Goal: Communication & Community: Answer question/provide support

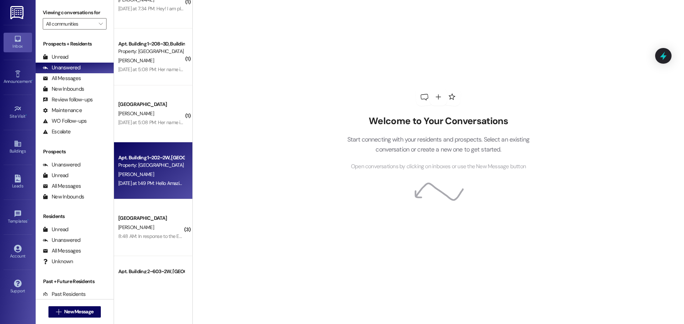
scroll to position [178, 0]
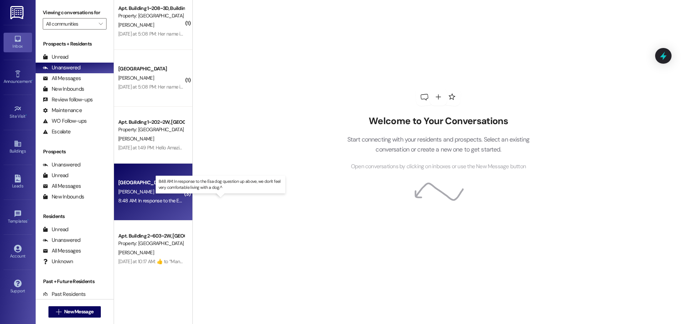
click at [141, 204] on div "8:48 AM: In response to the Esa dog question up above, we don't feel very comfo…" at bounding box center [227, 201] width 218 height 6
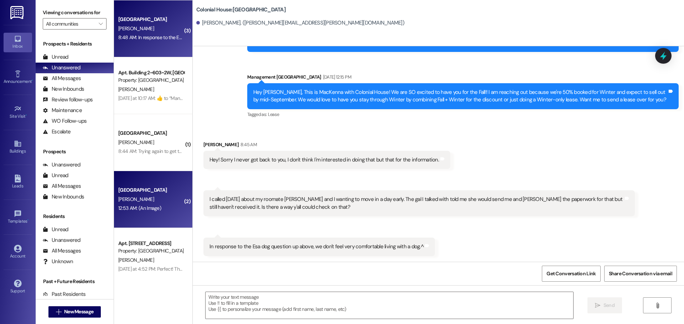
scroll to position [353, 0]
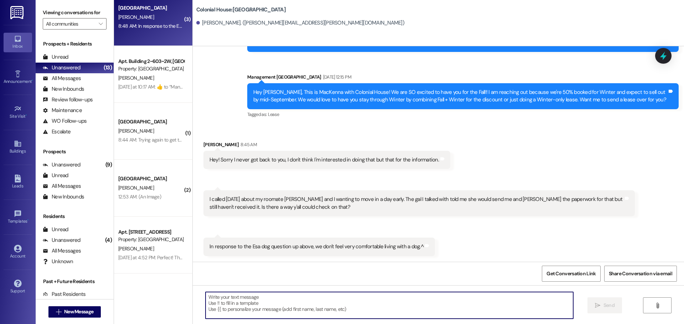
click at [225, 302] on textarea at bounding box center [388, 305] width 367 height 27
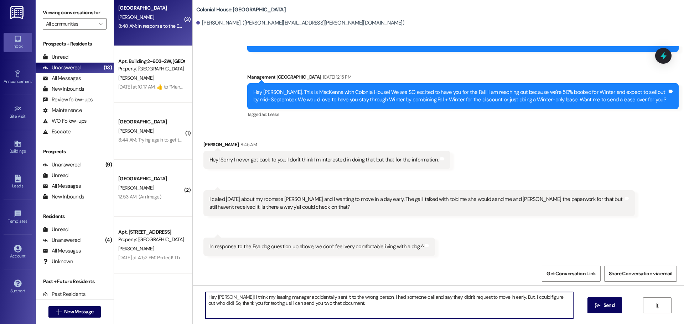
click at [520, 297] on textarea "Hey Allyse! I think my leasing manager accidentally sent it to the wrong person…" at bounding box center [388, 305] width 367 height 27
click at [349, 303] on textarea "Hey Allyse! I think my leasing manager accidentally sent it to the wrong person…" at bounding box center [388, 305] width 367 height 27
click at [261, 302] on textarea "Hey Allyse! I think my leasing manager accidentally sent it to the wrong person…" at bounding box center [388, 305] width 367 height 27
click at [345, 309] on textarea "Hey Allyse! I think my leasing manager accidentally sent it to the wrong person…" at bounding box center [388, 305] width 367 height 27
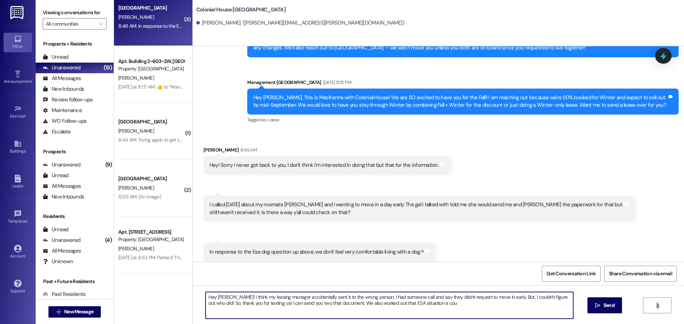
scroll to position [1140, 0]
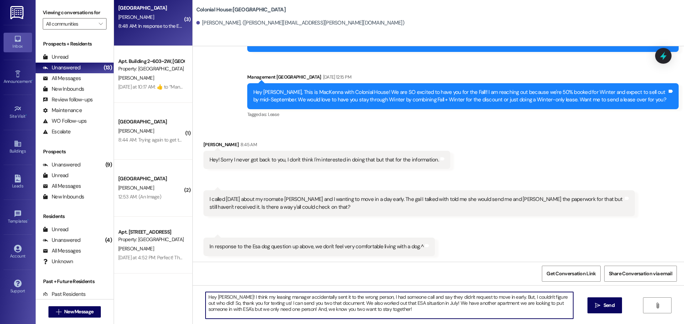
click at [277, 304] on textarea "Hey Allyse! I think my leasing manager accidentally sent it to the wrong person…" at bounding box center [388, 305] width 367 height 27
type textarea "Hey Allyse! I think my leasing manager accidentally sent it to the wrong person…"
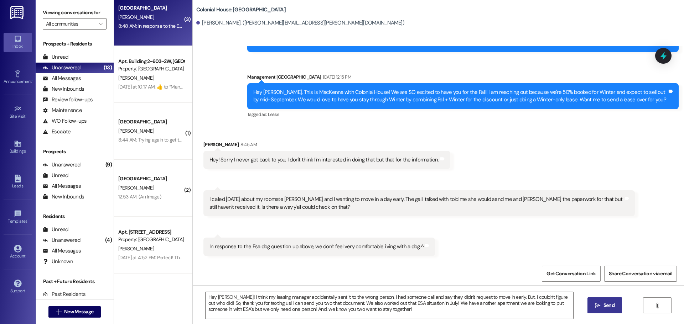
click at [611, 311] on button " Send" at bounding box center [604, 306] width 35 height 16
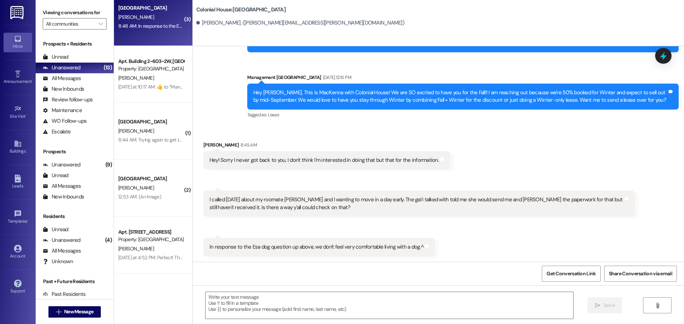
scroll to position [1205, 0]
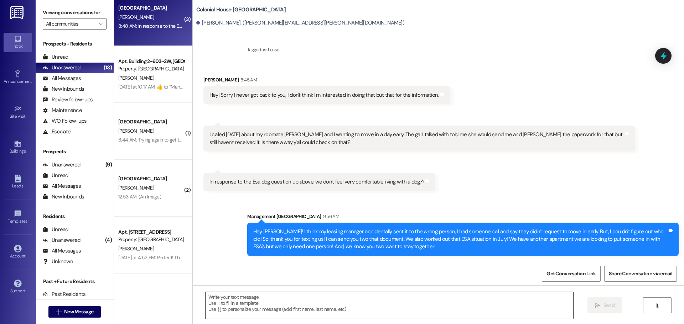
click at [251, 304] on textarea at bounding box center [388, 305] width 367 height 27
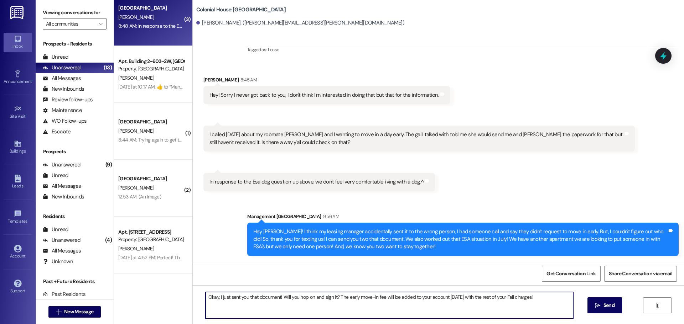
type textarea "Okay, I just sent you that document! Will you hop on and sign it? The early mov…"
click at [239, 288] on div "Okay, I just sent you that document! Will you hop on and sign it? The early mov…" at bounding box center [438, 312] width 491 height 53
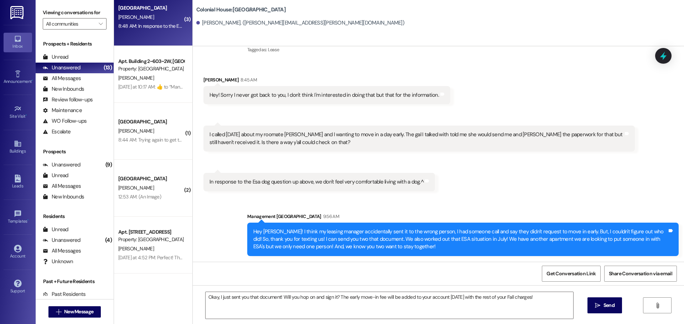
drag, startPoint x: 621, startPoint y: 314, endPoint x: 617, endPoint y: 312, distance: 4.1
click at [620, 314] on div "Okay, I just sent you that document! Will you hop on and sign it? The early mov…" at bounding box center [438, 312] width 491 height 53
click at [617, 312] on button " Send" at bounding box center [604, 306] width 35 height 16
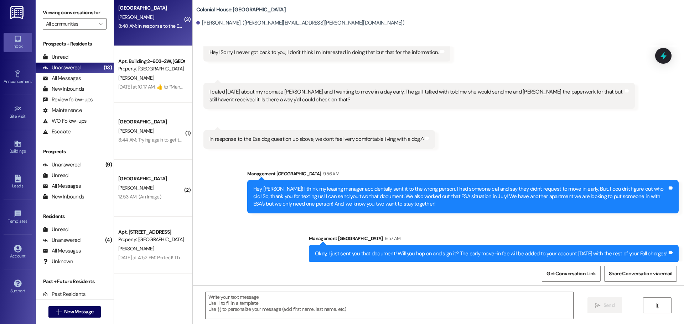
scroll to position [1254, 0]
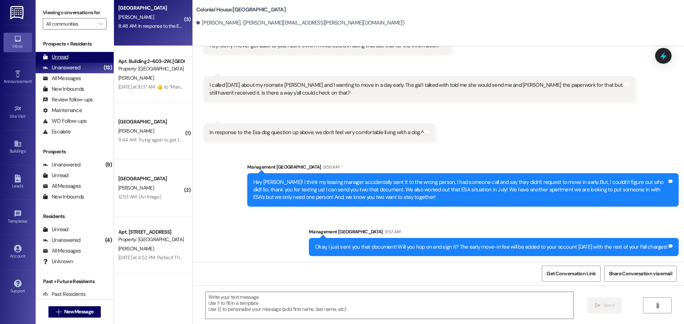
click at [77, 54] on div "Unread (0)" at bounding box center [75, 57] width 78 height 11
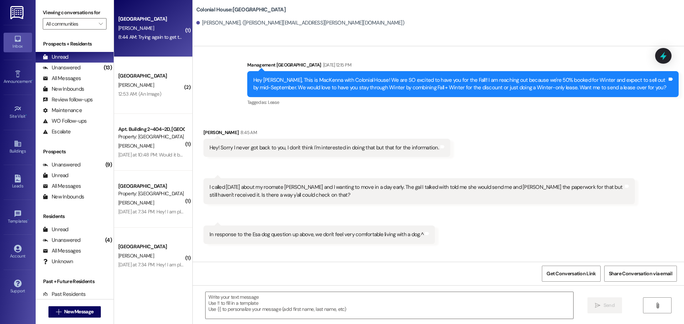
scroll to position [1140, 0]
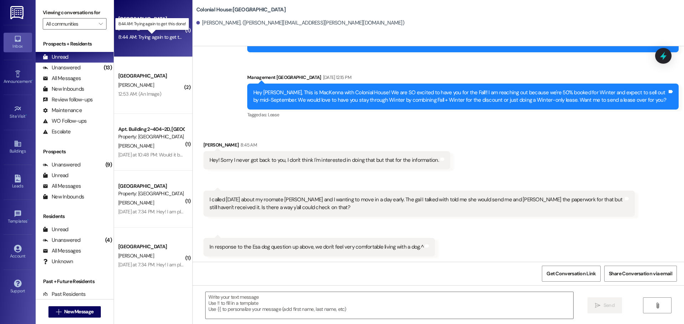
click at [153, 38] on div "8:44 AM: Trying again to get this done! 8:44 AM: Trying again to get this done!" at bounding box center [157, 37] width 79 height 6
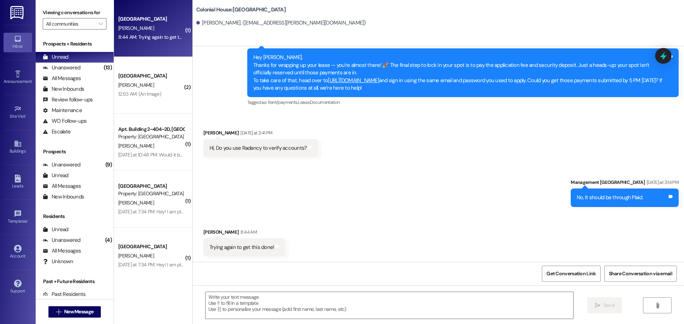
scroll to position [1232, 0]
click at [254, 305] on textarea at bounding box center [388, 305] width 367 height 27
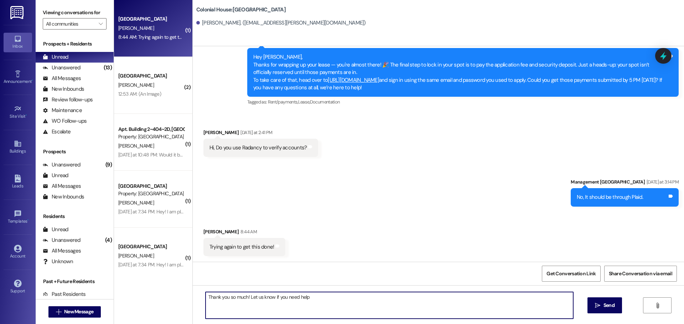
type textarea "Thank you so much! Let us know if you need help!"
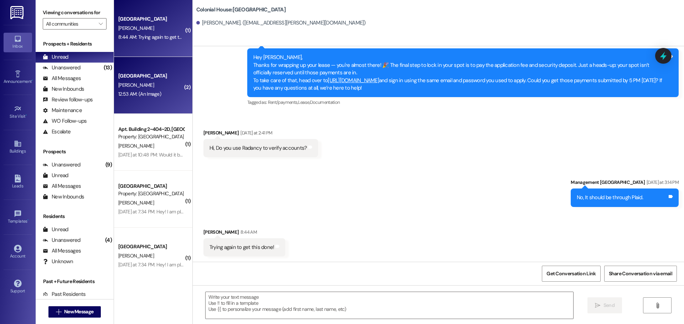
click at [133, 92] on div "12:53 AM: (An Image) 12:53 AM: (An Image)" at bounding box center [139, 94] width 43 height 6
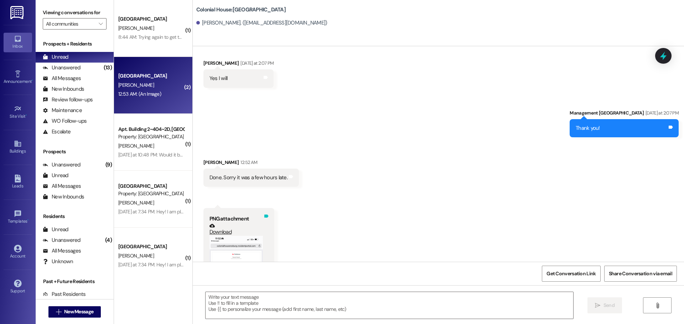
scroll to position [380, 0]
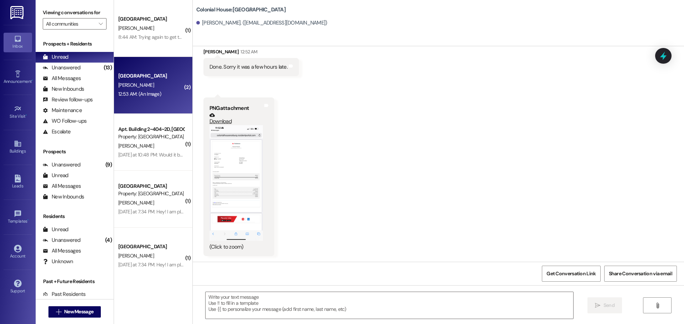
click at [225, 189] on button "Zoom image" at bounding box center [235, 183] width 53 height 116
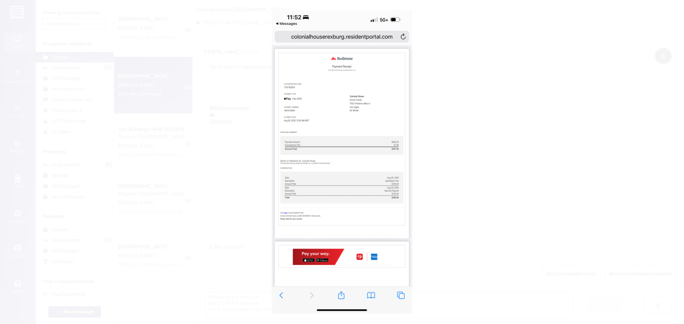
click at [488, 185] on button "Unzoom image" at bounding box center [342, 162] width 684 height 324
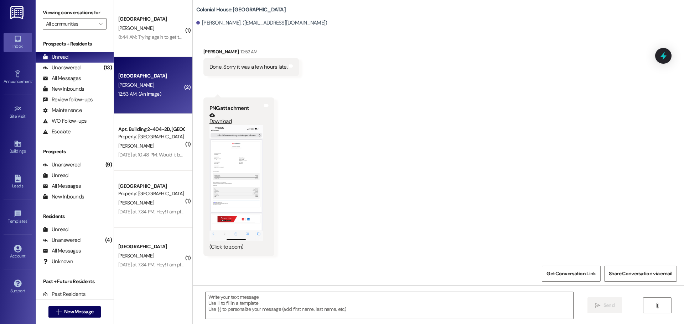
click at [242, 158] on button "Zoom image" at bounding box center [235, 183] width 53 height 116
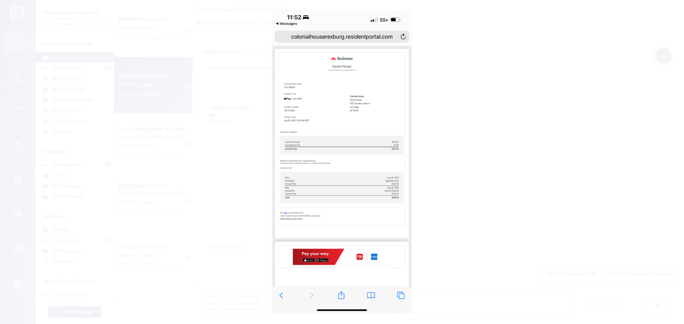
drag, startPoint x: 450, startPoint y: 161, endPoint x: 442, endPoint y: 156, distance: 9.7
click at [452, 156] on button "Unzoom image" at bounding box center [342, 162] width 684 height 324
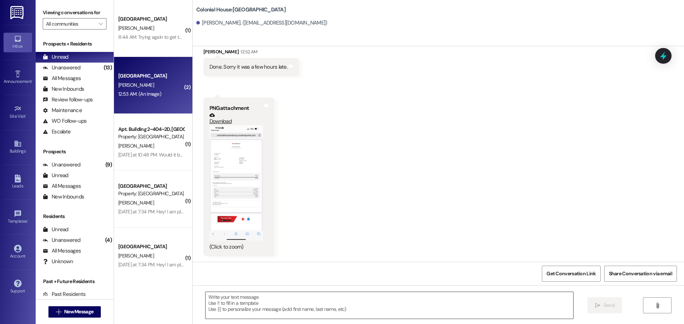
click at [231, 304] on textarea at bounding box center [388, 305] width 367 height 27
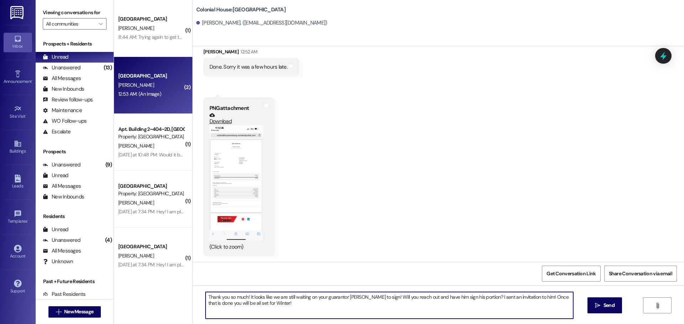
click at [229, 306] on textarea "Thank you so much! It looks like we are still waiting on your guarantor Jason t…" at bounding box center [388, 305] width 367 height 27
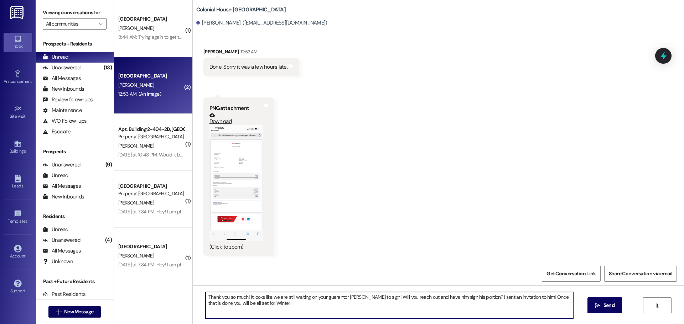
click at [229, 306] on textarea "Thank you so much! It looks like we are still waiting on your guarantor Jason t…" at bounding box center [388, 305] width 367 height 27
type textarea "Thank you so much! It looks like we are still waiting on your guarantor Jason t…"
click at [595, 307] on icon "" at bounding box center [597, 306] width 5 height 6
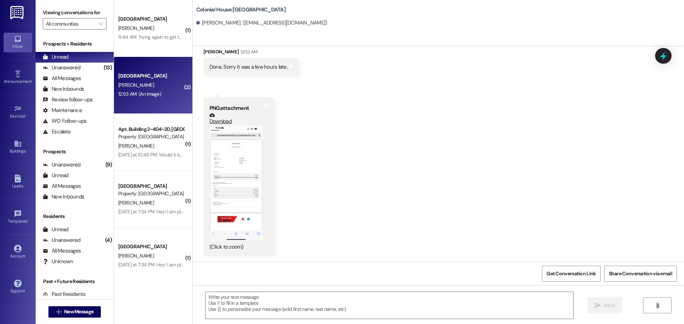
scroll to position [379, 0]
click at [162, 153] on div "Yesterday at 10:48 PM: Would it be cheaper per semester if I did a double contr…" at bounding box center [201, 155] width 166 height 6
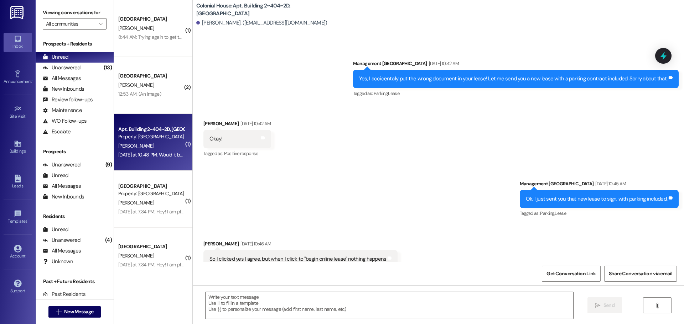
scroll to position [5694, 0]
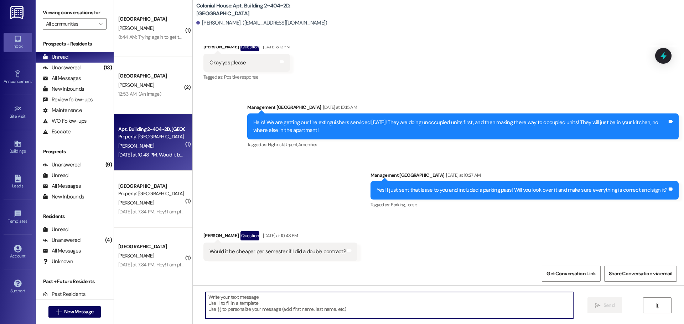
click at [285, 301] on textarea at bounding box center [388, 305] width 367 height 27
click at [271, 298] on textarea at bounding box center [388, 305] width 367 height 27
click at [257, 314] on textarea at bounding box center [388, 305] width 367 height 27
type textarea "I"
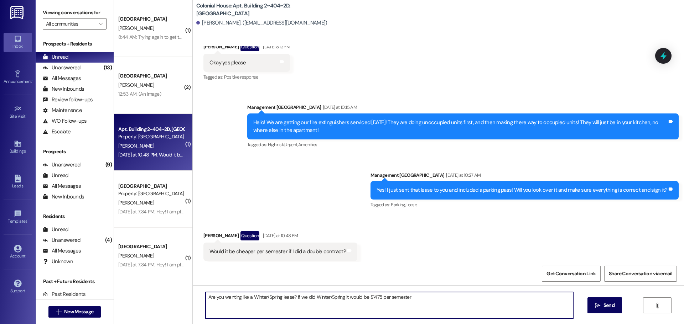
type textarea "Are you wanting like a Winter/Spring lease? If we did Winter/Spring it would be…"
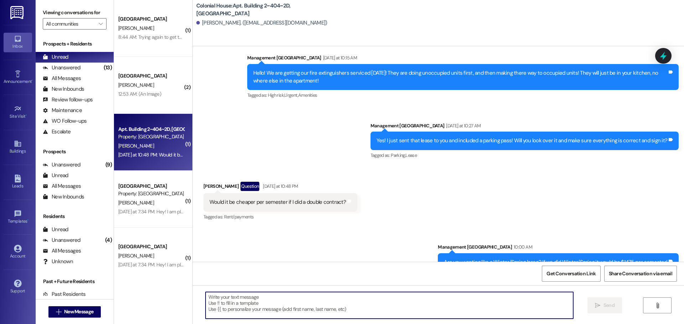
scroll to position [5744, 0]
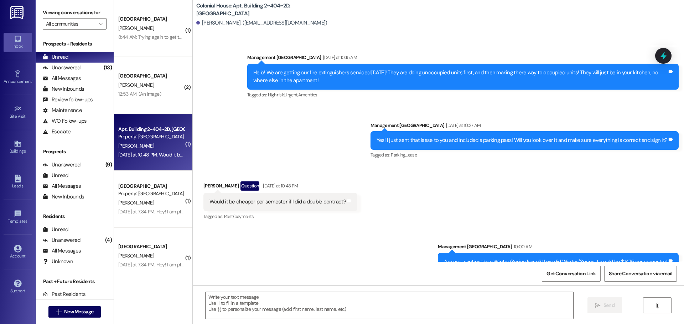
click at [517, 259] on div "Are you wanting like a Winter/Spring lease? If we did Winter/Spring it would be…" at bounding box center [555, 262] width 223 height 7
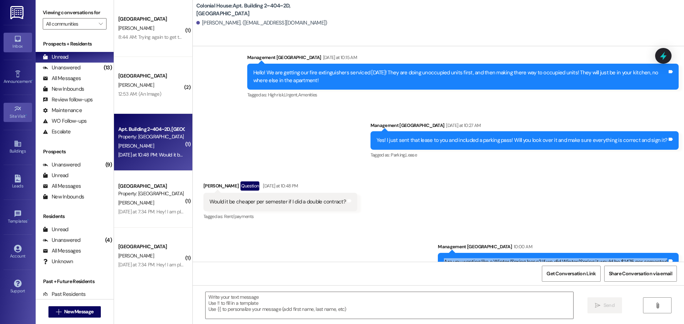
copy div "Are you wanting like a Winter/Spring lease? If we did Winter/Spring it would be…"
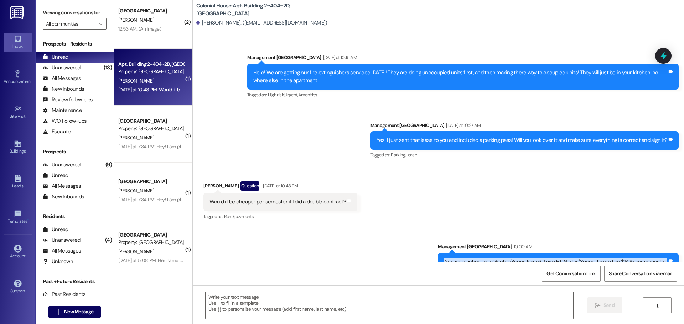
scroll to position [71, 0]
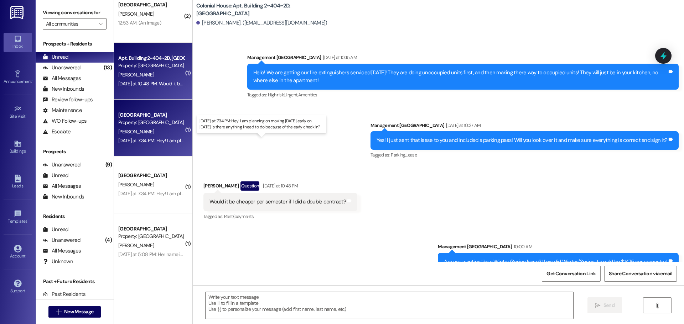
click at [140, 142] on div "Yesterday at 7:34 PM: Hey! I am planning on moving in 2 days early on September…" at bounding box center [253, 140] width 271 height 6
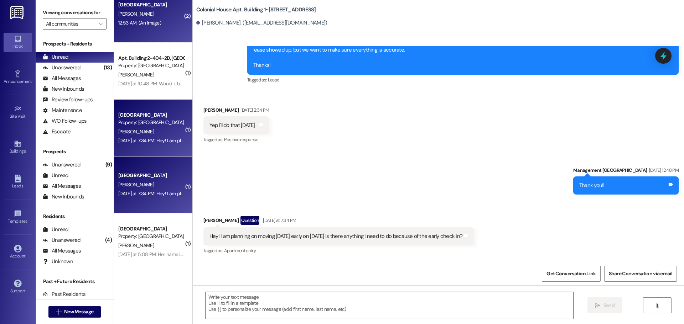
scroll to position [11646, 0]
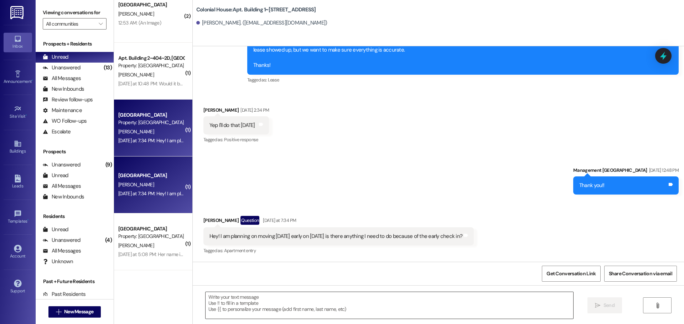
click at [245, 306] on textarea at bounding box center [388, 305] width 367 height 27
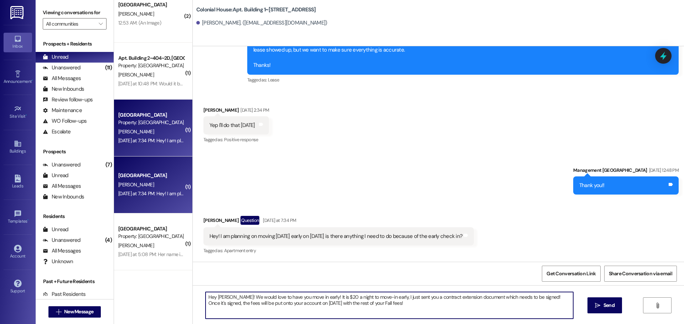
type textarea "Hey Robbyn! We would love to have you move in early! It is $20 a night to move-…"
click at [402, 305] on textarea "Hey Robbyn! We would love to have you move in early! It is $20 a night to move-…" at bounding box center [388, 305] width 367 height 27
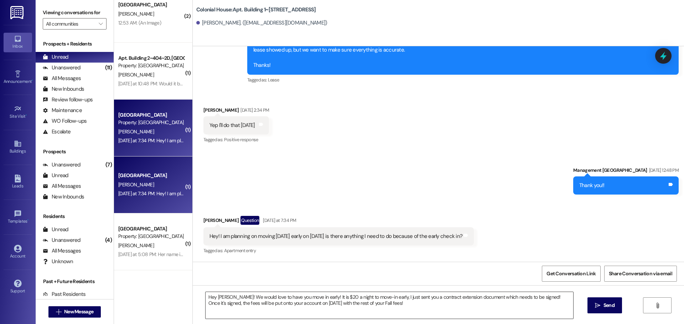
drag, startPoint x: 234, startPoint y: 316, endPoint x: 236, endPoint y: 304, distance: 11.9
click at [234, 316] on textarea "Hey Robbyn! We would love to have you move in early! It is $20 a night to move-…" at bounding box center [388, 305] width 367 height 27
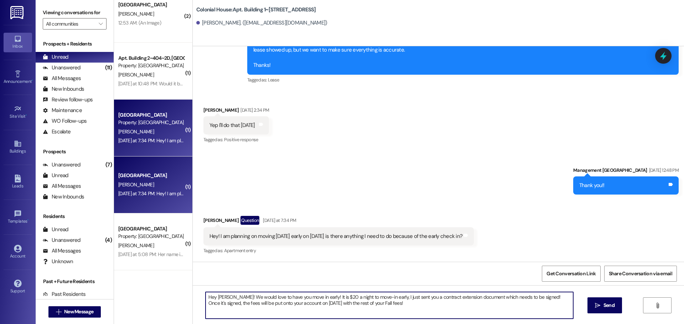
click at [236, 304] on textarea "Hey Robbyn! We would love to have you move in early! It is $20 a night to move-…" at bounding box center [388, 305] width 367 height 27
click at [245, 293] on textarea "Hey Robbyn! We would love to have you move in early! It is $20 a night to move-…" at bounding box center [388, 305] width 367 height 27
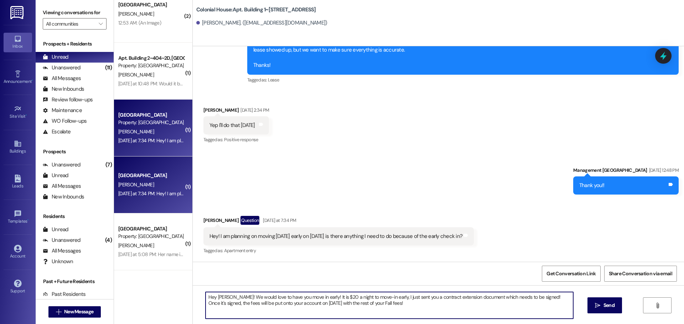
click at [293, 297] on textarea "Hey Robbyn! We would love to have you move in early! It is $20 a night to move-…" at bounding box center [388, 305] width 367 height 27
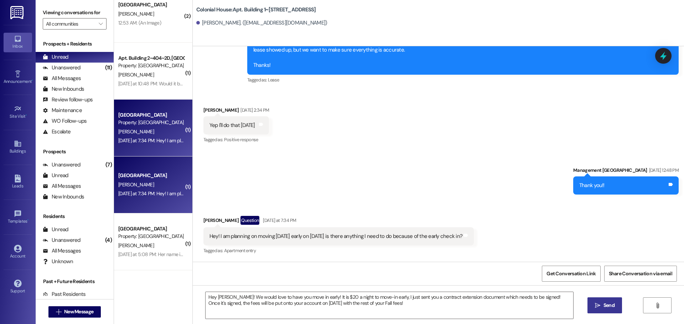
click at [612, 306] on span "Send" at bounding box center [608, 305] width 11 height 7
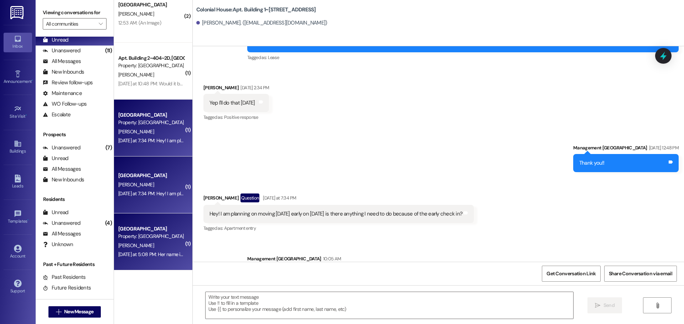
scroll to position [25, 0]
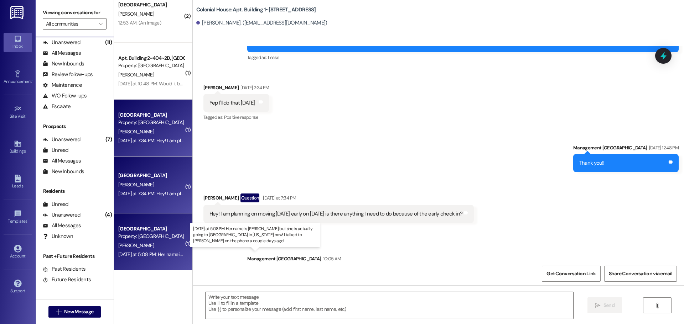
click at [132, 255] on div "Yesterday at 5:08 PM: Her name is Grace but she is actually going to BYU in Uta…" at bounding box center [303, 254] width 371 height 6
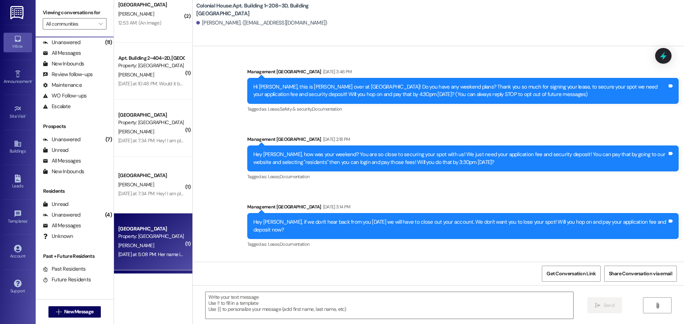
scroll to position [12441, 0]
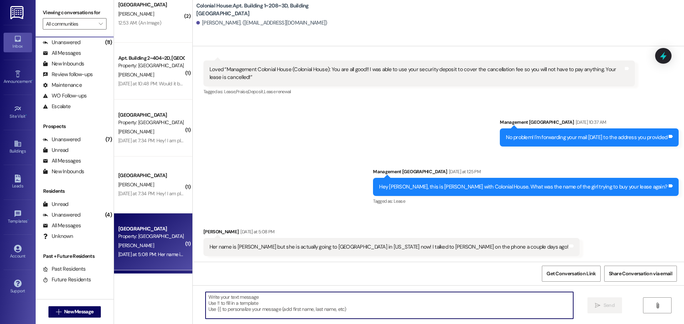
click at [329, 306] on textarea at bounding box center [388, 305] width 367 height 27
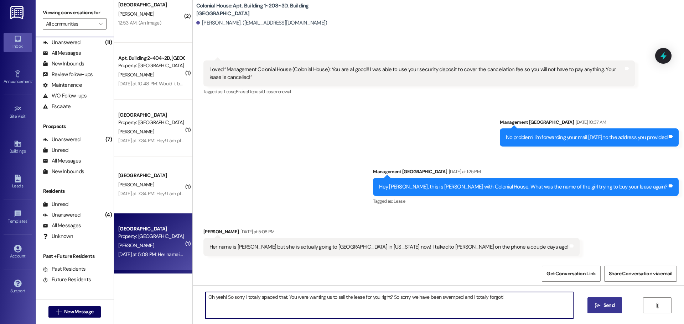
type textarea "Oh yeah! So sorry I totally spaced that. You were wanting us to sell the lease …"
click at [619, 307] on button " Send" at bounding box center [604, 306] width 35 height 16
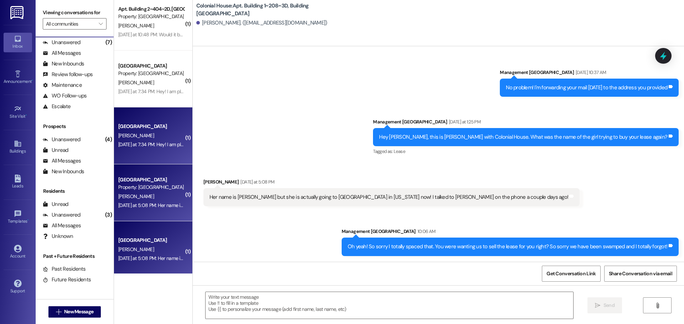
scroll to position [125, 0]
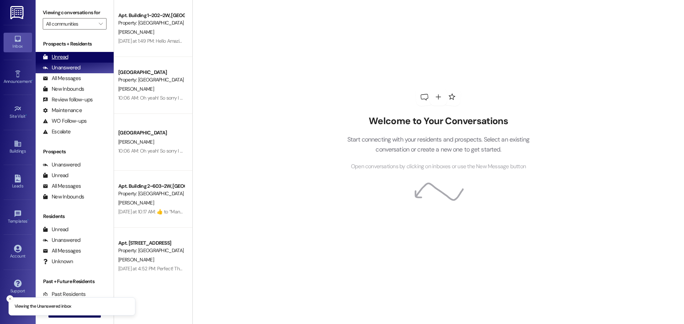
click at [75, 52] on div "Unread (0)" at bounding box center [75, 57] width 78 height 11
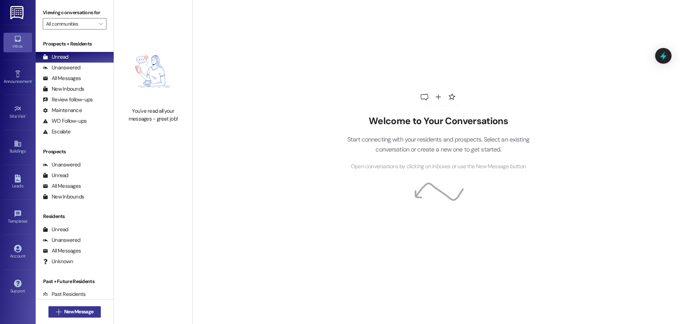
click at [72, 314] on span "New Message" at bounding box center [78, 311] width 29 height 7
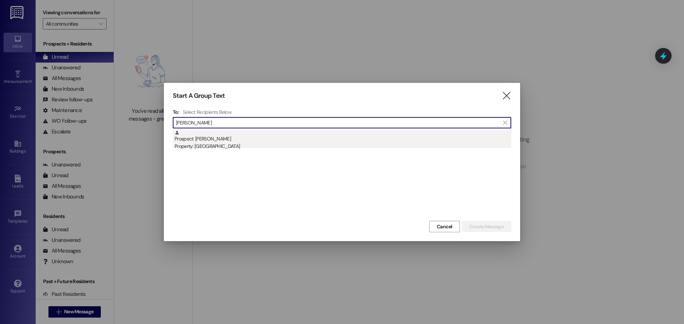
type input "Emma mat"
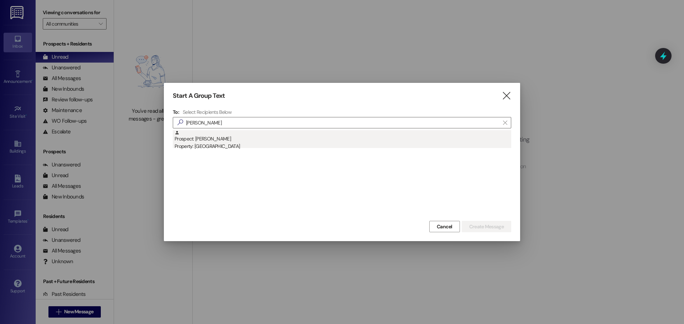
click at [228, 148] on div "Property: [GEOGRAPHIC_DATA]" at bounding box center [342, 146] width 336 height 7
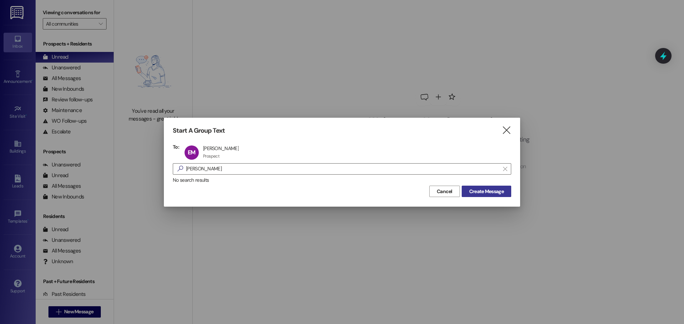
click at [481, 196] on button "Create Message" at bounding box center [485, 191] width 49 height 11
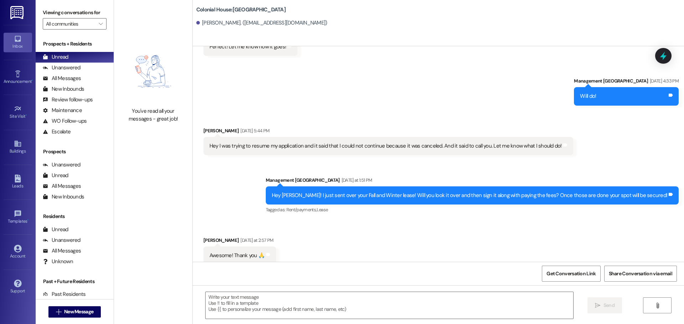
scroll to position [1531, 0]
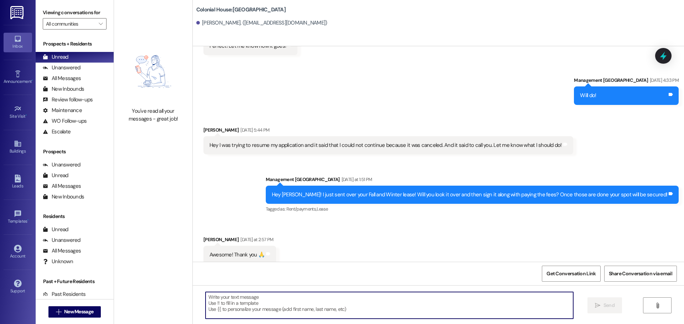
click at [240, 308] on textarea at bounding box center [388, 305] width 367 height 27
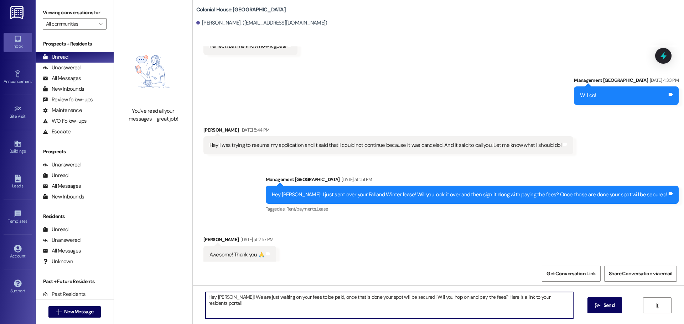
paste textarea "[URL][DOMAIN_NAME]"
click at [270, 305] on textarea "Hey Emma! We are just waiting on your fees to be paid, once that is done your s…" at bounding box center [388, 305] width 367 height 27
type textarea "Hey Emma! We are just waiting on your fees to be paid, once that is done your s…"
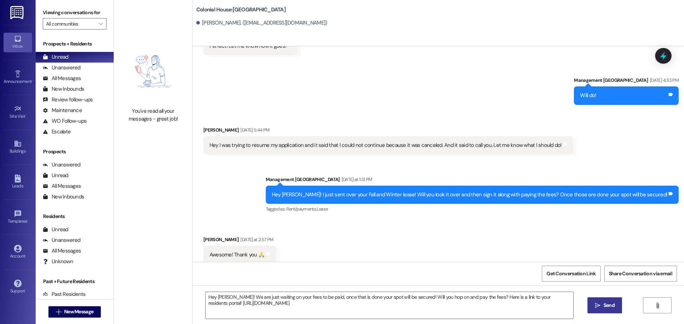
click at [595, 302] on span " Send" at bounding box center [604, 305] width 22 height 7
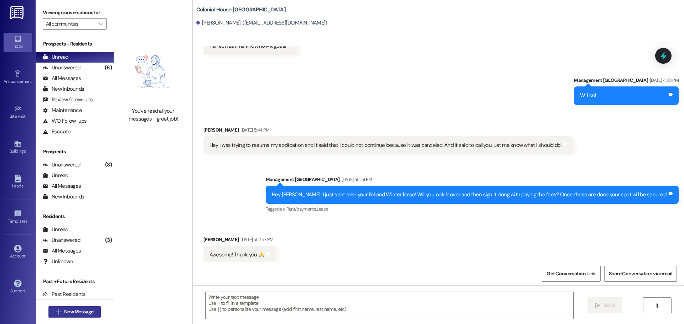
click at [93, 311] on button " New Message" at bounding box center [74, 312] width 53 height 11
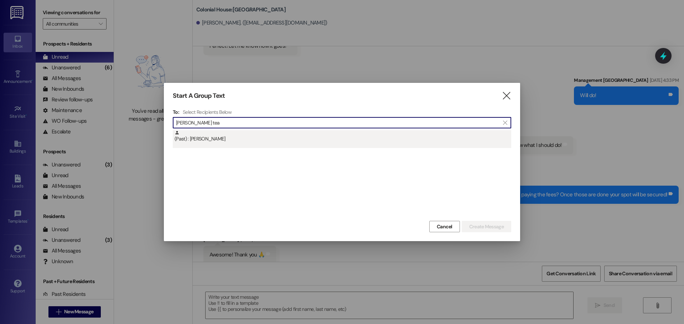
type input "Hallie tea"
click at [247, 137] on div "(Past) : Hallie Teaman" at bounding box center [342, 136] width 336 height 12
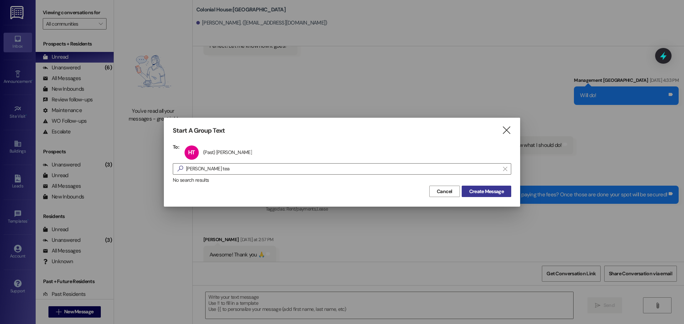
drag, startPoint x: 509, startPoint y: 194, endPoint x: 505, endPoint y: 193, distance: 4.8
click at [507, 194] on button "Create Message" at bounding box center [485, 191] width 49 height 11
click at [502, 193] on span "Create Message" at bounding box center [486, 191] width 35 height 7
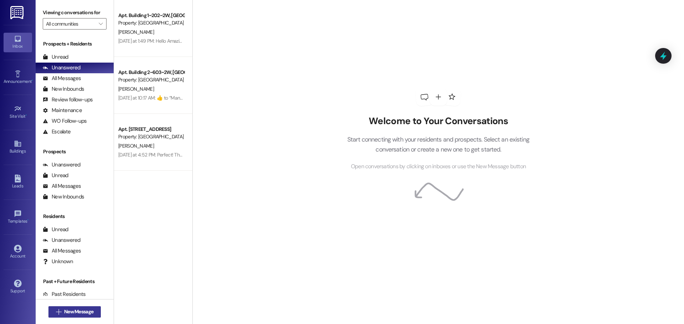
click at [75, 315] on span "New Message" at bounding box center [78, 311] width 29 height 7
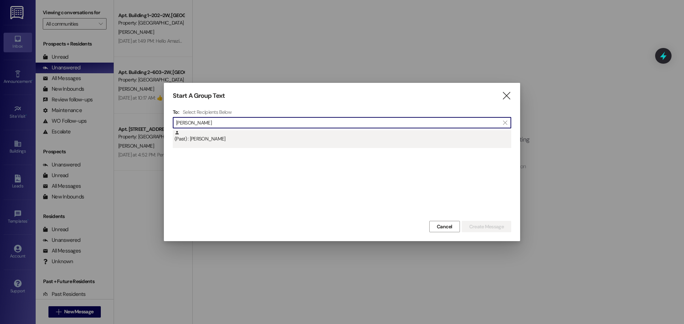
type input "[PERSON_NAME]"
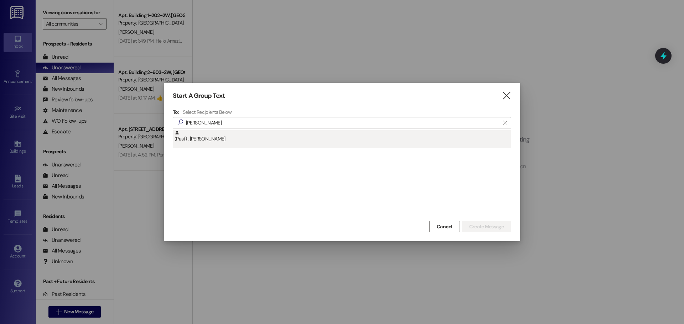
click at [229, 132] on div "(Past) : [PERSON_NAME]" at bounding box center [342, 136] width 336 height 12
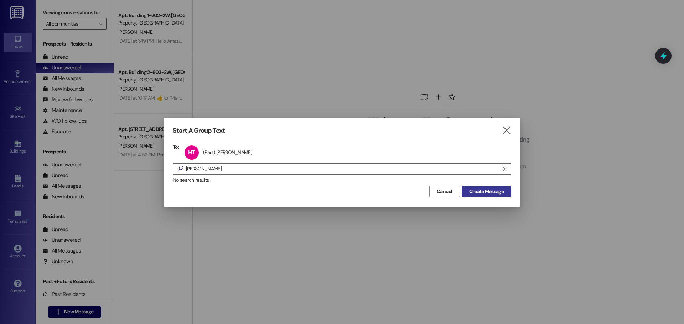
click at [490, 192] on span "Create Message" at bounding box center [486, 191] width 35 height 7
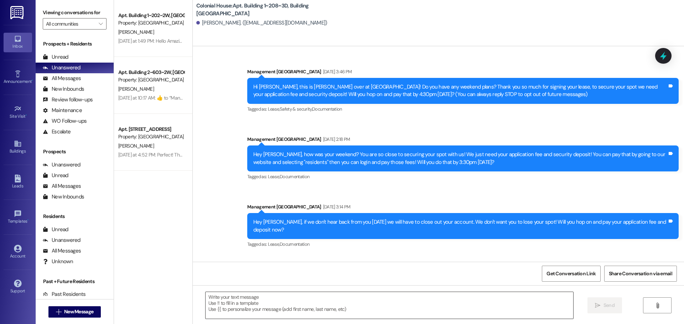
scroll to position [12502, 0]
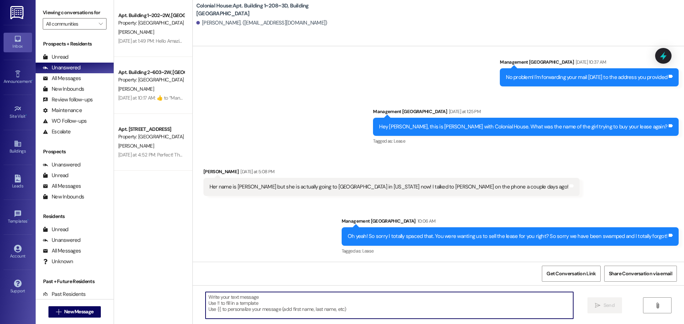
click at [247, 304] on textarea at bounding box center [388, 305] width 367 height 27
click at [286, 311] on textarea at bounding box center [388, 305] width 367 height 27
type textarea "H"
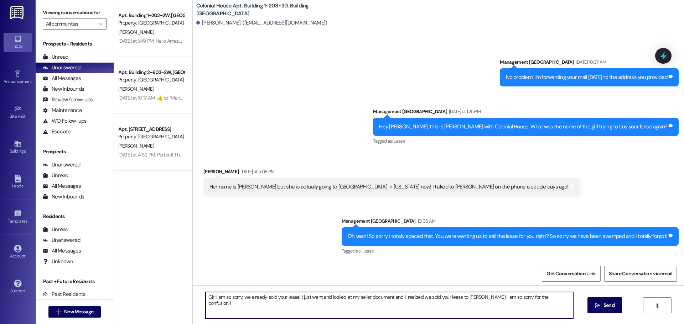
type textarea "Girl I am so sorry, we already sold your lease! I just went and looked at my se…"
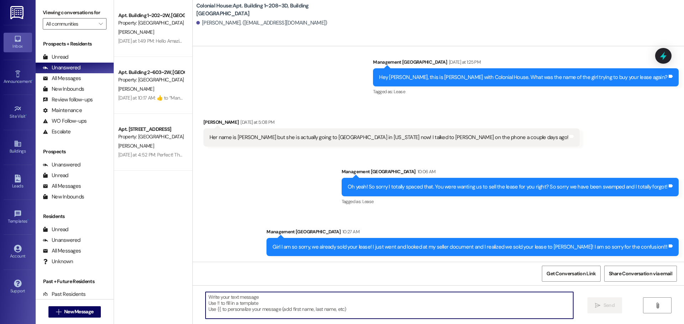
scroll to position [12551, 0]
click at [355, 242] on div "Girl I am so sorry, we already sold your lease! I just went and looked at my se…" at bounding box center [472, 247] width 412 height 18
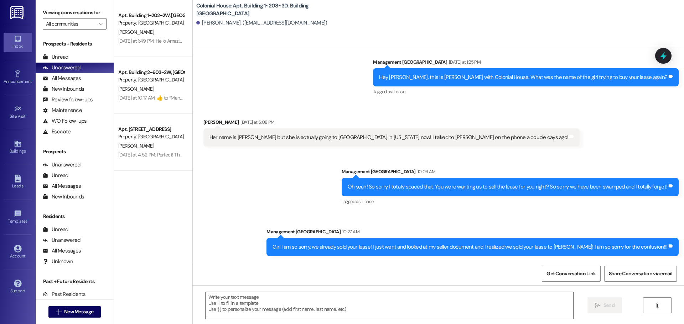
click at [355, 242] on div "Girl I am so sorry, we already sold your lease! I just went and looked at my se…" at bounding box center [472, 247] width 412 height 18
click at [354, 249] on div "Girl I am so sorry, we already sold your lease! I just went and looked at my se…" at bounding box center [469, 247] width 395 height 7
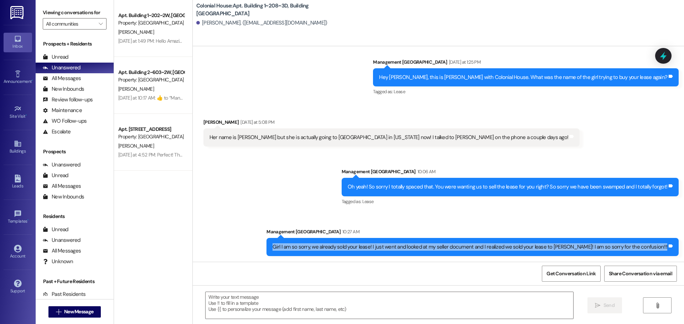
click at [354, 249] on div "Girl I am so sorry, we already sold your lease! I just went and looked at my se…" at bounding box center [469, 247] width 395 height 7
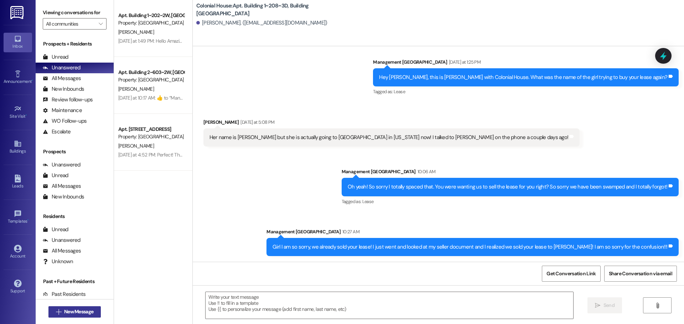
click at [72, 315] on span "New Message" at bounding box center [78, 311] width 29 height 7
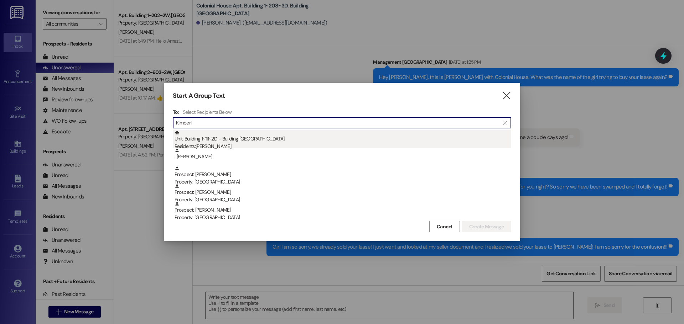
type input "Kimberl"
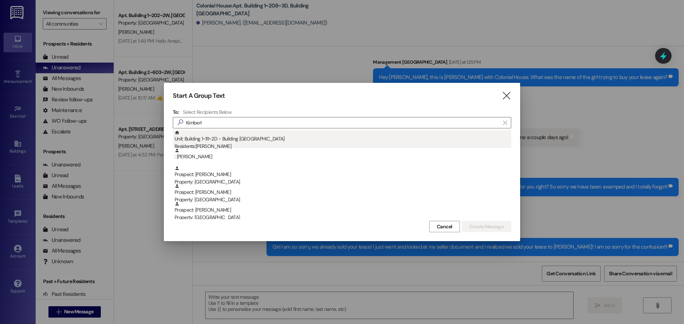
click at [241, 139] on div "Unit: Building 1~111~2D - Building 1 Colonial House Residents: Kimberly Lamorea…" at bounding box center [342, 140] width 336 height 20
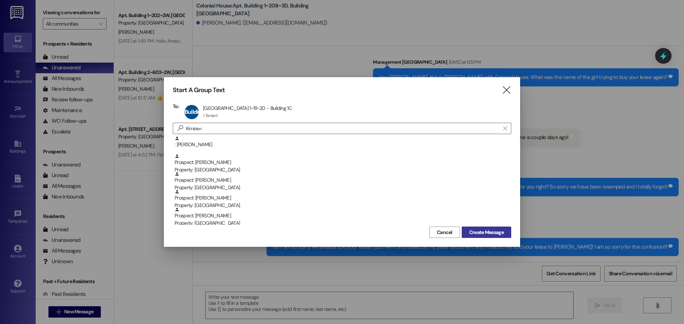
click at [476, 232] on span "Create Message" at bounding box center [486, 232] width 35 height 7
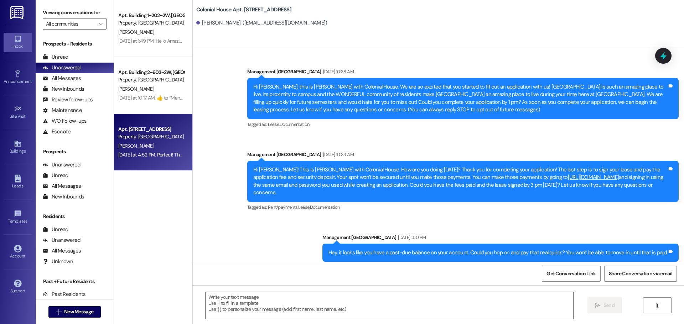
scroll to position [4148, 0]
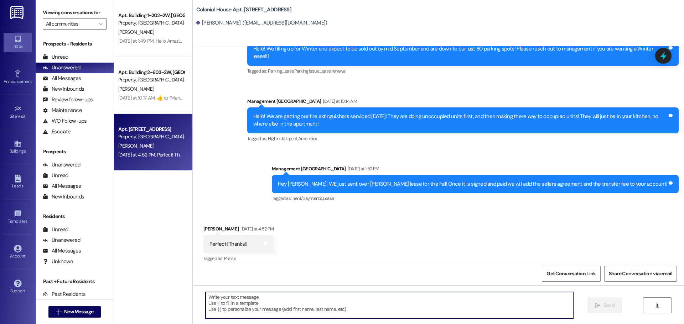
click at [268, 311] on textarea at bounding box center [388, 305] width 367 height 27
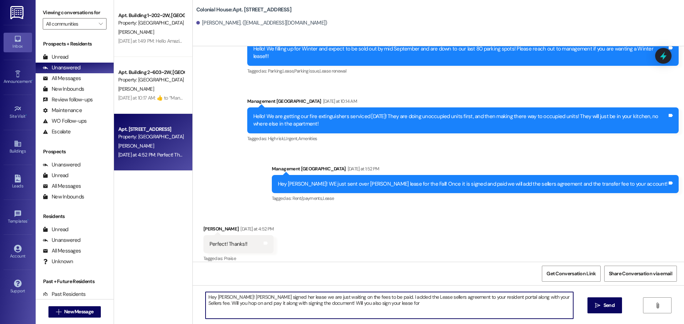
drag, startPoint x: 396, startPoint y: 306, endPoint x: 295, endPoint y: 307, distance: 101.5
click at [295, 307] on textarea "Hey Kim! Emma signed her lease we are just waiting on the fees to be paid. I ad…" at bounding box center [388, 305] width 367 height 27
click at [291, 309] on textarea "Hey Kim! Emma signed her lease we are just waiting on the fees to be paid. I ad…" at bounding box center [388, 305] width 367 height 27
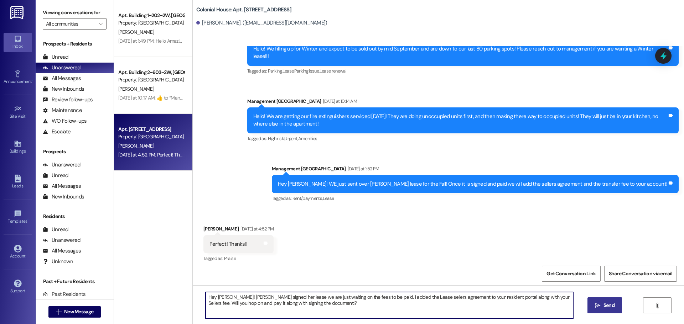
type textarea "Hey Kim! Emma signed her lease we are just waiting on the fees to be paid. I ad…"
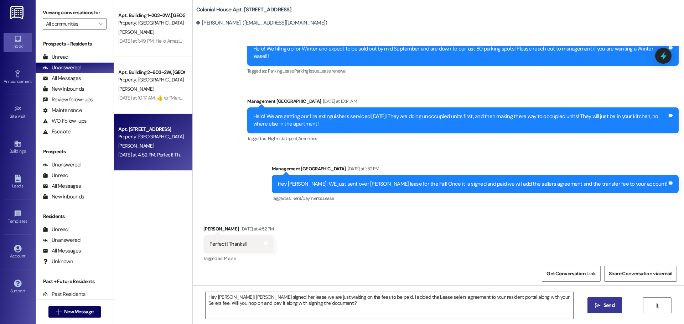
click at [602, 307] on span "Send" at bounding box center [609, 305] width 14 height 7
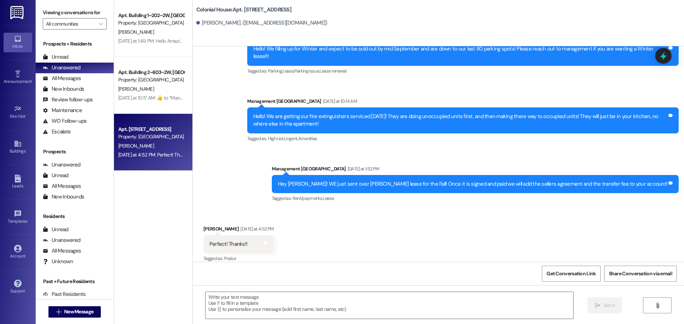
scroll to position [4148, 0]
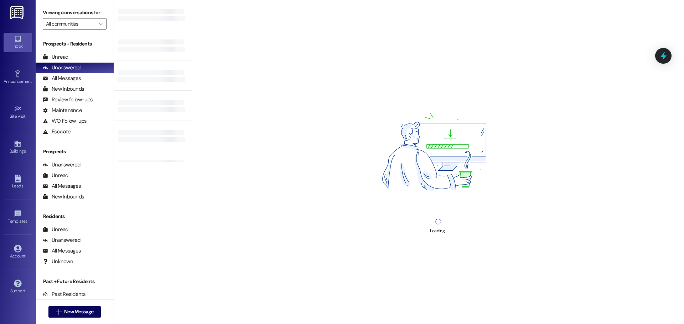
drag, startPoint x: 185, startPoint y: 46, endPoint x: 189, endPoint y: 57, distance: 11.6
click at [93, 60] on div "Unread (0)" at bounding box center [75, 57] width 78 height 11
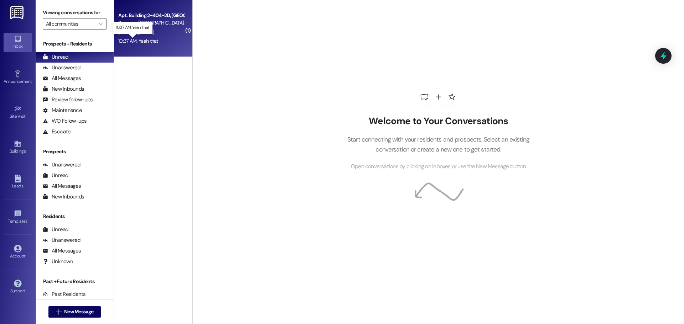
click at [145, 41] on div "10:37 AM: Yeah that 10:37 AM: Yeah that" at bounding box center [138, 41] width 40 height 6
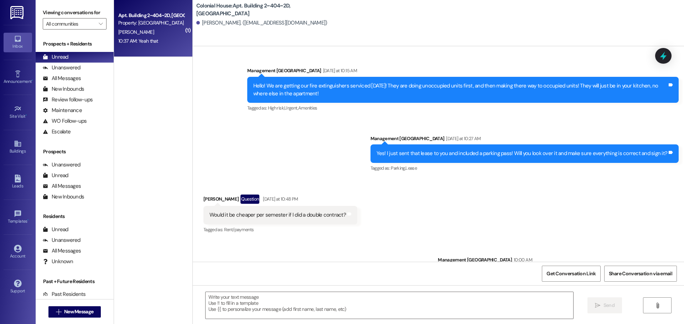
scroll to position [5743, 0]
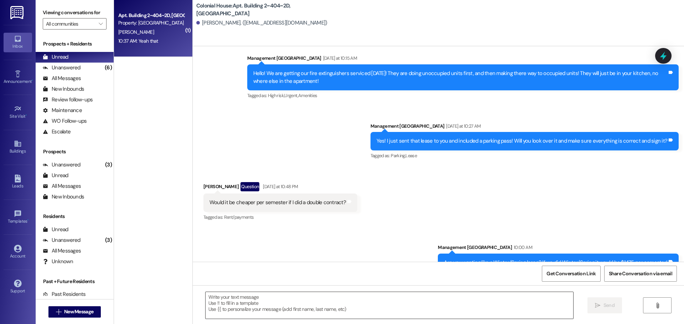
click at [280, 310] on textarea at bounding box center [388, 305] width 367 height 27
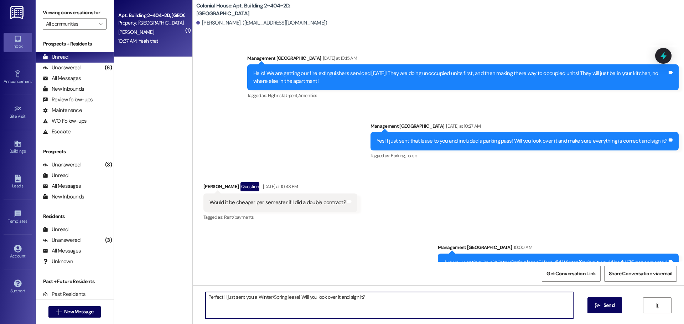
click at [278, 311] on textarea "Perfect! I just sent you a Winter/Spring lease! Will you look over it and sign …" at bounding box center [388, 305] width 367 height 27
type textarea "Perfect! I just sent you a Winter/Spring lease! Will you look over it and sign …"
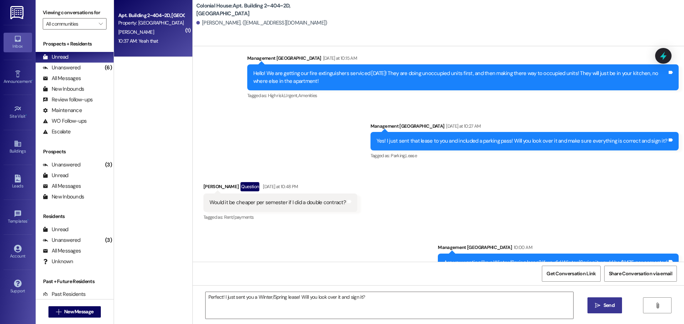
click at [597, 304] on icon "" at bounding box center [597, 306] width 5 height 6
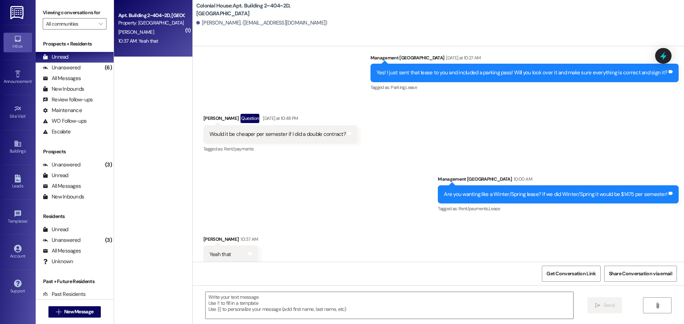
scroll to position [5814, 0]
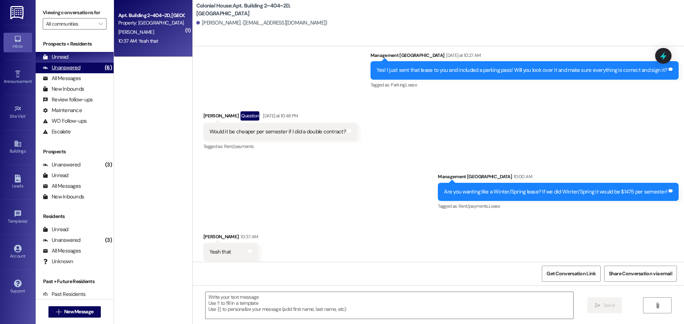
click at [77, 65] on div "Unanswered" at bounding box center [62, 67] width 38 height 7
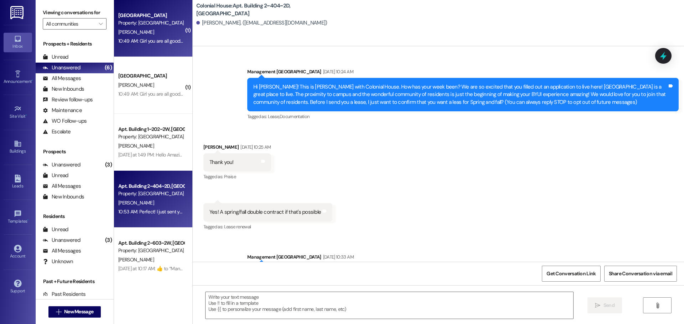
scroll to position [5875, 0]
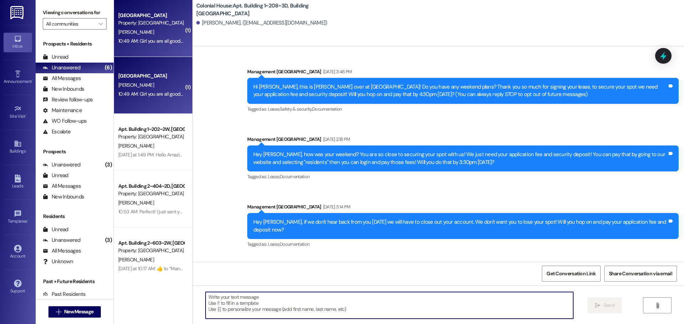
click at [262, 299] on textarea at bounding box center [388, 305] width 367 height 27
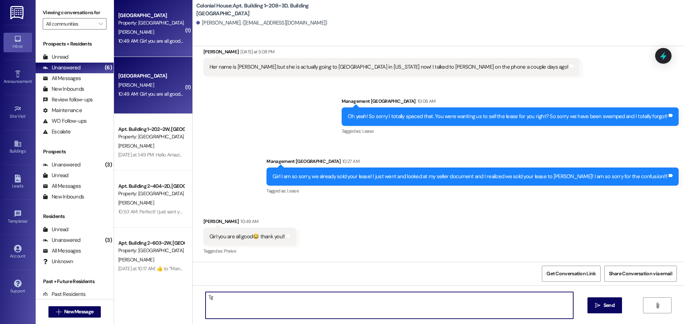
type textarea "T"
type textarea "Thanks for going on that wild ride with us!!"
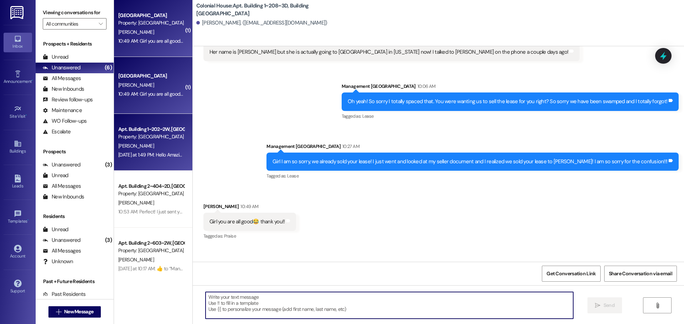
scroll to position [11, 0]
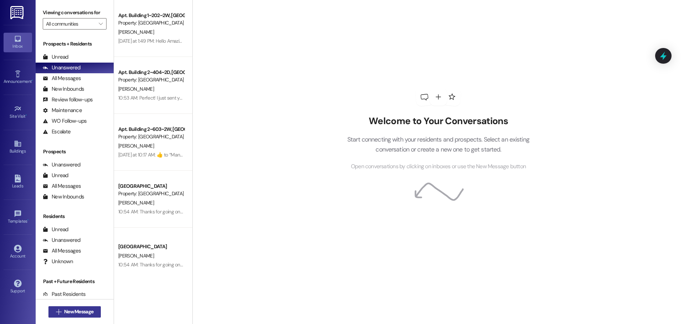
click at [59, 316] on button " New Message" at bounding box center [74, 312] width 53 height 11
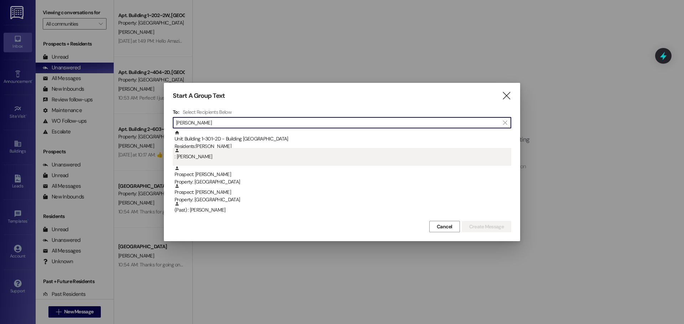
type input "Ashlyn"
click at [270, 148] on div ": [PERSON_NAME]" at bounding box center [342, 154] width 336 height 12
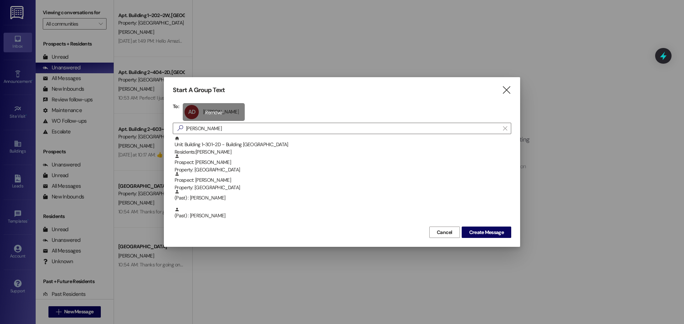
click at [235, 114] on div "AD Ashlyn Danielson Ashlyn Danielson click to remove" at bounding box center [214, 112] width 62 height 18
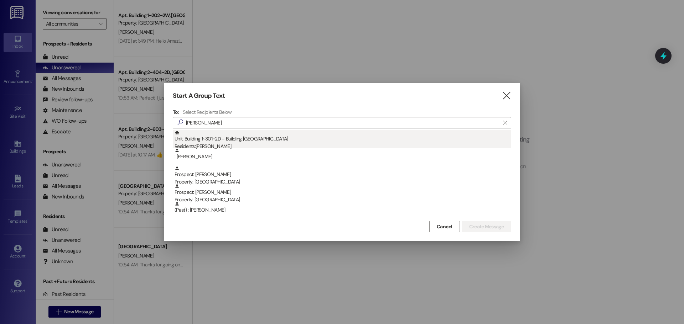
click at [229, 137] on div "Unit: Building 1~301~2D - Building 1 Colonial House Residents: Ashlyn Danielson" at bounding box center [342, 140] width 336 height 20
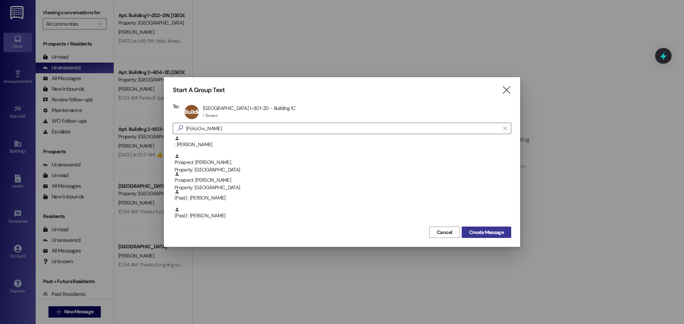
click at [508, 232] on button "Create Message" at bounding box center [485, 232] width 49 height 11
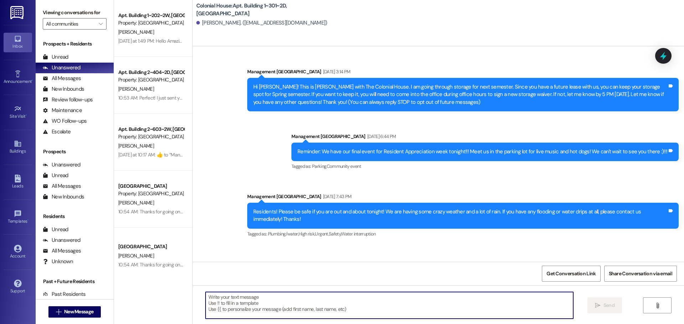
click at [256, 305] on textarea at bounding box center [388, 305] width 367 height 27
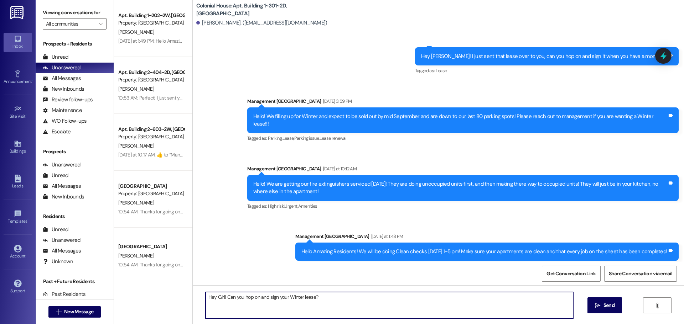
type textarea "Hey Girl! Can you hop on and sign your Winter lease??"
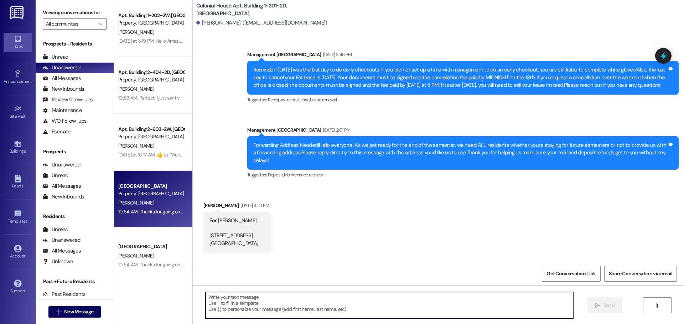
scroll to position [5237, 0]
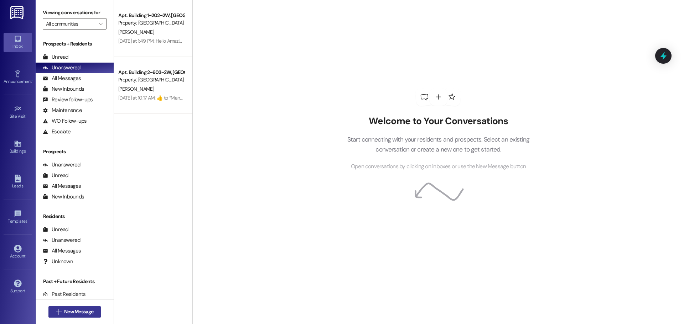
click at [72, 315] on span "New Message" at bounding box center [78, 311] width 29 height 7
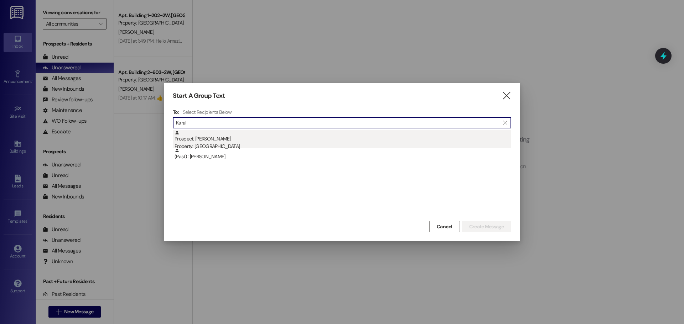
type input "Karal"
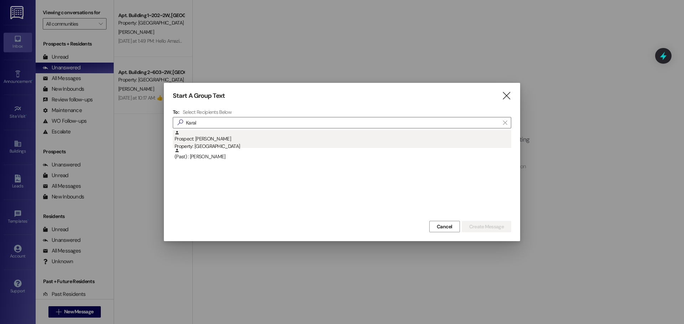
click at [241, 135] on div "Prospect: [PERSON_NAME] Property: [GEOGRAPHIC_DATA]" at bounding box center [342, 140] width 336 height 20
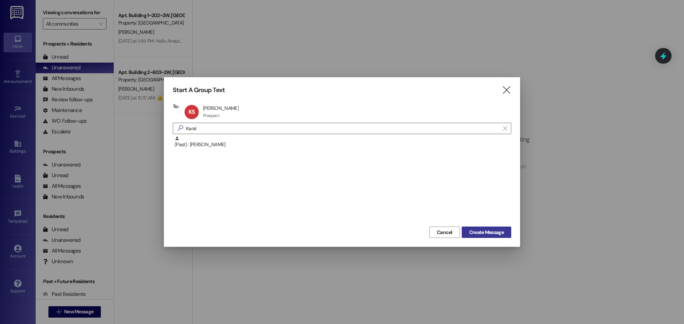
click at [487, 234] on span "Create Message" at bounding box center [486, 232] width 35 height 7
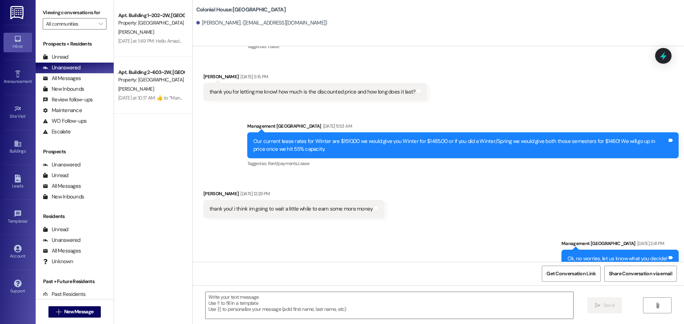
scroll to position [2452, 0]
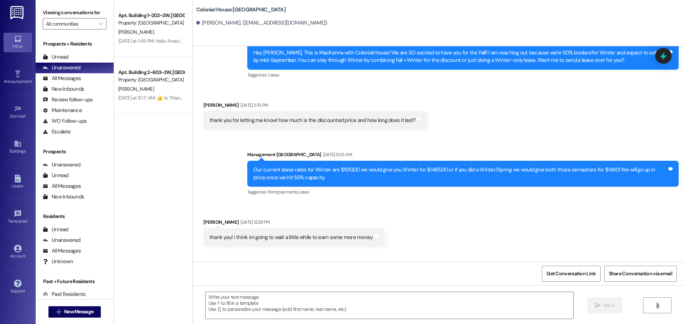
click at [82, 322] on div " New Message" at bounding box center [75, 311] width 78 height 25
click at [80, 316] on button " New Message" at bounding box center [74, 312] width 53 height 11
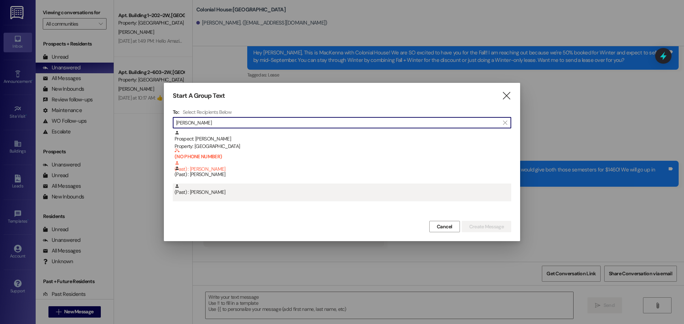
type input "[PERSON_NAME]"
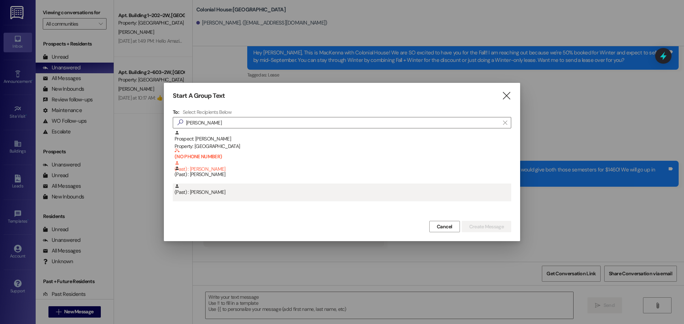
click at [253, 192] on div "(Past) : [PERSON_NAME]" at bounding box center [342, 190] width 336 height 12
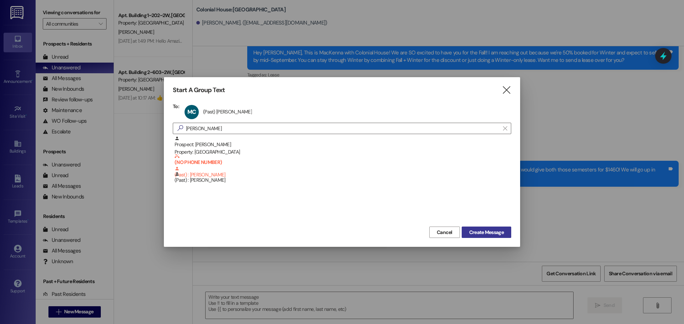
click at [469, 233] on span "Create Message" at bounding box center [486, 232] width 35 height 7
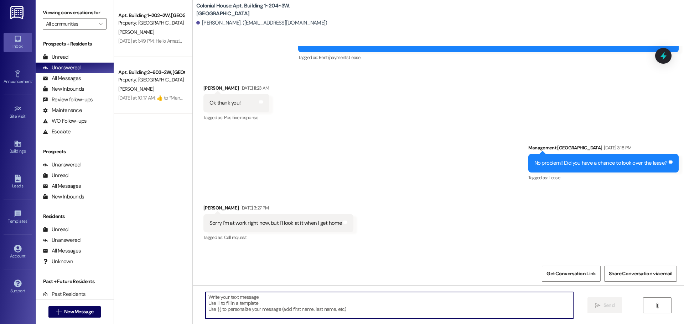
scroll to position [10844, 0]
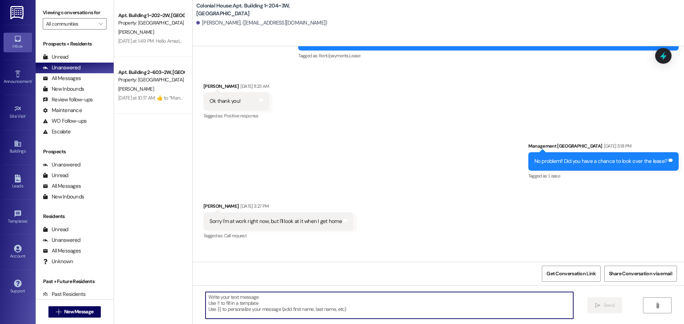
click at [228, 301] on textarea at bounding box center [388, 305] width 367 height 27
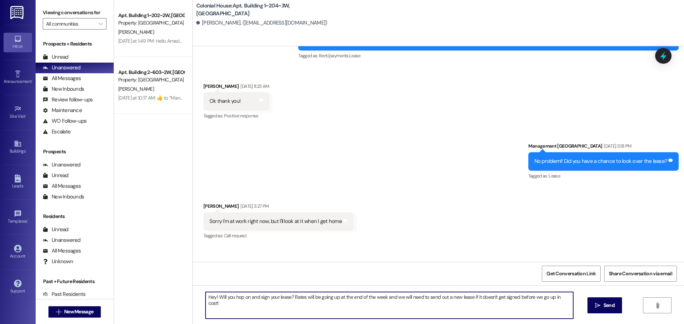
click at [226, 304] on textarea "Hey! Will you hop on and sign your lease? Rates will be going up at the end of …" at bounding box center [388, 305] width 367 height 27
click at [273, 294] on div "Hey! Will you hop on and sign your lease? Rates will be going up at the end of …" at bounding box center [438, 312] width 491 height 53
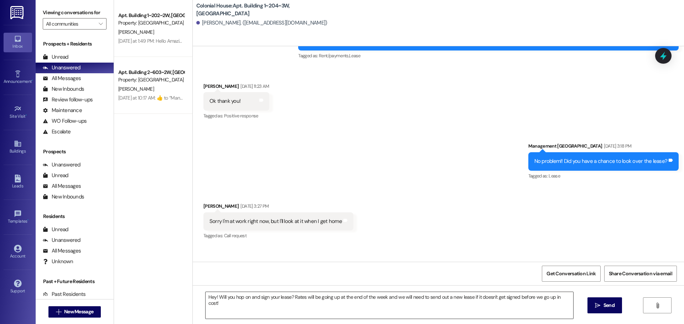
click at [274, 297] on textarea "Hey! Will you hop on and sign your lease? Rates will be going up at the end of …" at bounding box center [388, 305] width 367 height 27
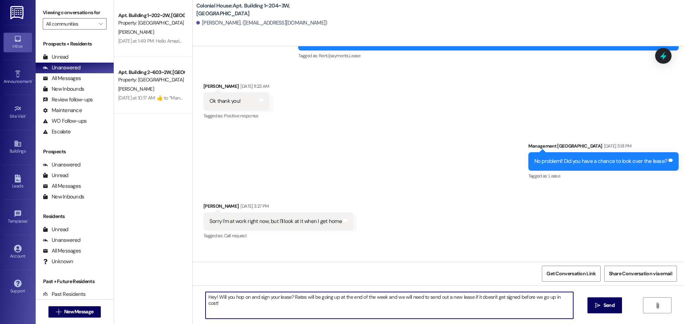
click at [274, 297] on textarea "Hey! Will you hop on and sign your lease? Rates will be going up at the end of …" at bounding box center [388, 305] width 367 height 27
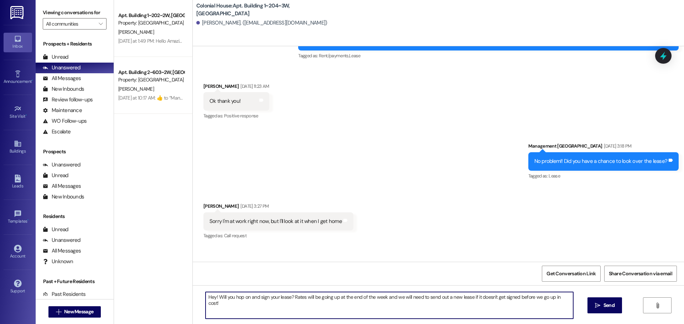
click at [274, 297] on textarea "Hey! Will you hop on and sign your lease? Rates will be going up at the end of …" at bounding box center [388, 305] width 367 height 27
paste textarea "Hey! Just a reminder to hop on and sign your lease 😊 Rates are going up at the …"
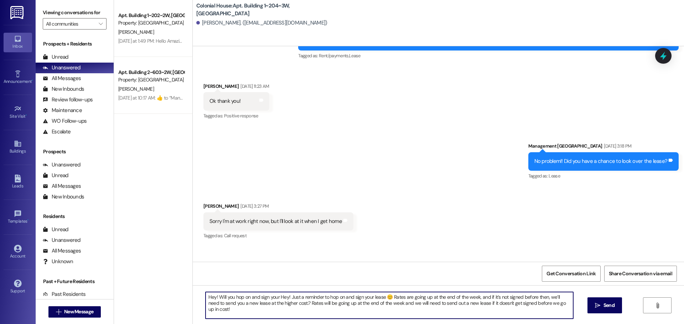
click at [325, 305] on textarea "Hey! Will you hop on and sign your Hey! Just a reminder to hop on and sign your…" at bounding box center [388, 305] width 367 height 27
click at [329, 297] on textarea "Hey! Will you hop on and sign your Hey! Just a reminder to hop on and sign your…" at bounding box center [388, 305] width 367 height 27
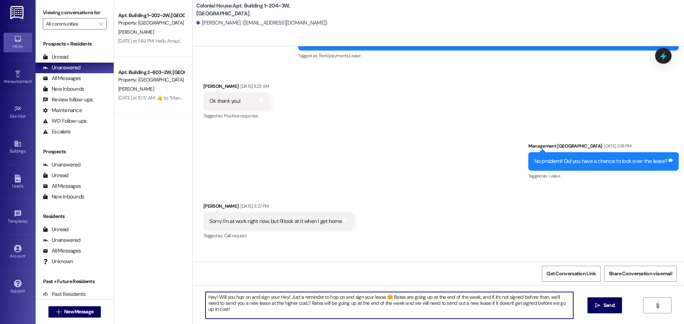
click at [329, 297] on textarea "Hey! Will you hop on and sign your Hey! Just a reminder to hop on and sign your…" at bounding box center [388, 305] width 367 height 27
paste textarea "Just a reminder to hop on and sign your lease 😊 Rates are going up at the end o…"
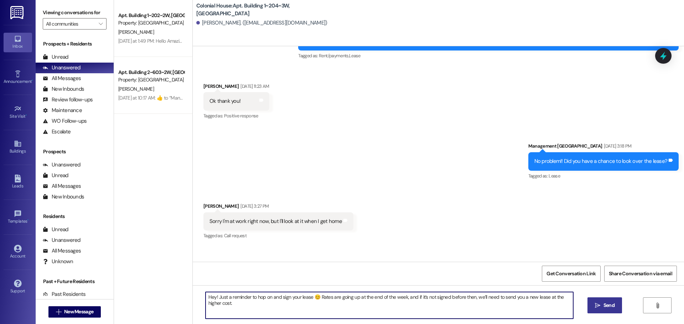
type textarea "Hey! Just a reminder to hop on and sign your lease 😊 Rates are going up at the …"
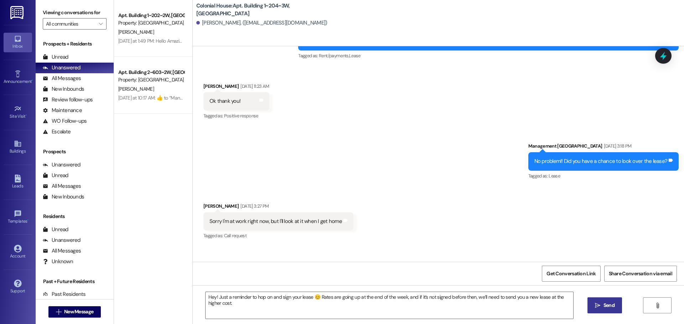
click at [605, 307] on span "Send" at bounding box center [608, 305] width 11 height 7
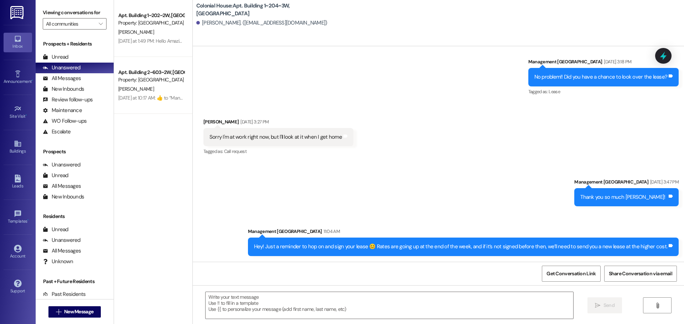
scroll to position [10944, 0]
click at [80, 312] on span "New Message" at bounding box center [78, 311] width 29 height 7
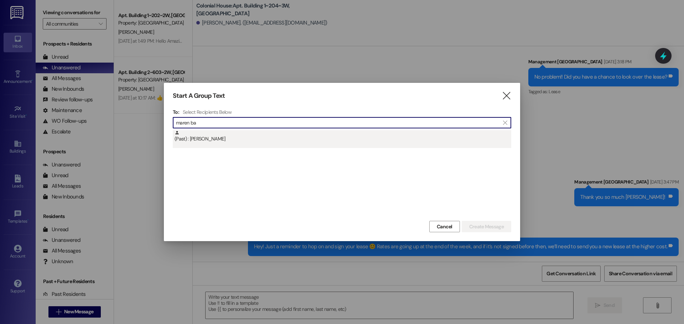
type input "maren ba"
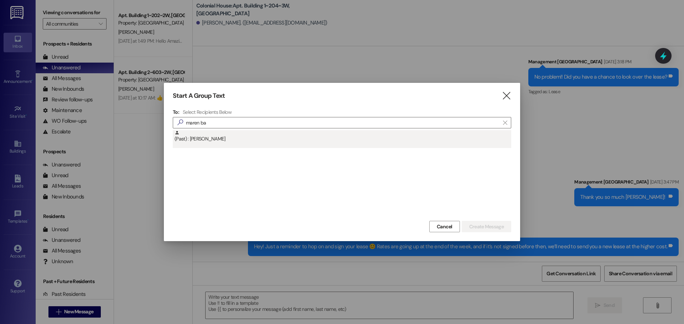
click at [324, 140] on div "(Past) : Maren Barfuss" at bounding box center [342, 136] width 336 height 12
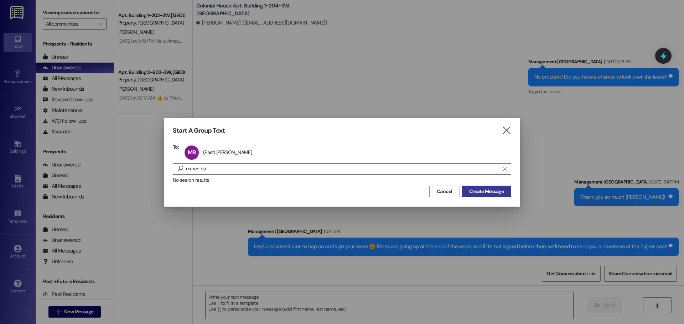
click at [486, 189] on span "Create Message" at bounding box center [486, 191] width 35 height 7
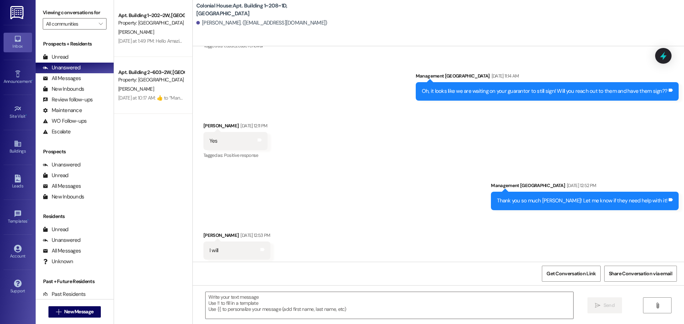
scroll to position [12252, 0]
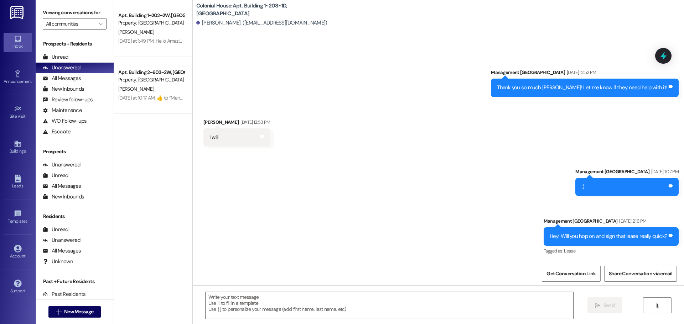
click at [338, 288] on div " Send " at bounding box center [438, 312] width 491 height 53
click at [313, 301] on textarea at bounding box center [388, 305] width 367 height 27
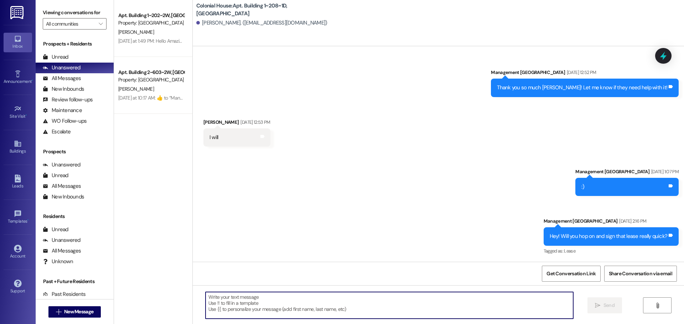
paste textarea "Hey! Just a reminder to hop on and sign your lease 😊 Rates are going up at the …"
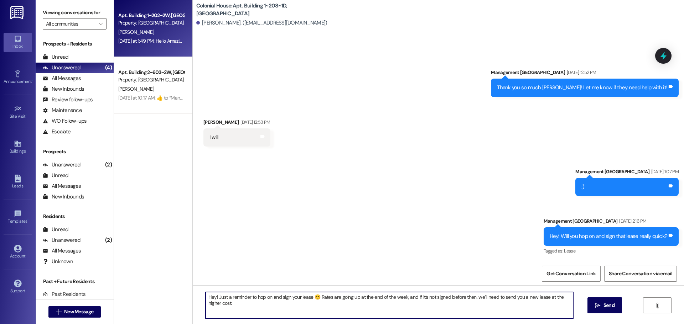
type textarea "Hey! Just a reminder to hop on and sign your lease 😊 Rates are going up at the …"
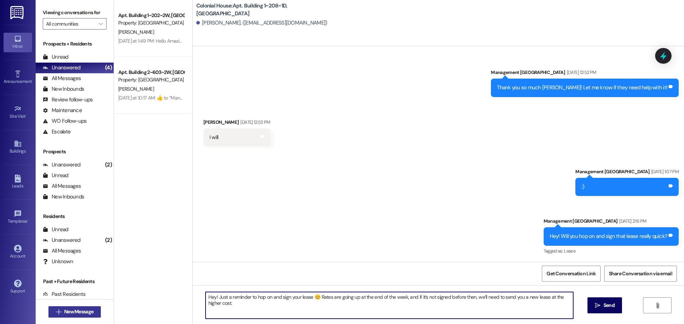
click at [87, 311] on span "New Message" at bounding box center [78, 311] width 29 height 7
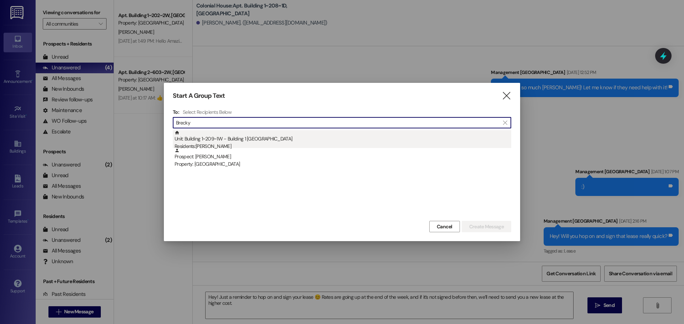
type input "Brecky"
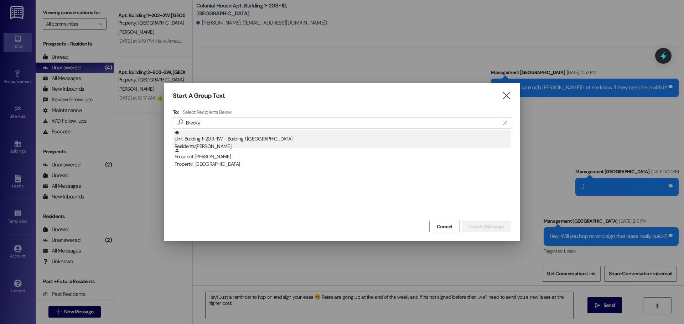
click at [260, 141] on div "Unit: Building 1~209~1W - Building 1 Colonial House Residents: Breckyn Dunn" at bounding box center [342, 140] width 336 height 20
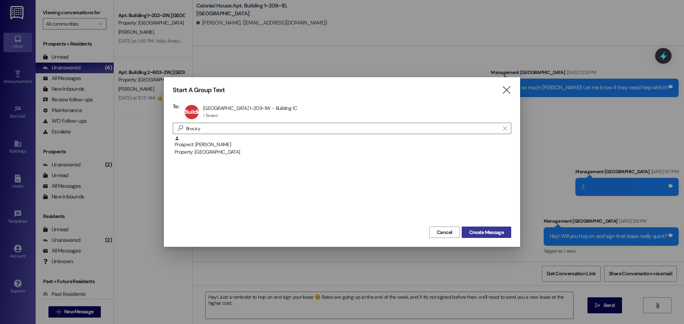
click at [481, 236] on button "Create Message" at bounding box center [485, 232] width 49 height 11
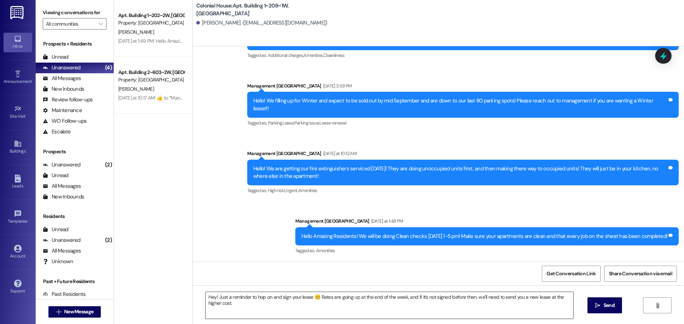
scroll to position [2529, 0]
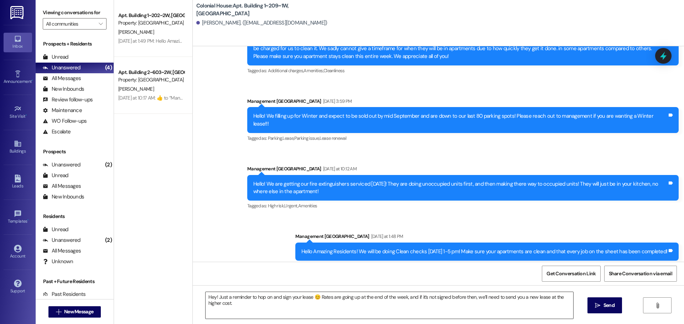
click at [231, 302] on textarea "Hey! Just a reminder to hop on and sign your lease 😊 Rates are going up at the …" at bounding box center [388, 305] width 367 height 27
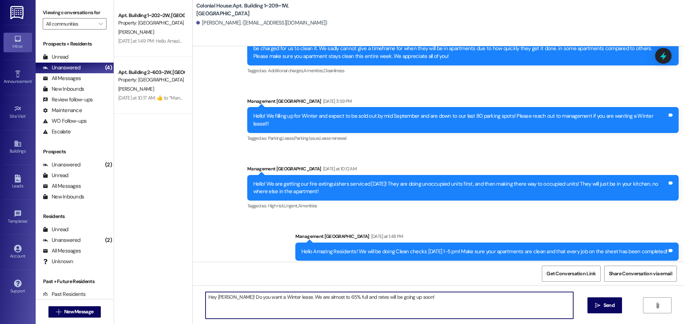
type textarea "Hey Breckyn! Do you want a Winter lease. We are almost to 65% full and rates wi…"
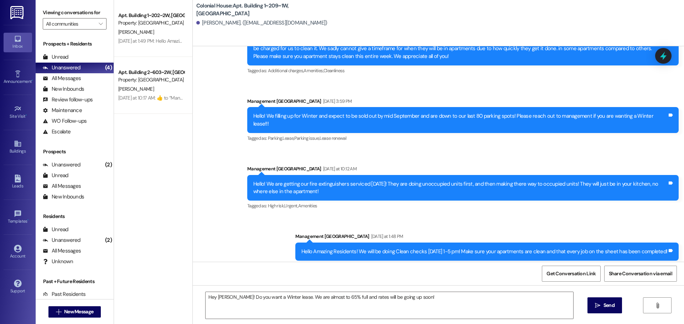
click at [584, 306] on div "Hey Breckyn! Do you want a Winter lease. We are almost to 65% full and rates wi…" at bounding box center [438, 312] width 491 height 53
click at [283, 298] on textarea "Hey Breckyn! Do you want a Winter lease. We are almost to 65% full and rates wi…" at bounding box center [388, 305] width 367 height 27
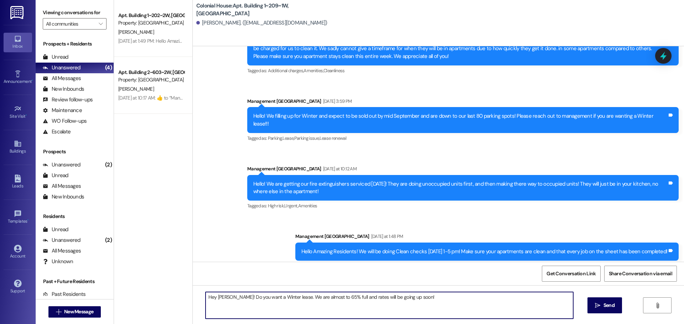
click at [283, 298] on textarea "Hey Breckyn! Do you want a Winter lease. We are almost to 65% full and rates wi…" at bounding box center [388, 305] width 367 height 27
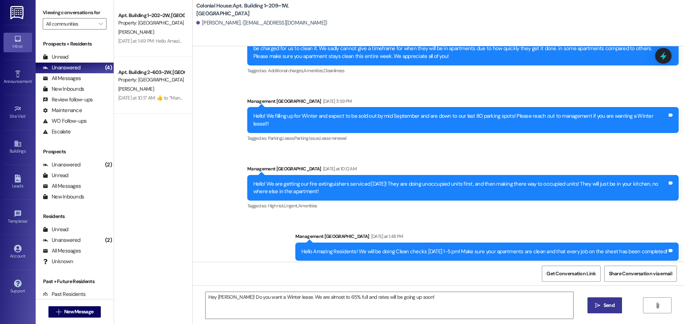
click at [603, 307] on span "Send" at bounding box center [608, 305] width 11 height 7
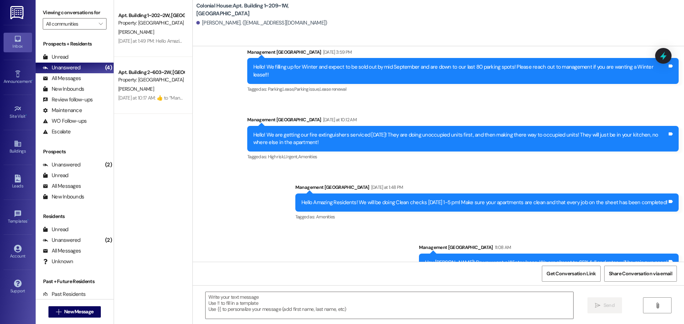
scroll to position [2579, 0]
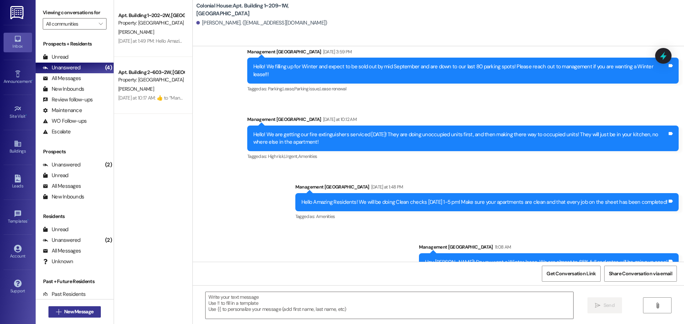
click at [93, 313] on span "New Message" at bounding box center [79, 311] width 32 height 7
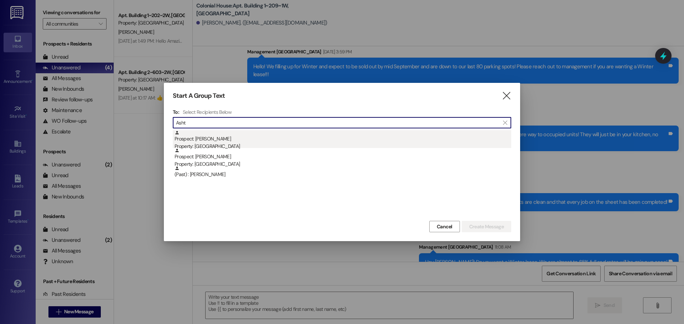
type input "Asht"
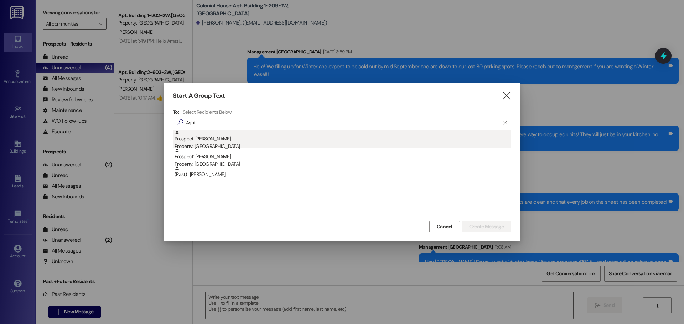
click at [289, 145] on div "Property: [GEOGRAPHIC_DATA]" at bounding box center [342, 146] width 336 height 7
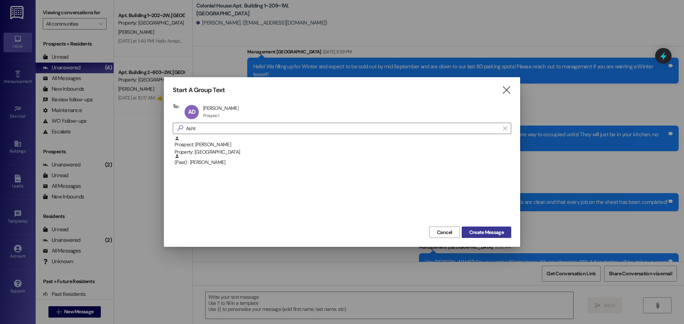
click at [473, 232] on span "Create Message" at bounding box center [486, 232] width 35 height 7
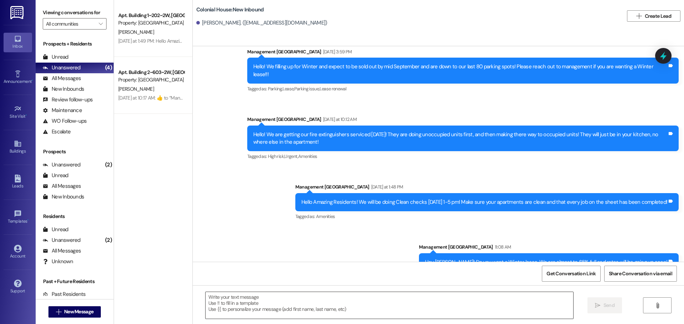
scroll to position [95, 0]
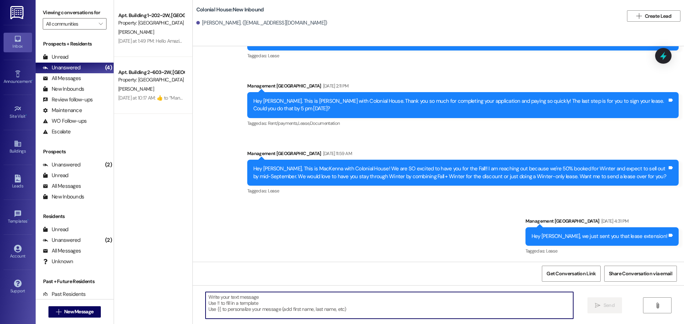
click at [270, 306] on textarea at bounding box center [388, 305] width 367 height 27
click at [244, 298] on textarea at bounding box center [388, 305] width 367 height 27
click at [230, 301] on textarea at bounding box center [388, 305] width 367 height 27
paste textarea "Hey Breckyn! Do you want a Winter lease. We are almost to 65% full and rates wi…"
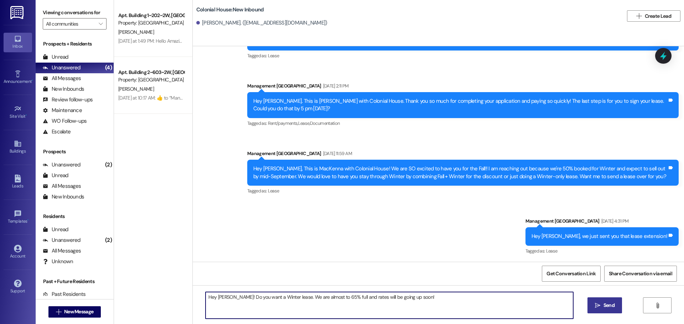
click at [226, 299] on textarea "Hey Breckyn! Do you want a Winter lease. We are almost to 65% full and rates wi…" at bounding box center [388, 305] width 367 height 27
click at [393, 306] on textarea "Hey Ashtyn! Do you want a Winter lease. We are almost to 65% full and rates wil…" at bounding box center [388, 305] width 367 height 27
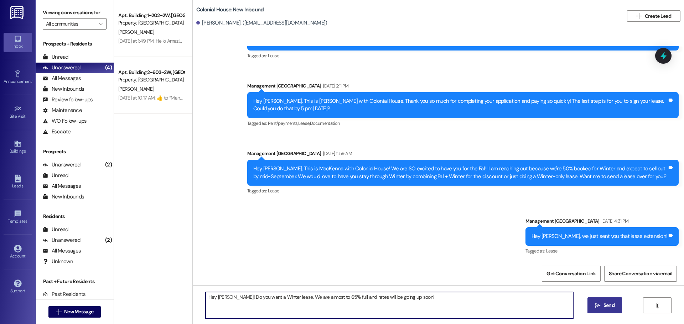
click at [429, 304] on textarea "Hey Ashtyn! Do you want a Winter lease. We are almost to 65% full and rates wil…" at bounding box center [388, 305] width 367 height 27
type textarea "Hey Ashtyn! Do you want a Winter lease. We are almost to 65% full and rates wil…"
click at [611, 309] on span "Send" at bounding box center [608, 305] width 11 height 7
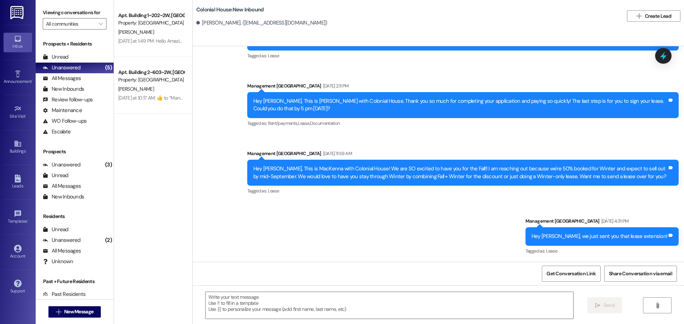
click at [69, 319] on div " New Message" at bounding box center [74, 312] width 53 height 18
click at [69, 316] on button " New Message" at bounding box center [74, 312] width 53 height 11
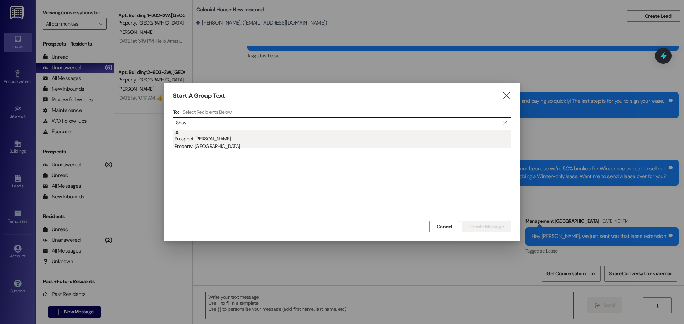
type input "Shayli"
click at [240, 144] on div "Property: [GEOGRAPHIC_DATA]" at bounding box center [342, 146] width 336 height 7
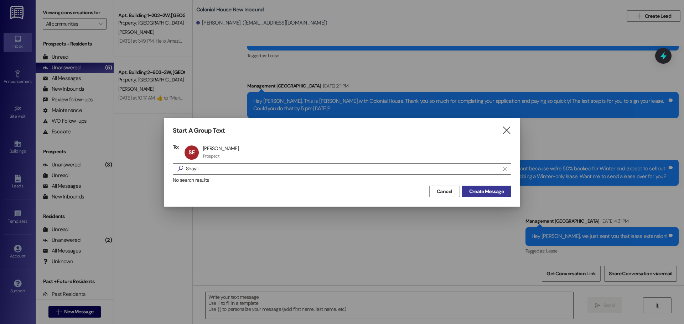
click at [489, 192] on span "Create Message" at bounding box center [486, 191] width 35 height 7
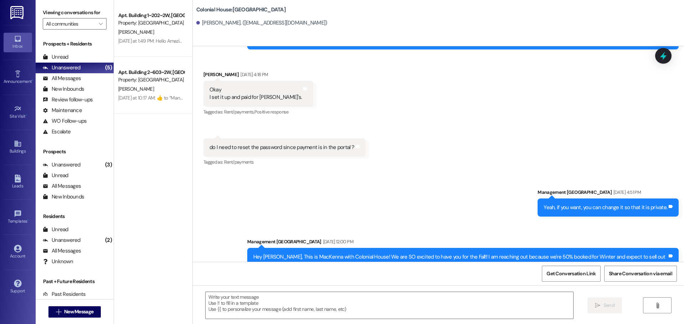
scroll to position [1217, 0]
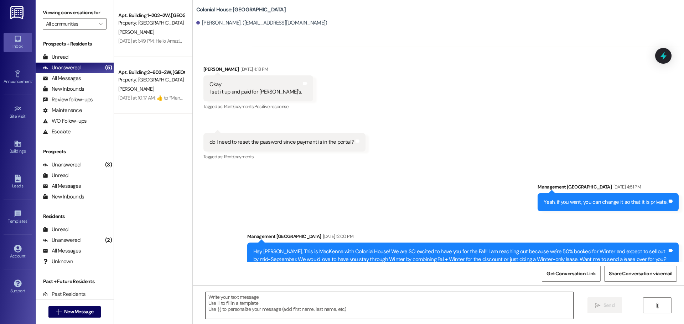
click at [251, 312] on textarea at bounding box center [388, 305] width 367 height 27
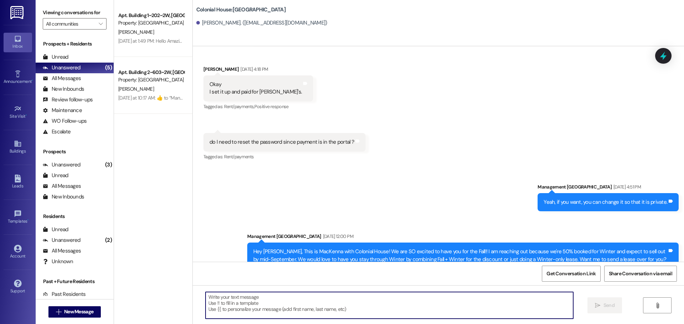
paste textarea "Hey Breckyn! Do you want a Winter lease. We are almost to 65% full and rates wi…"
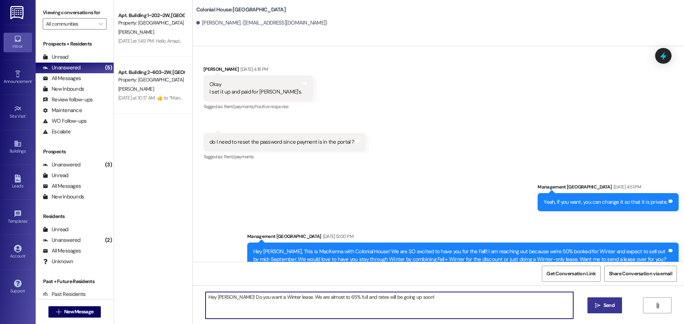
click at [221, 297] on textarea "Hey Breckyn! Do you want a Winter lease. We are almost to 65% full and rates wi…" at bounding box center [388, 305] width 367 height 27
click at [285, 297] on textarea "Hey Shaylie! Do you want a Winter lease. We are almost to 65% full and rates wi…" at bounding box center [388, 305] width 367 height 27
click at [286, 297] on textarea "Hey Shaylie! Do you want a Winter lease. We are almost to 65% full and rates wi…" at bounding box center [388, 305] width 367 height 27
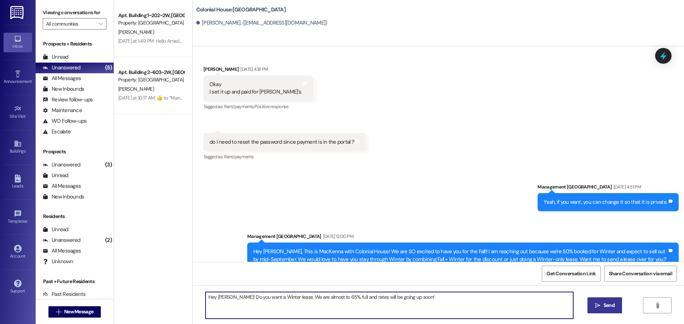
click at [286, 297] on textarea "Hey Shaylie! Do you want a Winter lease. We are almost to 65% full and rates wi…" at bounding box center [388, 305] width 367 height 27
type textarea "H"
click at [279, 297] on textarea "Hey Shaylie! Are you interested in a WInter lease? We are almost at 65% and rat…" at bounding box center [388, 305] width 367 height 27
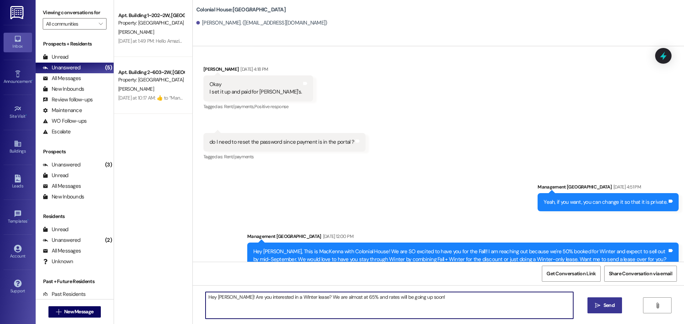
click at [233, 299] on textarea "Hey Shaylie! Are you interested in a WInter lease? We are almost at 65% and rat…" at bounding box center [388, 305] width 367 height 27
click at [271, 302] on textarea "Hey Shaylie! Are you interested in a WInter lease? We are almost at 65% and rat…" at bounding box center [388, 305] width 367 height 27
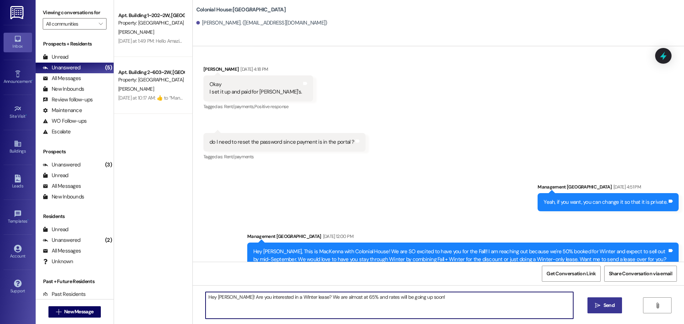
click at [271, 302] on textarea "Hey Shaylie! Are you interested in a WInter lease? We are almost at 65% and rat…" at bounding box center [388, 305] width 367 height 27
paste textarea "still interested in a Winter lease? We’re almost at 65% full, and rates will be…"
type textarea "Hey Shaylie! Are you still interested in a Winter lease? We’re almost at 65% fu…"
click at [610, 311] on button " Send" at bounding box center [604, 306] width 35 height 16
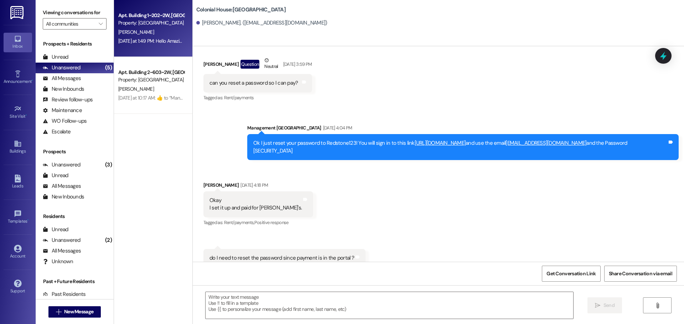
scroll to position [1100, 0]
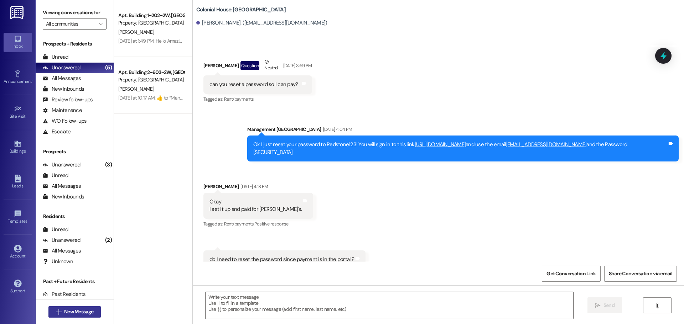
click at [80, 309] on span "New Message" at bounding box center [78, 311] width 29 height 7
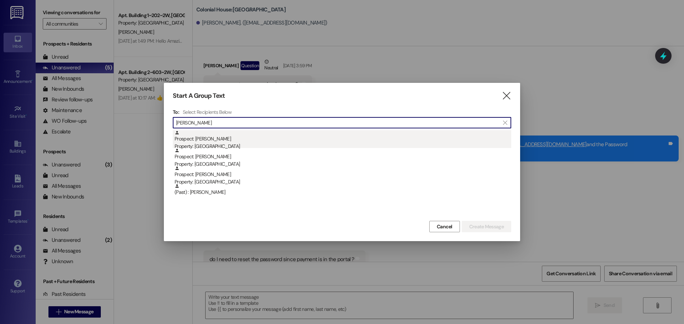
type input "charlott"
click at [235, 140] on div "Prospect: charlotte caldwell Property: Colonial House" at bounding box center [342, 140] width 336 height 20
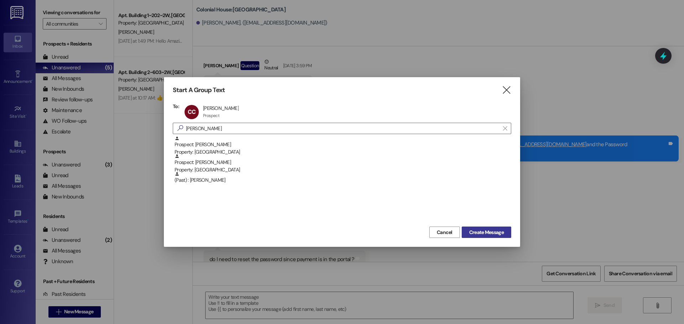
click at [492, 232] on span "Create Message" at bounding box center [486, 232] width 35 height 7
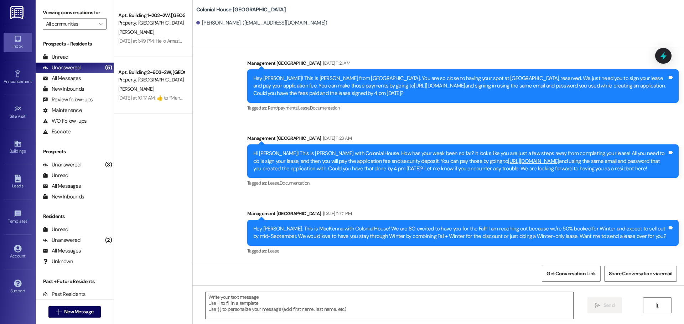
scroll to position [320, 0]
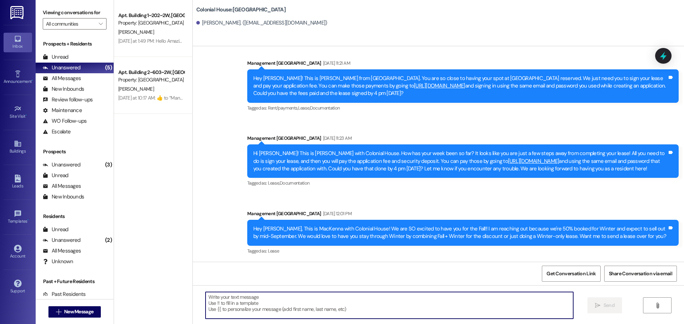
click at [246, 316] on textarea at bounding box center [388, 305] width 367 height 27
paste textarea "Hey Shaylie! Are you still interested in a Winter lease? We’re almost at 65% fu…"
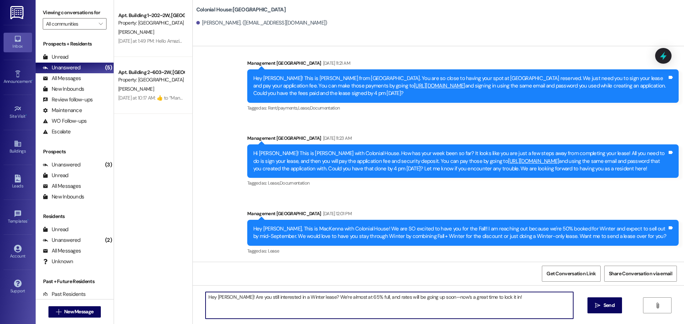
click at [219, 296] on textarea "Hey Shaylie! Are you still interested in a Winter lease? We’re almost at 65% fu…" at bounding box center [388, 305] width 367 height 27
type textarea "Hey Charlotte! Are you still interested in a Winter lease? We’re almost at 65% …"
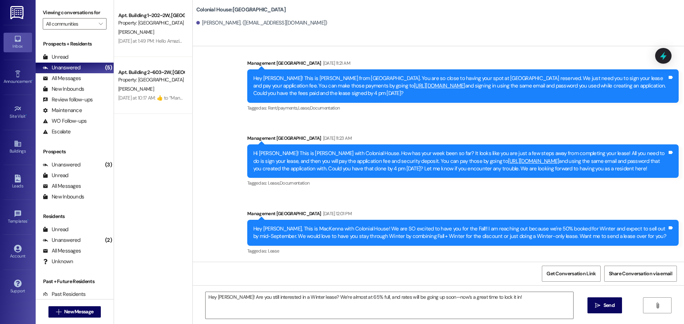
click at [599, 302] on span " Send" at bounding box center [604, 305] width 22 height 7
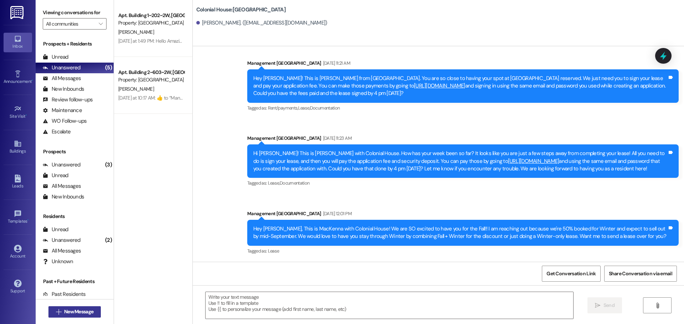
click at [85, 315] on span "New Message" at bounding box center [78, 311] width 29 height 7
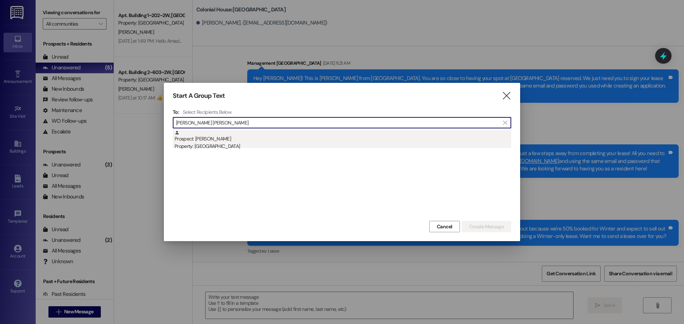
type input "callie peter"
click at [244, 134] on div "Prospect: Callie Peterson Property: Colonial House" at bounding box center [342, 140] width 336 height 20
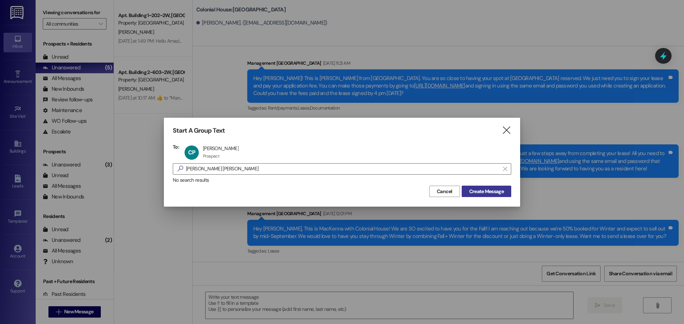
click at [468, 191] on span "Create Message" at bounding box center [486, 191] width 37 height 7
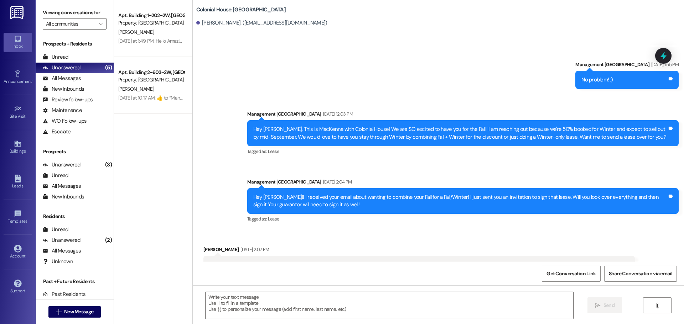
scroll to position [506, 0]
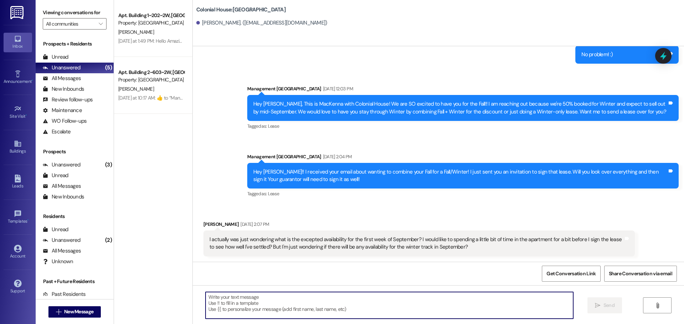
click at [259, 301] on textarea at bounding box center [388, 305] width 367 height 27
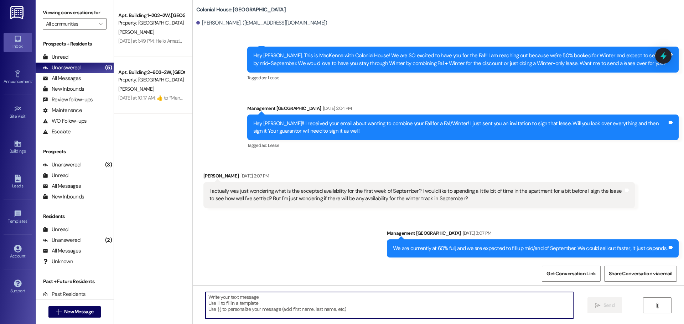
scroll to position [556, 0]
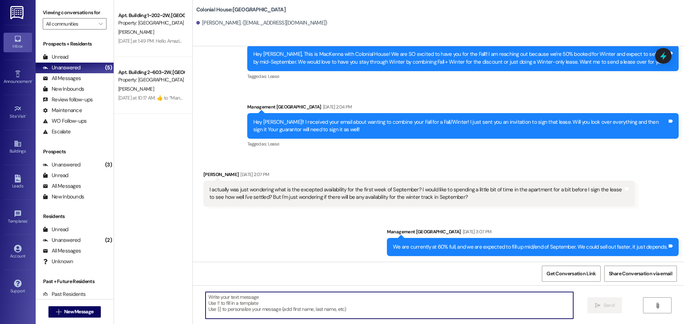
paste textarea "Hey! Just a reminder to hop on and sign your lease 😊 Rates are going up at the …"
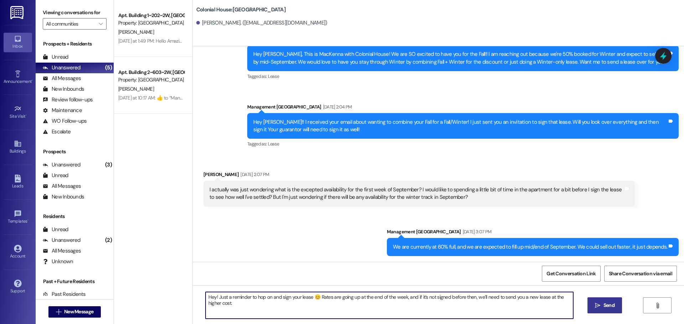
type textarea "Hey! Just a reminder to hop on and sign your lease 😊 Rates are going up at the …"
click at [612, 304] on span "Send" at bounding box center [608, 305] width 11 height 7
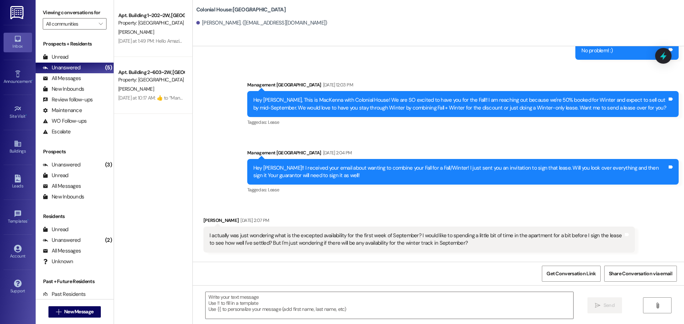
scroll to position [506, 0]
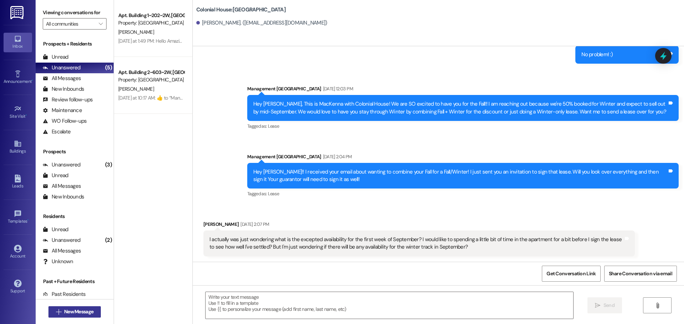
click at [64, 311] on span "New Message" at bounding box center [78, 311] width 29 height 7
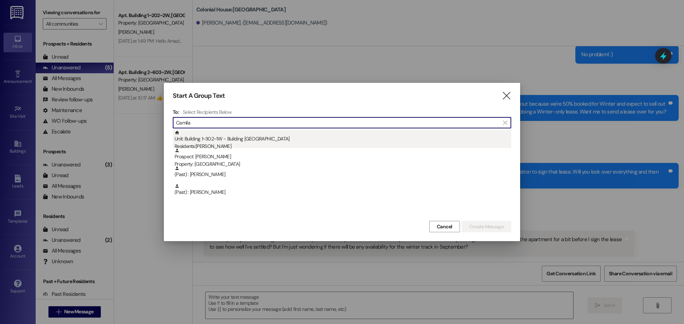
click at [259, 144] on div "Residents: Camila Gonzalez Ruiz" at bounding box center [342, 146] width 336 height 7
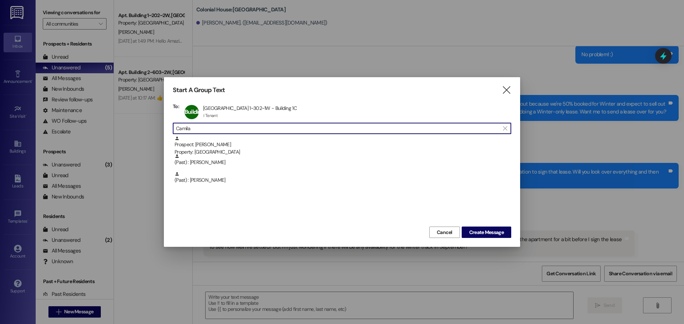
click at [241, 127] on input "Camila" at bounding box center [337, 129] width 323 height 10
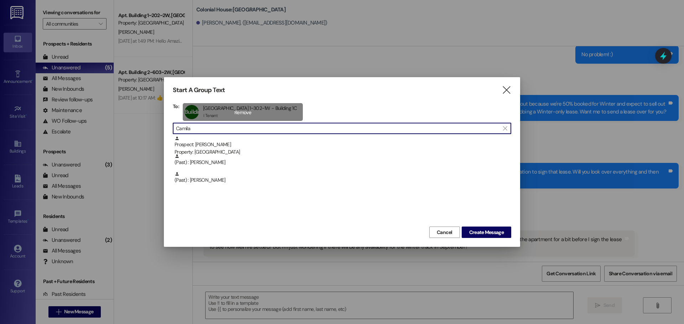
click at [237, 114] on div "Building 1~302~1W Apt Building 1~302~1W - Building 1C Apt Building 1~302~1W - B…" at bounding box center [243, 112] width 120 height 18
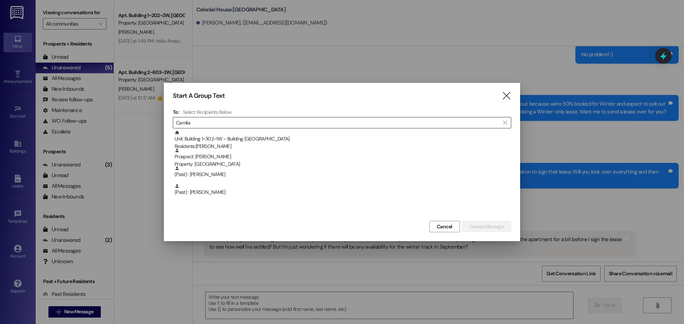
click at [234, 126] on input "Camila" at bounding box center [337, 123] width 323 height 10
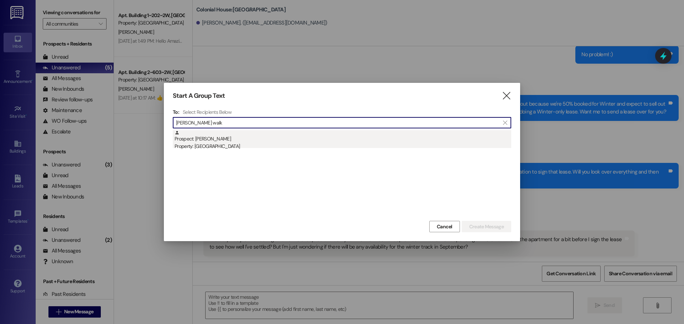
type input "emily walk"
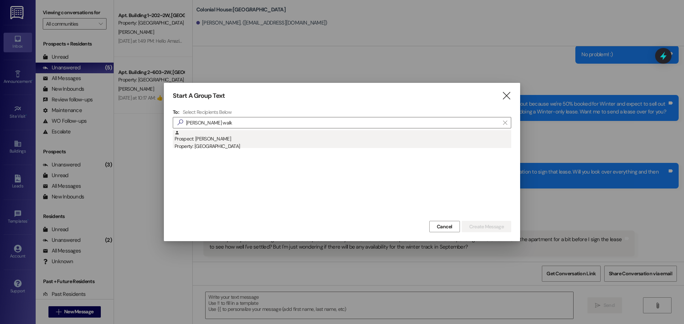
click at [233, 139] on div "Prospect: Emily Walkenhorst Property: Colonial House" at bounding box center [342, 140] width 336 height 20
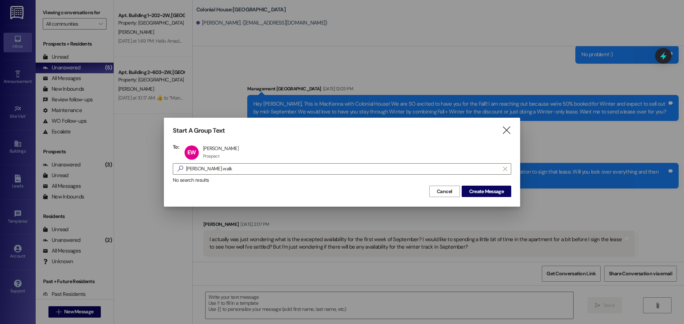
click at [497, 198] on div "Start A Group Text  To: EW Emily Walkenhorst Emily Walkenhorst Prospect Prospe…" at bounding box center [342, 162] width 356 height 89
click at [496, 194] on span "Create Message" at bounding box center [486, 191] width 35 height 7
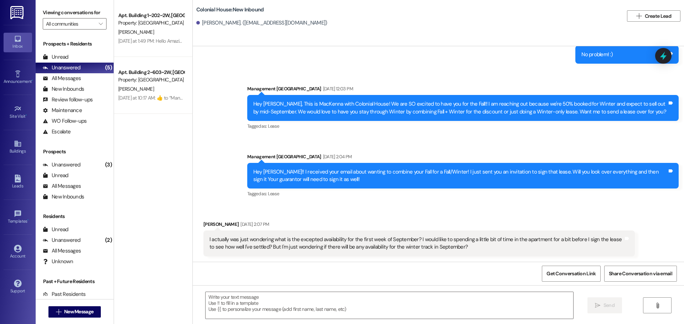
scroll to position [17, 0]
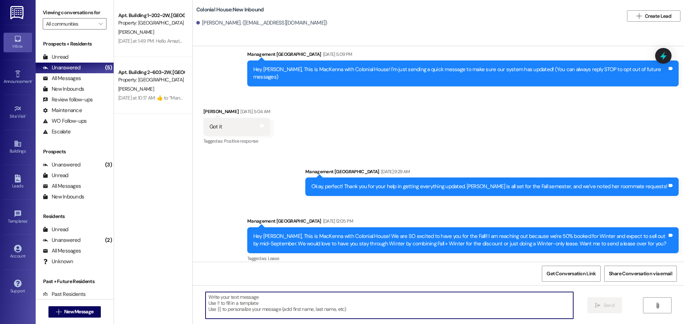
click at [268, 304] on textarea at bounding box center [388, 305] width 367 height 27
paste textarea "Hey Shaylie! Are you still interested in a Winter lease? We’re almost at 65% fu…"
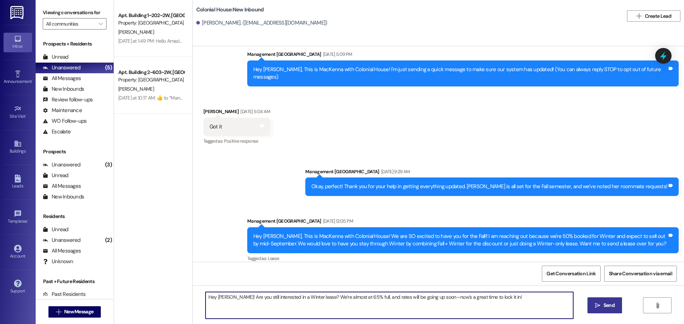
click at [219, 294] on textarea "Hey Shaylie! Are you still interested in a Winter lease? We’re almost at 65% fu…" at bounding box center [388, 305] width 367 height 27
type textarea "Hey Emily! Are you still interested in a Winter lease? We’re almost at 65% full…"
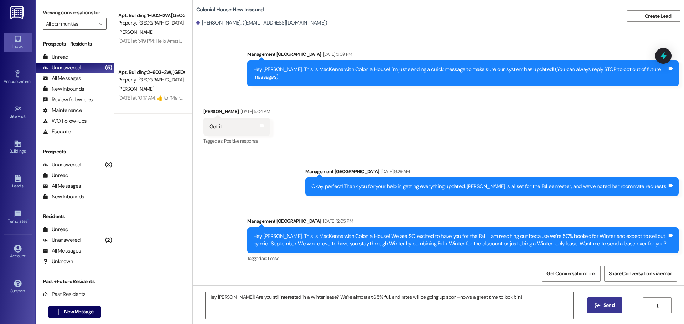
click at [595, 302] on span " Send" at bounding box center [604, 305] width 22 height 7
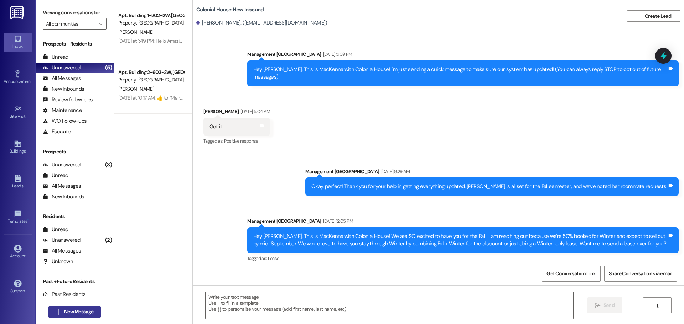
click at [77, 315] on span "New Message" at bounding box center [78, 311] width 29 height 7
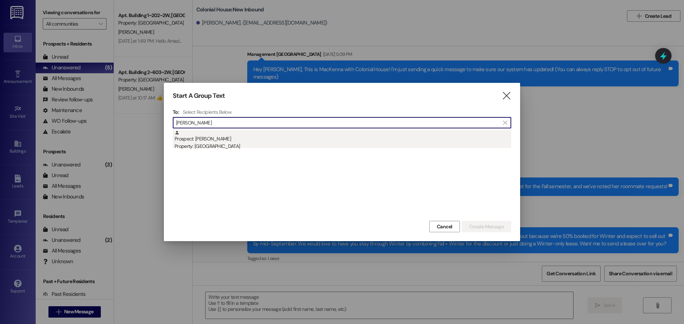
type input "Rachel fo"
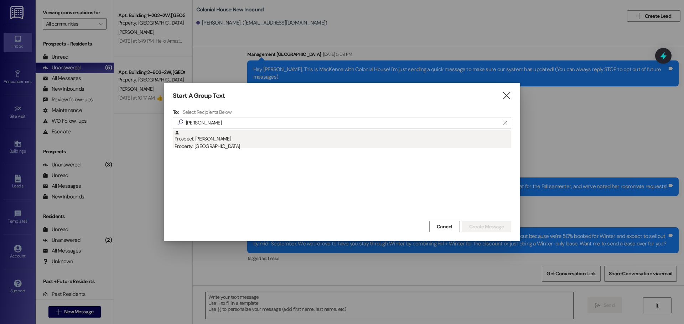
click at [193, 146] on div "Property: [GEOGRAPHIC_DATA]" at bounding box center [342, 146] width 336 height 7
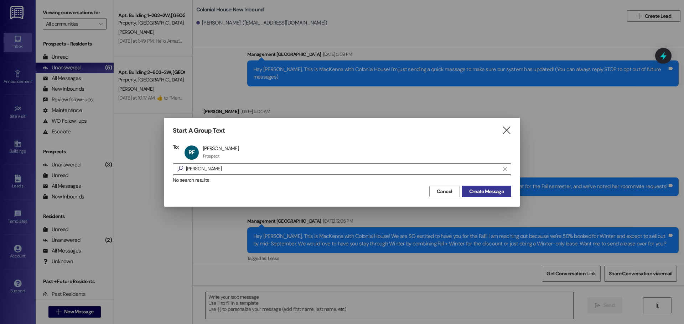
click at [462, 190] on button "Create Message" at bounding box center [485, 191] width 49 height 11
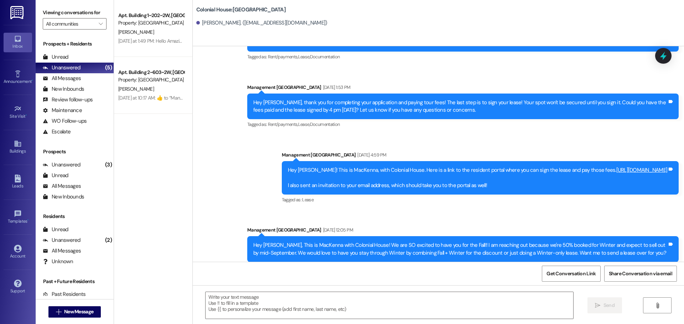
scroll to position [490, 0]
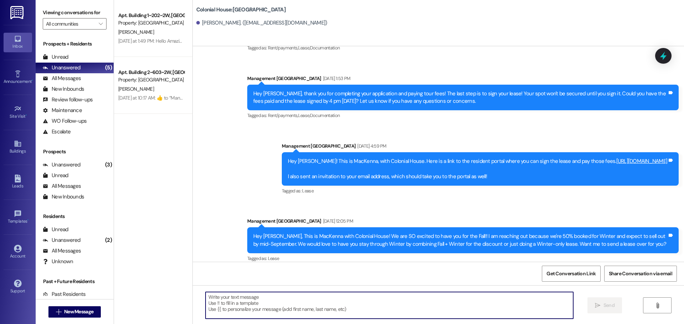
click at [243, 298] on textarea at bounding box center [388, 305] width 367 height 27
type textarea "v"
paste textarea "Hey Shaylie! Are you still interested in a Winter lease? We’re almost at 65% fu…"
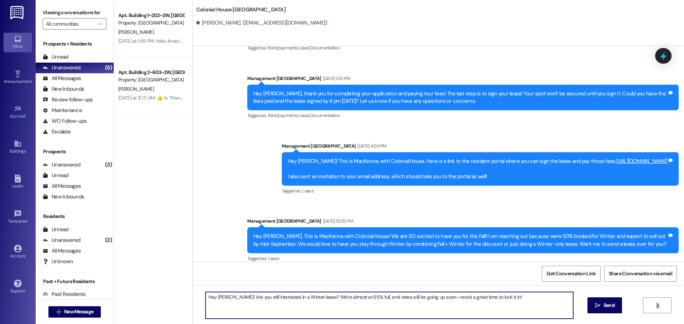
click at [226, 297] on textarea "Hey Shaylie! Are you still interested in a Winter lease? We’re almost at 65% fu…" at bounding box center [388, 305] width 367 height 27
click at [223, 297] on textarea "Hey Shaylie! Are you still interested in a Winter lease? We’re almost at 65% fu…" at bounding box center [388, 305] width 367 height 27
type textarea "Hey Rachel! Are you still interested in a Winter lease? We’re almost at 65% ful…"
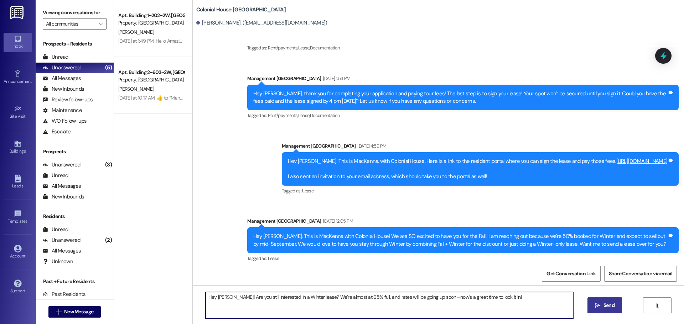
click at [599, 302] on span " Send" at bounding box center [604, 305] width 22 height 7
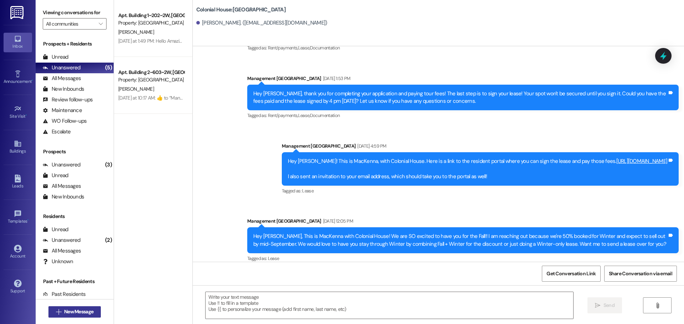
drag, startPoint x: 78, startPoint y: 320, endPoint x: 78, endPoint y: 317, distance: 3.6
click at [78, 320] on div " New Message" at bounding box center [74, 312] width 53 height 18
click at [78, 317] on button " New Message" at bounding box center [74, 312] width 53 height 11
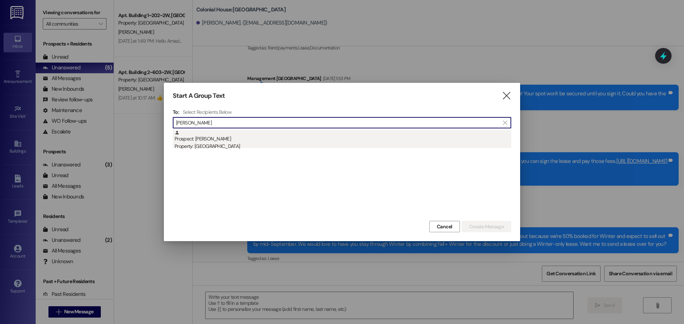
type input "Halley gr"
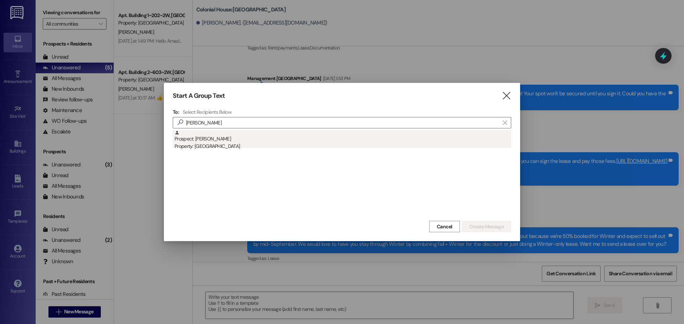
click at [234, 142] on div "Prospect: Halley Gray Property: Colonial House" at bounding box center [342, 140] width 336 height 20
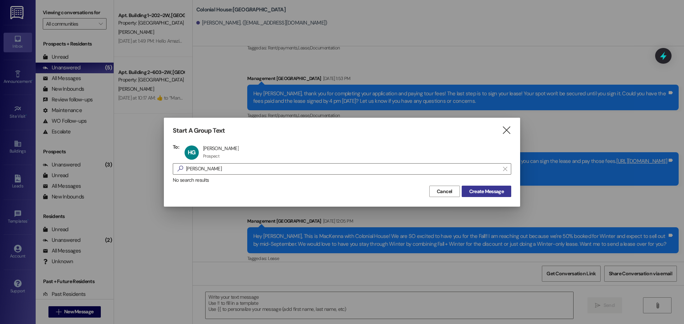
click at [488, 194] on span "Create Message" at bounding box center [486, 191] width 35 height 7
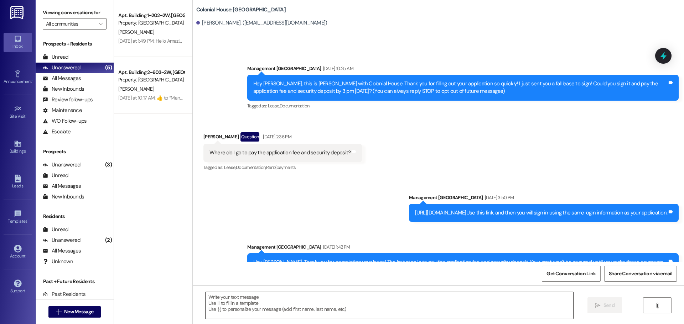
scroll to position [0, 0]
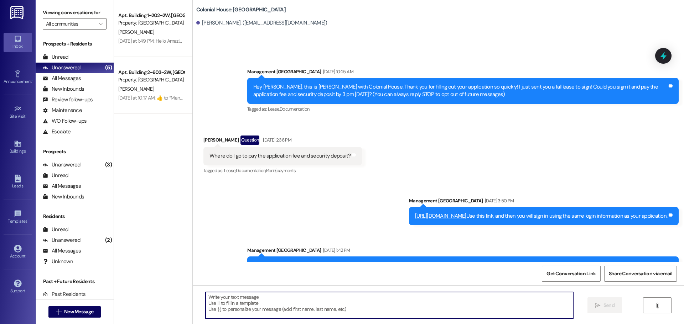
click at [238, 295] on textarea at bounding box center [388, 305] width 367 height 27
paste textarea "Hey Shaylie! Are you still interested in a Winter lease? We’re almost at 65% fu…"
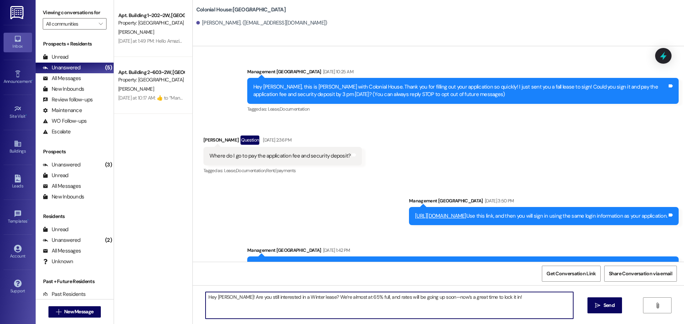
click at [214, 299] on textarea "Hey Shaylie! Are you still interested in a Winter lease? We’re almost at 65% fu…" at bounding box center [388, 305] width 367 height 27
click at [246, 296] on textarea "Hey Halley! Are you still interested in a Winter lease? We’re almost at 65% ful…" at bounding box center [388, 305] width 367 height 27
click at [246, 296] on textarea "Hey Halley! Are you interested in a Winter lease? We’re almost at 65% full, and…" at bounding box center [388, 305] width 367 height 27
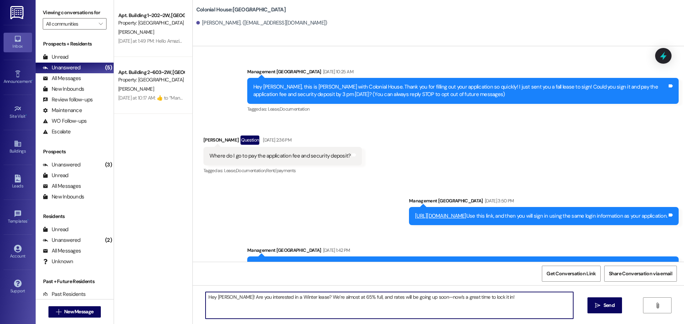
click at [246, 296] on textarea "Hey Halley! Are you interested in a Winter lease? We’re almost at 65% full, and…" at bounding box center [388, 305] width 367 height 27
type textarea "Hey Halley! Are you interested in a Winter lease? We’re almost at 65% full, and…"
click at [614, 314] on div "Hey Halley! Are you interested in a Winter lease? We’re almost at 65% full, and…" at bounding box center [438, 312] width 491 height 53
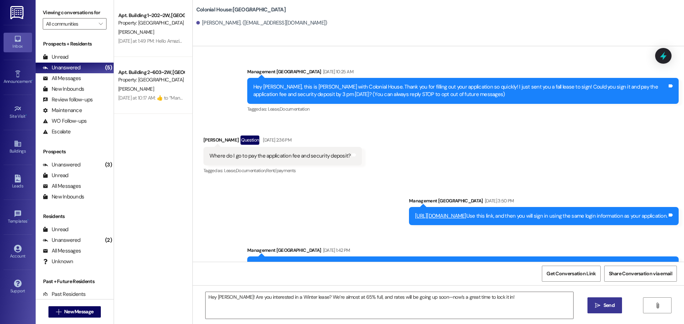
click at [604, 301] on button " Send" at bounding box center [604, 306] width 35 height 16
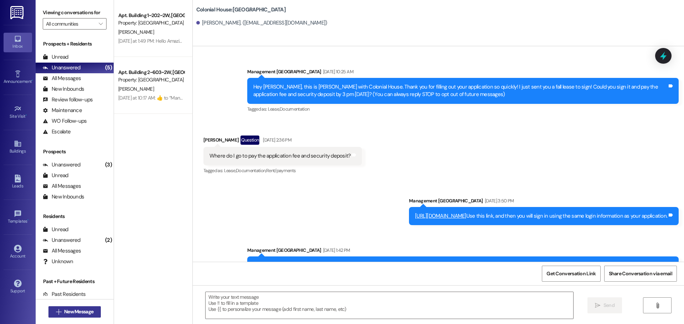
click at [73, 314] on span "New Message" at bounding box center [78, 311] width 29 height 7
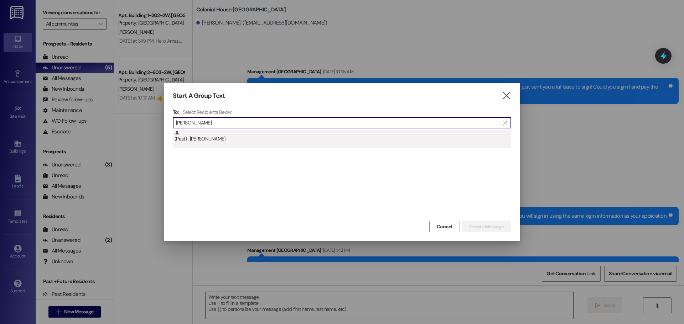
type input "Sarah till"
click at [221, 139] on div "(Past) : Sarah Tilleman" at bounding box center [342, 136] width 336 height 12
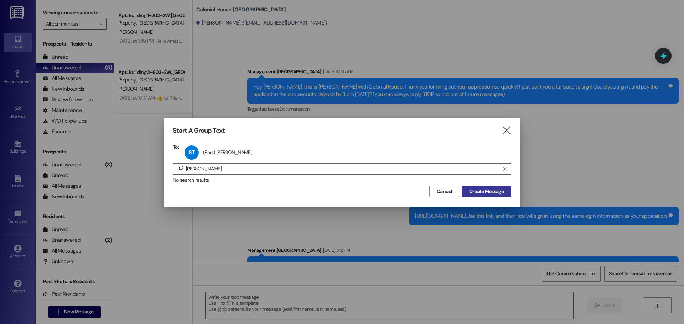
click at [502, 197] on button "Create Message" at bounding box center [485, 191] width 49 height 11
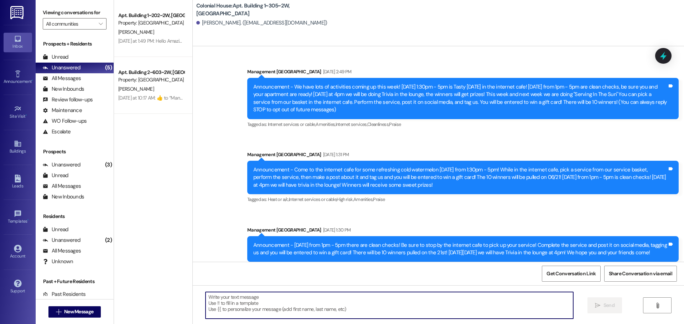
click at [240, 296] on textarea at bounding box center [388, 305] width 367 height 27
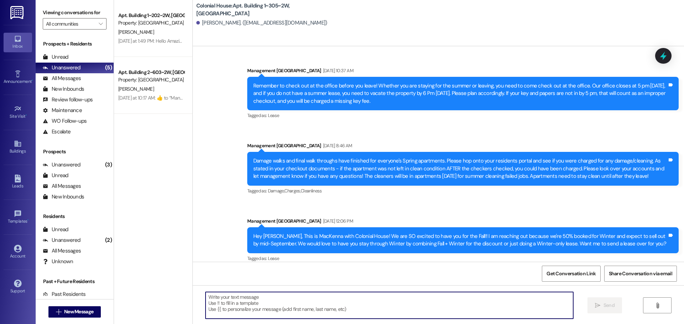
paste textarea "Hey Halley! Are you interested in a Winter lease? We’re almost at 65% full, and…"
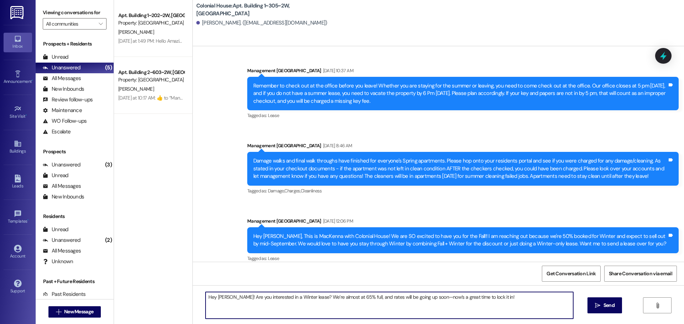
click at [214, 297] on textarea "Hey Halley! Are you interested in a Winter lease? We’re almost at 65% full, and…" at bounding box center [388, 305] width 367 height 27
click at [304, 303] on textarea "Hey Sarah! Are you interested in a Winter lease? We’re almost at 65% full, and …" at bounding box center [388, 305] width 367 height 27
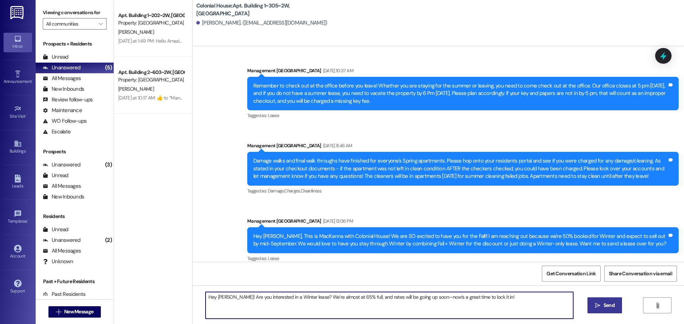
type textarea "Hey Sarah! Are you interested in a Winter lease? We’re almost at 65% full, and …"
click at [600, 306] on span " Send" at bounding box center [604, 305] width 22 height 7
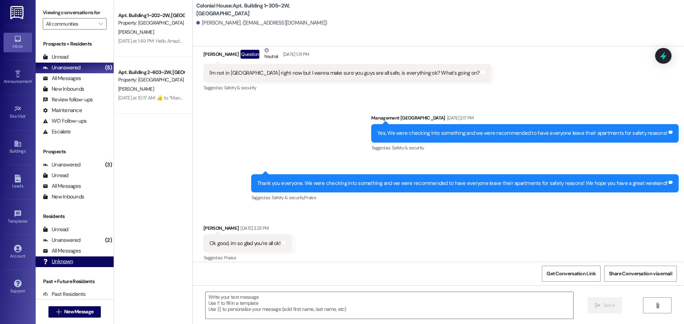
scroll to position [11704, 0]
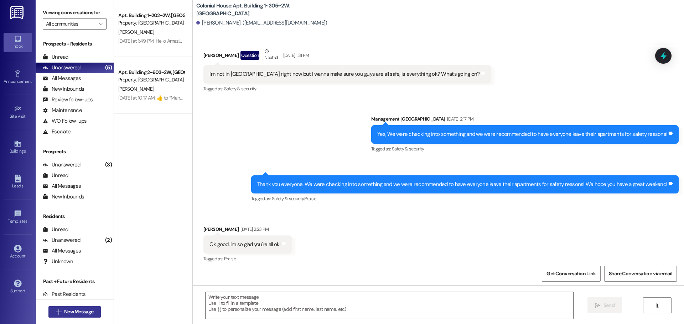
click at [71, 315] on span "New Message" at bounding box center [78, 311] width 29 height 7
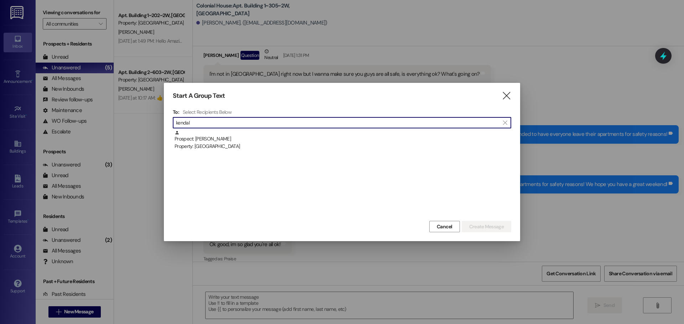
click at [261, 127] on input "kendal" at bounding box center [337, 123] width 323 height 10
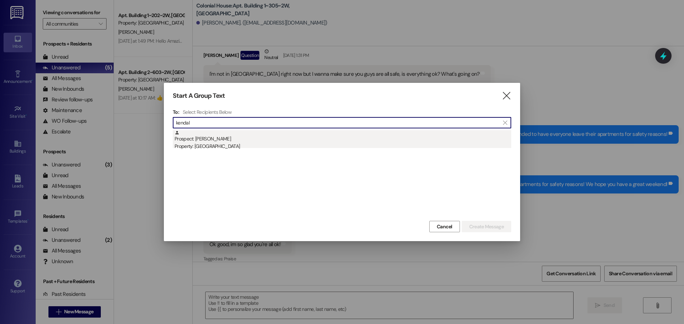
type input "kendal"
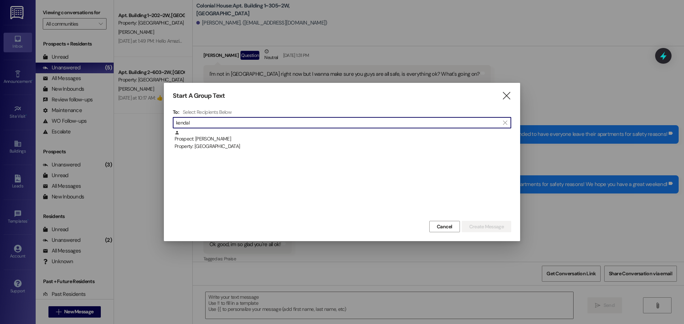
drag, startPoint x: 264, startPoint y: 136, endPoint x: 333, endPoint y: 160, distance: 72.7
click at [264, 137] on div "Prospect: Kendal Lawrence Property: Colonial House" at bounding box center [342, 140] width 336 height 20
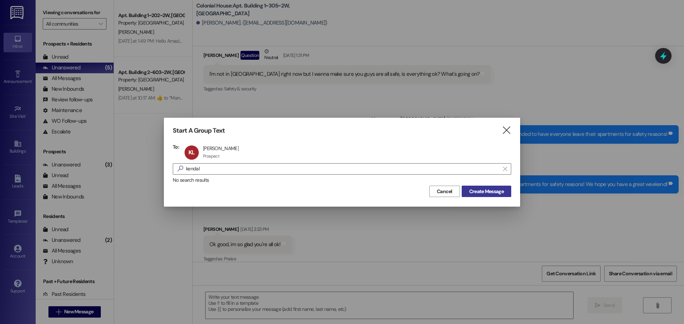
click at [489, 196] on button "Create Message" at bounding box center [485, 191] width 49 height 11
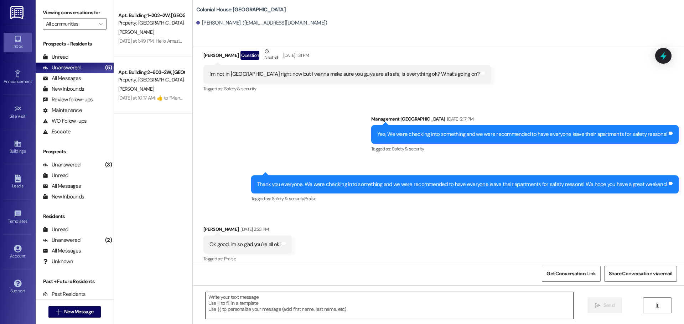
scroll to position [776, 0]
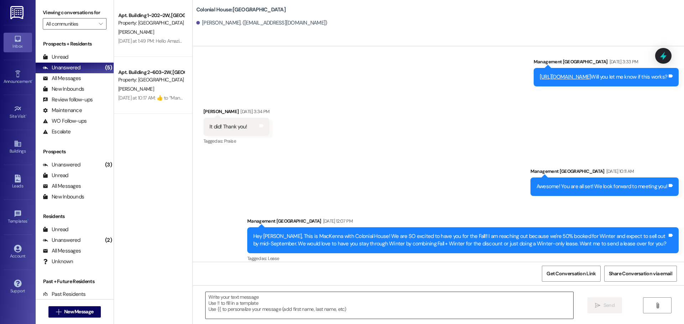
click at [234, 304] on textarea at bounding box center [388, 305] width 367 height 27
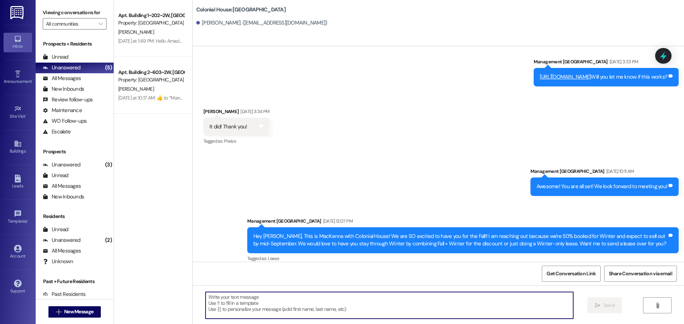
paste textarea "Hey Sarah! Are you interested in a Winter lease? We’re almost at 65% full, and …"
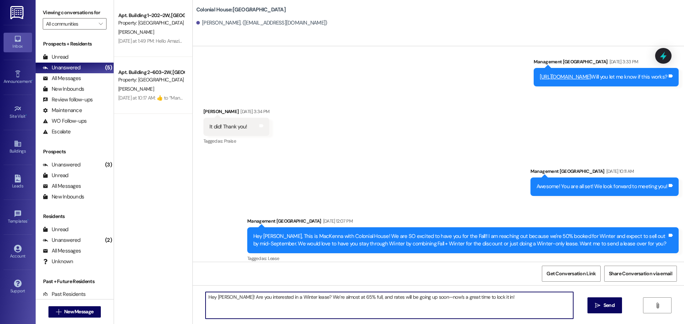
click at [219, 295] on textarea "Hey Sarah! Are you interested in a Winter lease? We’re almost at 65% full, and …" at bounding box center [388, 305] width 367 height 27
type textarea "Hey Kendal! Are you interested in a Winter lease? We’re almost at 65% full, and…"
click at [590, 307] on button " Send" at bounding box center [604, 306] width 35 height 16
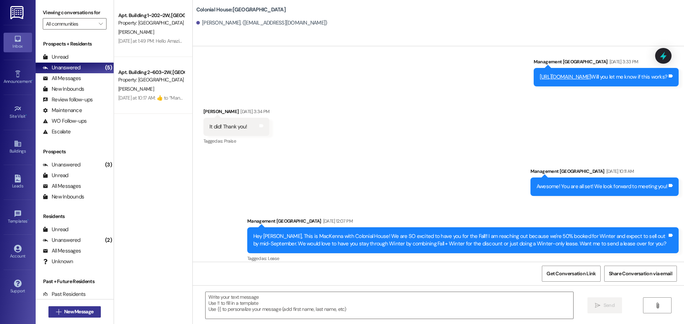
click at [72, 307] on button " New Message" at bounding box center [74, 312] width 53 height 11
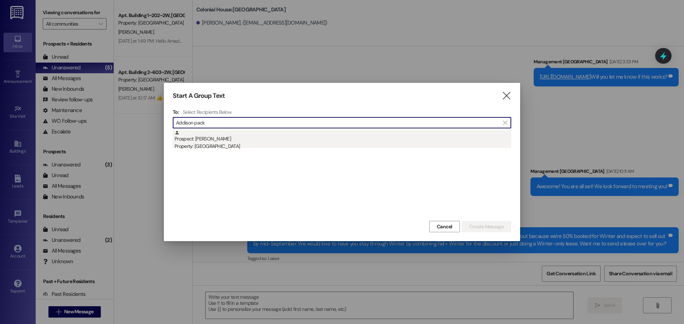
type input "Addison pack"
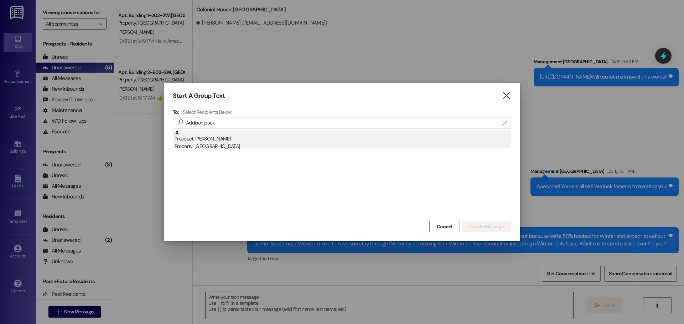
click at [262, 141] on div "Prospect: Addison Packer Property: Colonial House" at bounding box center [342, 140] width 336 height 20
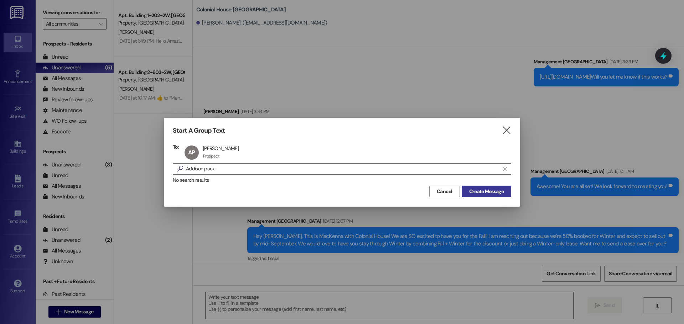
click at [469, 189] on span "Create Message" at bounding box center [486, 191] width 35 height 7
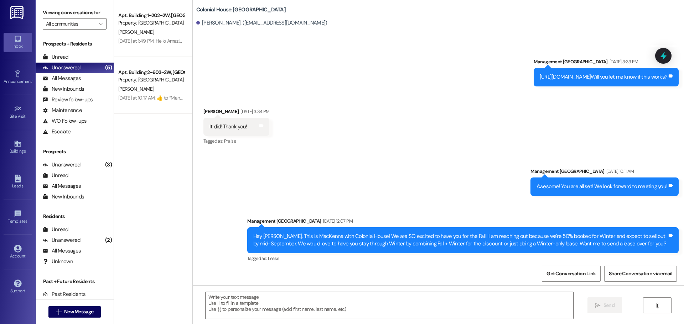
scroll to position [429, 0]
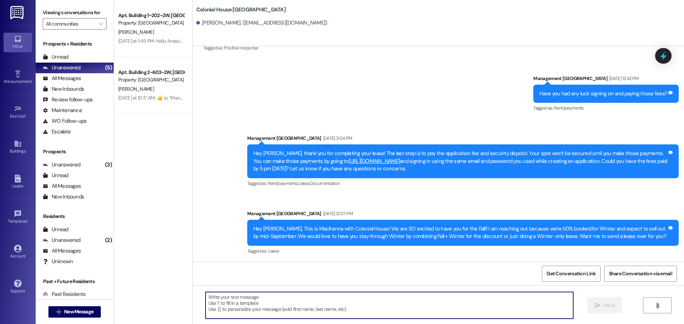
click at [255, 296] on textarea at bounding box center [388, 305] width 367 height 27
paste textarea "Hey Sarah! Are you interested in a Winter lease? We’re almost at 65% full, and …"
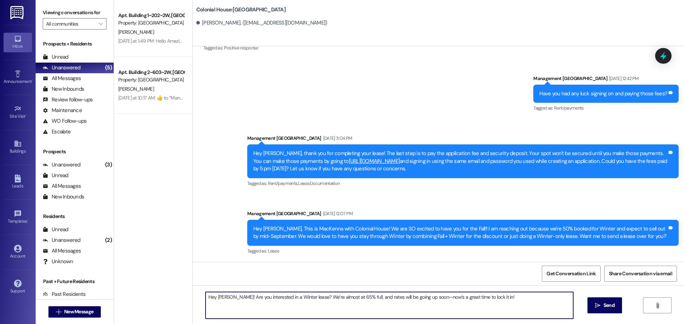
click at [220, 297] on textarea "Hey Sarah! Are you interested in a Winter lease? We’re almost at 65% full, and …" at bounding box center [388, 305] width 367 height 27
type textarea "Hey Addison! Are you interested in a Winter lease? We’re almost at 65% full, an…"
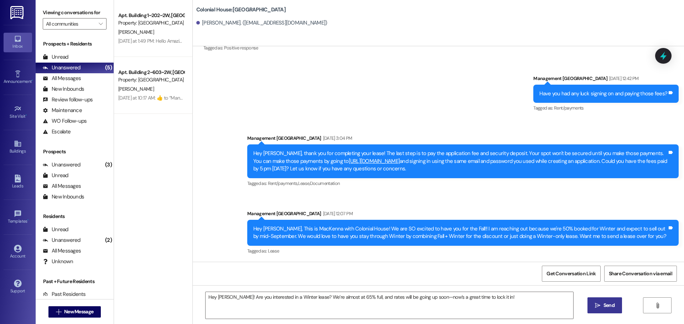
click at [607, 313] on button " Send" at bounding box center [604, 306] width 35 height 16
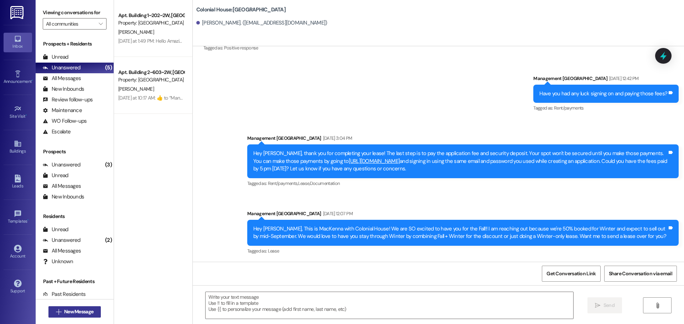
click at [88, 315] on span "New Message" at bounding box center [78, 311] width 29 height 7
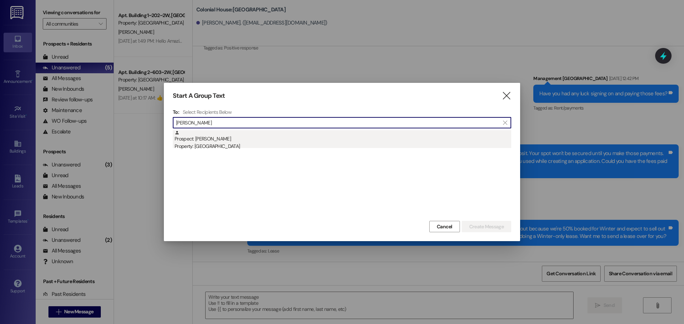
type input "Emily gr"
click at [261, 139] on div "Prospect: Emily Grunig Property: Colonial House" at bounding box center [342, 140] width 336 height 20
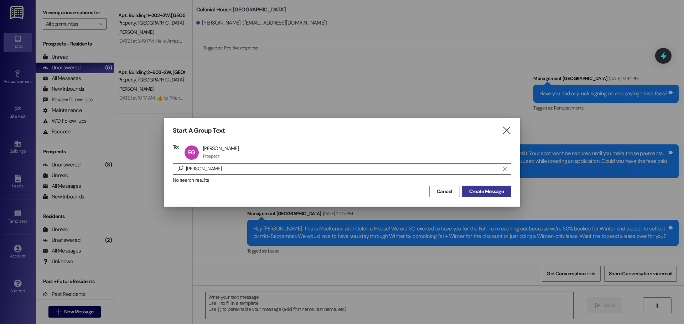
drag, startPoint x: 478, startPoint y: 205, endPoint x: 479, endPoint y: 194, distance: 11.1
click at [478, 205] on div "Start A Group Text  To: EG Emily Grunig Emily Grunig Prospect Prospect click t…" at bounding box center [342, 162] width 356 height 89
click at [479, 194] on span "Create Message" at bounding box center [486, 191] width 35 height 7
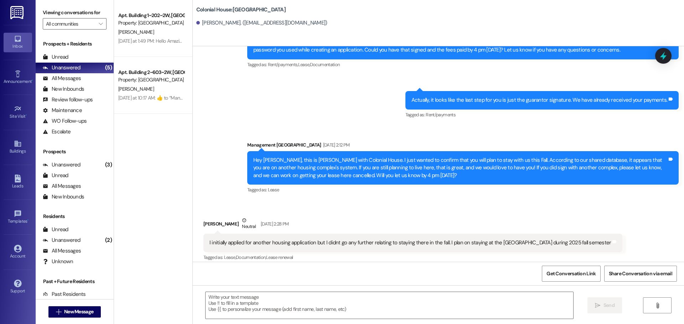
scroll to position [225, 0]
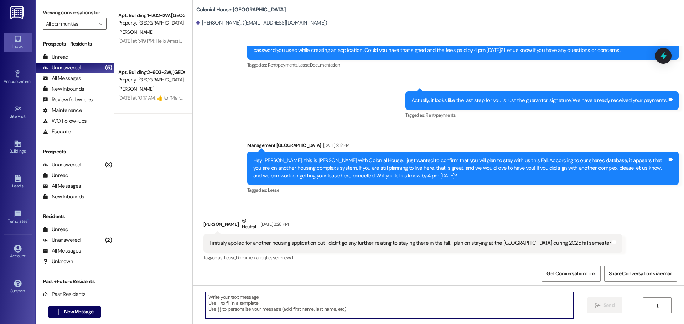
click at [221, 304] on textarea at bounding box center [388, 305] width 367 height 27
paste textarea "Hey Sarah! Are you interested in a Winter lease? We’re almost at 65% full, and …"
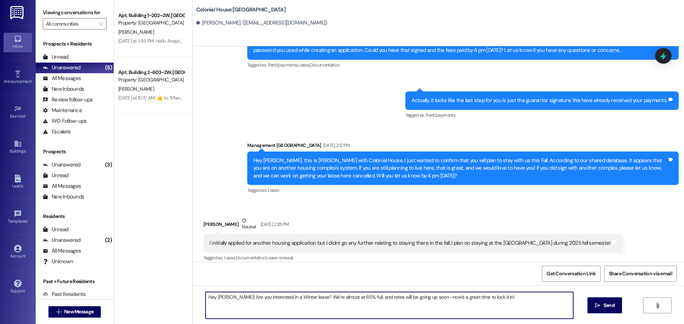
click at [218, 296] on textarea "Hey Sarah! Are you interested in a Winter lease? We’re almost at 65% full, and …" at bounding box center [388, 305] width 367 height 27
type textarea "Hey Emily! Are you interested in a Winter lease? We’re almost at 65% full, and …"
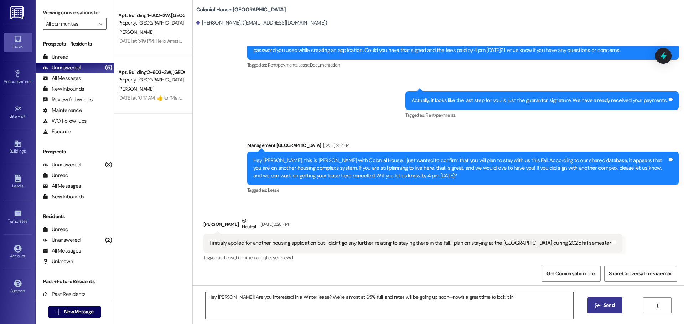
click at [611, 302] on span "Send" at bounding box center [608, 305] width 11 height 7
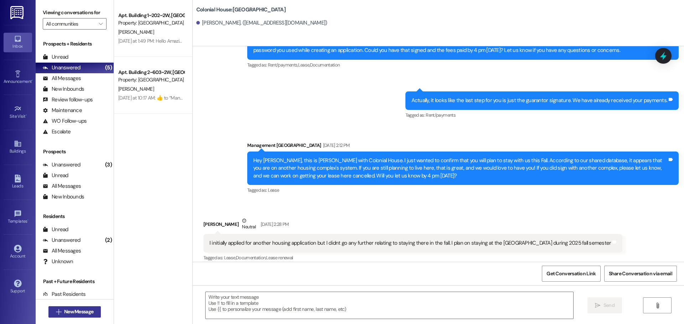
click at [85, 311] on span "New Message" at bounding box center [78, 311] width 29 height 7
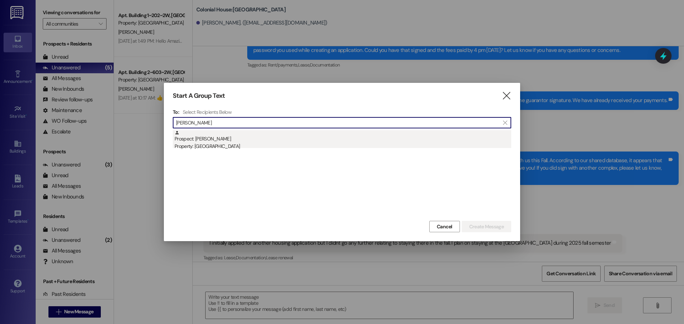
type input "Kiana bau"
click at [221, 141] on div "Prospect: Kiana Bauer Property: Colonial House" at bounding box center [342, 140] width 336 height 20
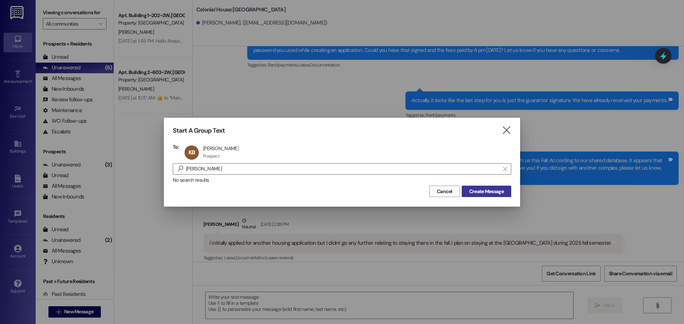
click at [500, 194] on span "Create Message" at bounding box center [486, 191] width 35 height 7
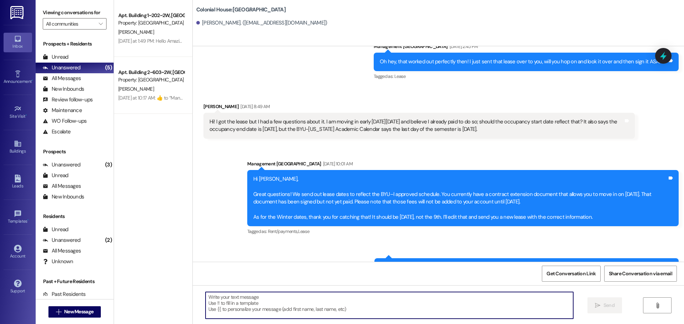
click at [236, 306] on textarea at bounding box center [388, 305] width 367 height 27
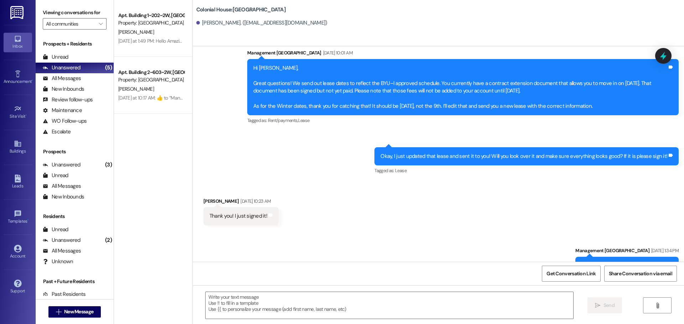
scroll to position [1506, 0]
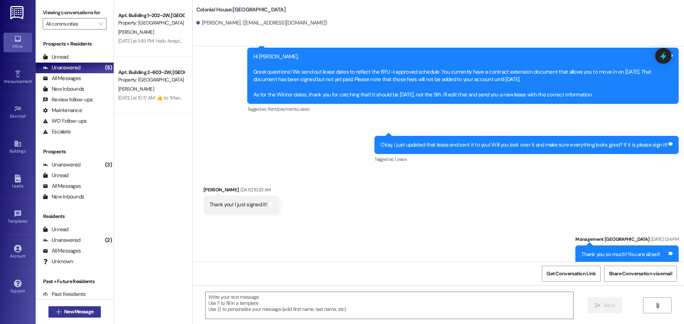
click at [90, 313] on span "New Message" at bounding box center [78, 311] width 29 height 7
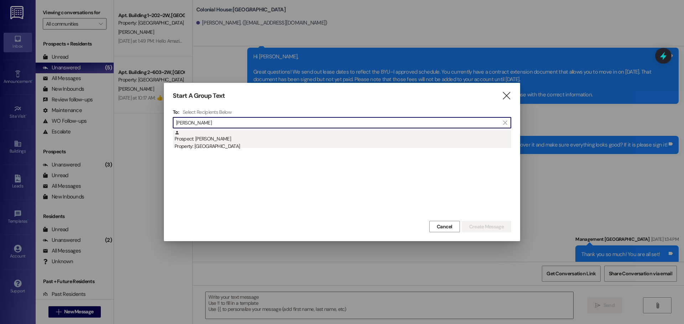
type input "Sara low"
click at [236, 144] on div "Property: [GEOGRAPHIC_DATA]" at bounding box center [342, 146] width 336 height 7
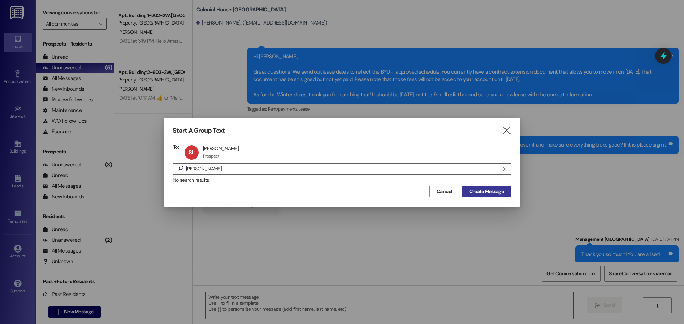
click at [472, 191] on span "Create Message" at bounding box center [486, 191] width 35 height 7
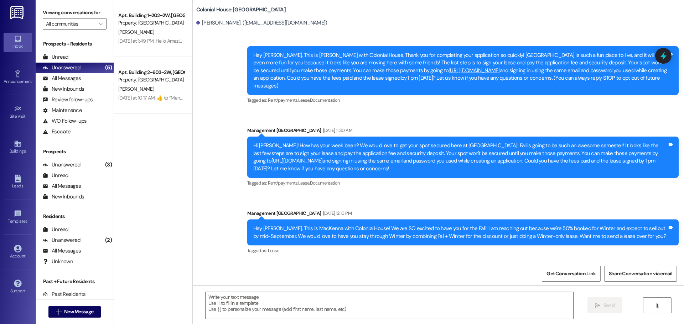
scroll to position [24, 0]
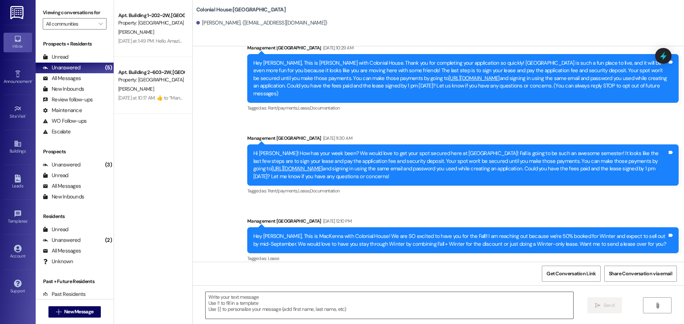
click at [256, 295] on textarea at bounding box center [388, 305] width 367 height 27
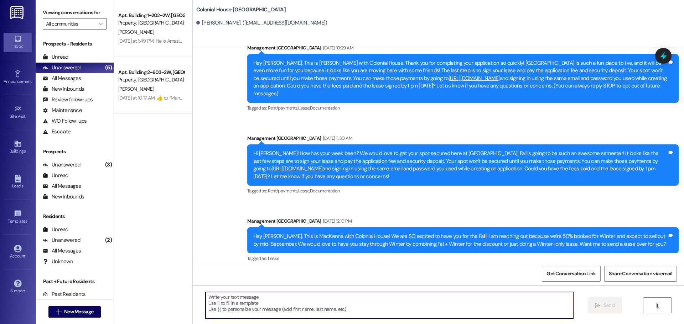
paste textarea "Hey Sarah! Are you interested in a Winter lease? We’re almost at 65% full, and …"
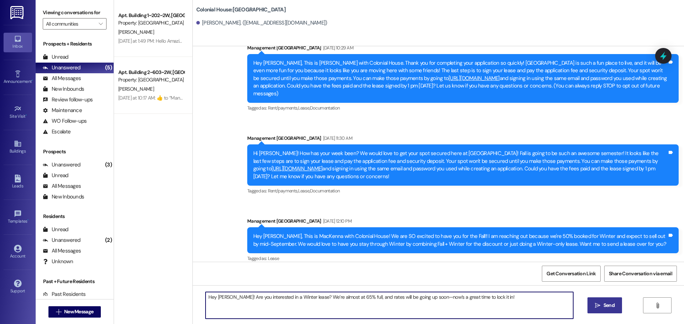
click at [213, 296] on textarea "Hey Sarah! Are you interested in a Winter lease? We’re almost at 65% full, and …" at bounding box center [388, 305] width 367 height 27
type textarea "Hey Sara! Are you interested in a Winter lease? We’re almost at 65% full, and r…"
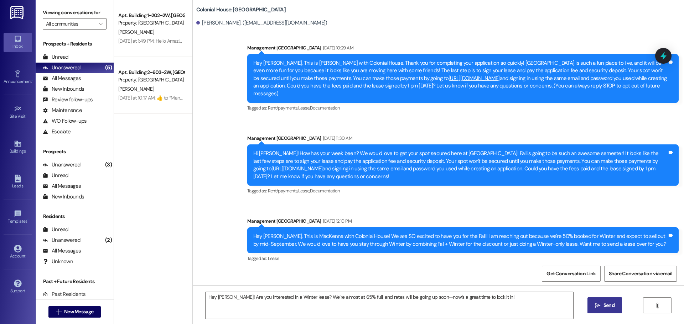
click at [599, 306] on icon "" at bounding box center [597, 306] width 5 height 6
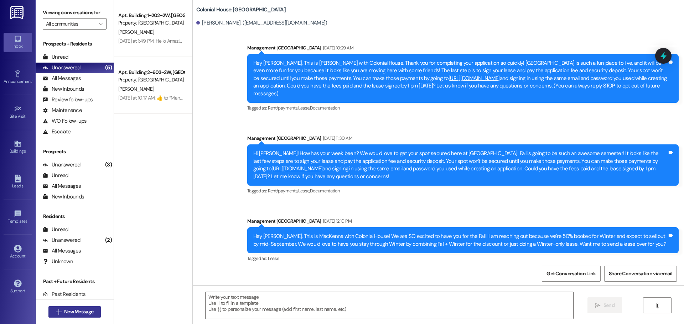
click at [78, 312] on span "New Message" at bounding box center [78, 311] width 29 height 7
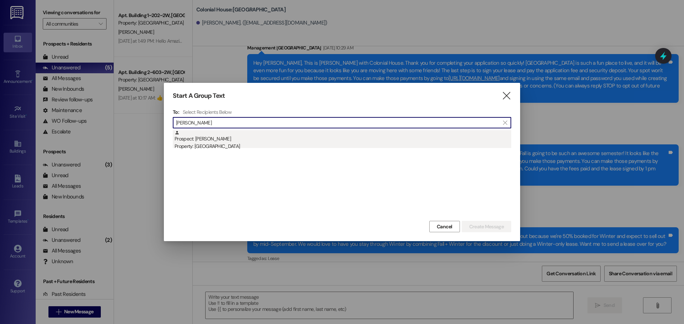
type input "Rachel low"
click at [250, 138] on div "Prospect: Rachel Lowe Property: Colonial House" at bounding box center [342, 140] width 336 height 20
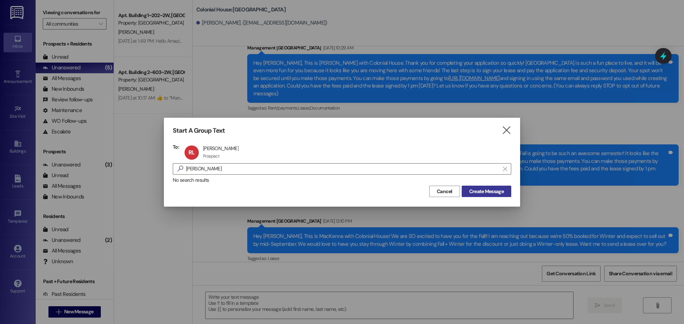
click at [486, 192] on span "Create Message" at bounding box center [486, 191] width 35 height 7
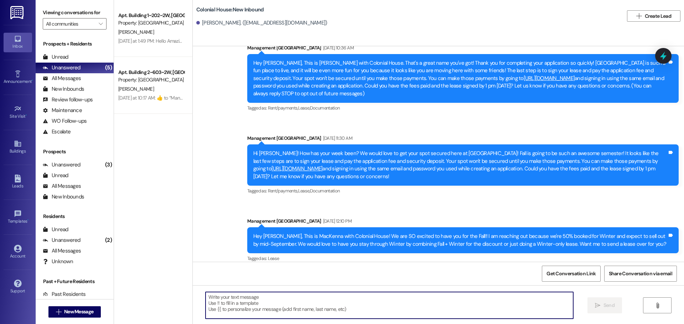
click at [274, 299] on textarea at bounding box center [388, 305] width 367 height 27
paste textarea "Hey Sarah! Are you interested in a Winter lease? We’re almost at 65% full, and …"
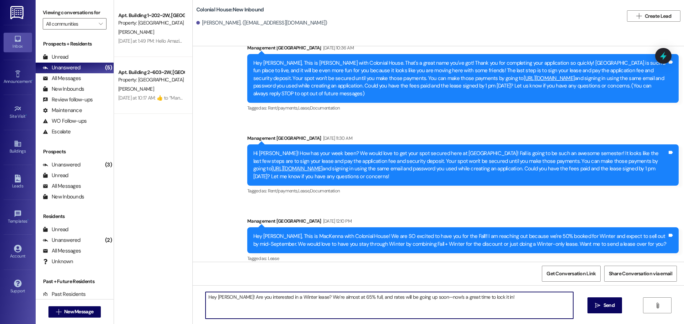
click at [218, 298] on textarea "Hey Sarah! Are you interested in a Winter lease? We’re almost at 65% full, and …" at bounding box center [388, 305] width 367 height 27
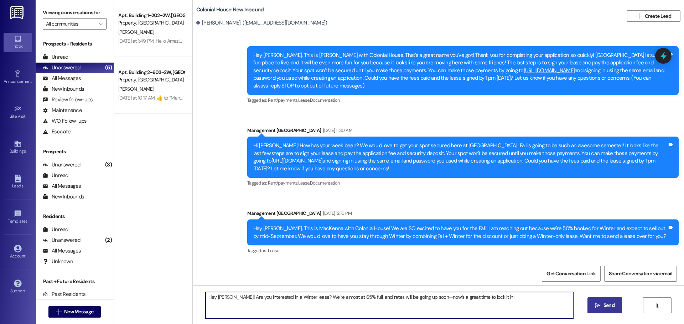
type textarea "Hey Rachel! Are you interested in a Winter lease? We’re almost at 65% full, and…"
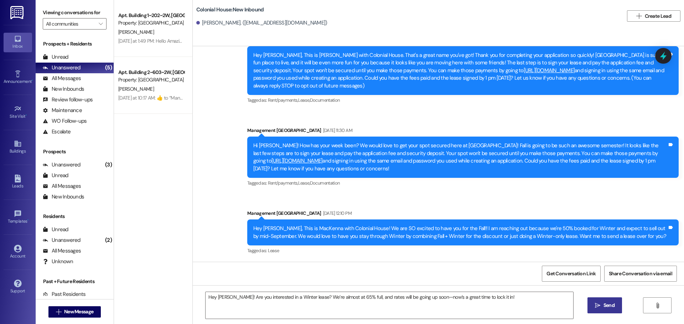
click at [605, 303] on span "Send" at bounding box center [608, 305] width 11 height 7
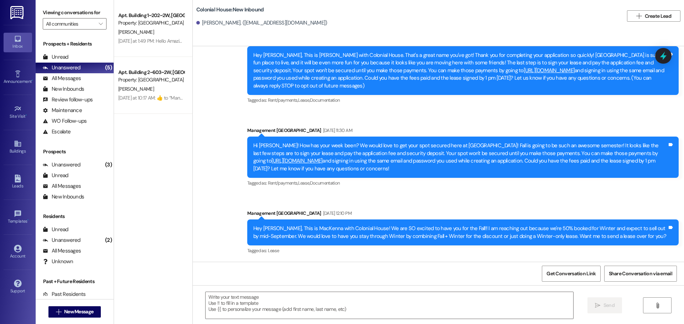
click at [66, 319] on div " New Message" at bounding box center [74, 312] width 53 height 18
click at [67, 316] on button " New Message" at bounding box center [74, 312] width 53 height 11
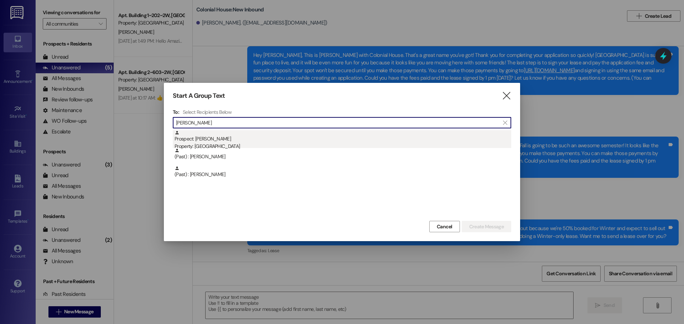
type input "esther"
click at [203, 138] on div "Prospect: Esther Steele Property: Colonial House" at bounding box center [342, 140] width 336 height 20
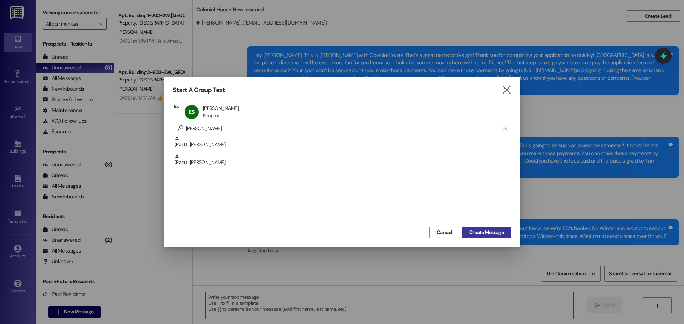
click at [495, 235] on span "Create Message" at bounding box center [486, 232] width 35 height 7
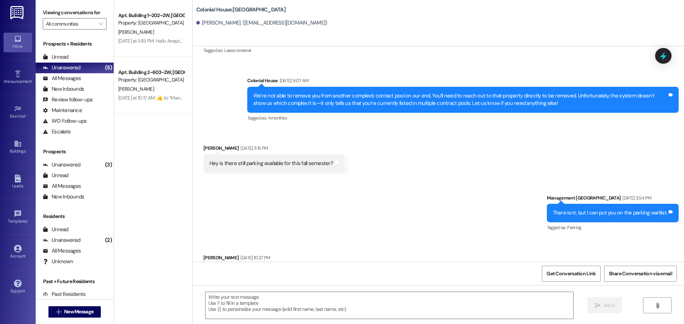
scroll to position [649, 0]
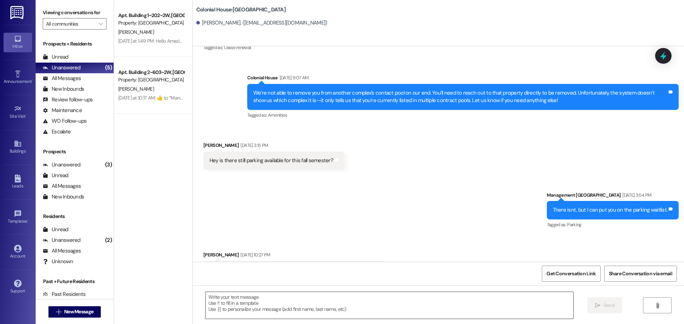
click at [274, 303] on textarea at bounding box center [388, 305] width 367 height 27
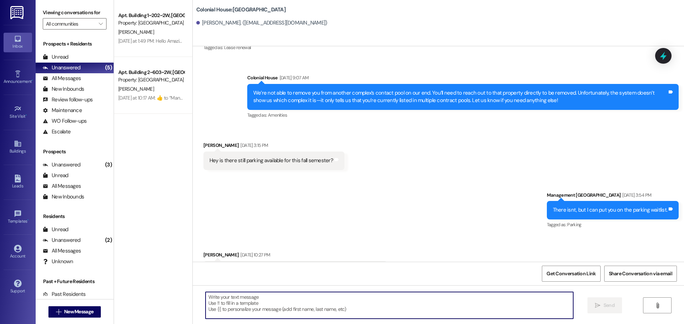
paste textarea "Hey Sarah! Are you interested in a Winter lease? We’re almost at 65% full, and …"
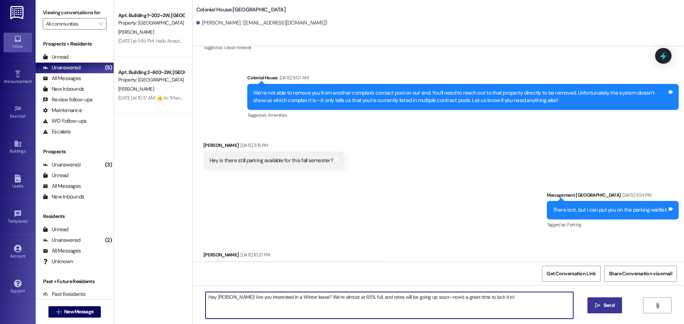
click at [215, 296] on textarea "Hey Sarah! Are you interested in a Winter lease? We’re almost at 65% full, and …" at bounding box center [388, 305] width 367 height 27
type textarea "Hey Esther! Are you interested in a Winter lease? We’re almost at 65% full, and…"
click at [605, 305] on span "Send" at bounding box center [608, 305] width 11 height 7
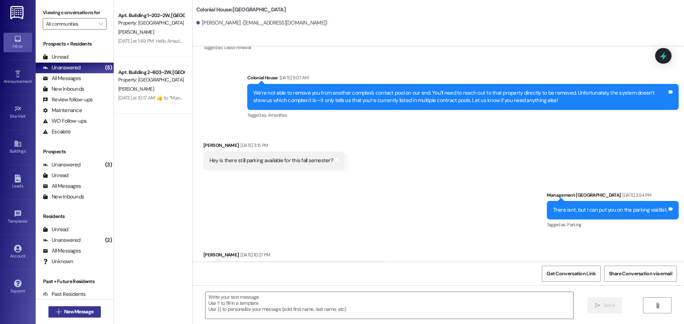
click at [90, 312] on span "New Message" at bounding box center [78, 311] width 29 height 7
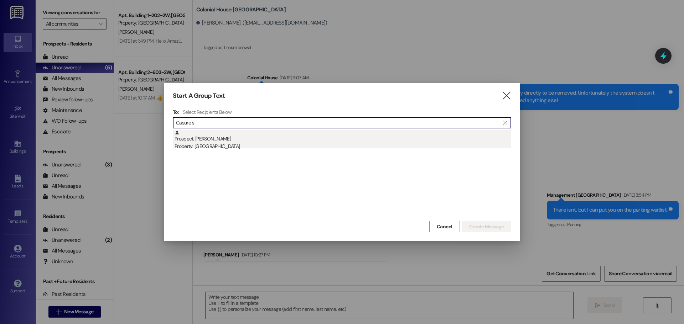
type input "Casure s"
click at [219, 142] on div "Prospect: Casuree Stevens Property: Colonial House" at bounding box center [342, 140] width 336 height 20
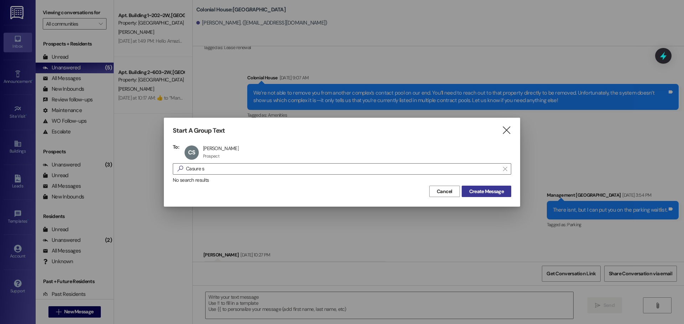
click at [482, 194] on span "Create Message" at bounding box center [486, 191] width 35 height 7
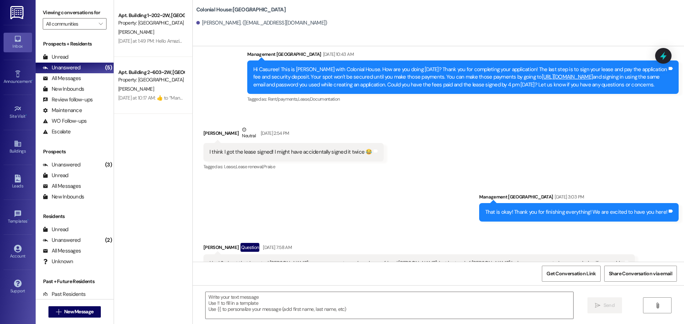
scroll to position [683, 0]
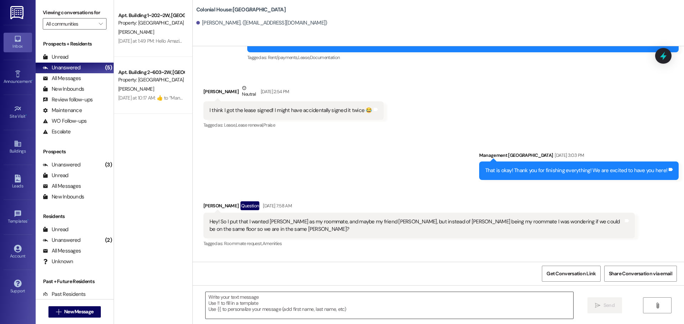
click at [251, 314] on textarea at bounding box center [388, 305] width 367 height 27
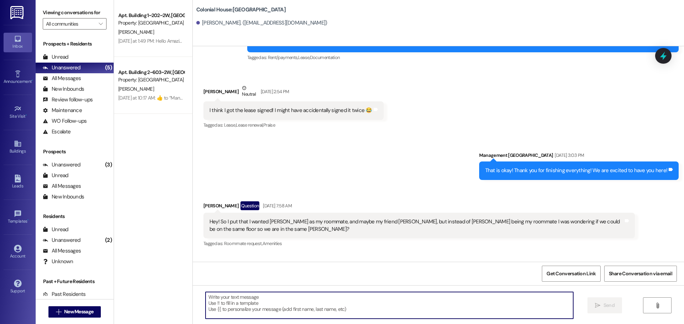
paste textarea "Hey Sarah! Are you interested in a Winter lease? We’re almost at 65% full, and …"
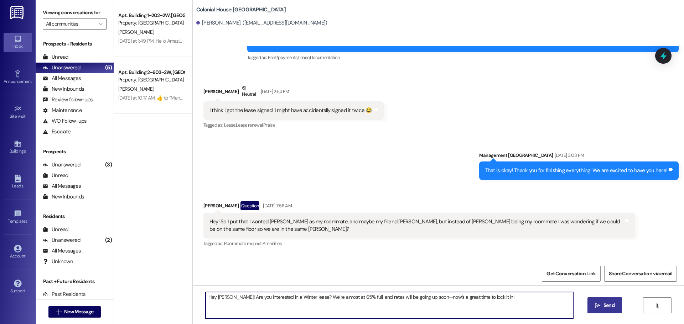
click at [218, 299] on textarea "Hey Sarah! Are you interested in a Winter lease? We’re almost at 65% full, and …" at bounding box center [388, 305] width 367 height 27
type textarea "Hey Casuree! Are you interested in a Winter lease? We’re almost at 65% full, an…"
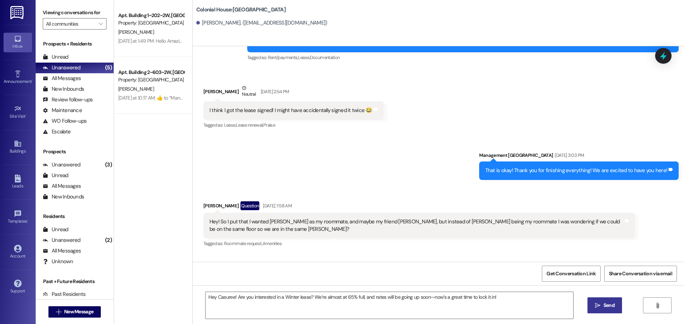
click at [599, 301] on button " Send" at bounding box center [604, 306] width 35 height 16
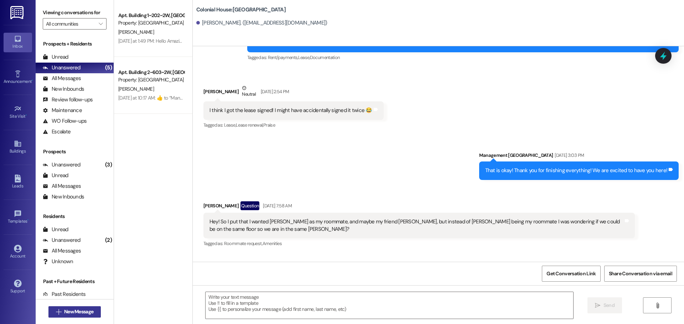
click at [54, 309] on span " New Message" at bounding box center [74, 311] width 41 height 7
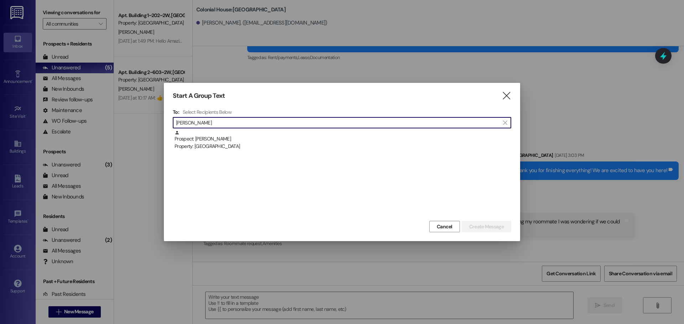
type input "Kaitlyn horn"
click at [260, 155] on div "Prospect: Kaitlyn Horne Property: Colonial House" at bounding box center [342, 174] width 338 height 89
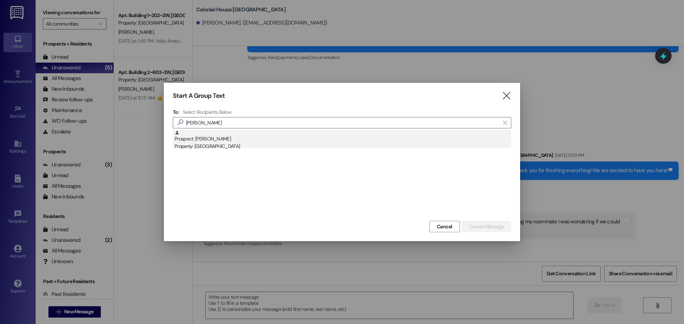
click at [259, 142] on div "Prospect: Kaitlyn Horne Property: Colonial House" at bounding box center [342, 140] width 336 height 20
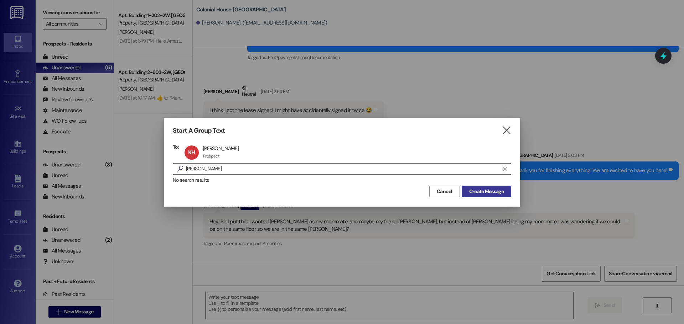
click at [469, 192] on span "Create Message" at bounding box center [486, 191] width 35 height 7
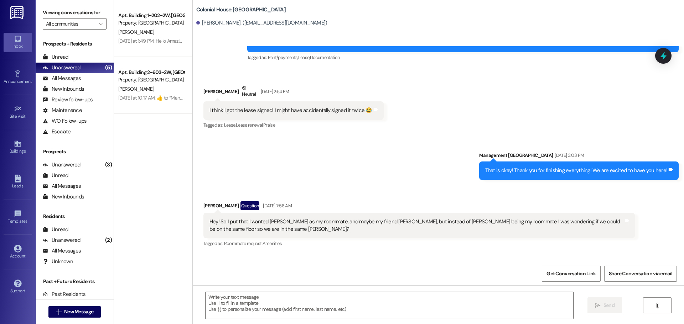
scroll to position [229, 0]
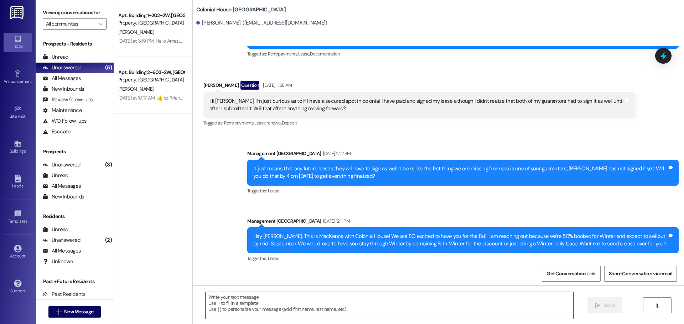
click at [217, 302] on textarea at bounding box center [388, 305] width 367 height 27
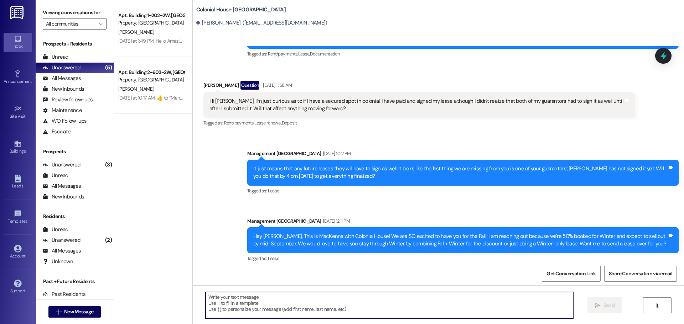
paste textarea "Hey Sarah! Are you interested in a Winter lease? We’re almost at 65% full, and …"
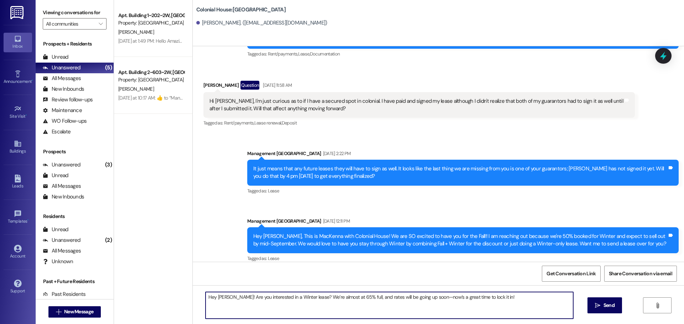
click at [218, 298] on textarea "Hey Sarah! Are you interested in a Winter lease? We’re almost at 65% full, and …" at bounding box center [388, 305] width 367 height 27
type textarea "Hey Kaitlyn! Are you interested in a Winter lease? We’re almost at 65% full, an…"
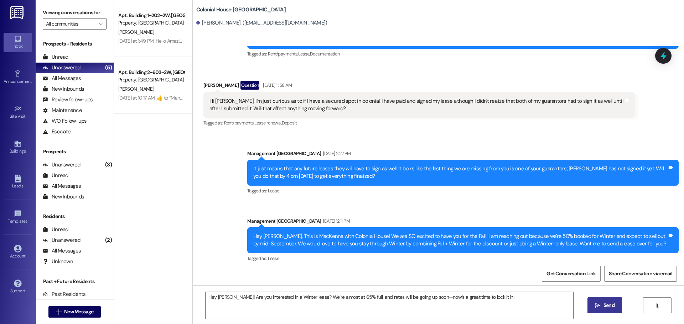
click at [596, 298] on button " Send" at bounding box center [604, 306] width 35 height 16
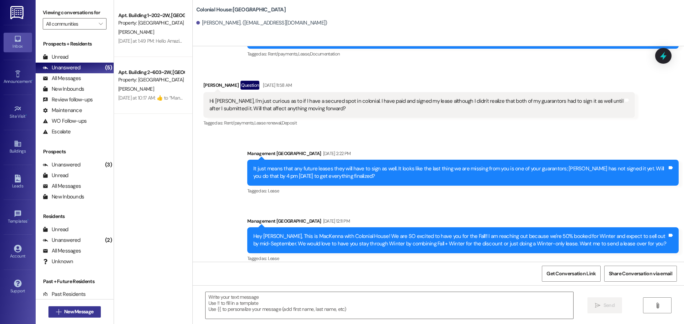
click at [69, 310] on span "New Message" at bounding box center [78, 311] width 29 height 7
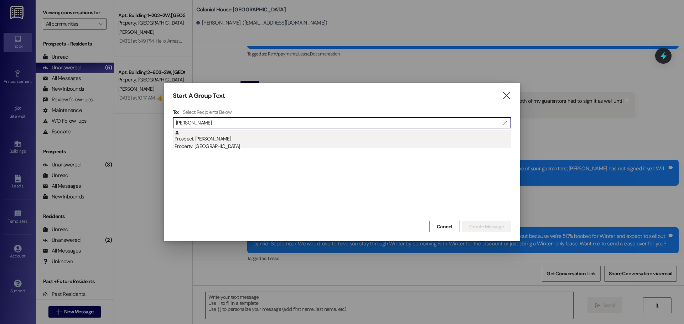
type input "abigail farr"
click at [239, 147] on div "Property: [GEOGRAPHIC_DATA]" at bounding box center [342, 146] width 336 height 7
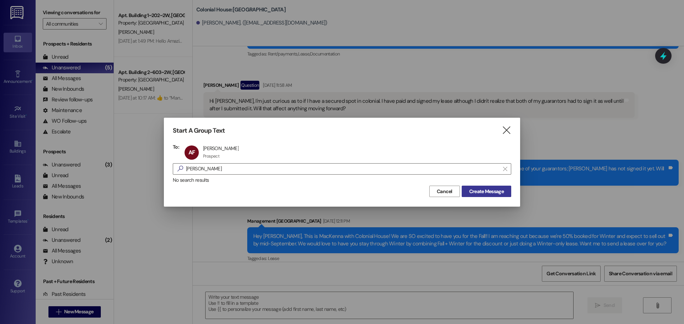
click at [494, 190] on span "Create Message" at bounding box center [486, 191] width 35 height 7
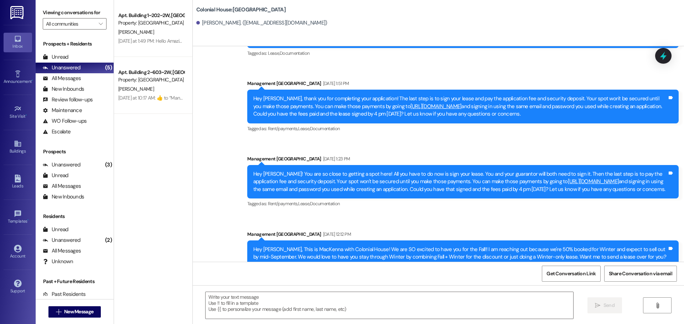
scroll to position [93, 0]
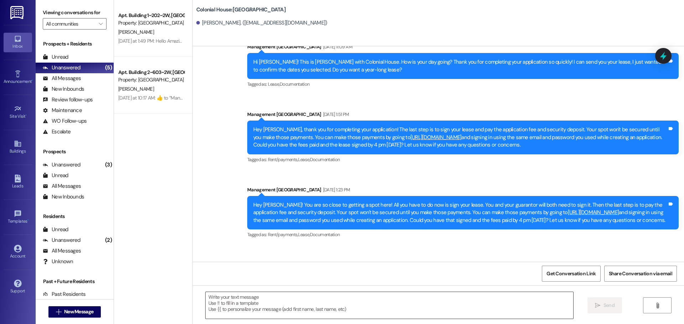
click at [273, 314] on textarea at bounding box center [388, 305] width 367 height 27
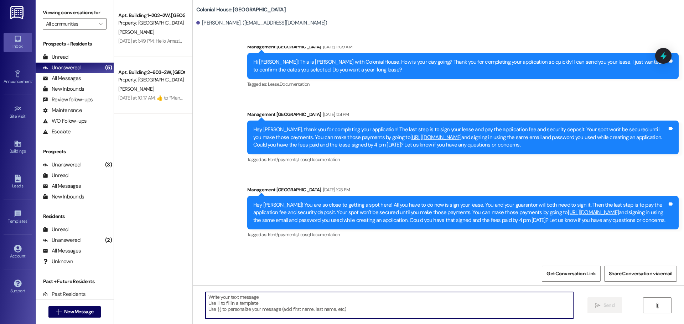
paste textarea "Hey Sarah! Are you interested in a Winter lease? We’re almost at 65% full, and …"
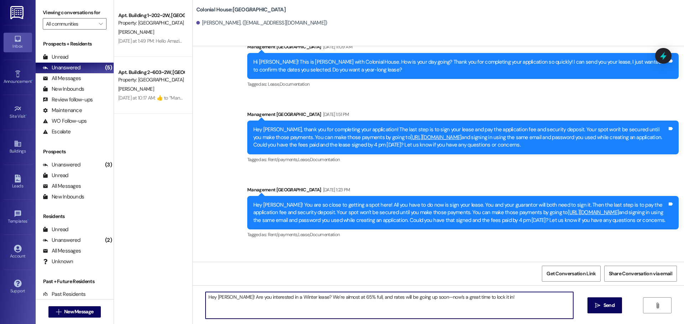
click at [216, 296] on textarea "Hey Sarah! Are you interested in a Winter lease? We’re almost at 65% full, and …" at bounding box center [388, 305] width 367 height 27
type textarea "Hey Abigail! Are you interested in a Winter lease? We’re almost at 65% full, an…"
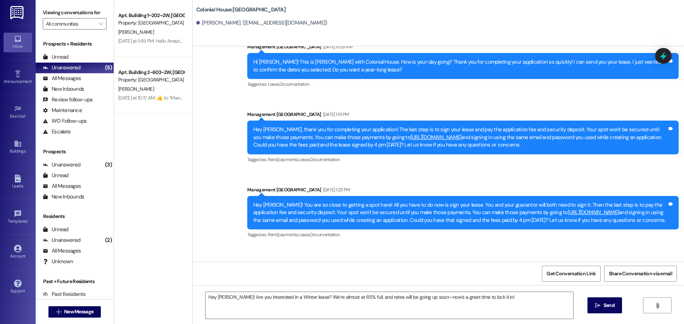
click at [595, 307] on icon "" at bounding box center [597, 306] width 5 height 6
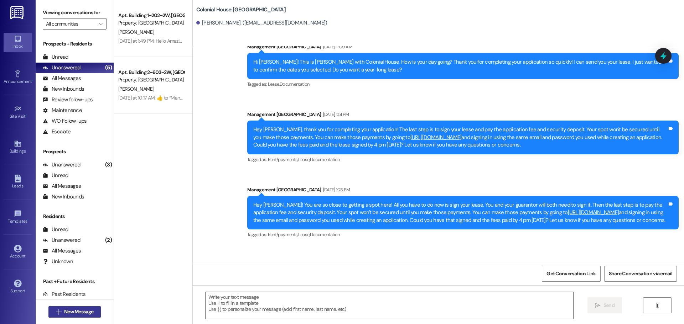
click at [69, 311] on span "New Message" at bounding box center [78, 311] width 29 height 7
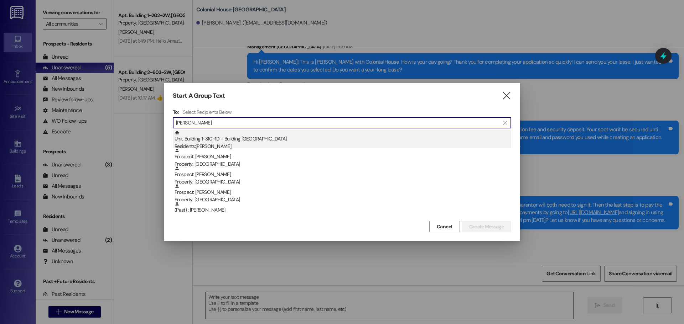
type input "rebekah"
click at [247, 146] on div "Residents: Rebekah Johnson" at bounding box center [342, 146] width 336 height 7
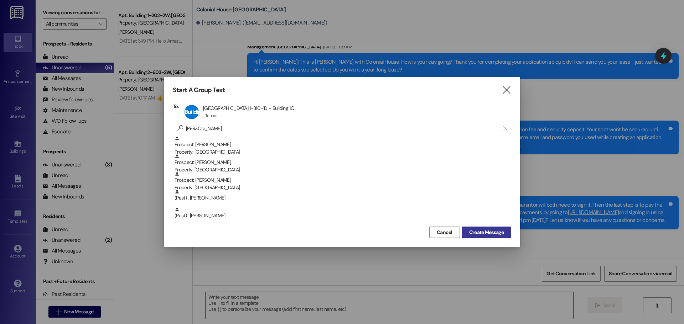
click at [505, 230] on span "Create Message" at bounding box center [486, 232] width 37 height 7
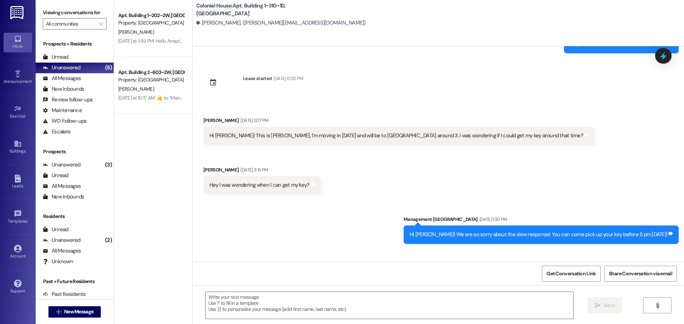
scroll to position [130, 0]
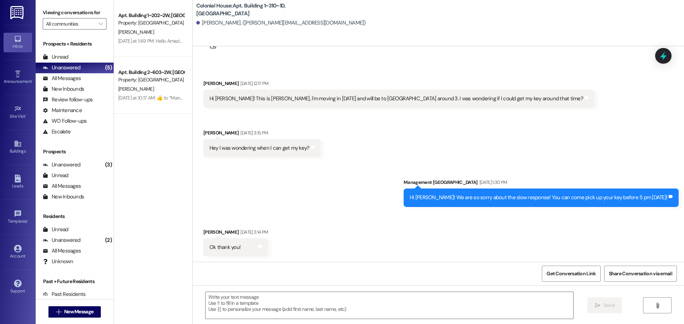
click at [278, 289] on div " Send " at bounding box center [438, 312] width 491 height 53
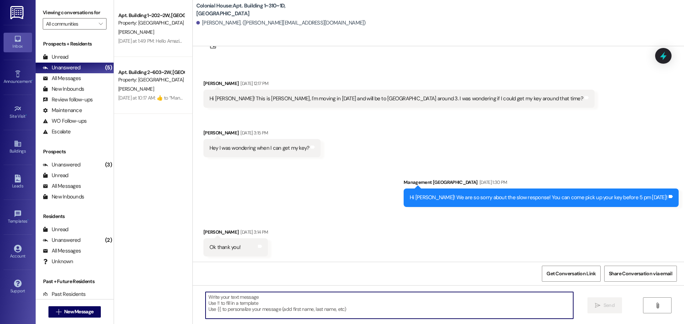
click at [268, 307] on textarea at bounding box center [388, 305] width 367 height 27
paste textarea "Hey Sarah! Are you interested in a Winter lease? We’re almost at 65% full, and …"
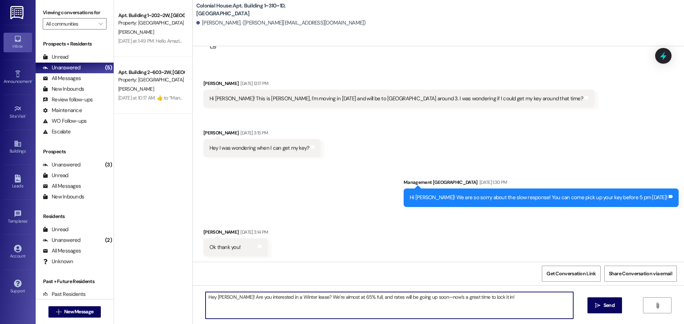
click at [216, 294] on textarea "Hey Sarah! Are you interested in a Winter lease? We’re almost at 65% full, and …" at bounding box center [388, 305] width 367 height 27
type textarea "Hey Rebekah! Are you interested in a Winter lease? We’re almost at 65% full, an…"
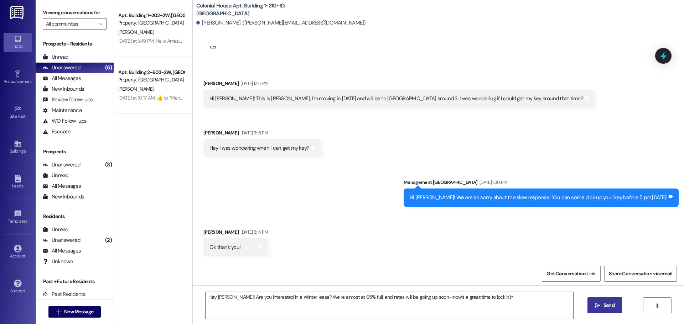
click at [606, 302] on span "Send" at bounding box center [608, 305] width 11 height 7
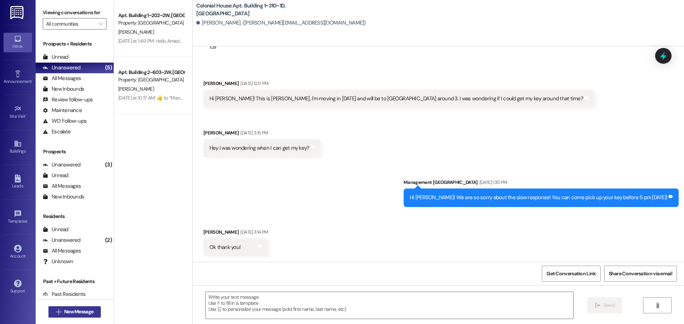
click at [73, 313] on span "New Message" at bounding box center [78, 311] width 29 height 7
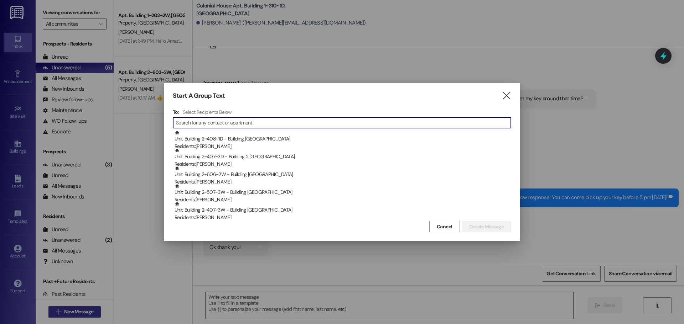
type input "<"
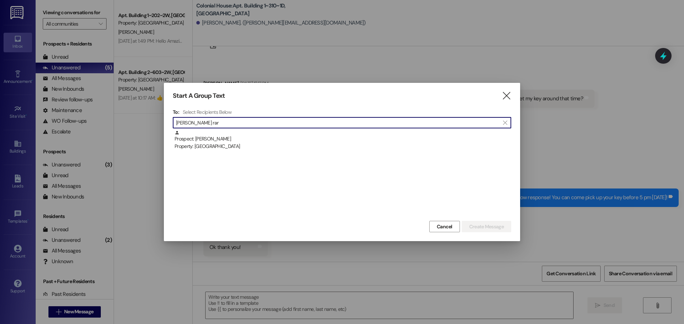
type input "Molly rar"
click at [245, 147] on div "Property: [GEOGRAPHIC_DATA]" at bounding box center [342, 146] width 336 height 7
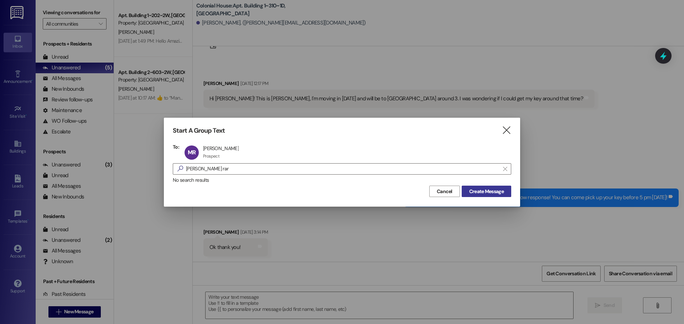
click at [479, 192] on span "Create Message" at bounding box center [486, 191] width 35 height 7
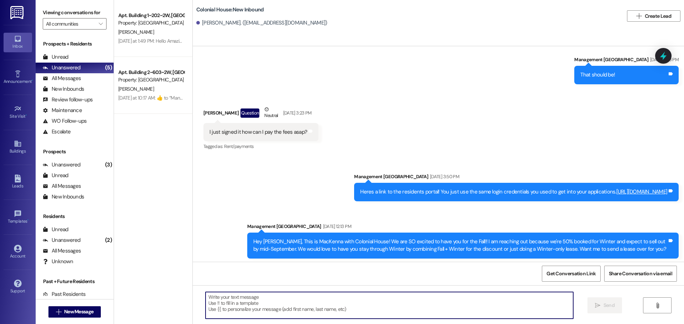
click at [233, 294] on textarea at bounding box center [388, 305] width 367 height 27
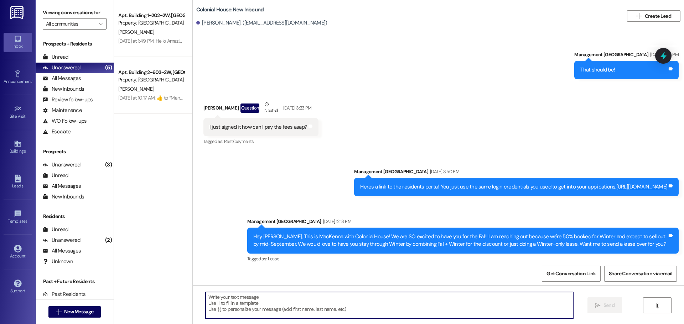
paste textarea "Hey Sarah! Are you interested in a Winter lease? We’re almost at 65% full, and …"
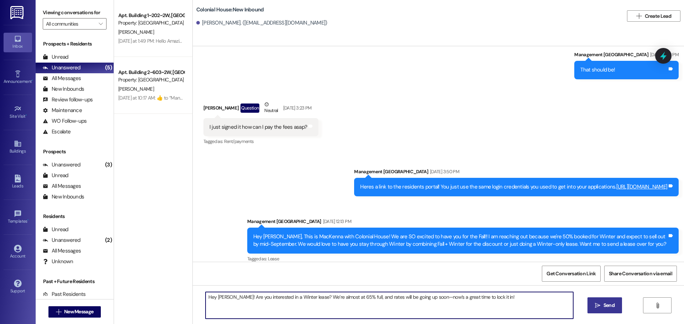
click at [212, 298] on textarea "Hey Sarah! Are you interested in a Winter lease? We’re almost at 65% full, and …" at bounding box center [388, 305] width 367 height 27
type textarea "Hey Molly! Are you interested in a Winter lease? We’re almost at 65% full, and …"
click at [615, 302] on span "Send" at bounding box center [609, 305] width 14 height 7
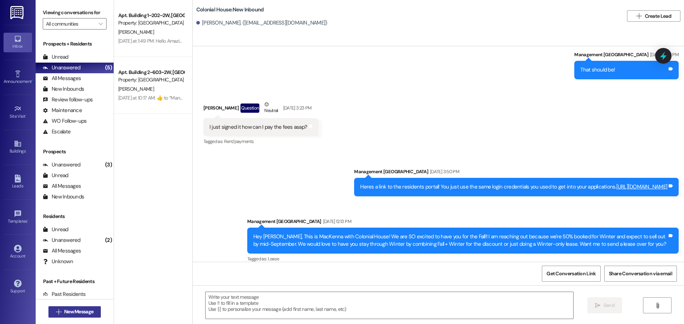
click at [68, 314] on span "New Message" at bounding box center [78, 311] width 29 height 7
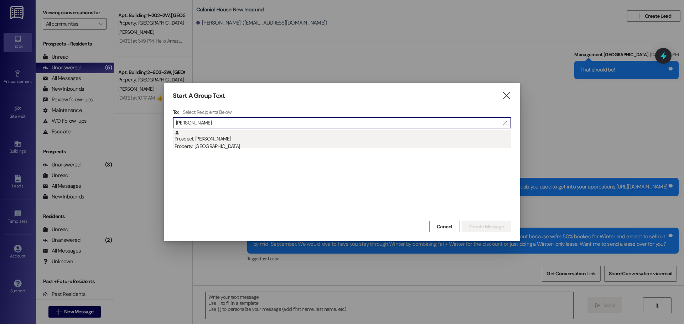
type input "Lillian mi"
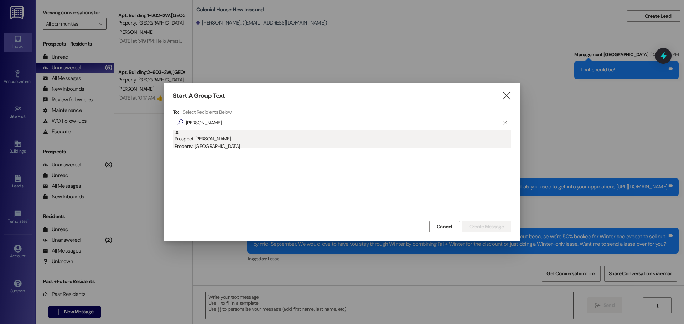
click at [268, 144] on div "Property: [GEOGRAPHIC_DATA]" at bounding box center [342, 146] width 336 height 7
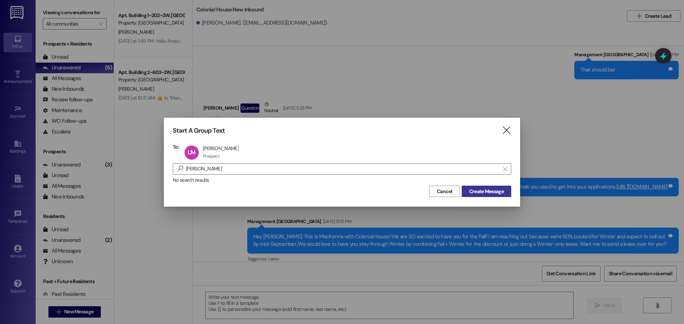
click at [495, 195] on button "Create Message" at bounding box center [485, 191] width 49 height 11
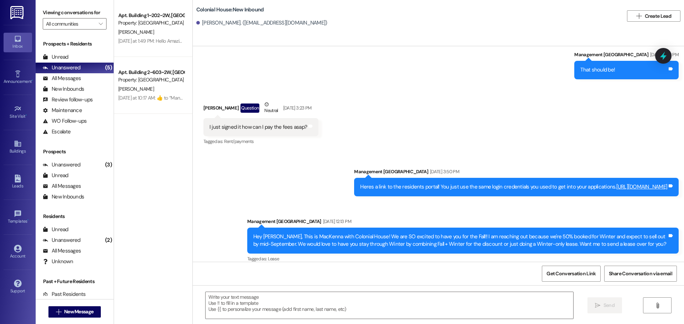
scroll to position [0, 0]
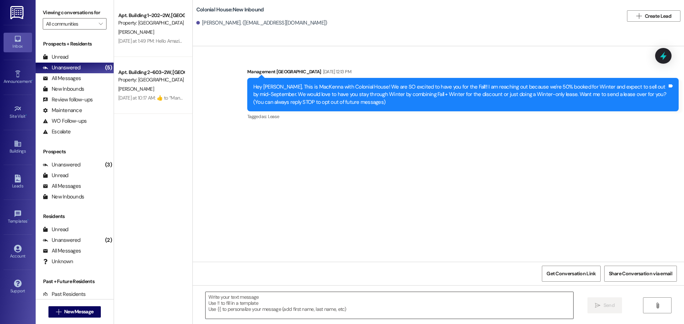
click at [226, 304] on textarea at bounding box center [388, 305] width 367 height 27
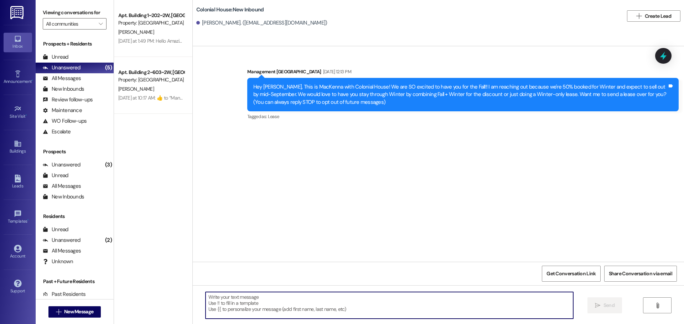
paste textarea "Hey Sarah! Are you interested in a Winter lease? We’re almost at 65% full, and …"
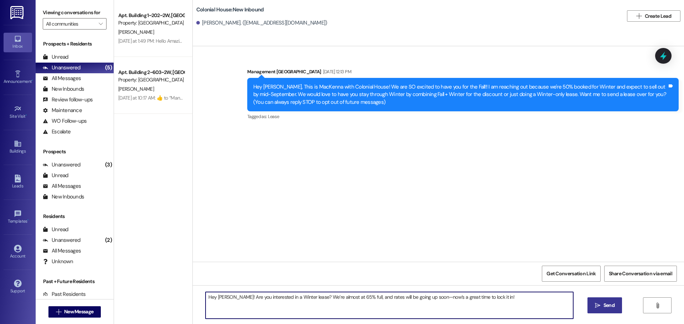
click at [215, 296] on textarea "Hey Sarah! Are you interested in a Winter lease? We’re almost at 65% full, and …" at bounding box center [388, 305] width 367 height 27
type textarea "Hey Lillian! Are you interested in a Winter lease? We’re almost at 65% full, an…"
click at [589, 299] on button " Send" at bounding box center [604, 306] width 35 height 16
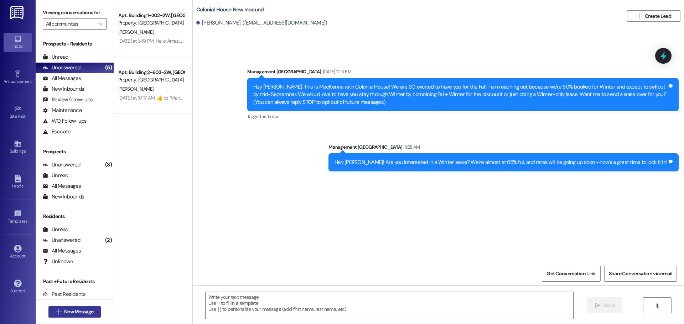
click at [65, 308] on button " New Message" at bounding box center [74, 312] width 53 height 11
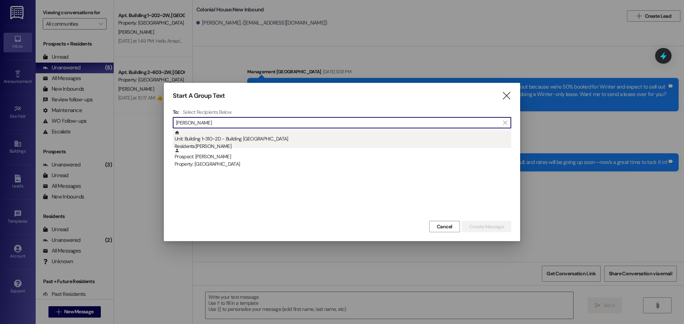
type input "Mary Olse"
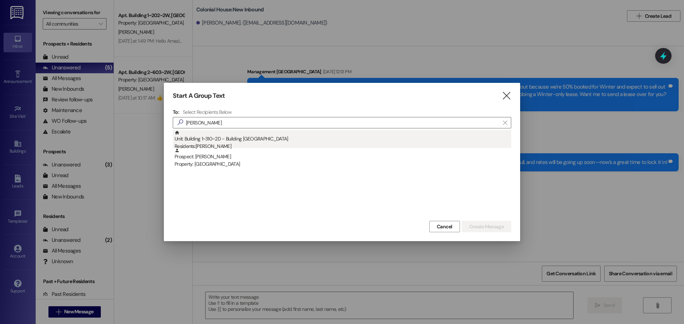
click at [261, 145] on div "Residents: Mary Olsen" at bounding box center [342, 146] width 336 height 7
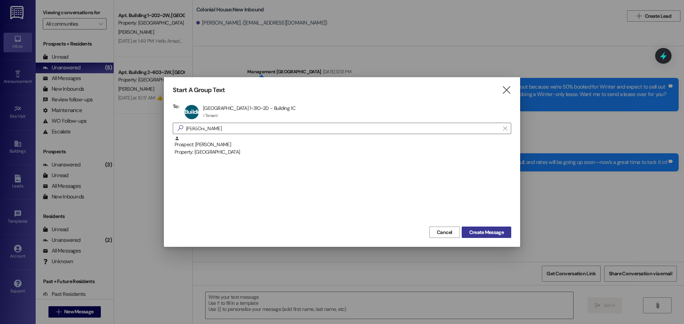
click at [485, 230] on span "Create Message" at bounding box center [486, 232] width 35 height 7
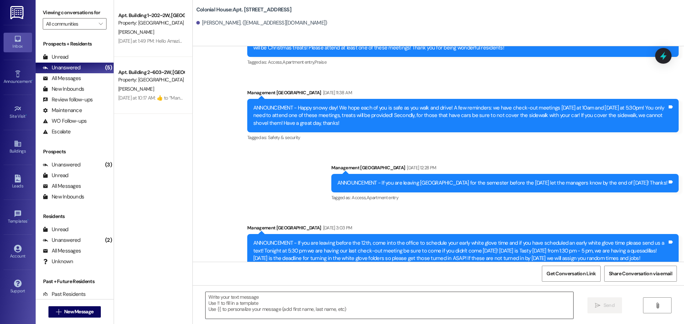
click at [256, 317] on textarea at bounding box center [388, 305] width 367 height 27
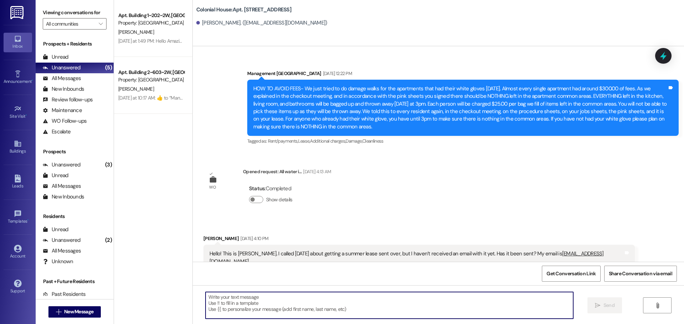
paste textarea "Hey Sarah! Are you interested in a Winter lease? We’re almost at 65% full, and …"
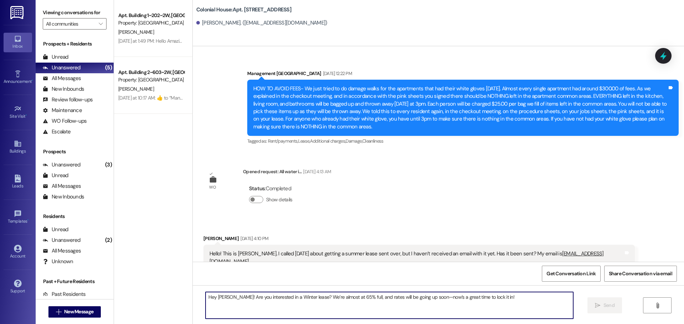
scroll to position [4306, 0]
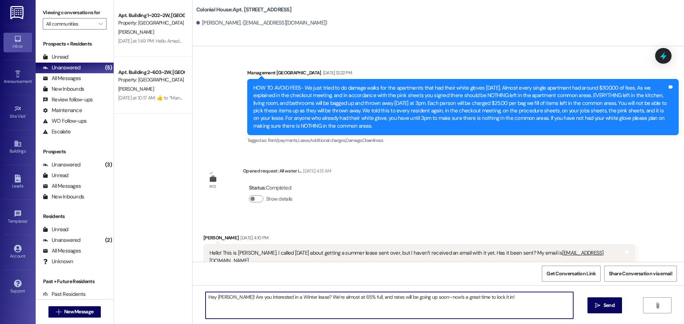
click at [216, 298] on textarea "Hey Sarah! Are you interested in a Winter lease? We’re almost at 65% full, and …" at bounding box center [388, 305] width 367 height 27
type textarea "Hey Mary! Are you interested in a Winter lease? We’re almost at 65% full, and r…"
click at [619, 303] on button " Send" at bounding box center [604, 306] width 35 height 16
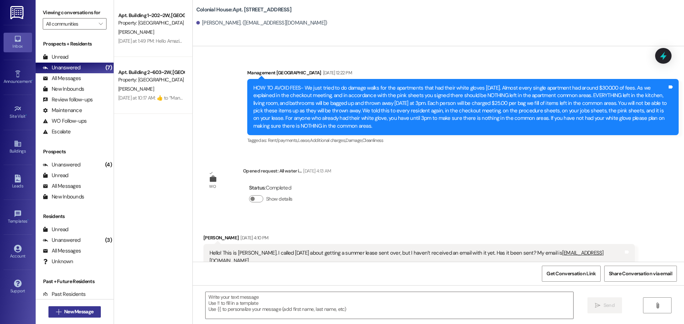
click at [81, 308] on span "New Message" at bounding box center [78, 311] width 29 height 7
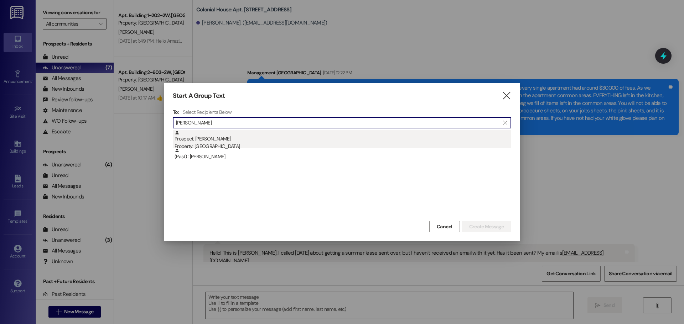
type input "Roxann"
click at [227, 139] on div "Prospect: Roxanna Backstein Property: Colonial House" at bounding box center [342, 140] width 336 height 20
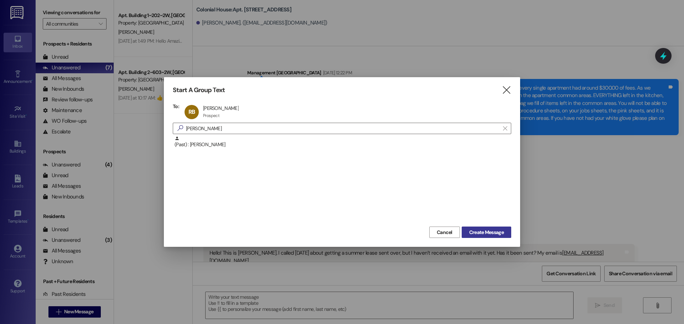
click at [486, 228] on button "Create Message" at bounding box center [485, 232] width 49 height 11
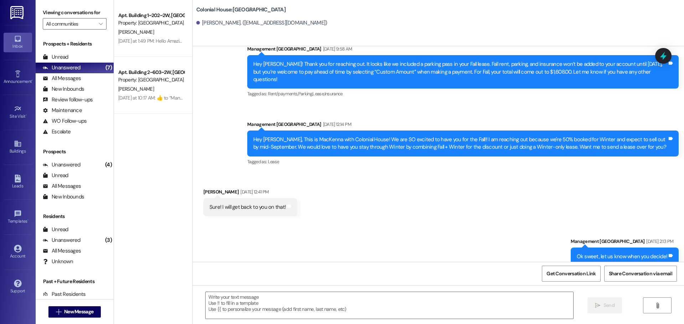
scroll to position [567, 0]
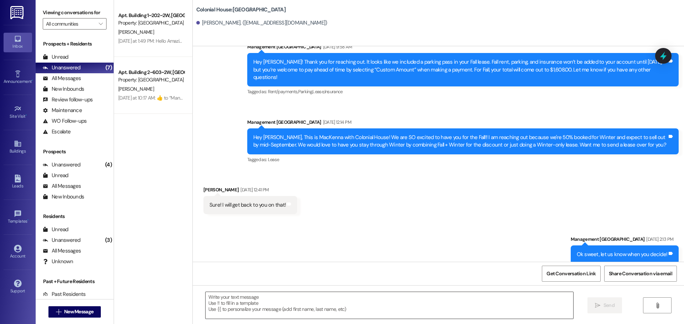
click at [246, 312] on textarea at bounding box center [388, 305] width 367 height 27
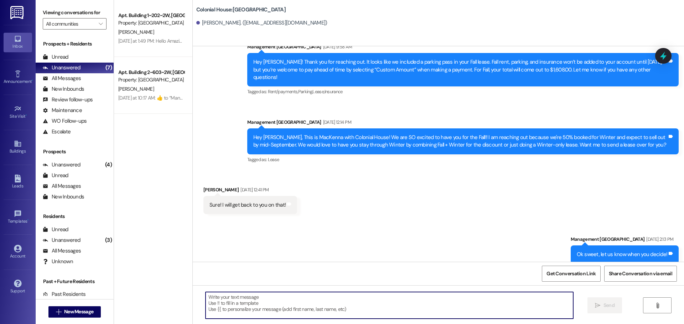
paste textarea "Hey Sarah! Are you interested in a Winter lease? We’re almost at 65% full, and …"
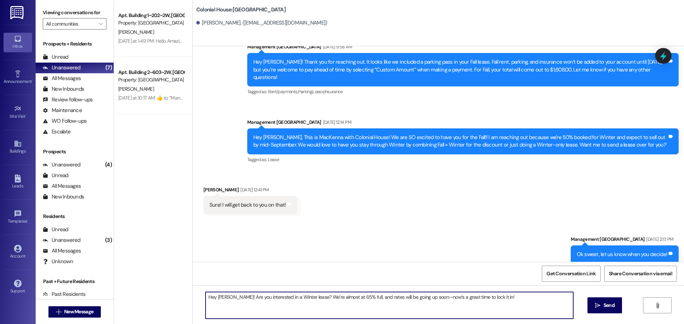
click at [213, 294] on textarea "Hey Sarah! Are you interested in a Winter lease? We’re almost at 65% full, and …" at bounding box center [388, 305] width 367 height 27
type textarea "Hey Roxanna! Are you interested in a Winter lease? We’re almost at 65% full, an…"
click at [604, 303] on span "Send" at bounding box center [608, 305] width 11 height 7
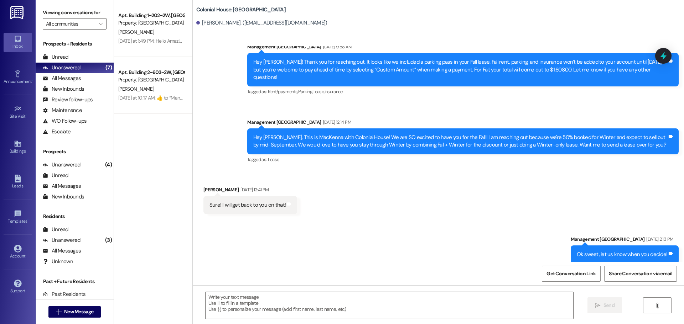
scroll to position [517, 0]
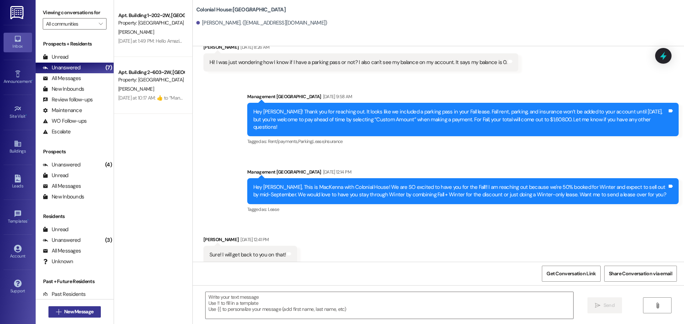
click at [74, 308] on span "New Message" at bounding box center [78, 311] width 29 height 7
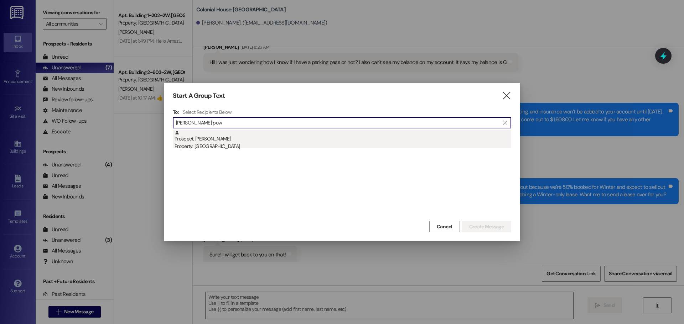
type input "Lacy pow"
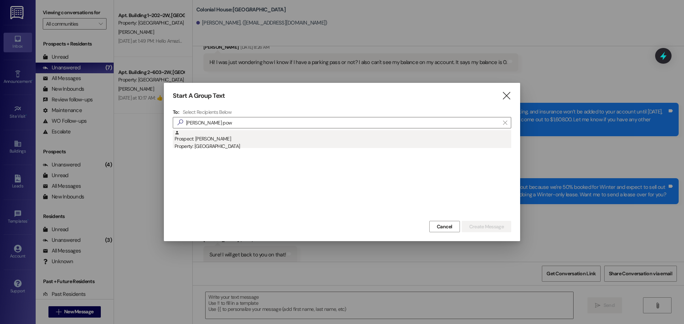
click at [281, 135] on div "Prospect: Lacy Powell Property: Colonial House" at bounding box center [342, 140] width 336 height 20
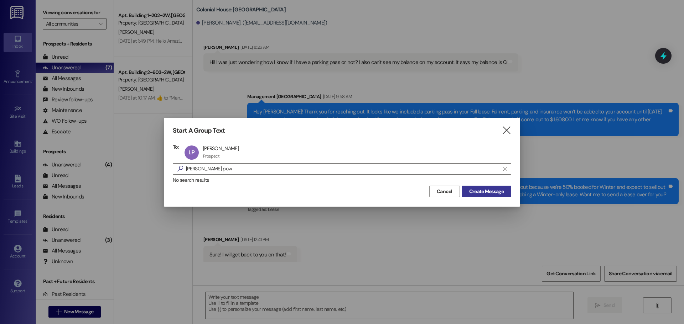
click at [492, 195] on span "Create Message" at bounding box center [486, 191] width 35 height 7
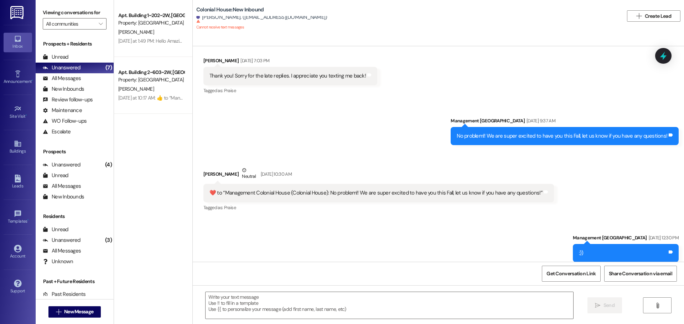
scroll to position [491, 0]
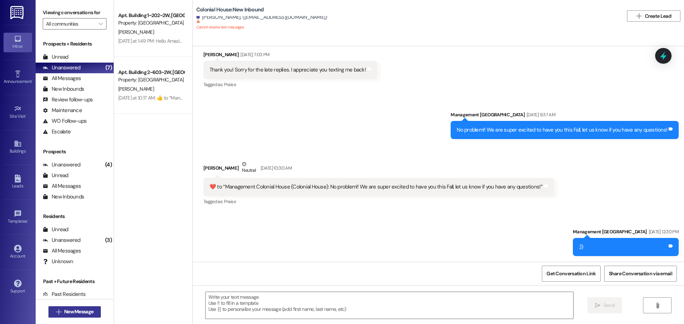
click at [72, 313] on span "New Message" at bounding box center [78, 311] width 29 height 7
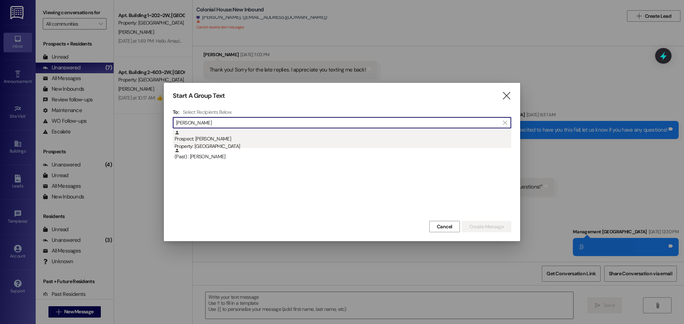
type input "Tyler brow"
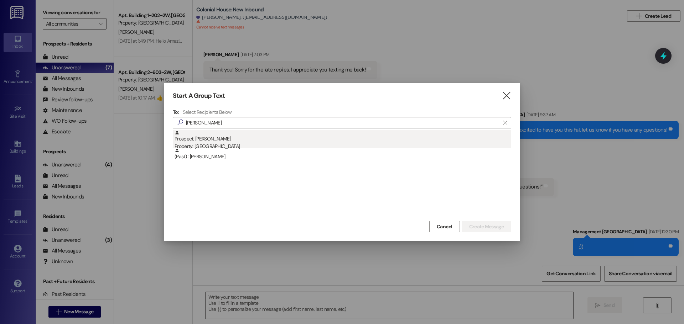
click at [243, 134] on div "Prospect: Tyler Brown Property: Colonial House" at bounding box center [342, 140] width 336 height 20
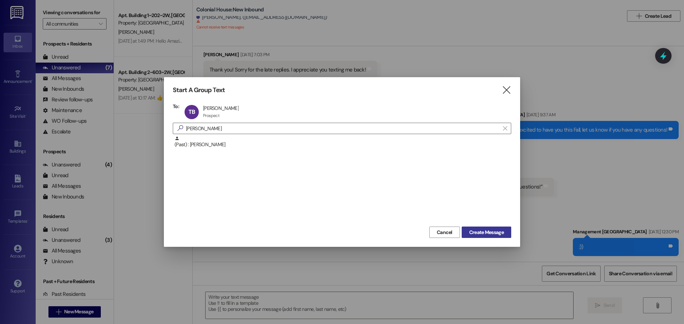
click at [491, 232] on span "Create Message" at bounding box center [486, 232] width 35 height 7
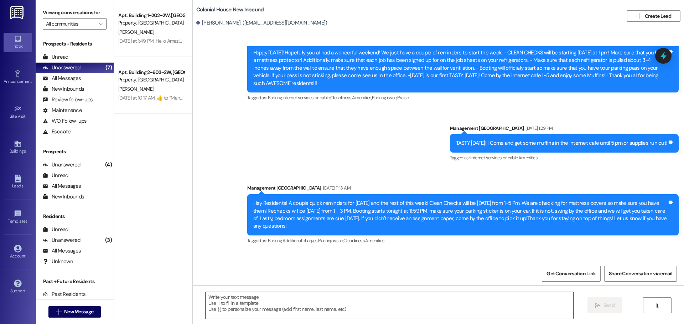
scroll to position [9447, 0]
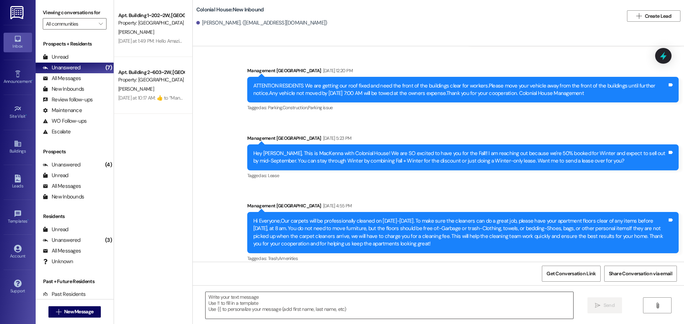
click at [271, 299] on textarea at bounding box center [388, 305] width 367 height 27
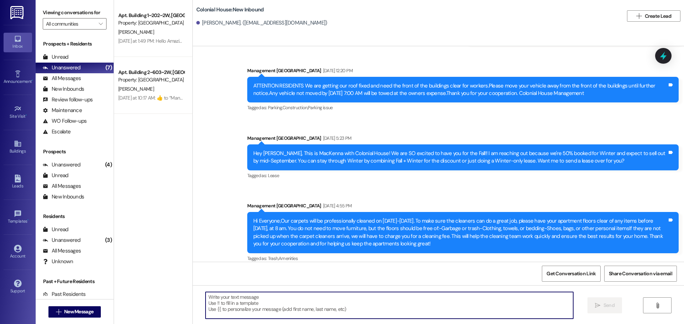
paste textarea "Hey Sarah! Are you interested in a Winter lease? We’re almost at 65% full, and …"
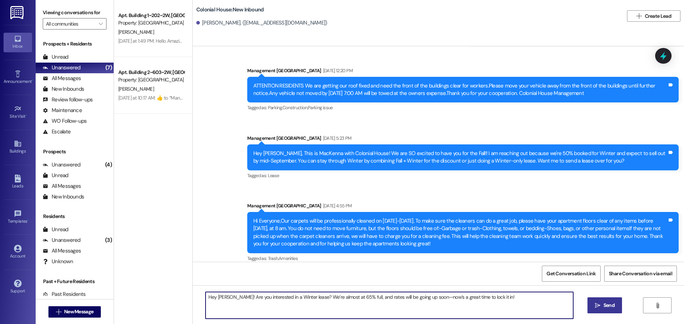
click at [217, 297] on textarea "Hey Sarah! Are you interested in a Winter lease? We’re almost at 65% full, and …" at bounding box center [388, 305] width 367 height 27
type textarea "Hey Tyler! Are you interested in a Winter lease? We’re almost at 65% full, and …"
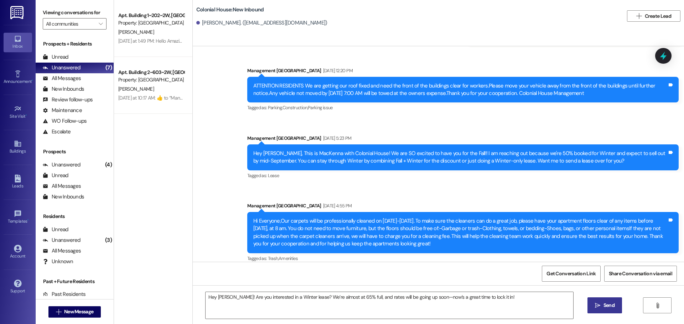
click at [591, 303] on button " Send" at bounding box center [604, 306] width 35 height 16
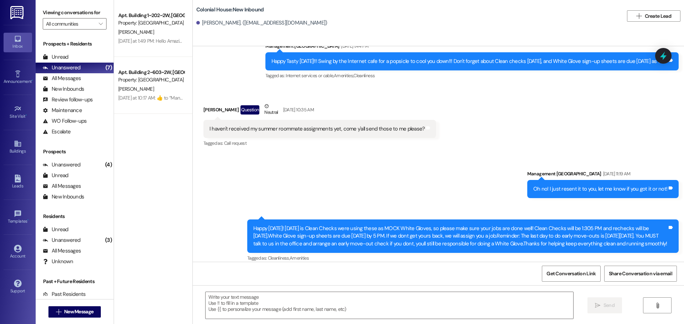
scroll to position [8041, 0]
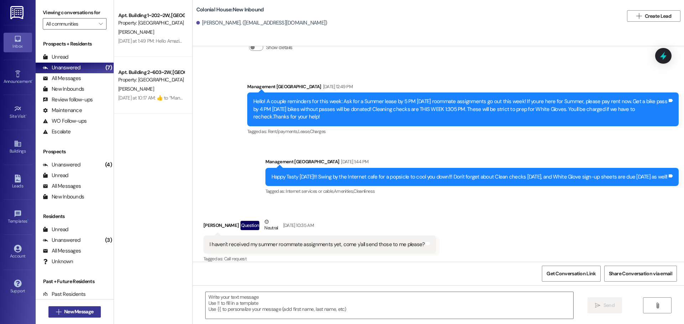
click at [79, 309] on span "New Message" at bounding box center [78, 311] width 29 height 7
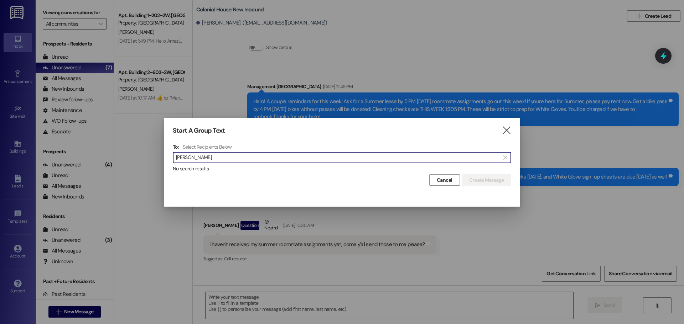
type input "Dallin purcell"
click at [499, 126] on div "Start A Group Text  To: Select Recipients Below  Dallin purcell  No search r…" at bounding box center [342, 156] width 356 height 77
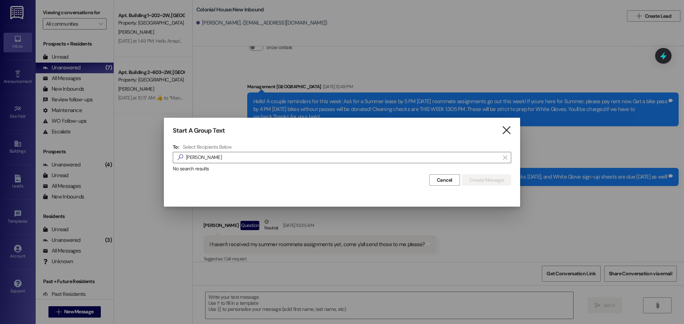
click at [509, 128] on icon "" at bounding box center [506, 130] width 10 height 7
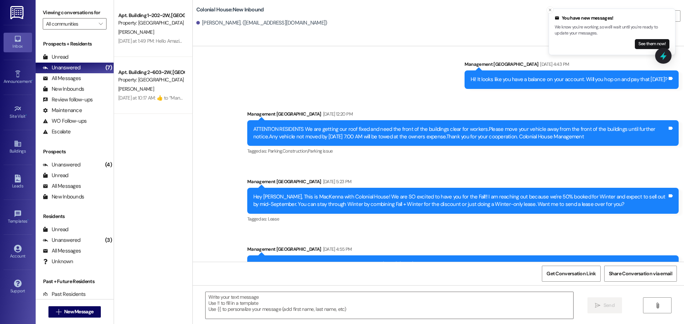
scroll to position [9546, 0]
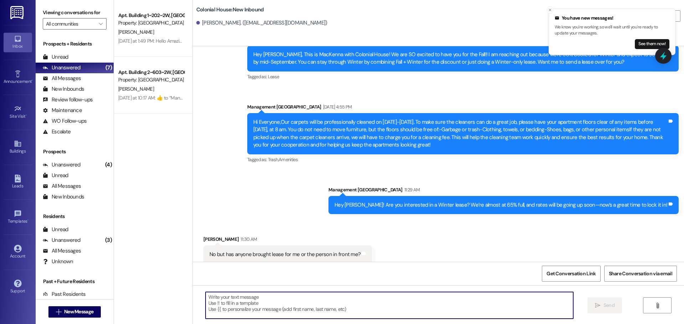
click at [266, 298] on textarea at bounding box center [388, 305] width 367 height 27
type textarea "Sadly no!"
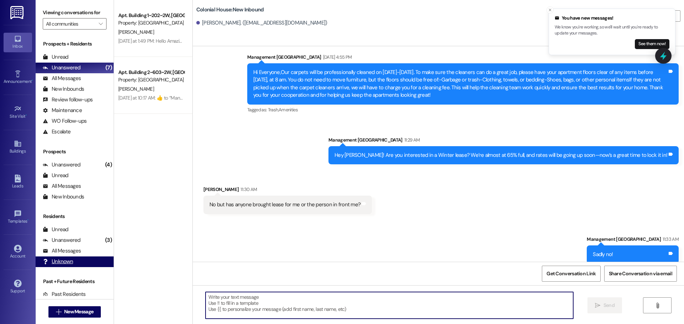
scroll to position [9546, 0]
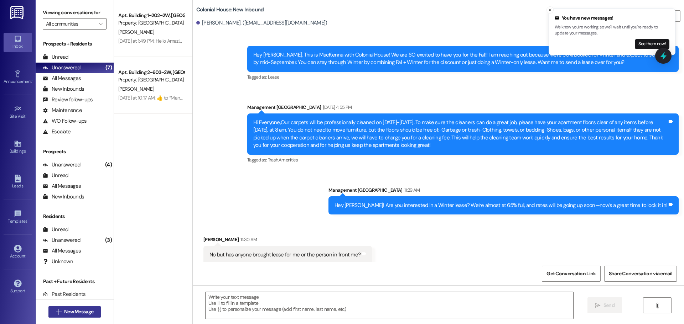
click at [84, 317] on button " New Message" at bounding box center [74, 312] width 53 height 11
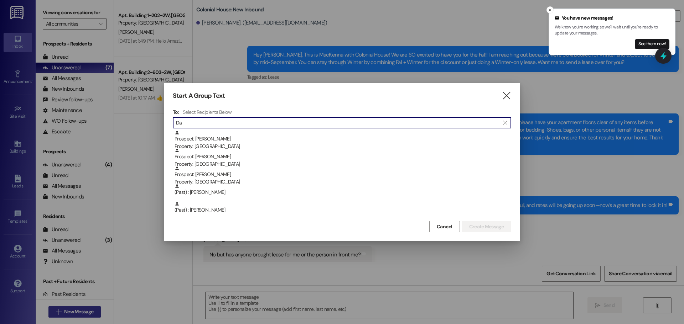
type input "D"
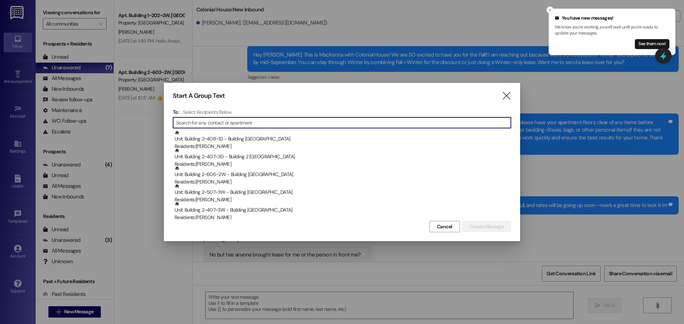
click at [241, 117] on div "To: Select Recipients Below  Unit: Building 2~408~1D - Building 2 Colonial Hou…" at bounding box center [342, 164] width 338 height 110
click at [240, 124] on input at bounding box center [343, 123] width 335 height 10
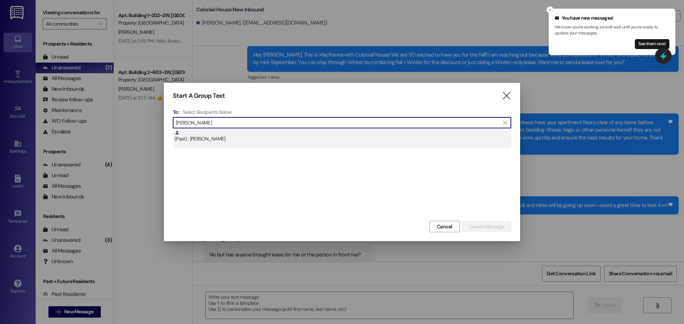
type input "jacob cor"
click at [240, 139] on div "(Past) : Jacob Corbett" at bounding box center [342, 136] width 336 height 12
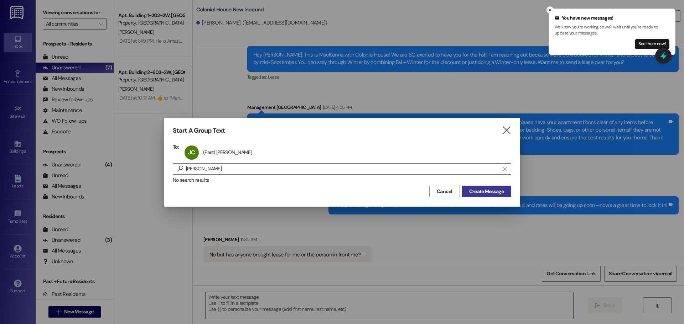
click at [473, 187] on button "Create Message" at bounding box center [485, 191] width 49 height 11
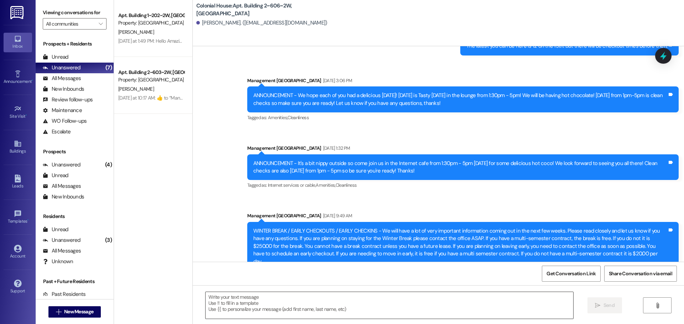
click at [235, 297] on textarea at bounding box center [388, 305] width 367 height 27
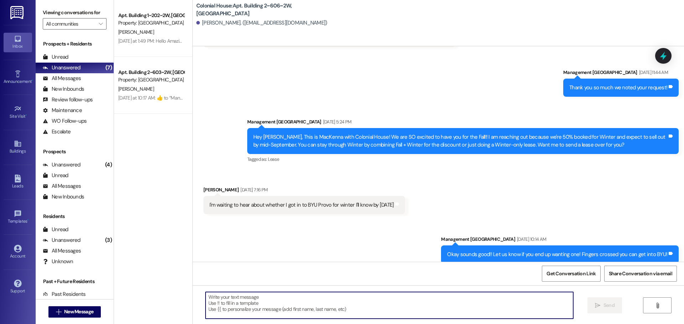
scroll to position [5438, 0]
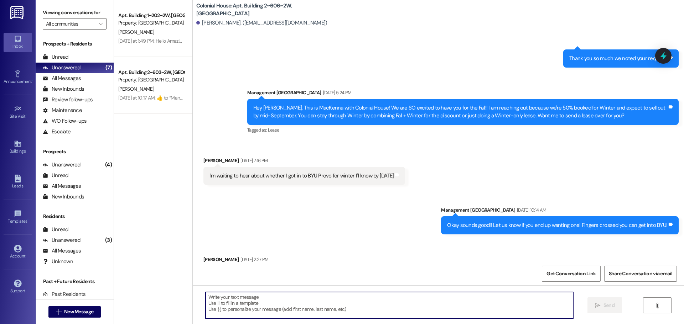
paste textarea "Hey Sarah! Are you interested in a Winter lease? We’re almost at 65% full, and …"
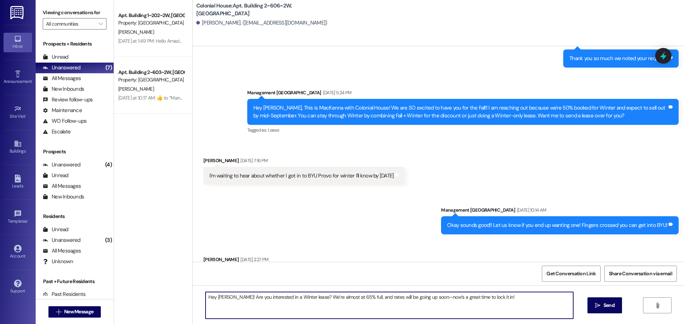
click at [218, 297] on textarea "Hey Sarah! Are you interested in a Winter lease? We’re almost at 65% full, and …" at bounding box center [388, 305] width 367 height 27
type textarea "Hey Jacob! Are you interested in a Winter lease? We’re almost at 65% full, and …"
click at [612, 309] on span "Send" at bounding box center [608, 305] width 11 height 7
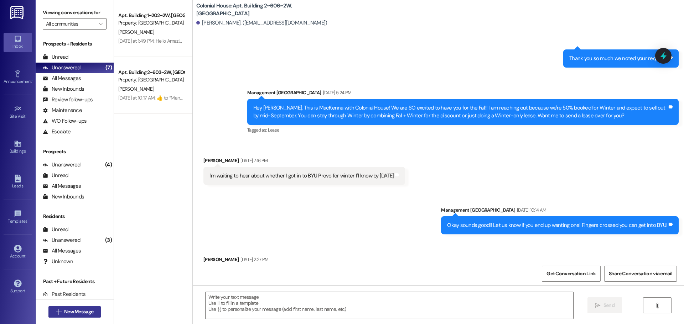
click at [76, 311] on span "New Message" at bounding box center [78, 311] width 29 height 7
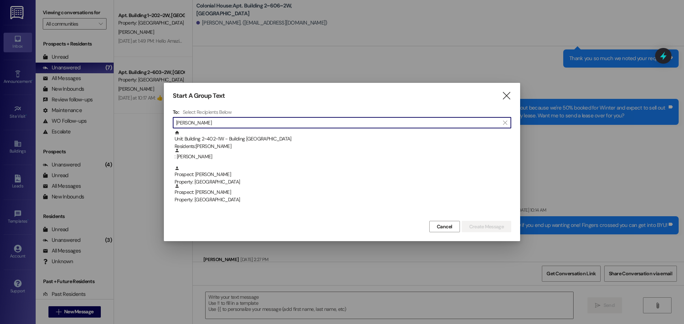
type input "Pierce"
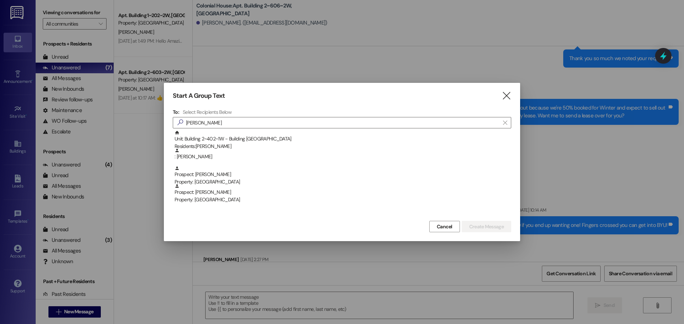
click at [239, 129] on div "To: Select Recipients Below  Pierce  Unit: Building 2~402~1W - Building 2 Col…" at bounding box center [342, 164] width 338 height 110
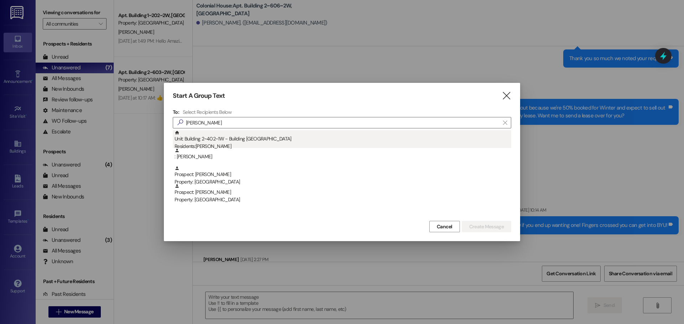
click at [245, 134] on div "Unit: Building 2~402~1W - Building 2 Colonial House Residents: Pierce Nielsen" at bounding box center [342, 140] width 336 height 20
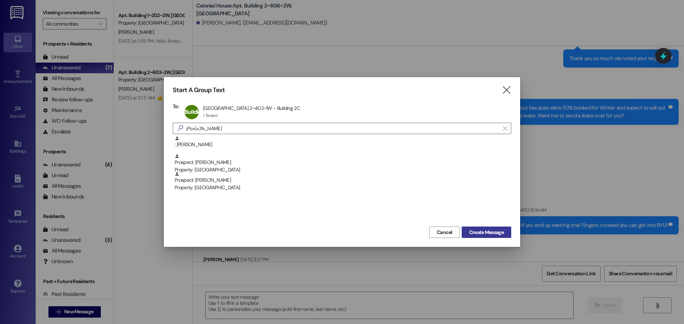
click at [478, 227] on button "Create Message" at bounding box center [485, 232] width 49 height 11
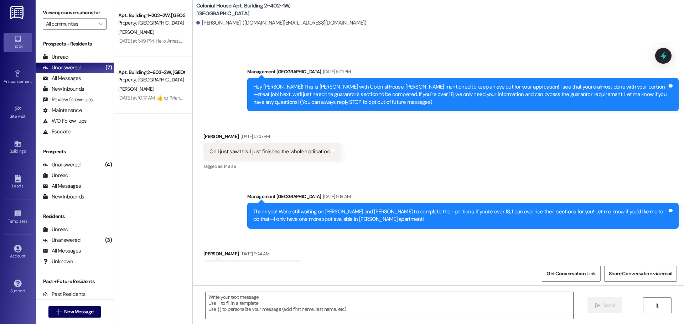
scroll to position [4944, 0]
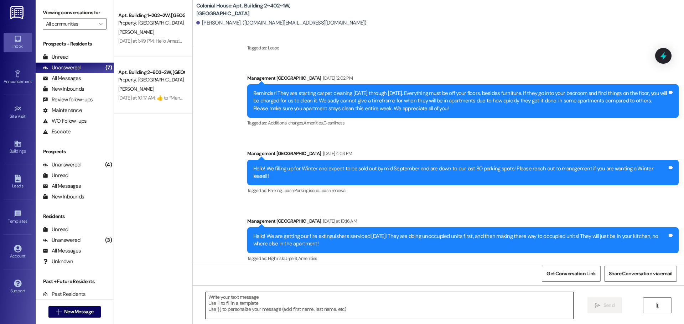
click at [249, 312] on textarea at bounding box center [388, 305] width 367 height 27
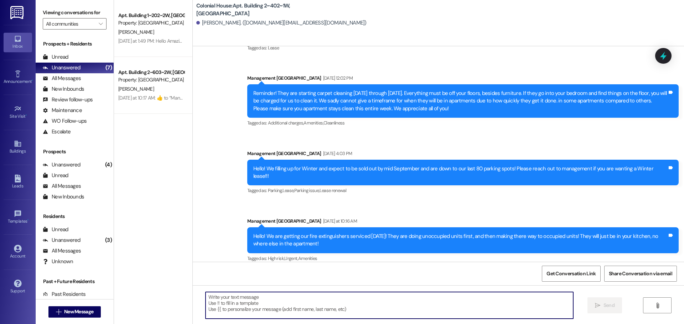
paste textarea "Hey Sarah! Are you interested in a Winter lease? We’re almost at 65% full, and …"
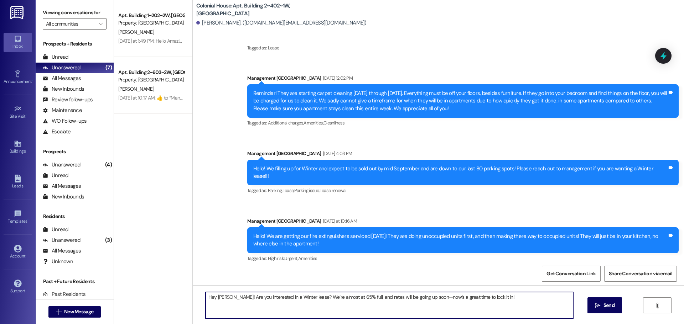
click at [224, 297] on textarea "Hey Sarah! Are you interested in a Winter lease? We’re almost at 65% full, and …" at bounding box center [388, 305] width 367 height 27
click at [220, 297] on textarea "Hey Sarah! Are you interested in a Winter lease? We’re almost at 65% full, and …" at bounding box center [388, 305] width 367 height 27
click at [220, 297] on textarea "Hey! Are you interested in a Winter lease? We’re almost at 65% full, and rates …" at bounding box center [388, 305] width 367 height 27
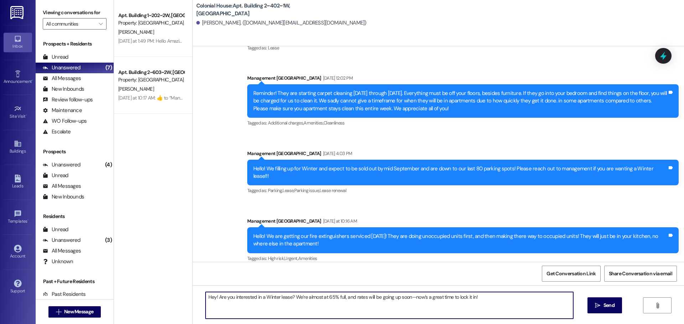
click at [220, 297] on textarea "Hey! Are you interested in a Winter lease? We’re almost at 65% full, and rates …" at bounding box center [388, 305] width 367 height 27
type textarea "Hey! Are you interested in a Winter lease? We’re almost at 65% full, and rates …"
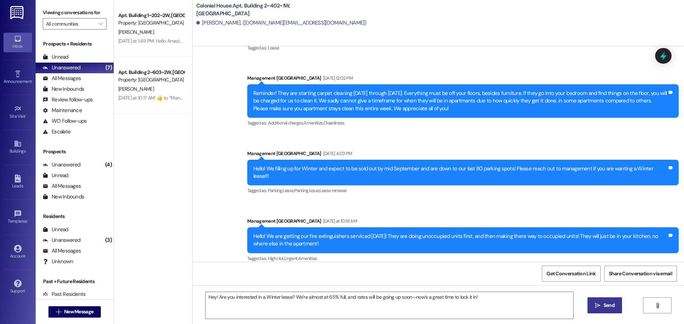
click at [613, 308] on span "Send" at bounding box center [608, 305] width 11 height 7
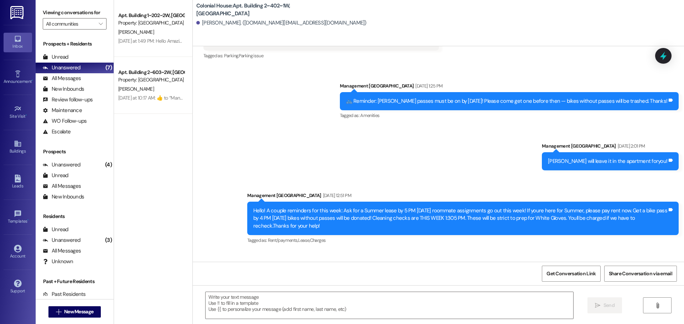
scroll to position [3342, 0]
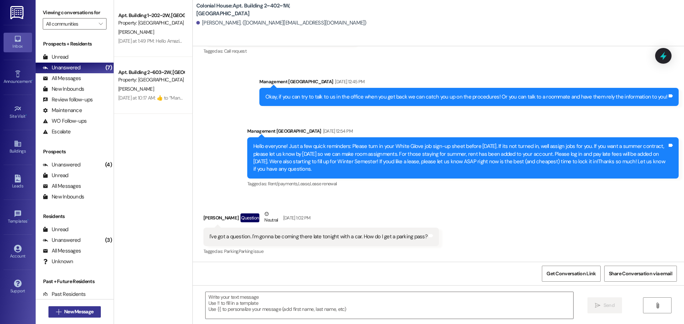
click at [67, 310] on span "New Message" at bounding box center [78, 311] width 29 height 7
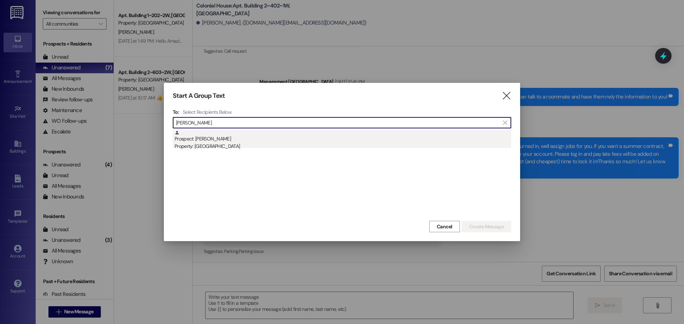
type input "Dylan asa"
click at [238, 139] on div "Prospect: Dylan Asay Property: Colonial House" at bounding box center [342, 140] width 336 height 20
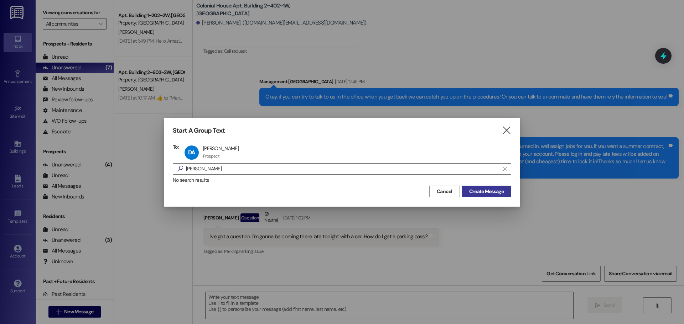
click at [475, 188] on span "Create Message" at bounding box center [486, 191] width 35 height 7
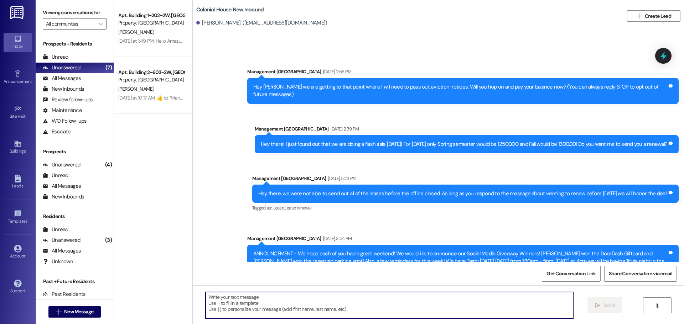
click at [261, 304] on textarea at bounding box center [388, 305] width 367 height 27
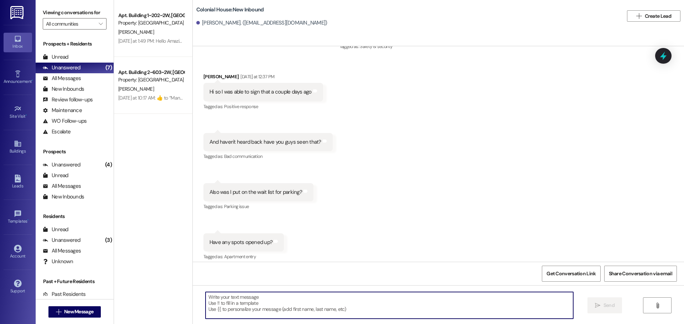
scroll to position [12159, 0]
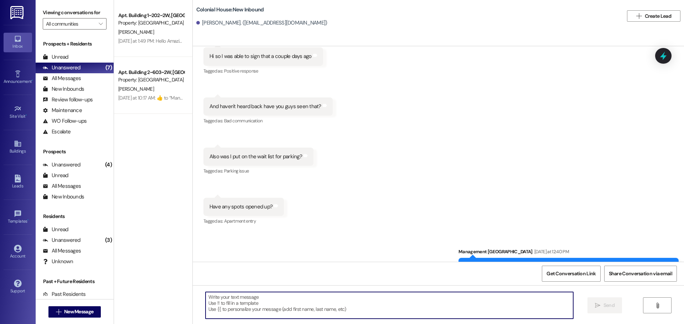
click at [249, 303] on textarea at bounding box center [388, 305] width 367 height 27
click at [248, 311] on textarea at bounding box center [388, 305] width 367 height 27
paste textarea "Hey! Are you interested in a Winter lease? We’re almost at 65% full, and rates …"
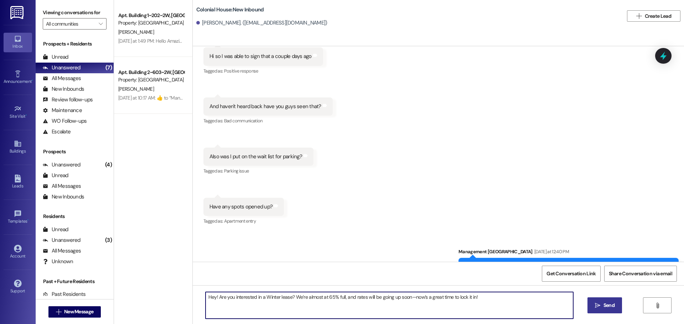
type textarea "Hey! Are you interested in a Winter lease? We’re almost at 65% full, and rates …"
click at [617, 305] on button " Send" at bounding box center [604, 306] width 35 height 16
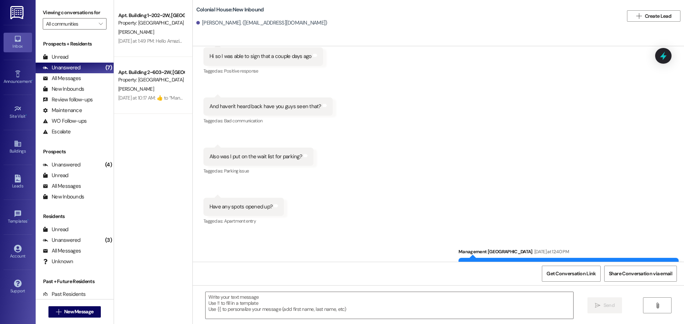
scroll to position [12098, 0]
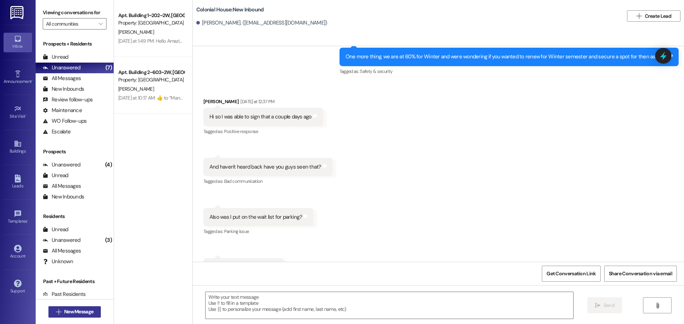
click at [89, 312] on span "New Message" at bounding box center [78, 311] width 29 height 7
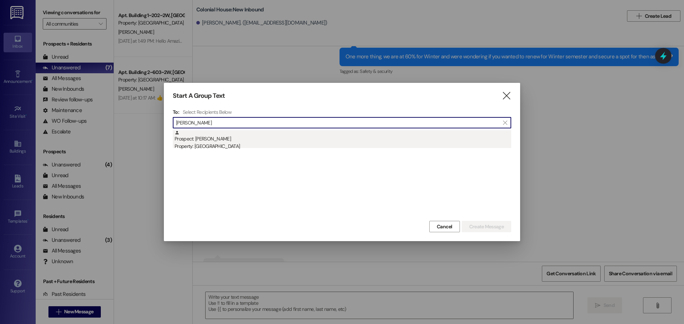
type input "Samuel will"
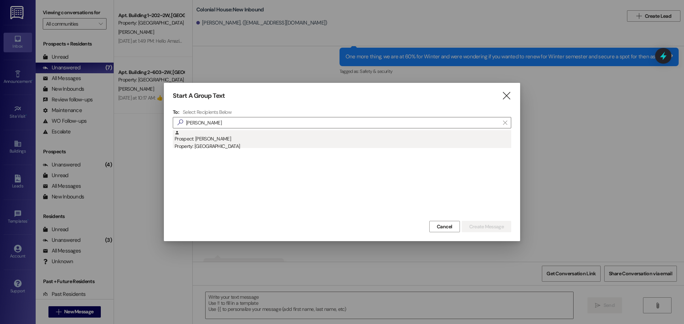
click at [220, 143] on div "Property: [GEOGRAPHIC_DATA]" at bounding box center [342, 146] width 336 height 7
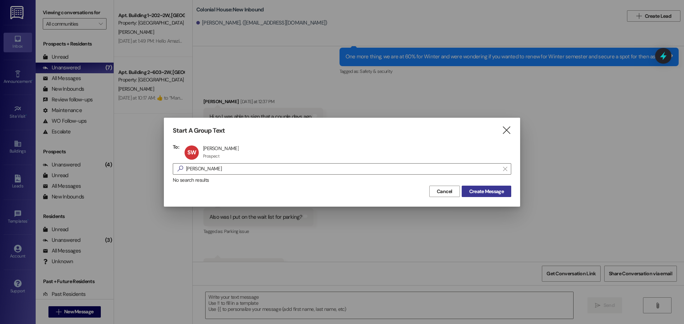
click at [479, 189] on span "Create Message" at bounding box center [486, 191] width 35 height 7
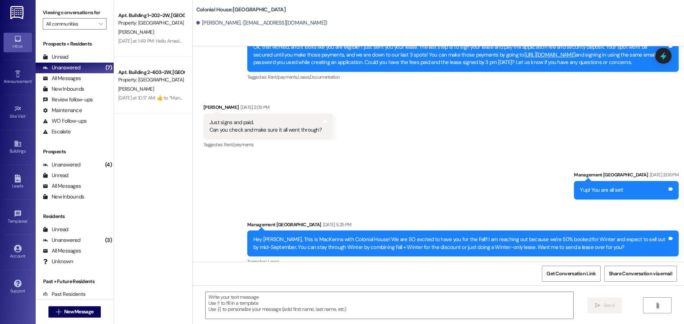
scroll to position [325, 0]
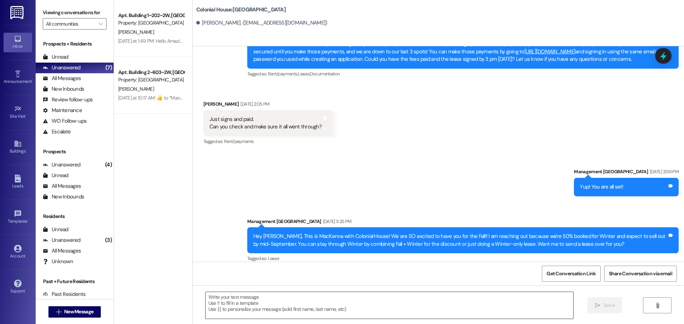
click at [267, 298] on textarea at bounding box center [388, 305] width 367 height 27
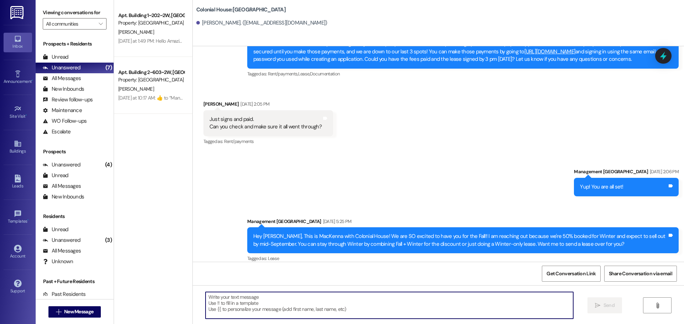
paste textarea "Hey! Are you interested in a Winter lease? We’re almost at 65% full, and rates …"
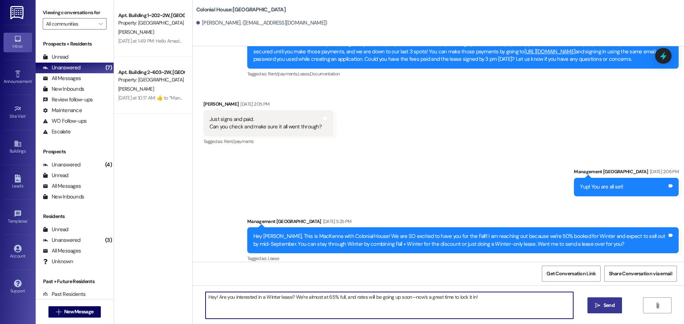
type textarea "Hey! Are you interested in a Winter lease? We’re almost at 65% full, and rates …"
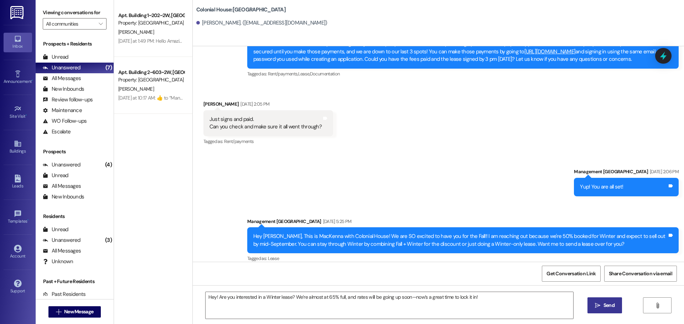
click at [600, 302] on span " Send" at bounding box center [604, 305] width 22 height 7
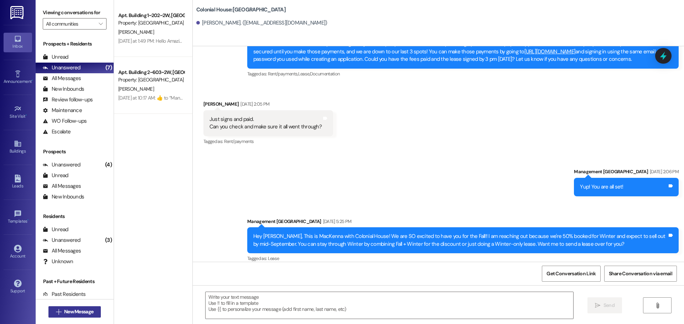
click at [69, 310] on span "New Message" at bounding box center [78, 311] width 29 height 7
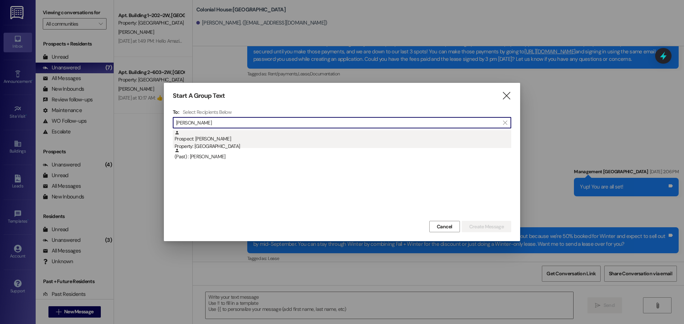
type input "Chandler jon"
click at [197, 135] on div "Prospect: Chandler Jones Property: Colonial House" at bounding box center [342, 140] width 336 height 20
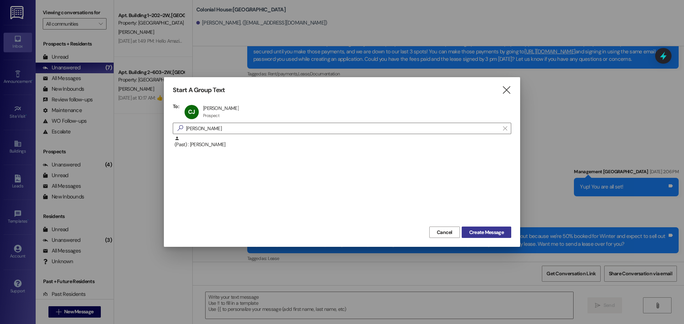
click at [481, 234] on span "Create Message" at bounding box center [486, 232] width 35 height 7
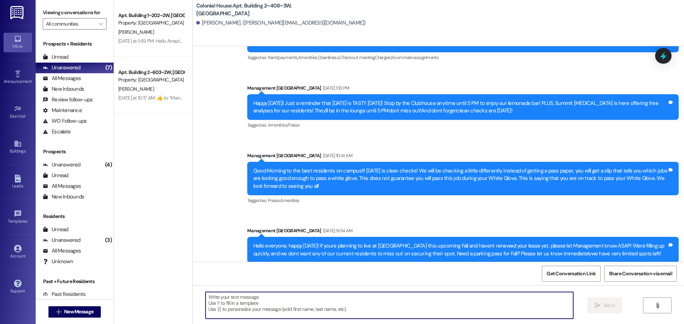
click at [264, 308] on textarea at bounding box center [388, 305] width 367 height 27
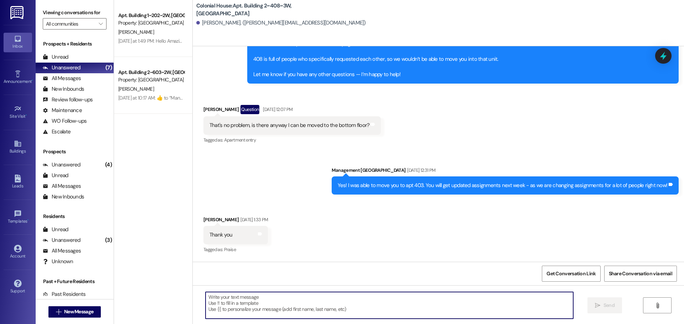
scroll to position [9581, 0]
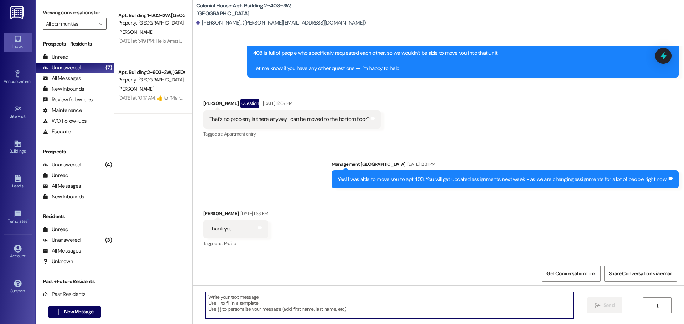
paste textarea "Hey! Are you interested in a Winter lease? We’re almost at 65% full, and rates …"
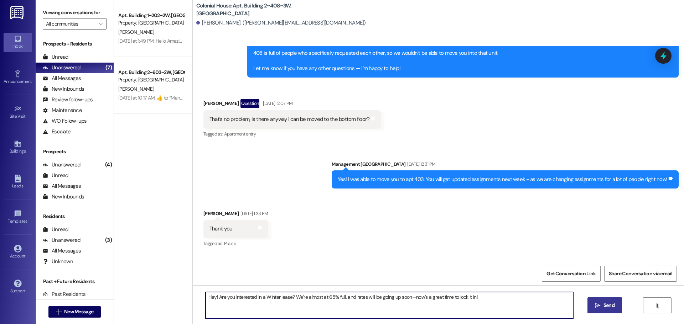
type textarea "Hey! Are you interested in a Winter lease? We’re almost at 65% full, and rates …"
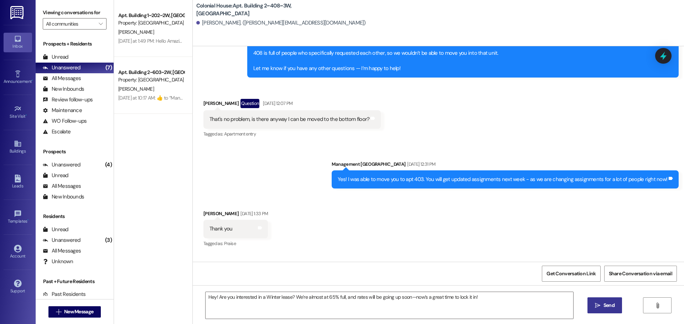
click at [595, 303] on icon "" at bounding box center [597, 306] width 5 height 6
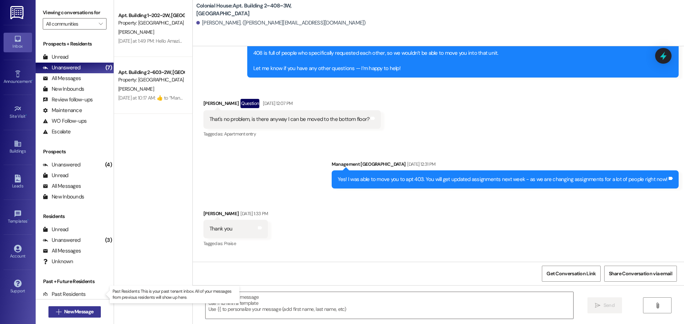
click at [70, 312] on span "New Message" at bounding box center [78, 311] width 29 height 7
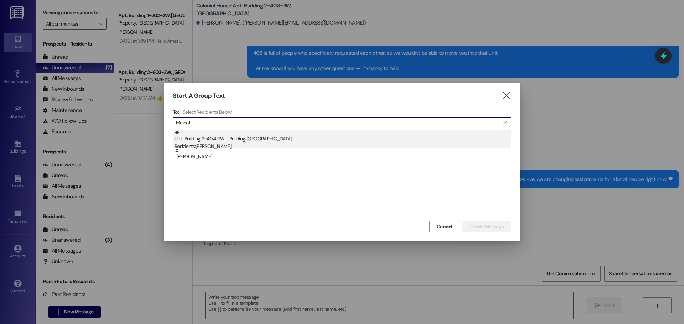
type input "Malcol"
click at [270, 145] on div "Residents: Malcolm Leonard" at bounding box center [342, 146] width 336 height 7
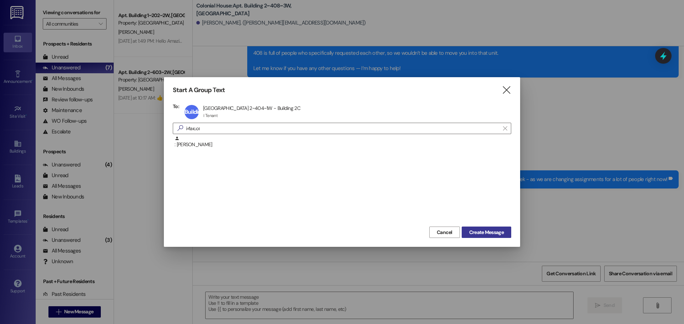
click at [469, 231] on span "Create Message" at bounding box center [486, 232] width 35 height 7
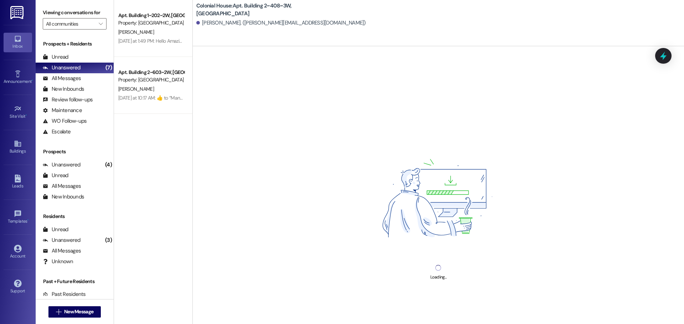
click at [252, 304] on div "Loading..." at bounding box center [438, 208] width 491 height 324
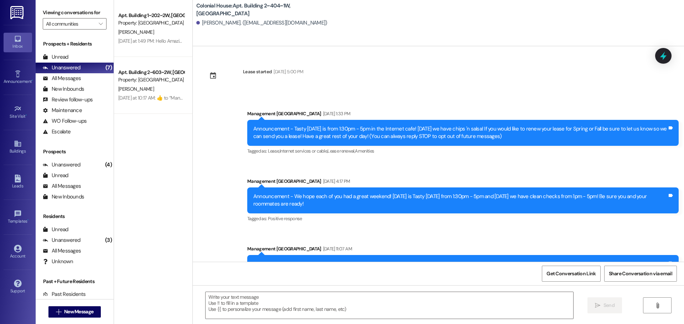
scroll to position [17892, 0]
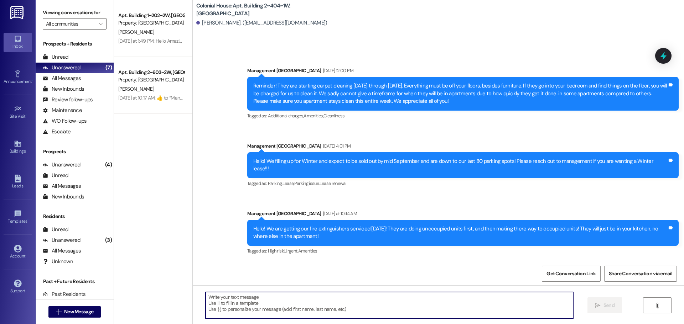
click at [252, 304] on textarea at bounding box center [388, 305] width 367 height 27
paste textarea "Hey! Are you interested in a Winter lease? We’re almost at 65% full, and rates …"
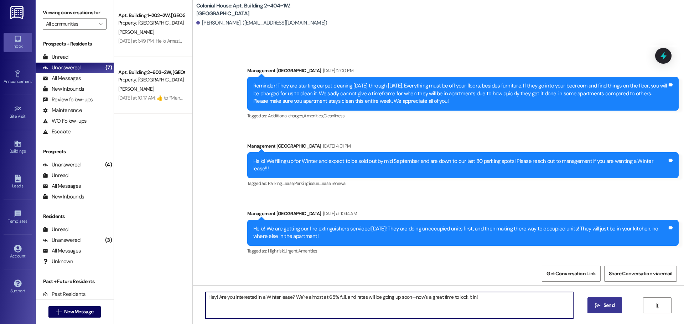
type textarea "Hey! Are you interested in a Winter lease? We’re almost at 65% full, and rates …"
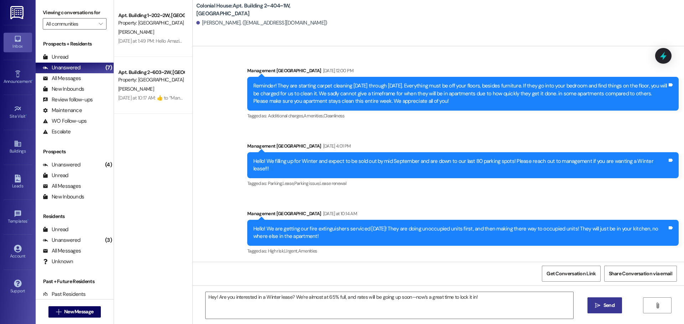
click at [602, 305] on span "Send" at bounding box center [609, 305] width 14 height 7
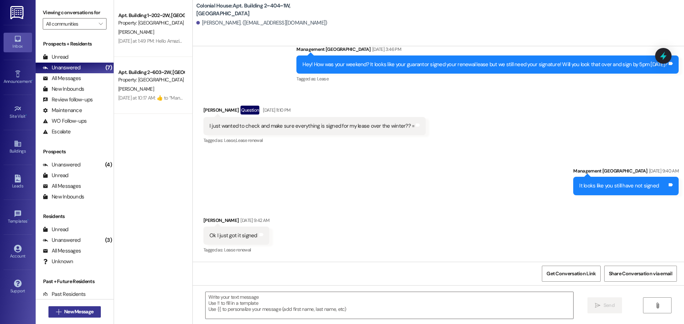
click at [67, 312] on span "New Message" at bounding box center [78, 311] width 29 height 7
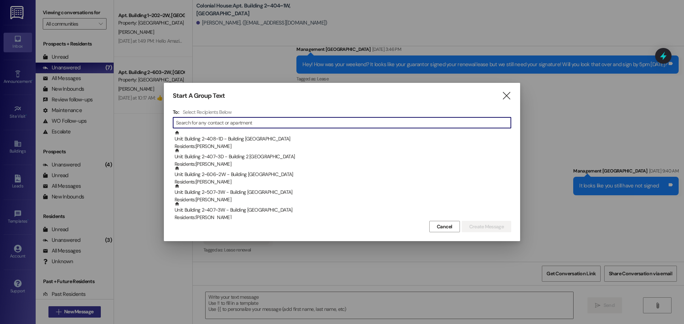
scroll to position [9949, 0]
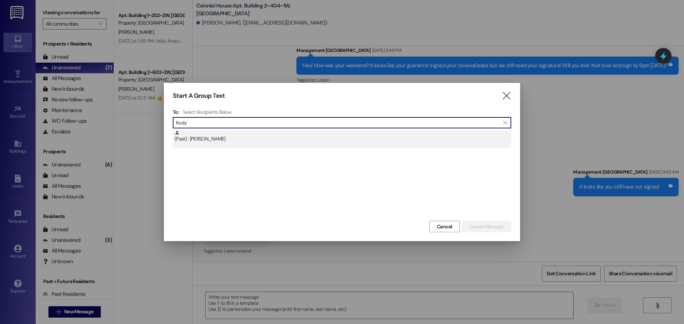
type input "Kody"
click at [267, 137] on div "(Past) : Kody Dalling" at bounding box center [342, 136] width 336 height 12
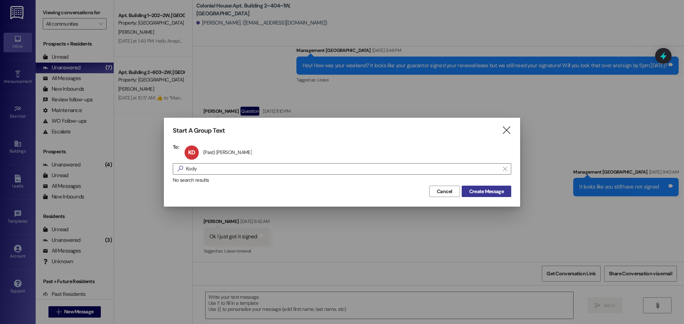
click at [487, 194] on span "Create Message" at bounding box center [486, 191] width 35 height 7
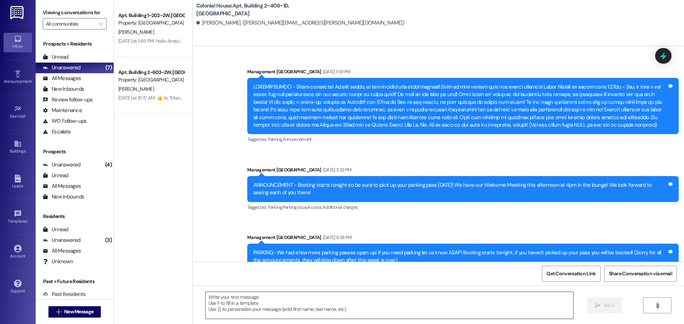
click at [234, 310] on textarea at bounding box center [388, 305] width 367 height 27
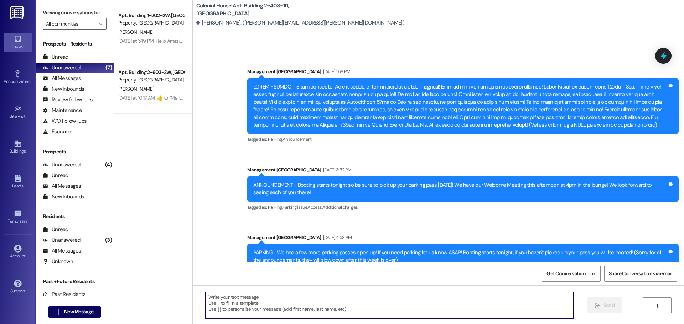
scroll to position [11538, 0]
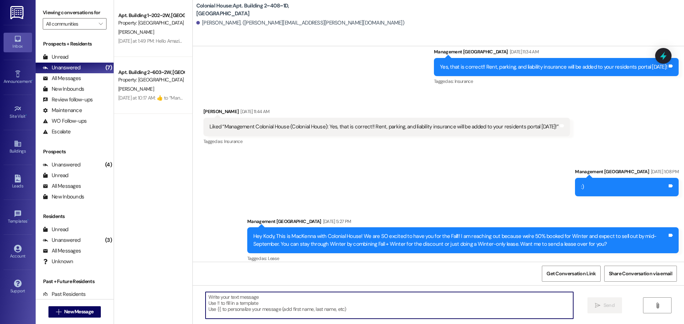
paste textarea "Hey! Are you interested in a Winter lease? We’re almost at 65% full, and rates …"
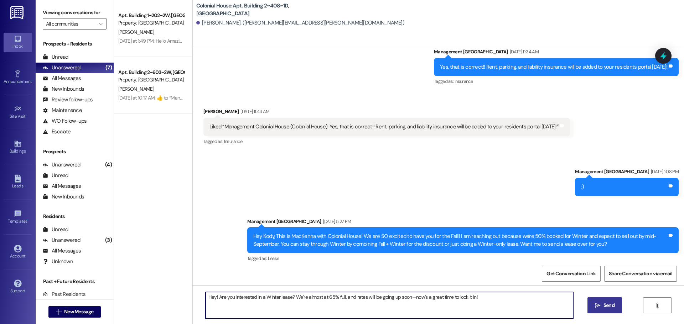
type textarea "Hey! Are you interested in a Winter lease? We’re almost at 65% full, and rates …"
click at [610, 306] on span "Send" at bounding box center [608, 305] width 11 height 7
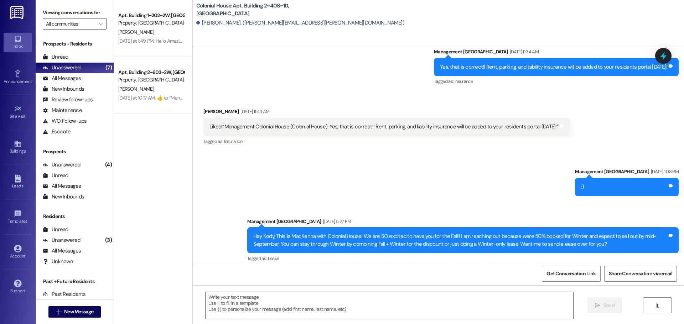
scroll to position [11421, 0]
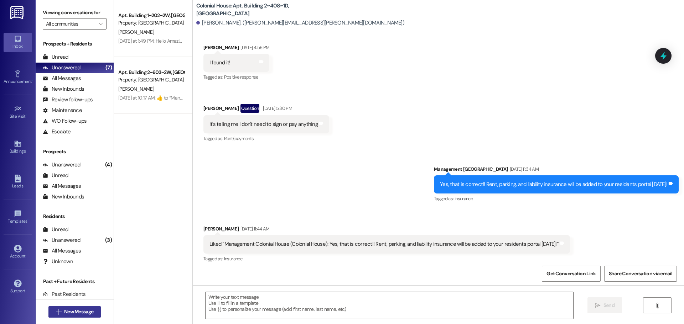
click at [79, 309] on span "New Message" at bounding box center [78, 311] width 29 height 7
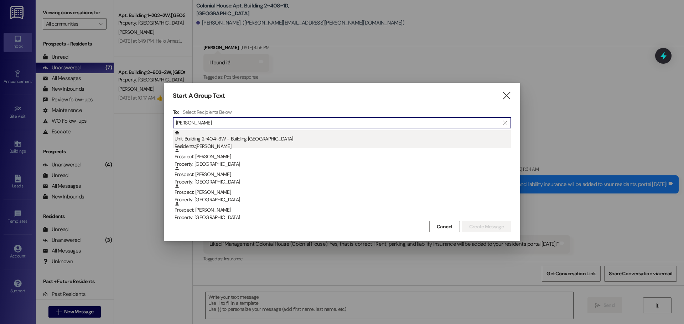
type input "Benjamin"
click at [225, 140] on div "Unit: Building 2~404~3W - Building 2 Colonial House Residents: Benjamin Marsh" at bounding box center [342, 140] width 336 height 20
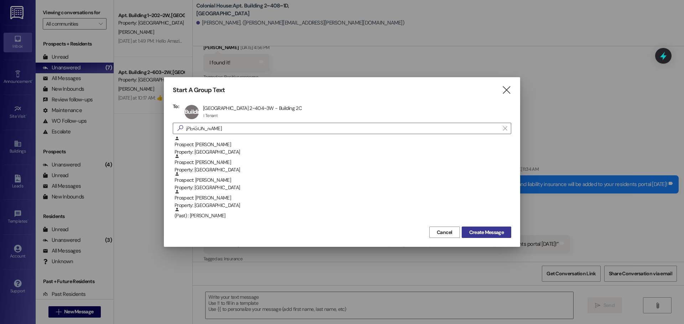
click at [490, 231] on span "Create Message" at bounding box center [486, 232] width 35 height 7
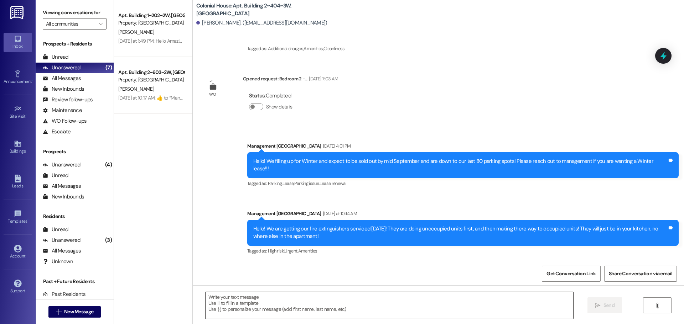
click at [267, 300] on textarea at bounding box center [388, 305] width 367 height 27
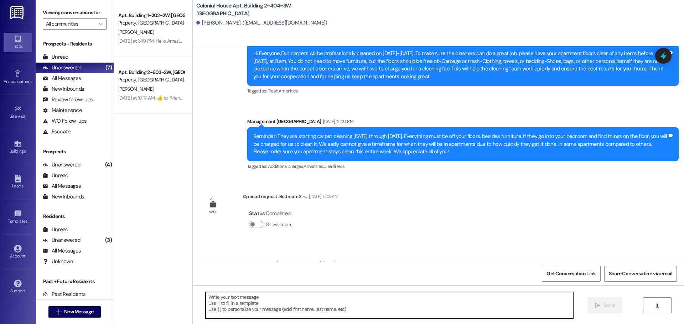
scroll to position [1353, 0]
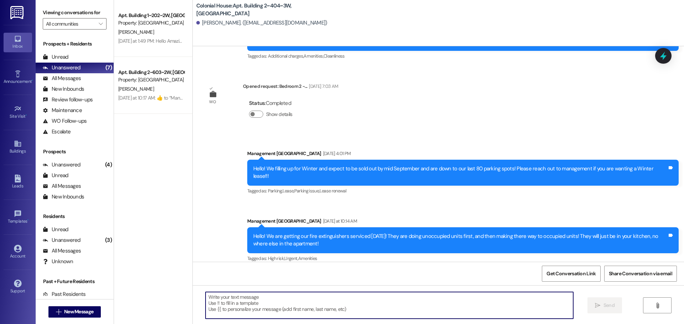
paste textarea "Hey! Are you interested in a Winter lease? We’re almost at 65% full, and rates …"
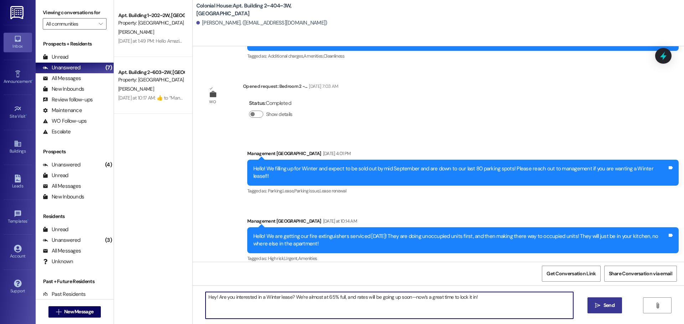
type textarea "Hey! Are you interested in a Winter lease? We’re almost at 65% full, and rates …"
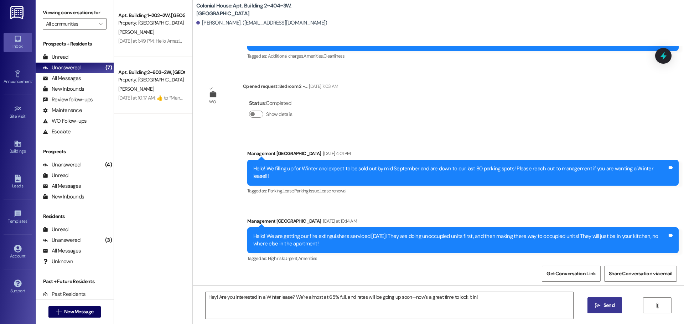
click at [616, 309] on button " Send" at bounding box center [604, 306] width 35 height 16
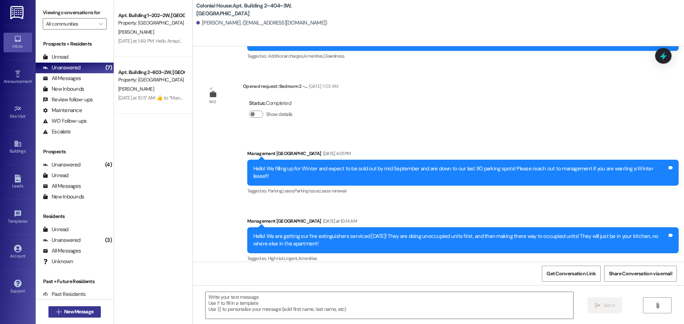
click at [71, 315] on span "New Message" at bounding box center [78, 311] width 29 height 7
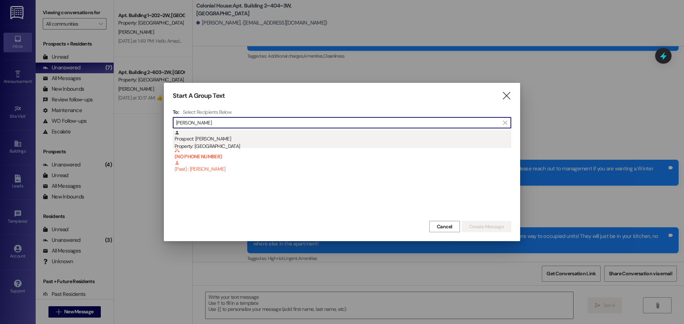
type input "Vance"
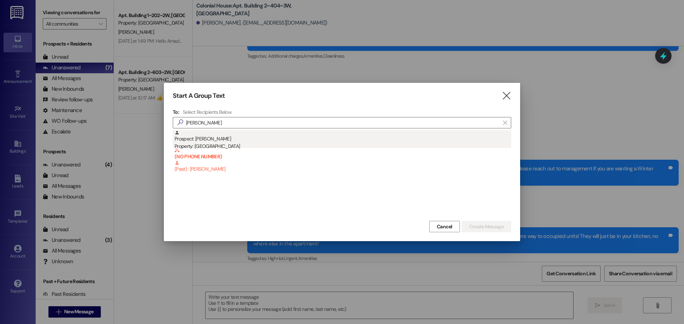
click at [250, 135] on div "Prospect: Vance Johnson Property: Colonial House" at bounding box center [342, 140] width 336 height 20
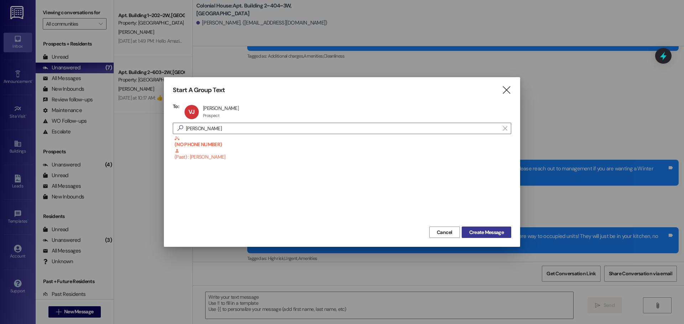
click at [483, 236] on button "Create Message" at bounding box center [485, 232] width 49 height 11
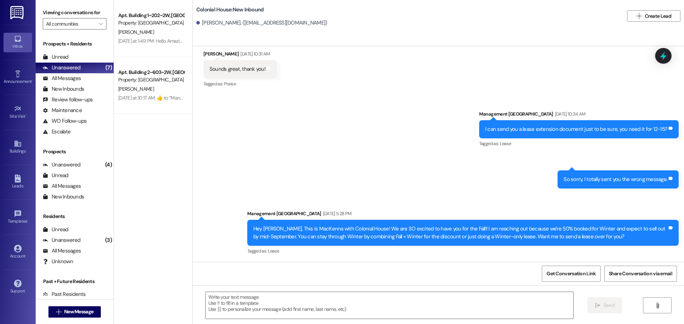
scroll to position [268, 0]
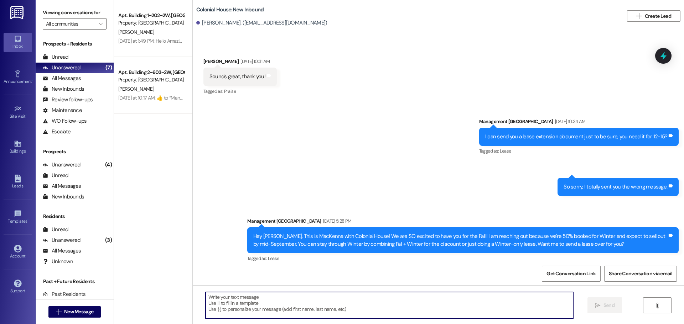
click at [261, 307] on textarea at bounding box center [388, 305] width 367 height 27
paste textarea "Hey! Are you interested in a Winter lease? We’re almost at 65% full, and rates …"
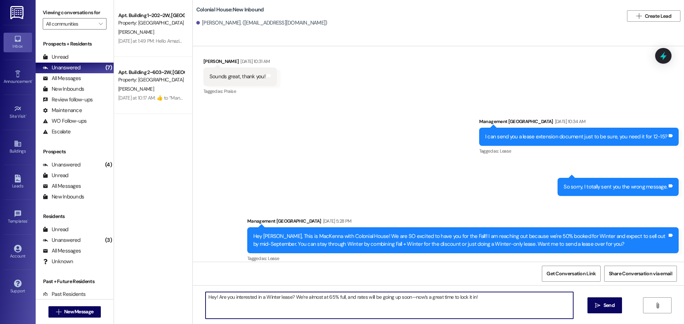
type textarea "Hey! Are you interested in a Winter lease? We’re almost at 65% full, and rates …"
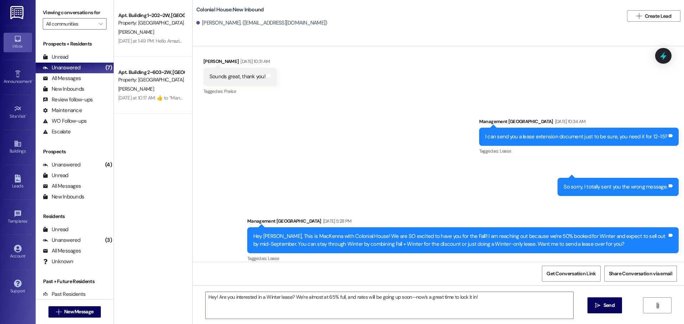
click at [610, 309] on span "Send" at bounding box center [608, 305] width 11 height 7
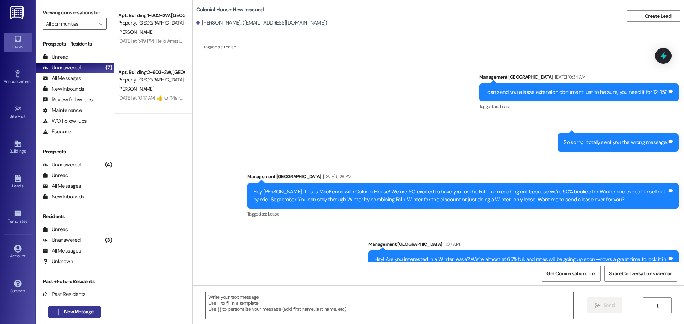
scroll to position [317, 0]
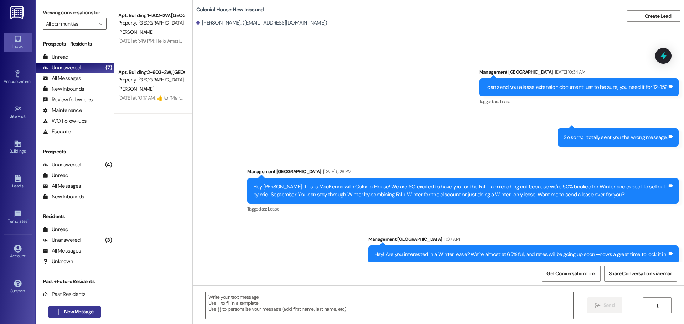
click at [56, 314] on icon "" at bounding box center [58, 312] width 5 height 6
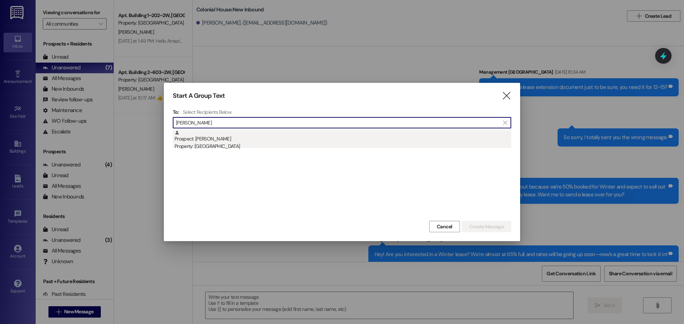
type input "Toby"
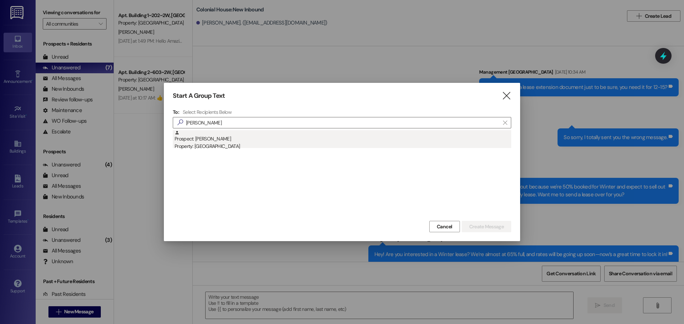
click at [259, 135] on div "Prospect: Toby Bullock Property: Colonial House" at bounding box center [342, 140] width 336 height 20
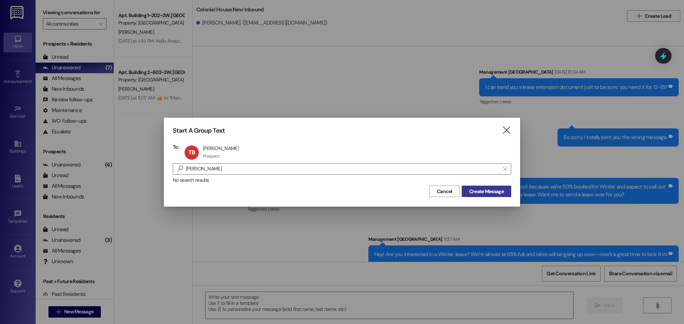
click at [503, 192] on span "Create Message" at bounding box center [486, 191] width 37 height 7
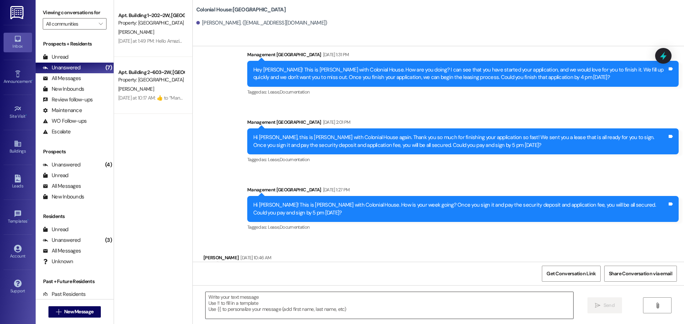
click at [286, 310] on textarea at bounding box center [388, 305] width 367 height 27
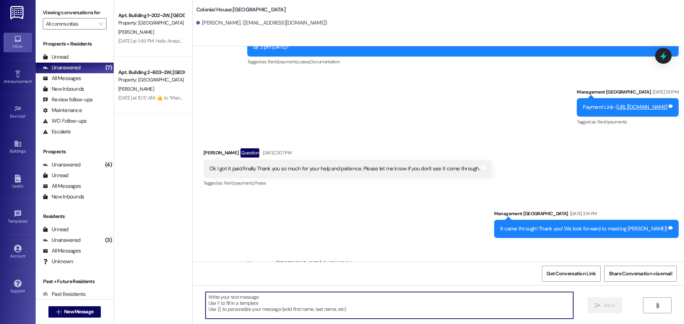
scroll to position [819, 0]
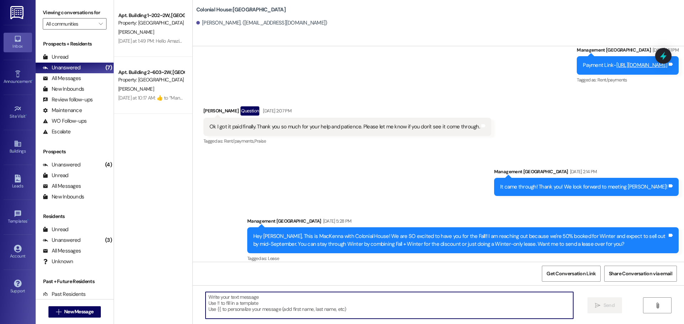
paste textarea "Hey! Are you interested in a Winter lease? We’re almost at 65% full, and rates …"
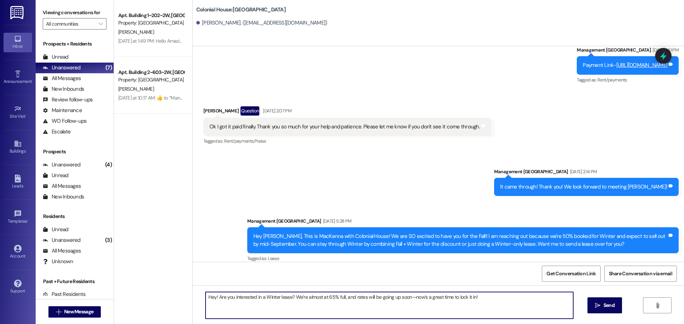
type textarea "Hey! Are you interested in a Winter lease? We’re almost at 65% full, and rates …"
click at [612, 308] on span "Send" at bounding box center [608, 305] width 11 height 7
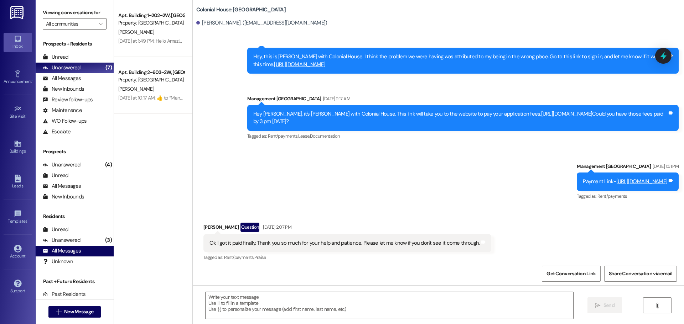
scroll to position [701, 0]
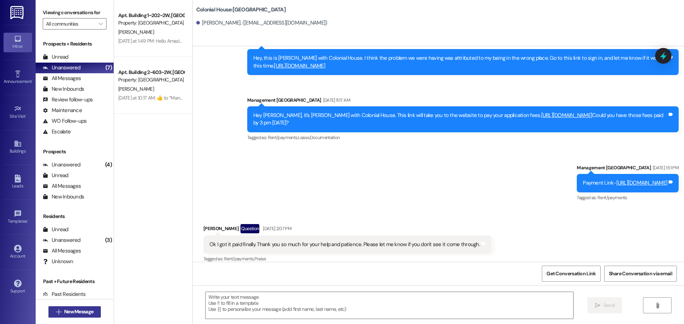
click at [71, 313] on span "New Message" at bounding box center [78, 311] width 29 height 7
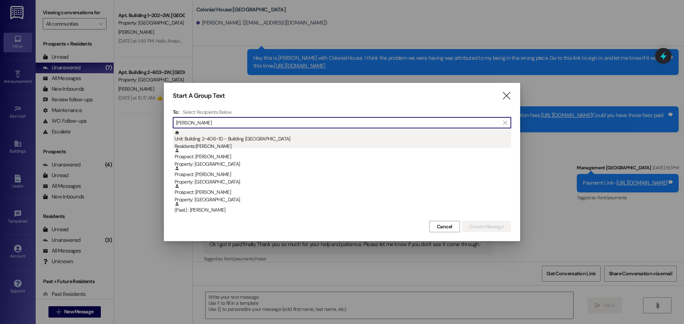
type input "Joseph"
click at [222, 138] on div "Unit: Building 2~406~1D - Building 2 Colonial House Residents: Joseph Long" at bounding box center [342, 140] width 336 height 20
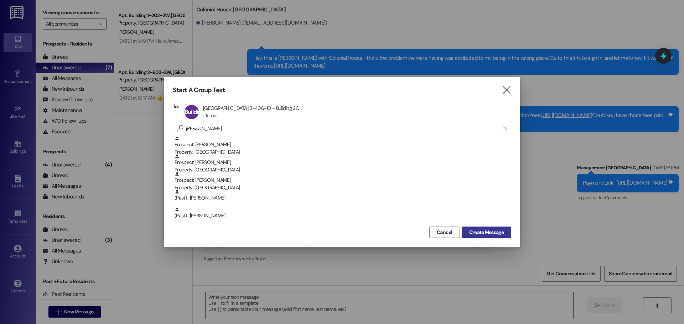
click at [486, 230] on span "Create Message" at bounding box center [486, 232] width 35 height 7
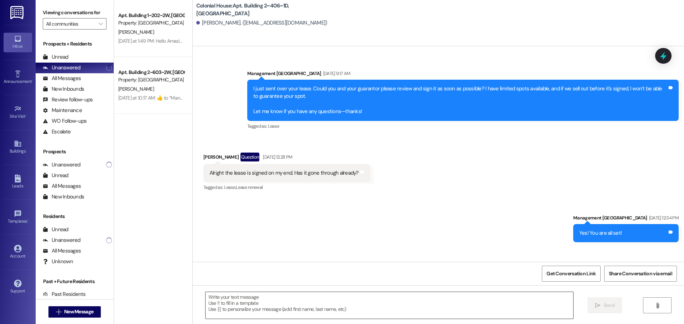
scroll to position [4698, 0]
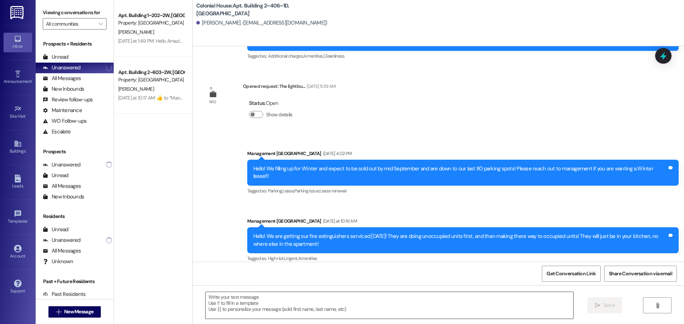
click at [226, 302] on textarea at bounding box center [388, 305] width 367 height 27
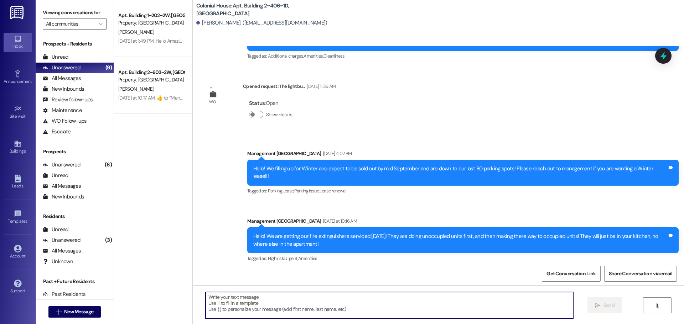
paste textarea "Hey! Are you interested in a Winter lease? We’re almost at 65% full, and rates …"
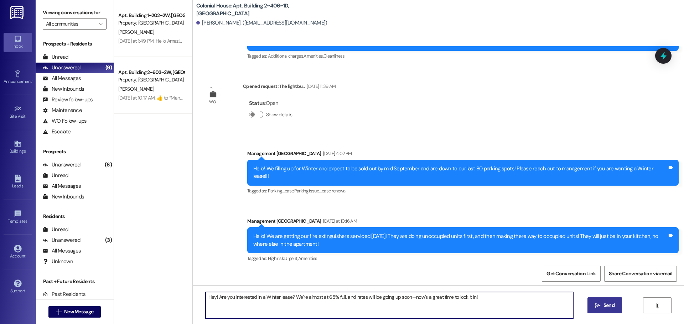
type textarea "Hey! Are you interested in a Winter lease? We’re almost at 65% full, and rates …"
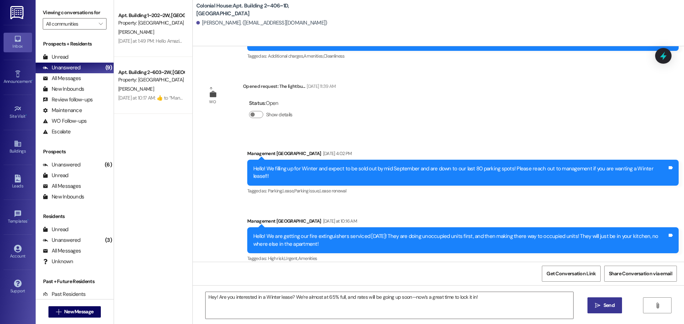
click at [600, 302] on button " Send" at bounding box center [604, 306] width 35 height 16
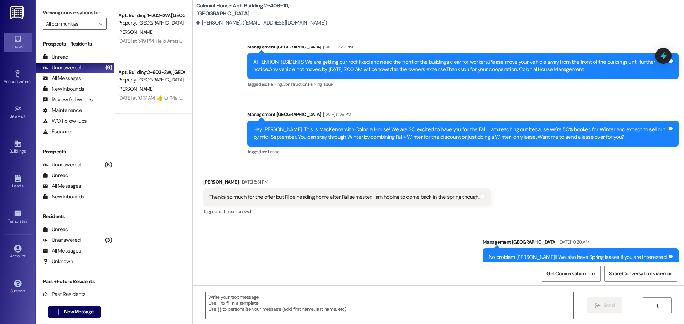
scroll to position [4367, 0]
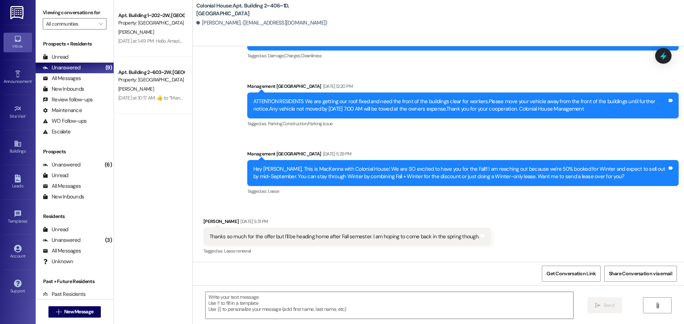
click at [79, 304] on div " New Message" at bounding box center [74, 312] width 53 height 18
click at [79, 309] on span "New Message" at bounding box center [78, 311] width 29 height 7
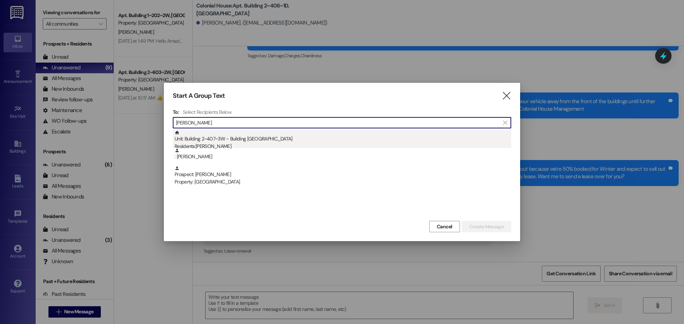
type input "James thom"
click at [235, 133] on div "Unit: Building 2~407~3W - Building 2 Colonial House Residents: James Thomas" at bounding box center [342, 140] width 336 height 20
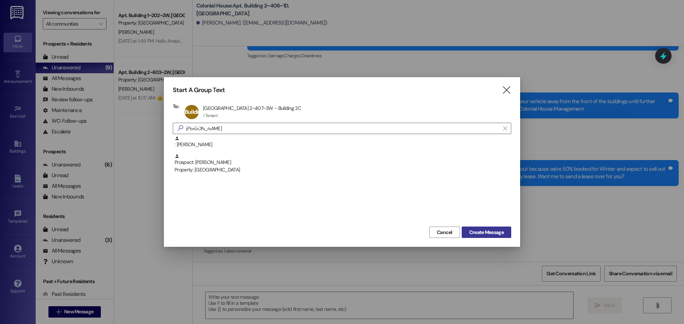
click at [484, 234] on span "Create Message" at bounding box center [486, 232] width 35 height 7
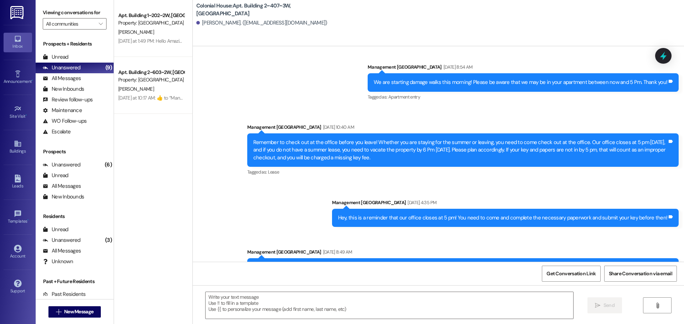
scroll to position [4677, 0]
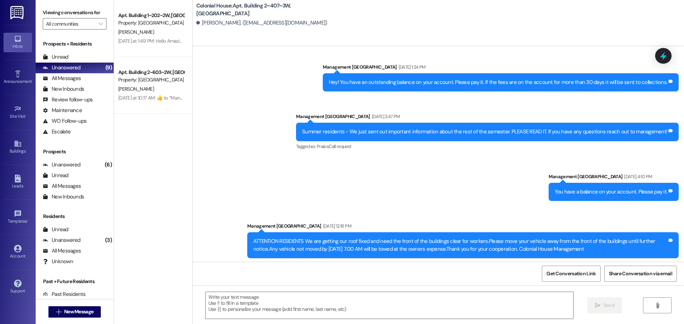
click at [321, 290] on div " Send " at bounding box center [438, 312] width 491 height 53
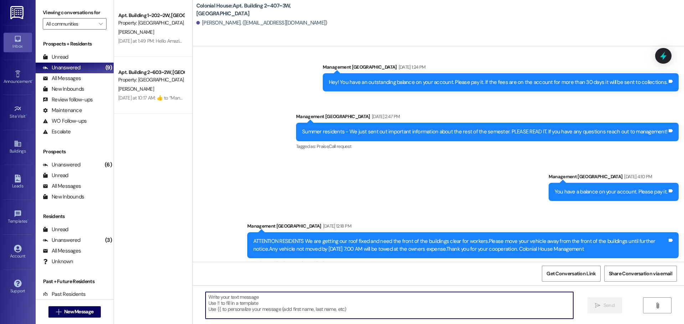
click at [320, 299] on textarea at bounding box center [388, 305] width 367 height 27
paste textarea "Hey! Are you interested in a Winter lease? We’re almost at 65% full, and rates …"
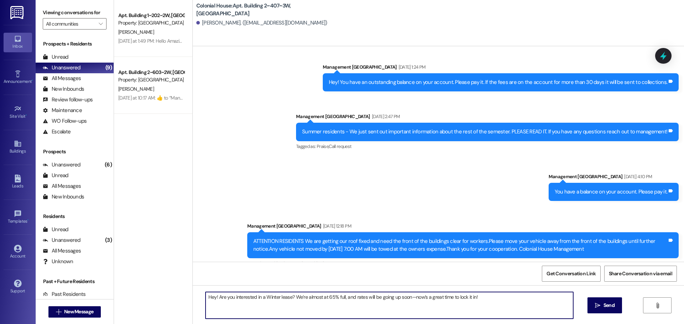
type textarea "Hey! Are you interested in a Winter lease? We’re almost at 65% full, and rates …"
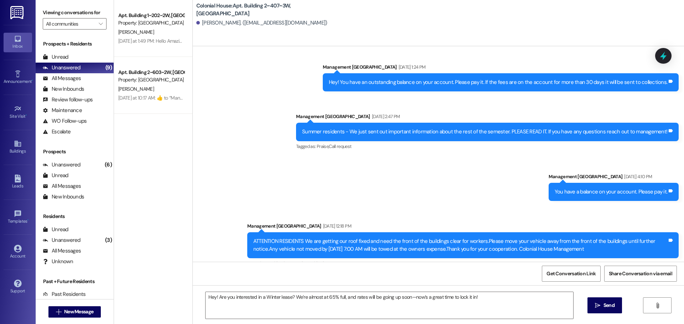
click at [610, 309] on span "Send" at bounding box center [608, 305] width 11 height 7
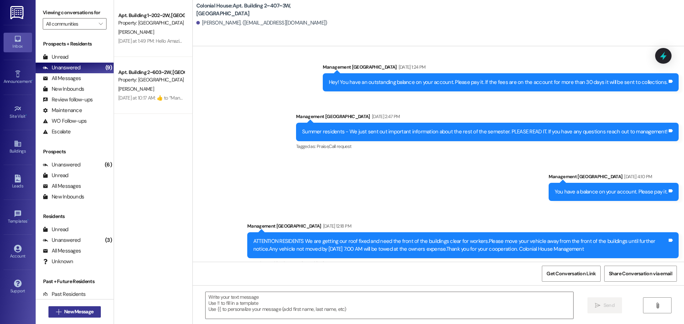
click at [84, 315] on span "New Message" at bounding box center [78, 311] width 29 height 7
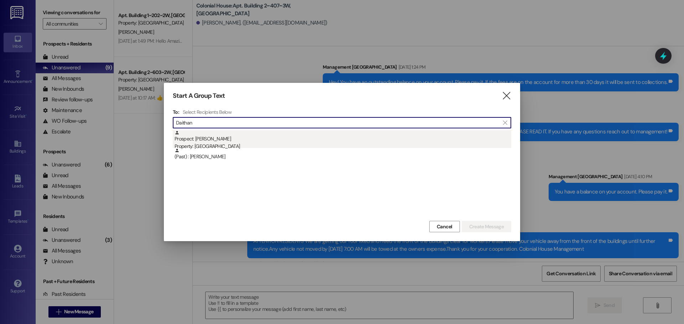
type input "Daithan"
click at [303, 140] on div "Prospect: DAITHAN CAMMACK Property: Colonial House" at bounding box center [342, 140] width 336 height 20
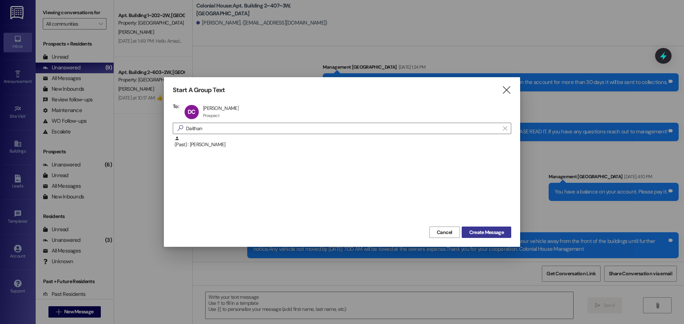
click at [473, 229] on span "Create Message" at bounding box center [486, 232] width 35 height 7
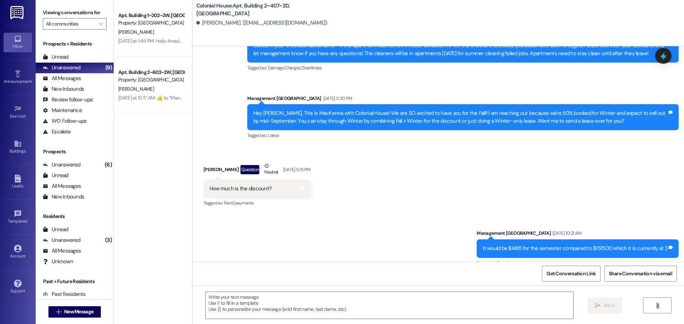
scroll to position [4351, 0]
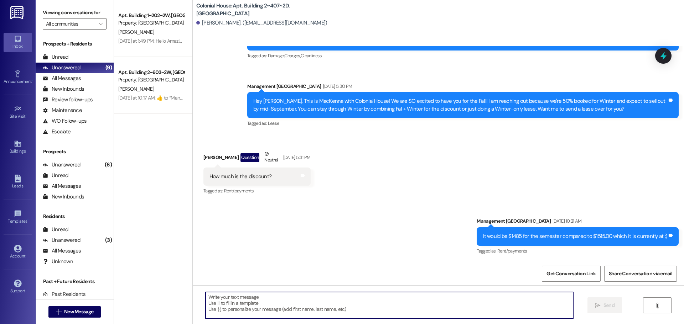
click at [313, 307] on textarea at bounding box center [388, 305] width 367 height 27
paste textarea "Hey! Are you interested in a Winter lease? We’re almost at 65% full, and rates …"
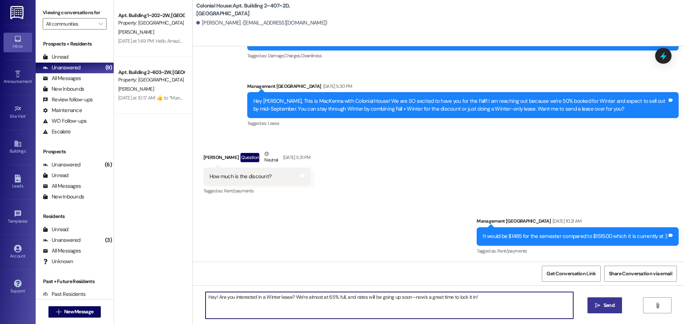
type textarea "Hey! Are you interested in a Winter lease? We’re almost at 65% full, and rates …"
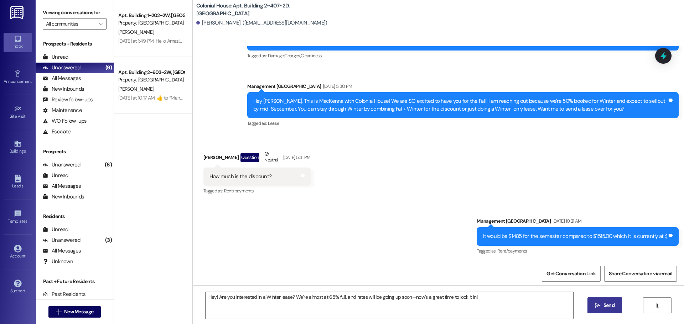
click at [601, 299] on button " Send" at bounding box center [604, 306] width 35 height 16
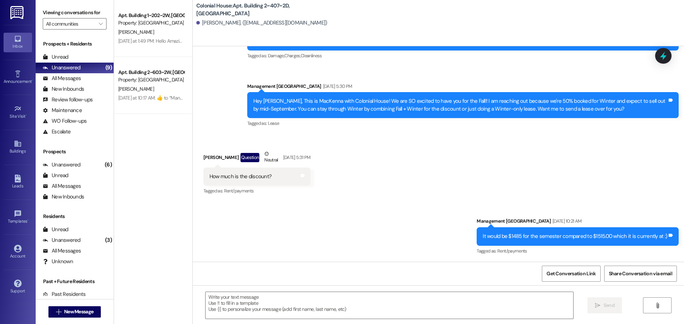
scroll to position [4290, 0]
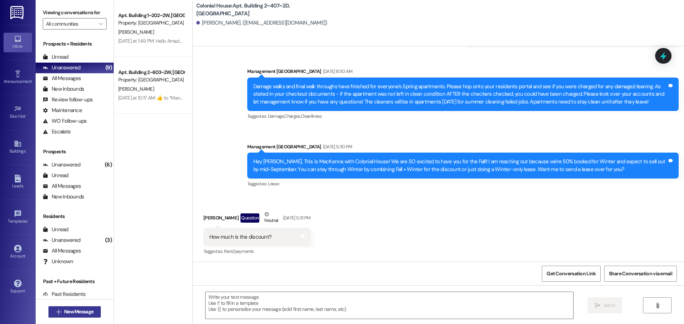
click at [79, 313] on span "New Message" at bounding box center [78, 311] width 29 height 7
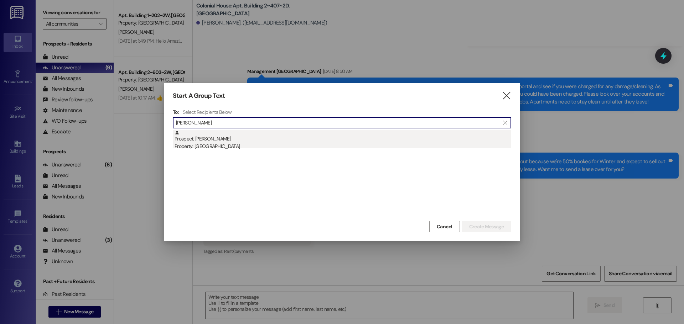
type input "Samuel th"
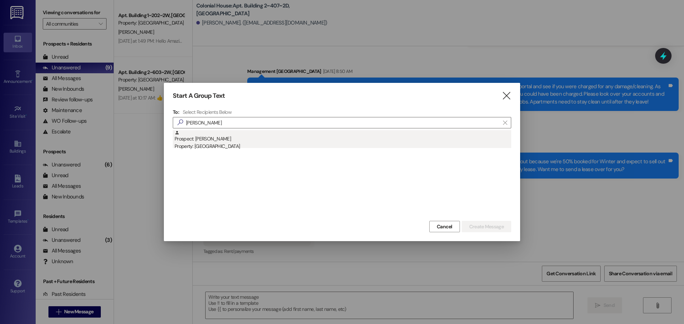
click at [206, 139] on div "Prospect: Samuel Thyberg Property: Colonial House" at bounding box center [342, 140] width 336 height 20
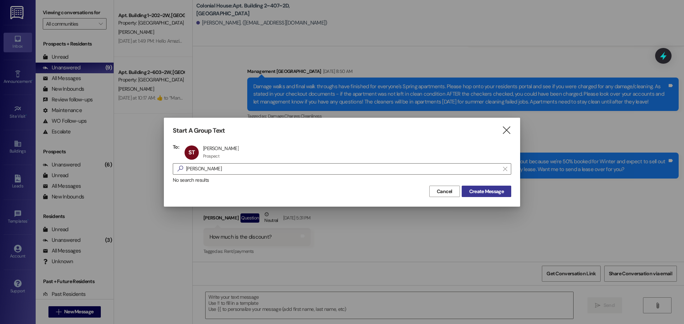
click at [498, 195] on span "Create Message" at bounding box center [486, 191] width 35 height 7
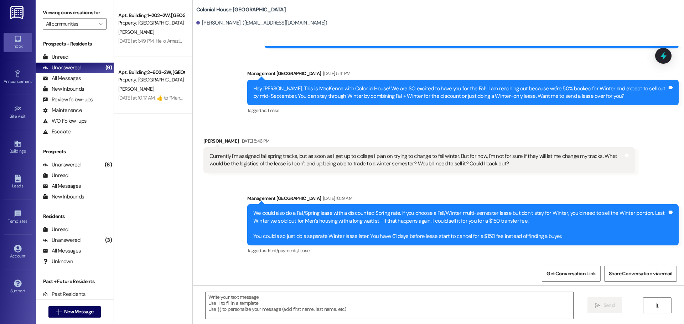
scroll to position [691, 0]
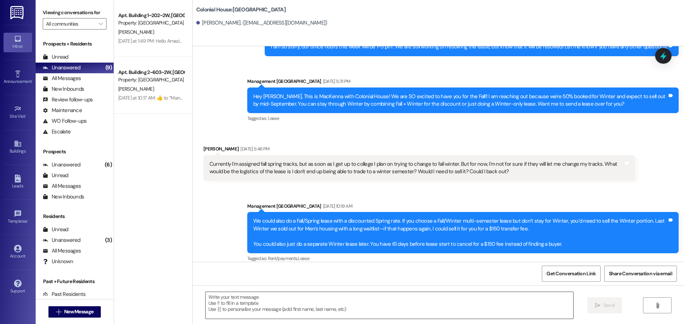
click at [232, 304] on textarea at bounding box center [388, 305] width 367 height 27
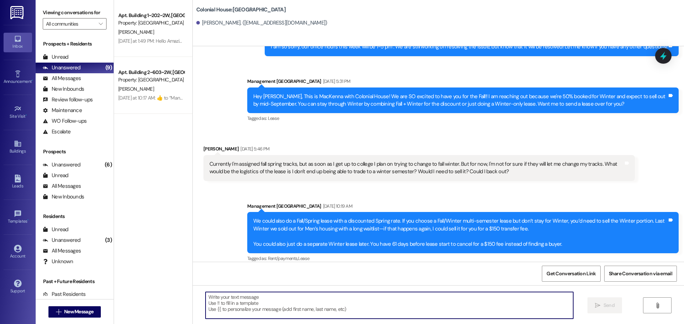
paste textarea "Hey! Are you interested in a Winter lease? We’re almost at 65% full, and rates …"
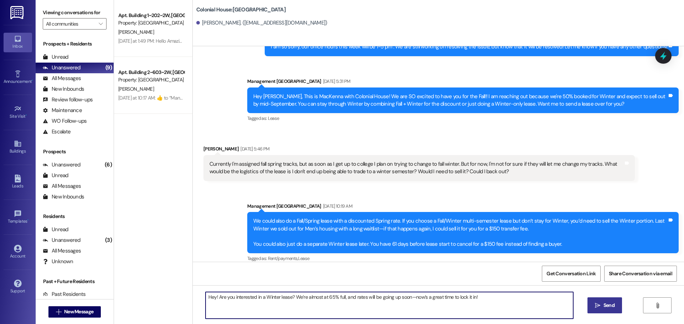
type textarea "Hey! Are you interested in a Winter lease? We’re almost at 65% full, and rates …"
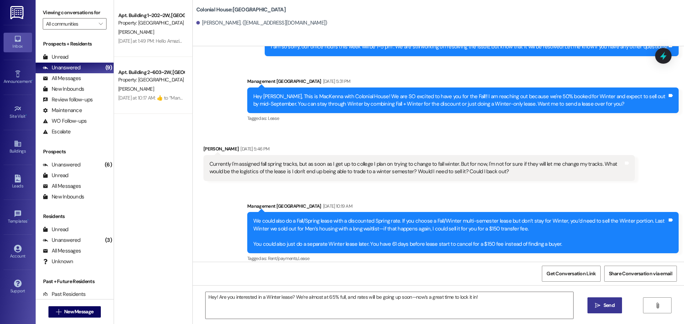
click at [617, 302] on button " Send" at bounding box center [604, 306] width 35 height 16
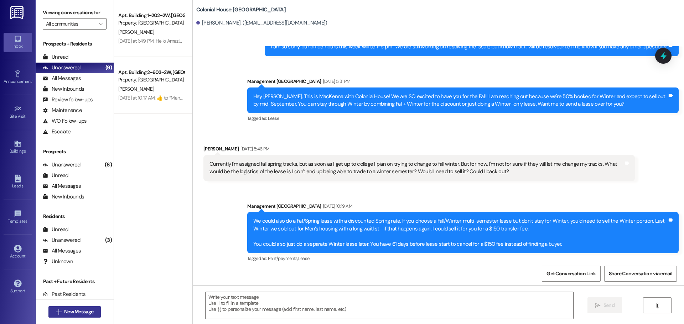
click at [66, 308] on button " New Message" at bounding box center [74, 312] width 53 height 11
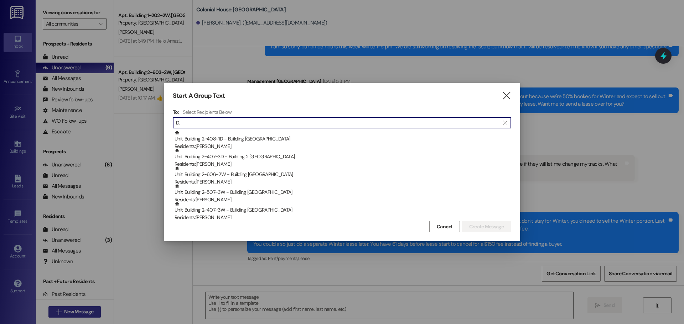
type input "D"
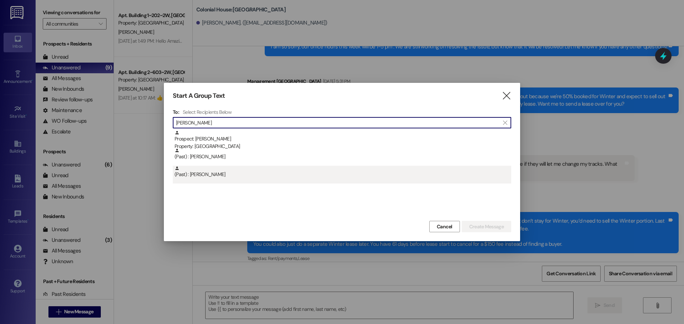
type input "morris"
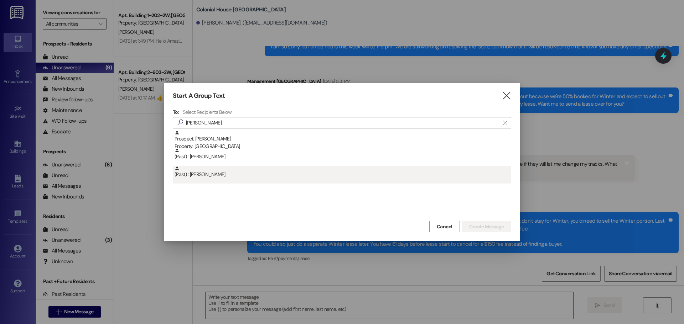
click at [228, 168] on div "(Past) : D. Morris" at bounding box center [342, 172] width 336 height 12
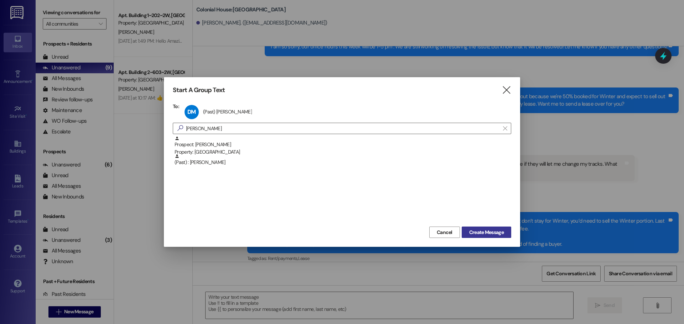
click at [484, 227] on button "Create Message" at bounding box center [485, 232] width 49 height 11
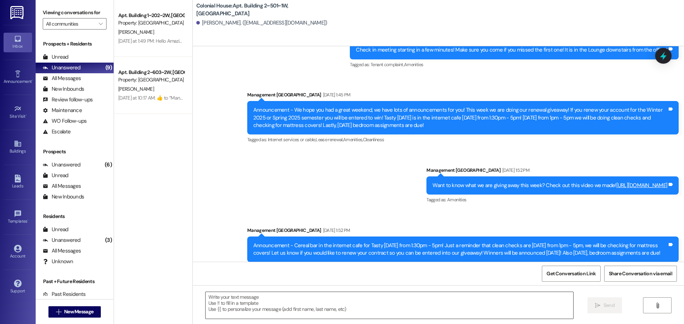
scroll to position [9447, 0]
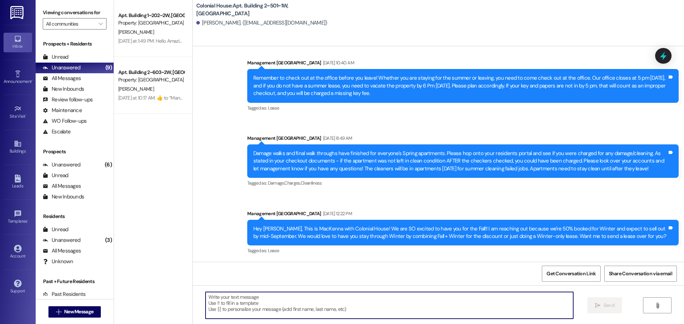
click at [225, 313] on textarea at bounding box center [388, 305] width 367 height 27
paste textarea "Hey! Are you interested in a Winter lease? We’re almost at 65% full, and rates …"
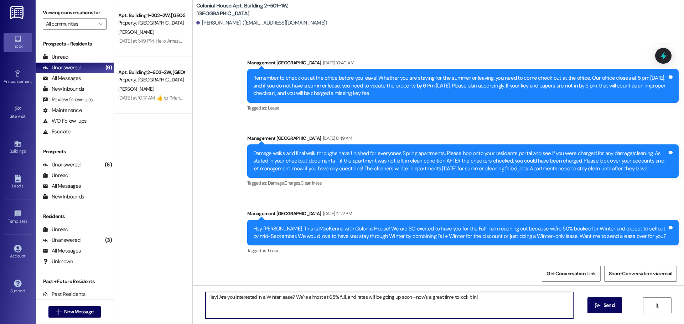
type textarea "Hey! Are you interested in a Winter lease? We’re almost at 65% full, and rates …"
click at [602, 308] on span "Send" at bounding box center [609, 305] width 14 height 7
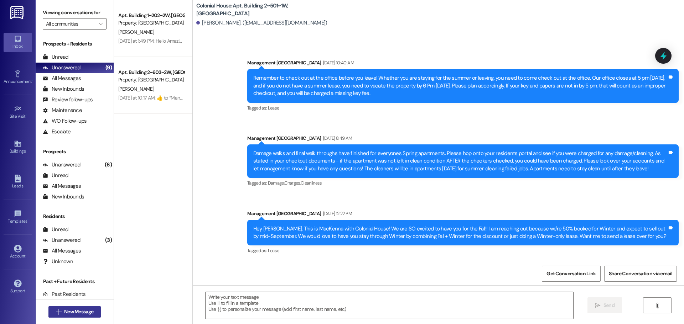
click at [73, 310] on span "New Message" at bounding box center [78, 311] width 29 height 7
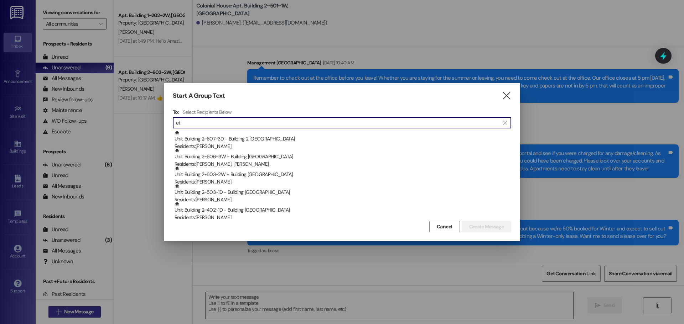
type input "e"
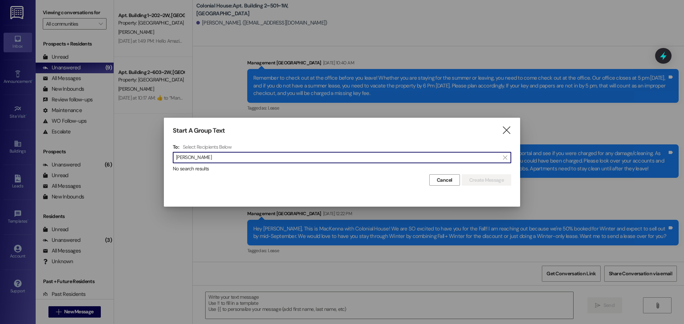
type input "seth hoyt"
drag, startPoint x: 513, startPoint y: 124, endPoint x: 509, endPoint y: 131, distance: 8.2
click at [512, 126] on div "Start A Group Text  To: Select Recipients Below  seth hoyt  No search result…" at bounding box center [342, 156] width 356 height 77
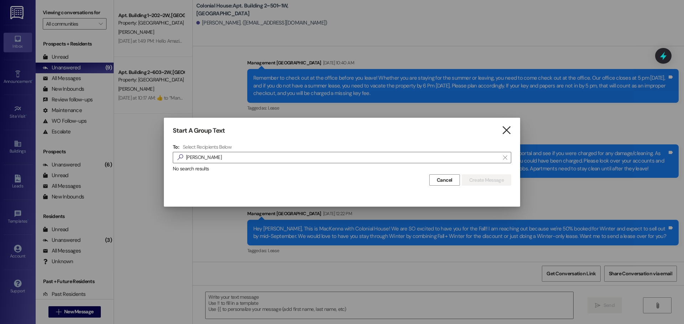
click at [509, 131] on icon "" at bounding box center [506, 130] width 10 height 7
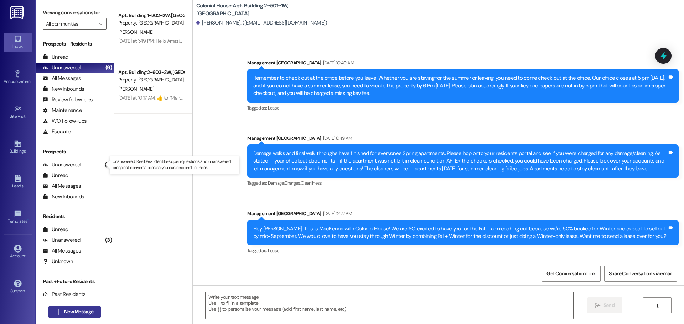
click at [85, 311] on span "New Message" at bounding box center [78, 311] width 29 height 7
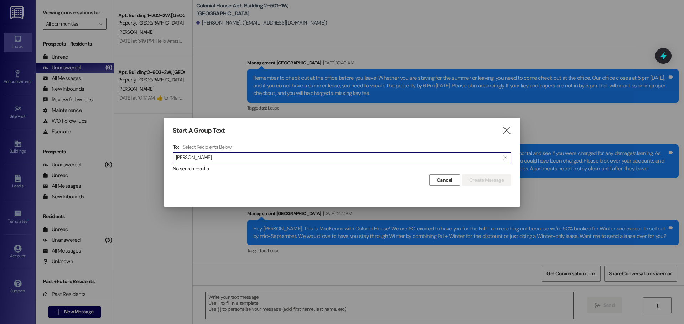
type input "Jay alle"
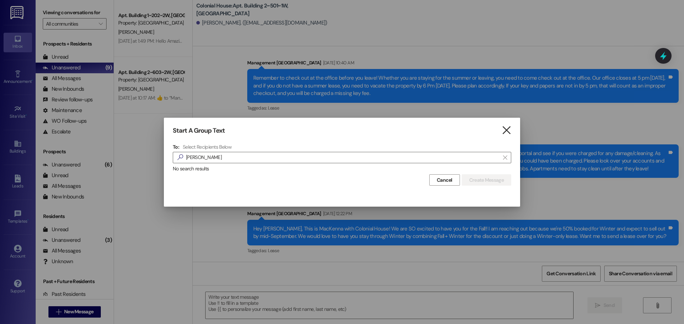
click at [505, 131] on icon "" at bounding box center [506, 130] width 10 height 7
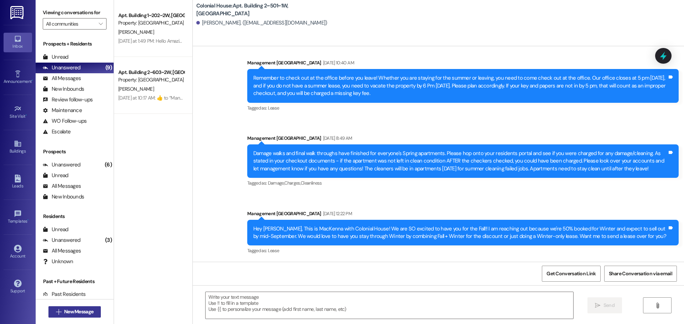
click at [82, 313] on span "New Message" at bounding box center [78, 311] width 29 height 7
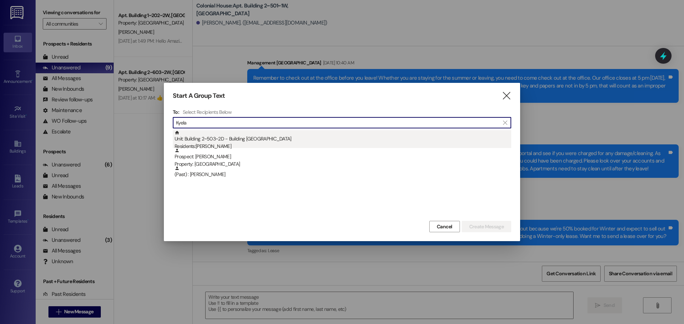
type input "Kyela"
click at [252, 136] on div "Unit: Building 2~503~2D - Building 2 Colonial House Residents: Kyelan Johnson" at bounding box center [342, 140] width 336 height 20
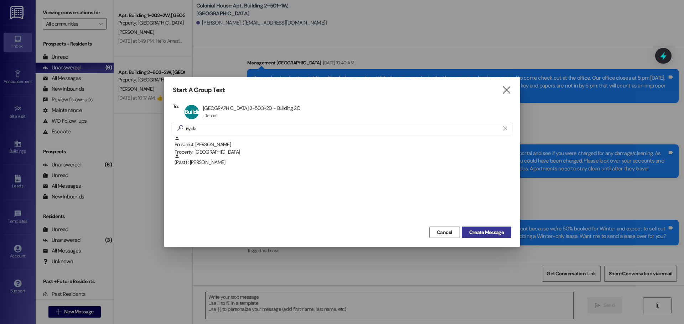
click at [479, 230] on span "Create Message" at bounding box center [486, 232] width 35 height 7
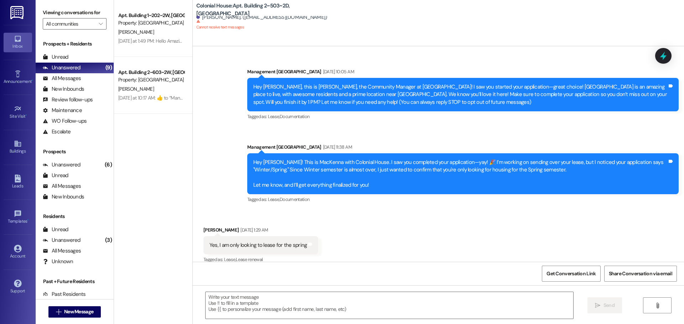
scroll to position [8, 0]
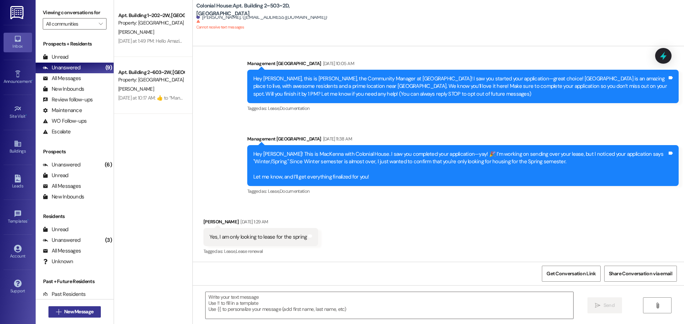
click at [64, 314] on span "New Message" at bounding box center [78, 311] width 29 height 7
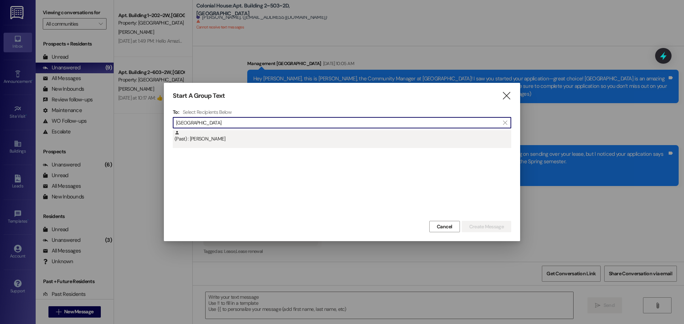
type input "Milan"
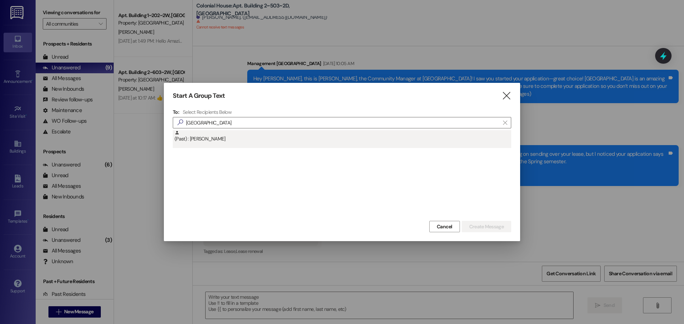
click at [236, 139] on div "(Past) : Milan York" at bounding box center [342, 136] width 336 height 12
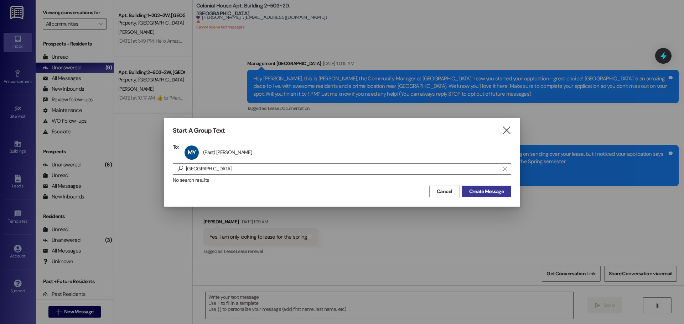
click at [488, 188] on span "Create Message" at bounding box center [486, 191] width 35 height 7
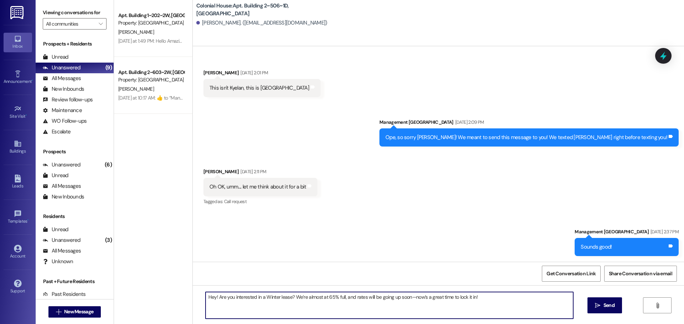
scroll to position [11249, 0]
type textarea "Hey! Are you interested in a Winter lease? We’re almost at 65% full, and rates …"
click at [603, 304] on span "Send" at bounding box center [608, 305] width 11 height 7
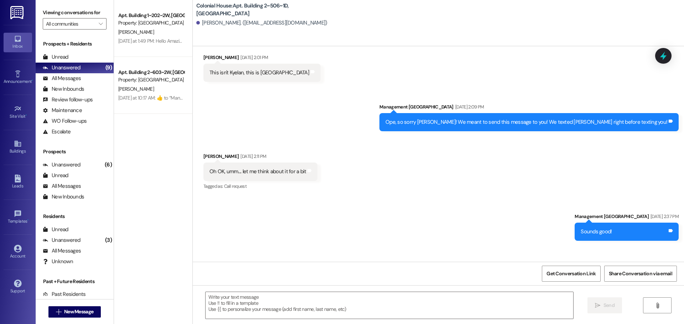
scroll to position [11199, 0]
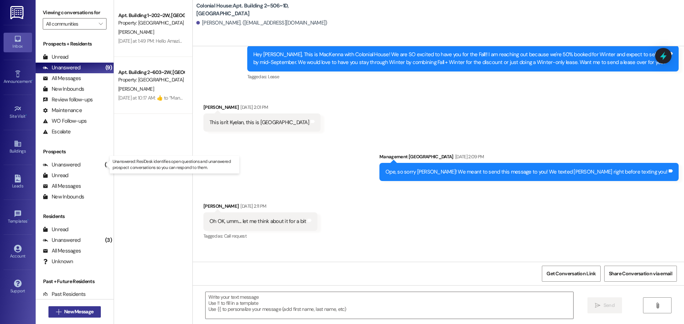
click at [69, 313] on span "New Message" at bounding box center [78, 311] width 29 height 7
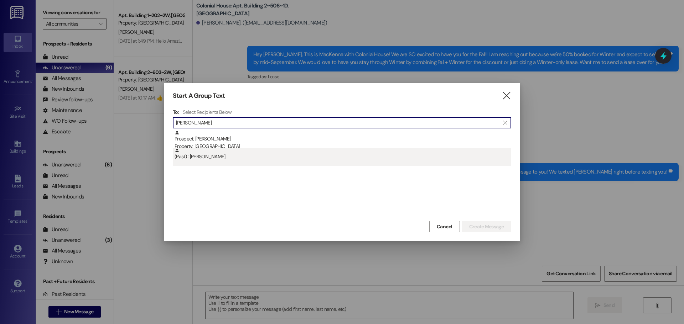
type input "ryan wick"
click at [200, 148] on div "(Past) : Ryan Wick" at bounding box center [342, 154] width 336 height 12
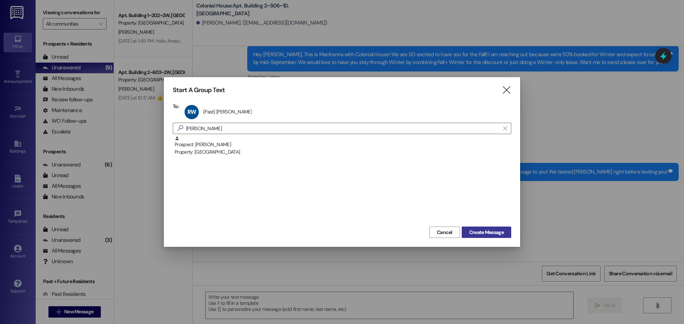
click at [499, 235] on span "Create Message" at bounding box center [486, 232] width 35 height 7
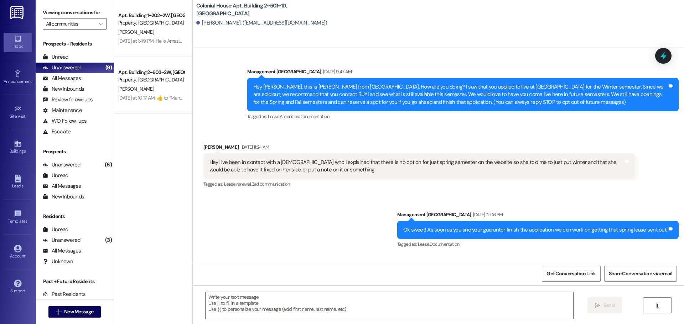
scroll to position [4692, 0]
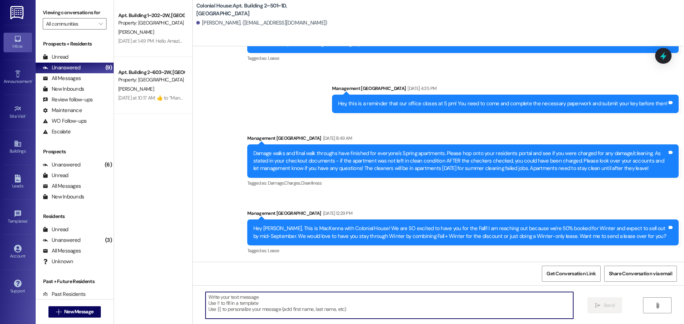
click at [260, 303] on textarea at bounding box center [388, 305] width 367 height 27
paste textarea "Hey! Are you interested in a Winter lease? We’re almost at 65% full, and rates …"
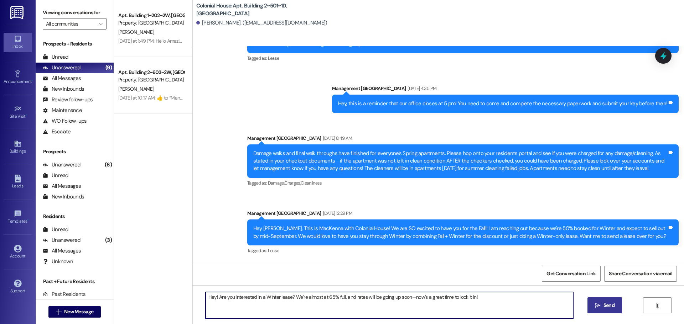
type textarea "Hey! Are you interested in a Winter lease? We’re almost at 65% full, and rates …"
click at [604, 309] on span "Send" at bounding box center [608, 305] width 11 height 7
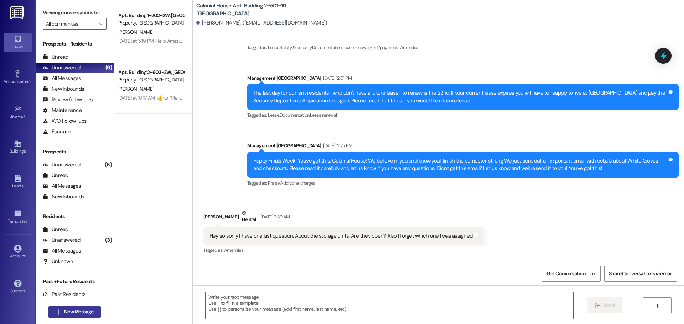
scroll to position [4189, 0]
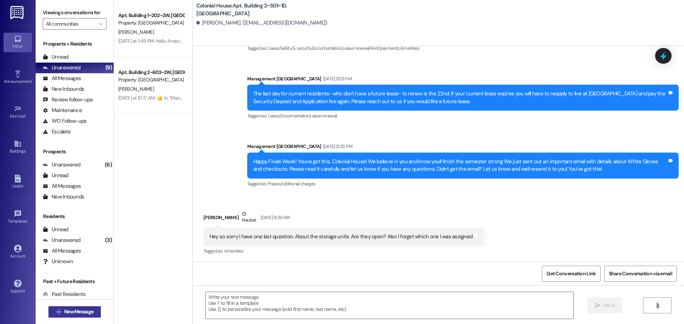
click at [81, 311] on span "New Message" at bounding box center [78, 311] width 29 height 7
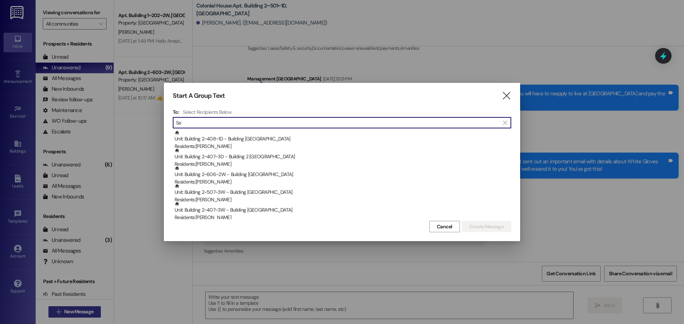
type input "S"
click at [200, 126] on input at bounding box center [343, 123] width 335 height 10
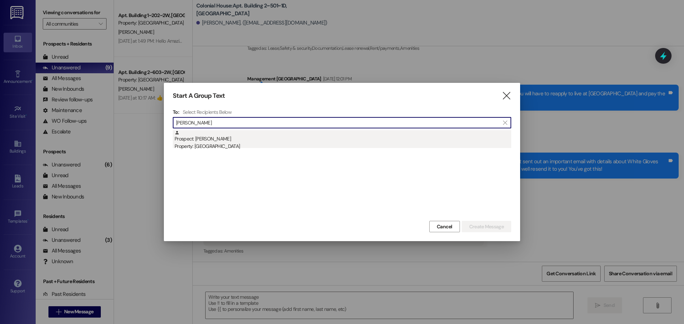
type input "Spencer han"
click at [200, 139] on div "Prospect: Spencer Hansen Property: Colonial House" at bounding box center [342, 140] width 336 height 20
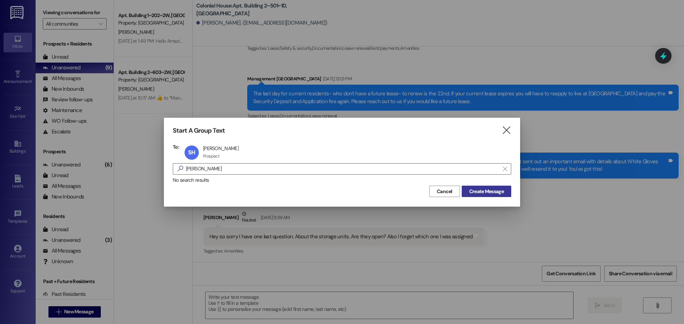
click at [475, 187] on button "Create Message" at bounding box center [485, 191] width 49 height 11
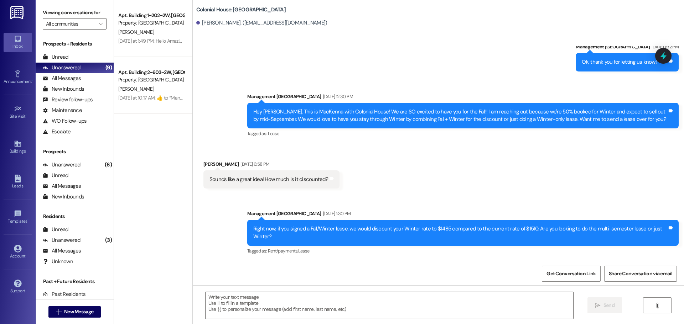
scroll to position [1341, 0]
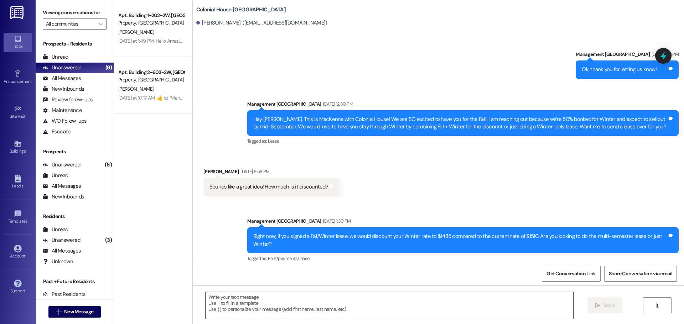
click at [245, 297] on textarea at bounding box center [388, 305] width 367 height 27
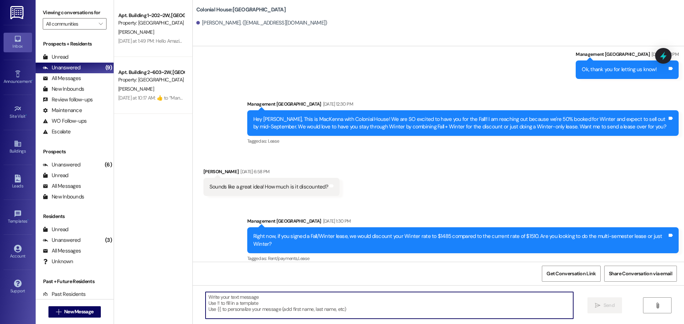
paste textarea "Hey! Are you interested in a Winter lease? We’re almost at 65% full, and rates …"
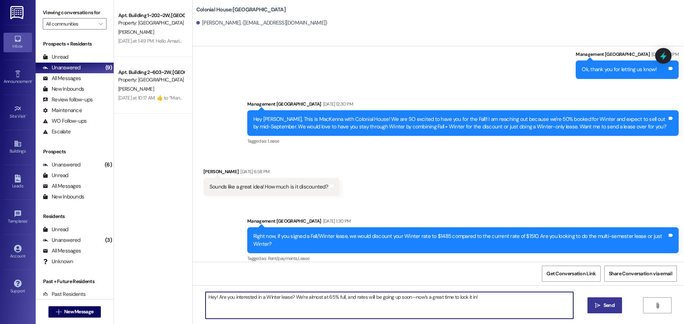
type textarea "Hey! Are you interested in a Winter lease? We’re almost at 65% full, and rates …"
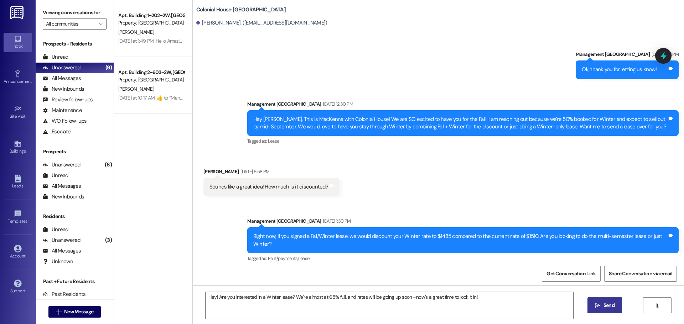
click at [605, 304] on span "Send" at bounding box center [608, 305] width 11 height 7
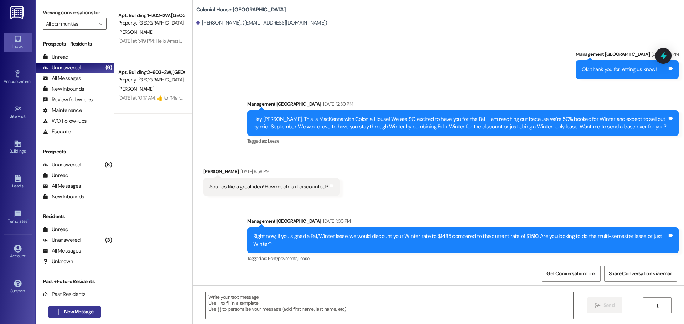
click at [69, 317] on button " New Message" at bounding box center [74, 312] width 53 height 11
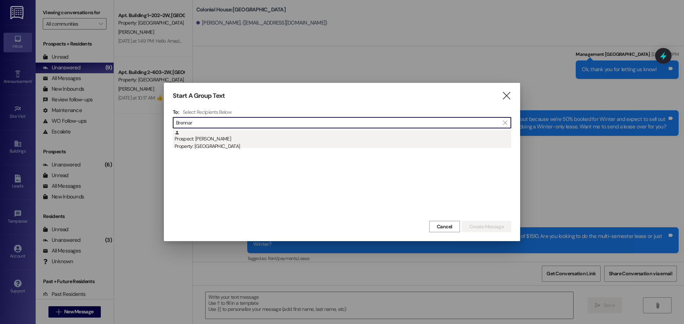
type input "Brennar"
click at [203, 144] on div "Property: [GEOGRAPHIC_DATA]" at bounding box center [342, 146] width 336 height 7
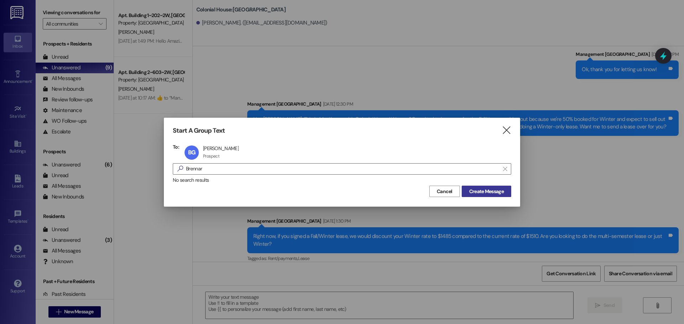
click at [469, 194] on span "Create Message" at bounding box center [486, 191] width 35 height 7
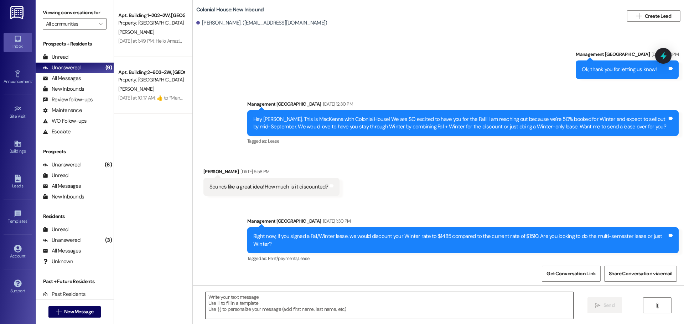
scroll to position [157, 0]
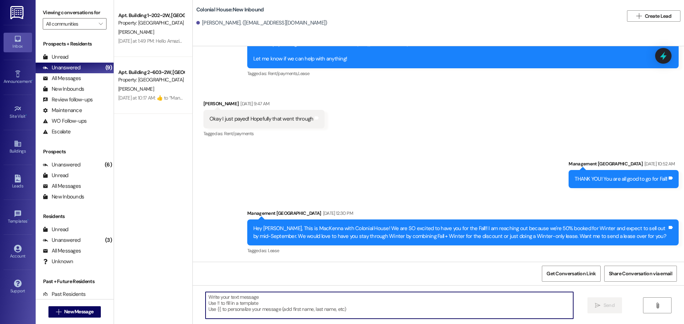
click at [238, 304] on textarea at bounding box center [388, 305] width 367 height 27
paste textarea "Hey! Are you interested in a Winter lease? We’re almost at 65% full, and rates …"
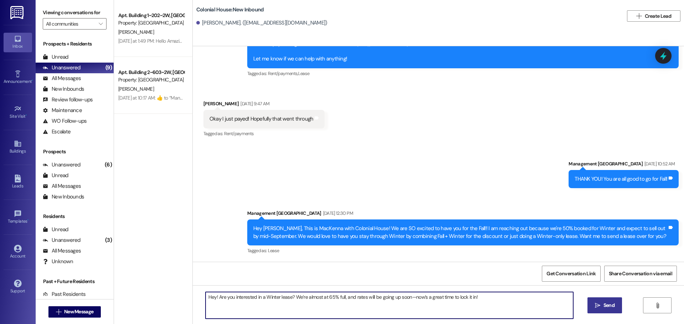
type textarea "Hey! Are you interested in a Winter lease? We’re almost at 65% full, and rates …"
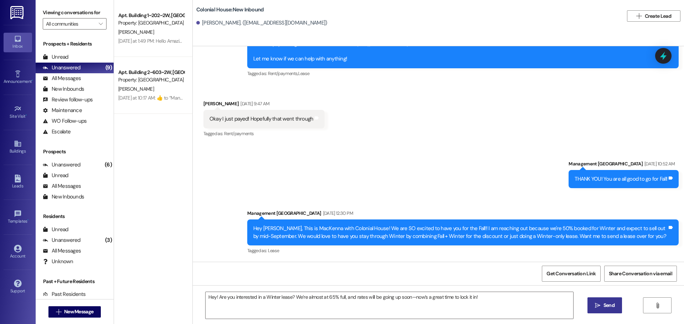
click at [598, 304] on icon "" at bounding box center [597, 306] width 5 height 6
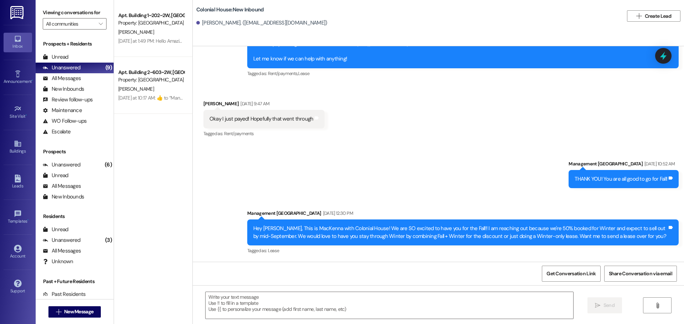
scroll to position [206, 0]
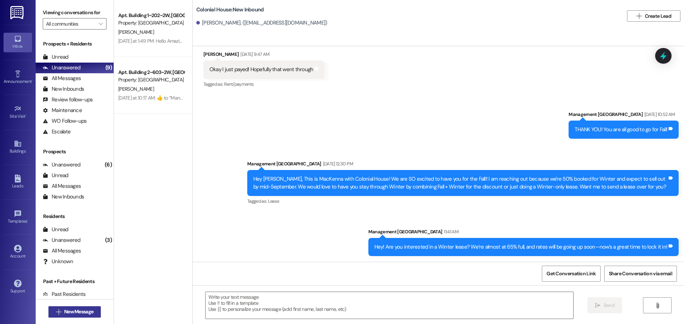
drag, startPoint x: 71, startPoint y: 320, endPoint x: 73, endPoint y: 315, distance: 5.5
click at [72, 318] on div " New Message" at bounding box center [74, 312] width 53 height 18
click at [73, 315] on span "New Message" at bounding box center [78, 311] width 29 height 7
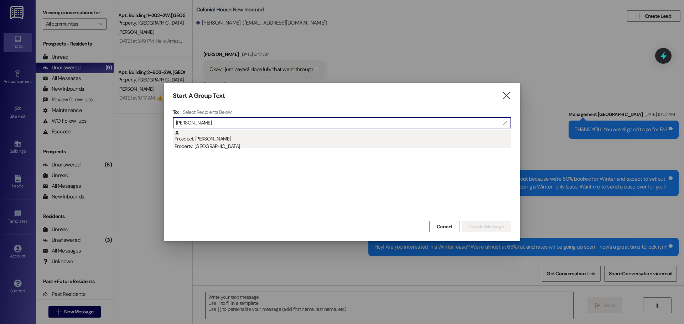
type input "Andrew nie"
click at [236, 146] on div "Property: [GEOGRAPHIC_DATA]" at bounding box center [342, 146] width 336 height 7
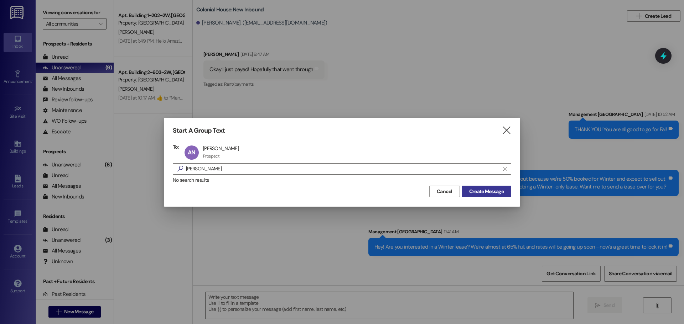
click at [471, 189] on span "Create Message" at bounding box center [486, 191] width 35 height 7
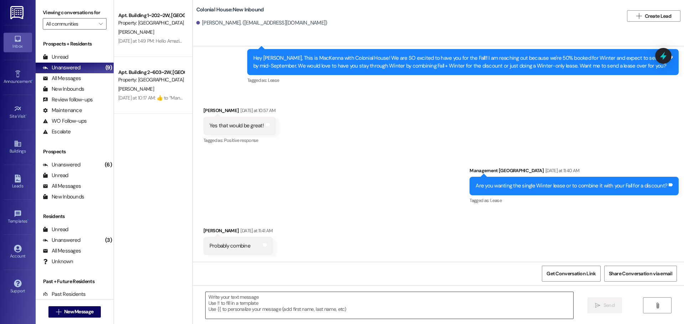
scroll to position [178, 0]
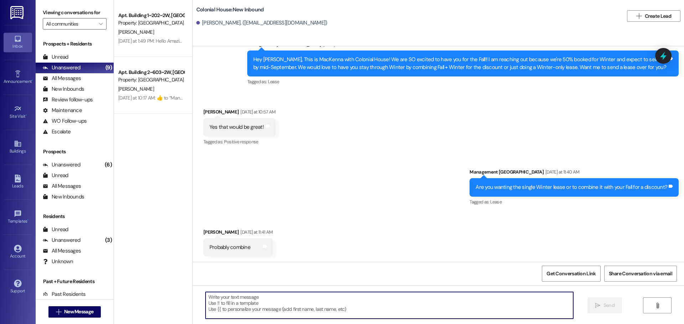
click at [236, 303] on textarea at bounding box center [388, 305] width 367 height 27
paste textarea "Hey! Just a reminder to hop on and sign your lease 😊 Rates are going up at the …"
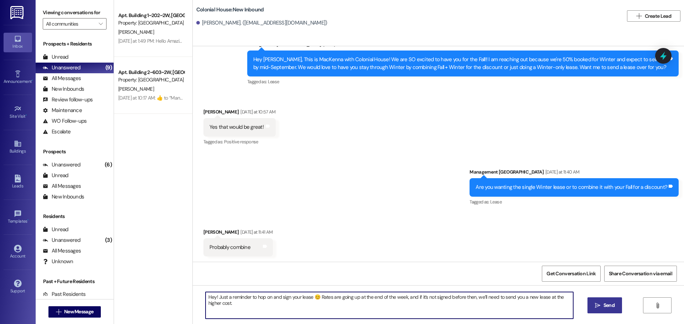
type textarea "Hey! Just a reminder to hop on and sign your lease 😊 Rates are going up at the …"
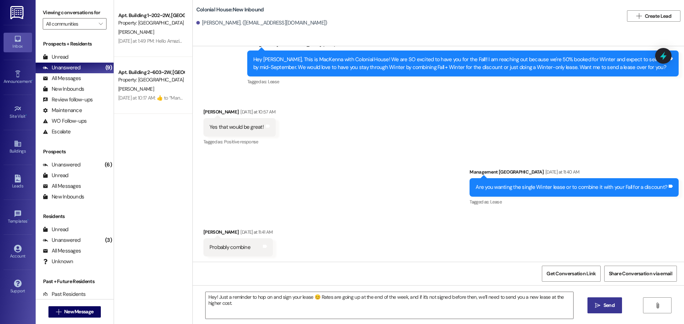
click at [616, 307] on button " Send" at bounding box center [604, 306] width 35 height 16
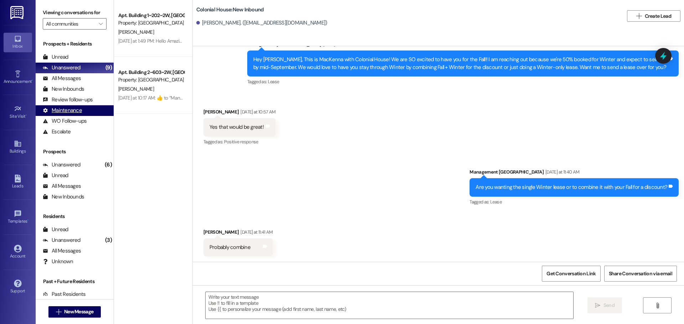
drag, startPoint x: 193, startPoint y: 173, endPoint x: 50, endPoint y: 113, distance: 155.1
click at [193, 173] on div "Sent via SMS Management Colonial House Yesterday at 11:40 AM Are you wanting th…" at bounding box center [438, 182] width 491 height 60
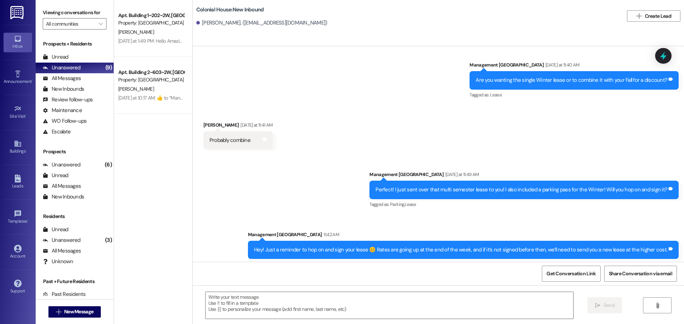
scroll to position [288, 0]
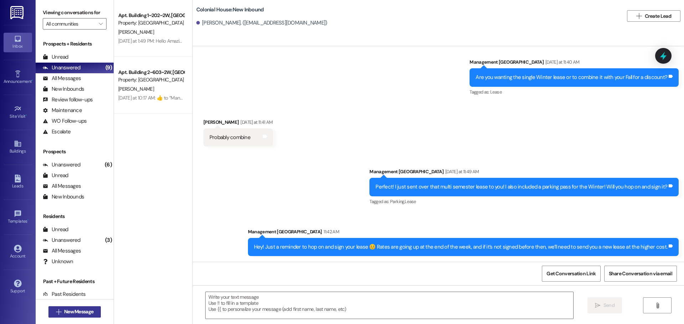
click at [91, 309] on span "New Message" at bounding box center [78, 311] width 29 height 7
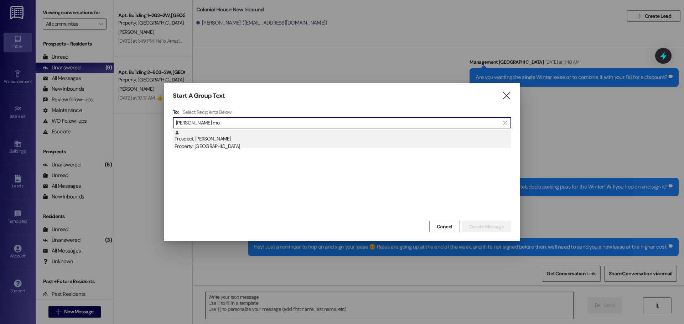
type input "Mitchel mo"
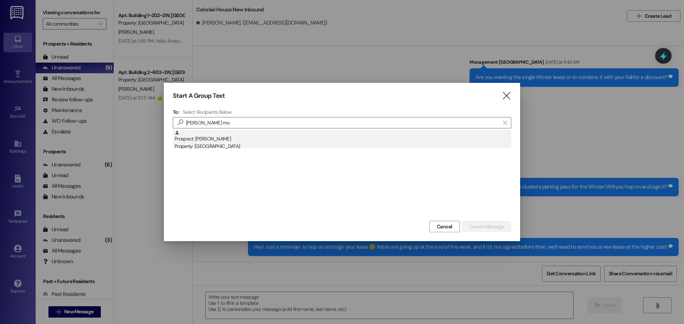
click at [280, 147] on div "Property: [GEOGRAPHIC_DATA]" at bounding box center [342, 146] width 336 height 7
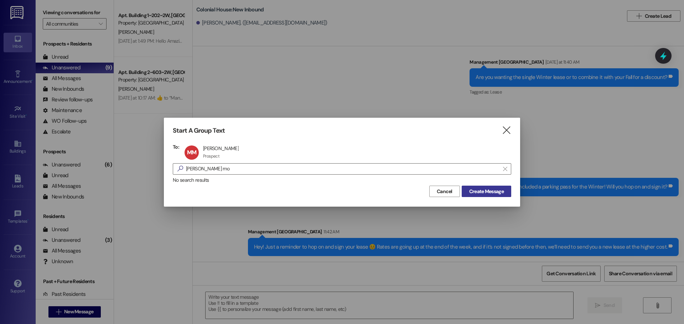
click at [488, 192] on span "Create Message" at bounding box center [486, 191] width 35 height 7
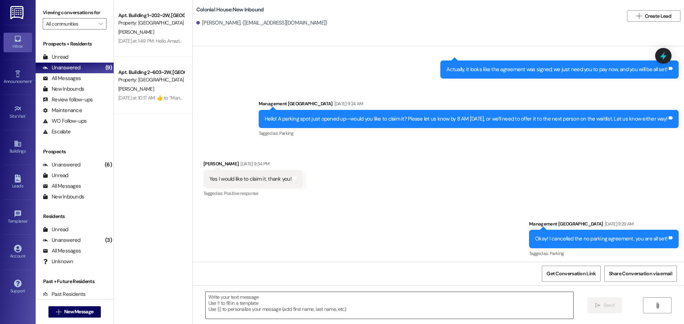
click at [263, 305] on textarea at bounding box center [388, 305] width 367 height 27
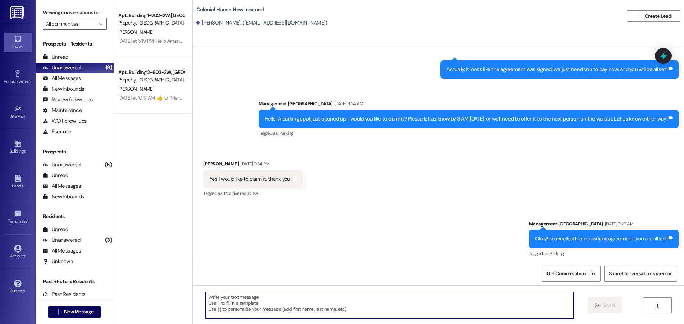
scroll to position [554, 0]
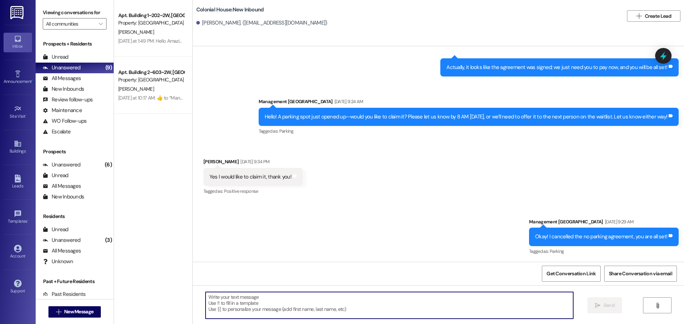
paste textarea "Hey Shaylie! Are you still interested in a Winter lease? We’re almost at 65% fu…"
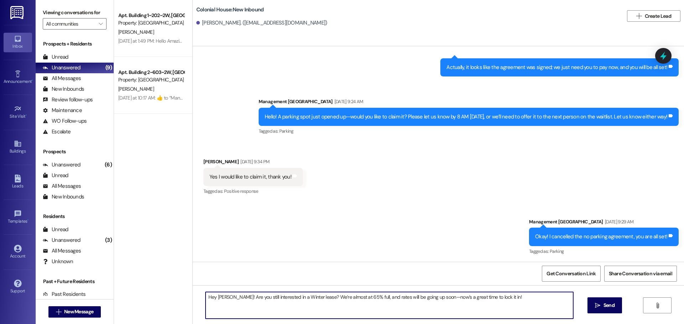
click at [219, 298] on textarea "Hey Shaylie! Are you still interested in a Winter lease? We’re almost at 65% fu…" at bounding box center [388, 305] width 367 height 27
click at [219, 298] on textarea "Hey! Are you still interested in a Winter lease? We’re almost at 65% full, and …" at bounding box center [388, 305] width 367 height 27
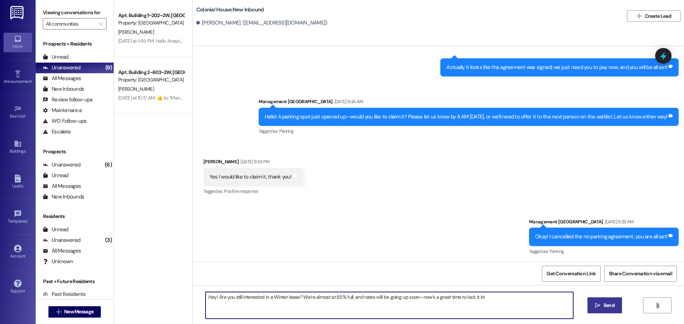
type textarea "Hey! Are you still interested in a Winter lease? We’re almost at 65% full, and …"
click at [597, 306] on icon "" at bounding box center [597, 306] width 5 height 6
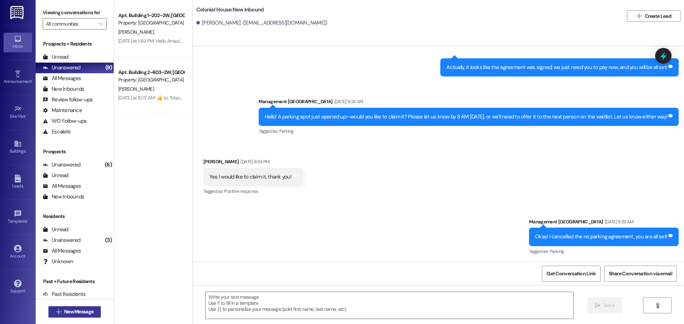
click at [76, 313] on span "New Message" at bounding box center [78, 311] width 29 height 7
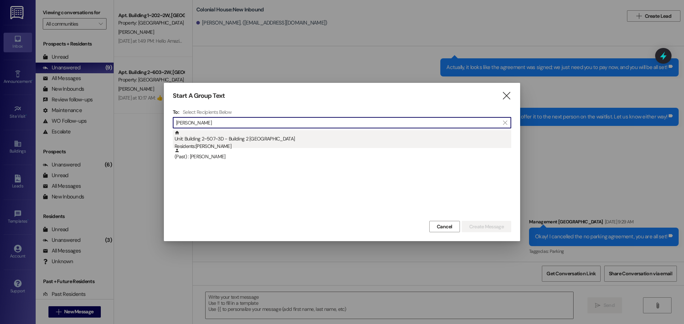
type input "Jacob cluff"
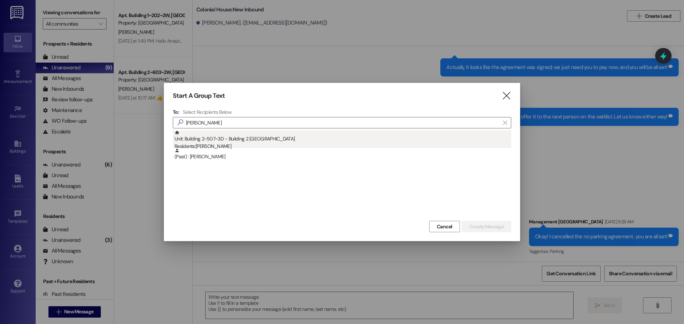
click at [266, 144] on div "Residents: JACOB CLUFF" at bounding box center [342, 146] width 336 height 7
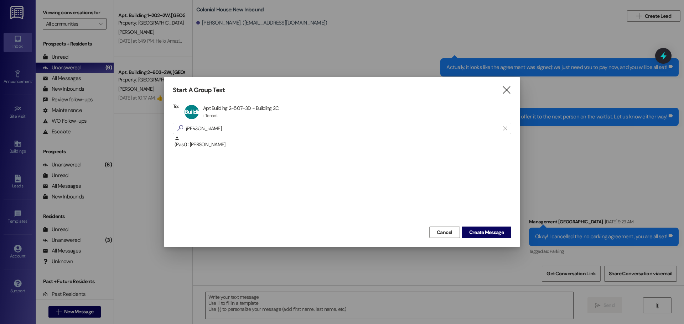
click at [495, 240] on div "Start A Group Text  To: Building 2~507~3D Apt Building 2~507~3D - Building 2C …" at bounding box center [342, 162] width 356 height 170
click at [493, 235] on span "Create Message" at bounding box center [486, 232] width 35 height 7
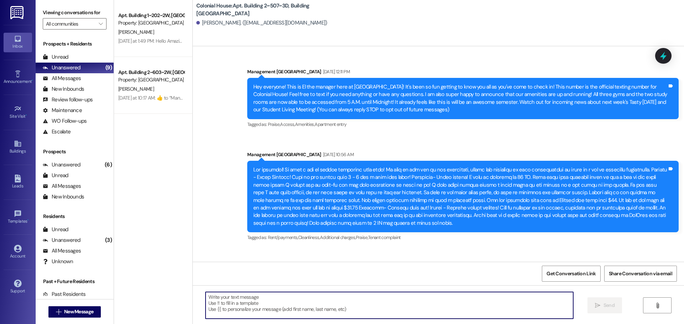
scroll to position [14536, 0]
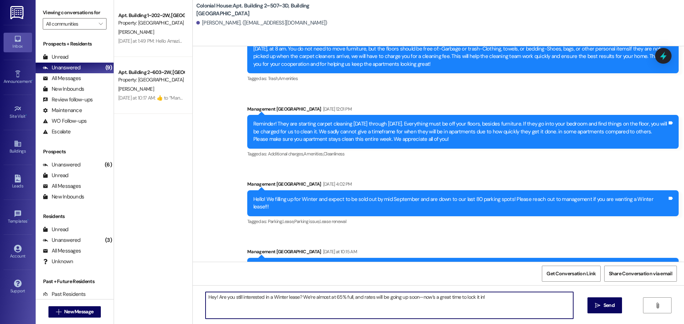
click at [245, 299] on textarea "Hey! Are you still interested in a Winter lease? We’re almost at 65% full, and …" at bounding box center [388, 305] width 367 height 27
click at [261, 300] on textarea "Hey! Are you Interested in a Winter lease? We’re almost at 65% full, and rates …" at bounding box center [388, 305] width 367 height 27
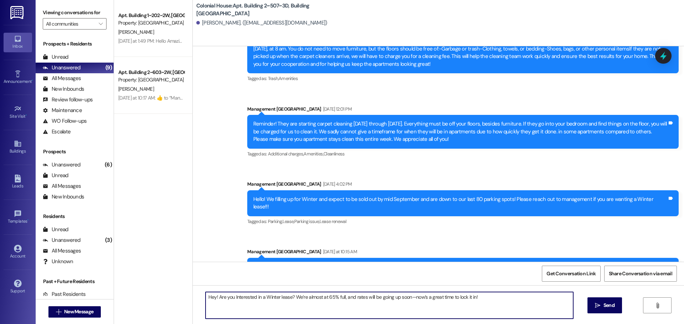
type textarea "Hey! Are you Interested in a Winter lease? We’re almost at 65% full, and rates …"
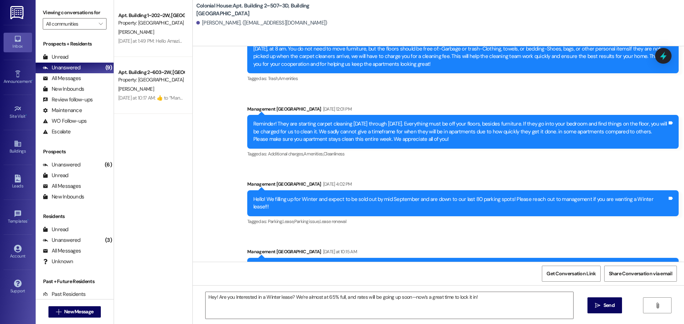
click at [591, 317] on div "Hey! Are you Interested in a Winter lease? We’re almost at 65% full, and rates …" at bounding box center [438, 312] width 491 height 53
click at [596, 311] on button " Send" at bounding box center [604, 306] width 35 height 16
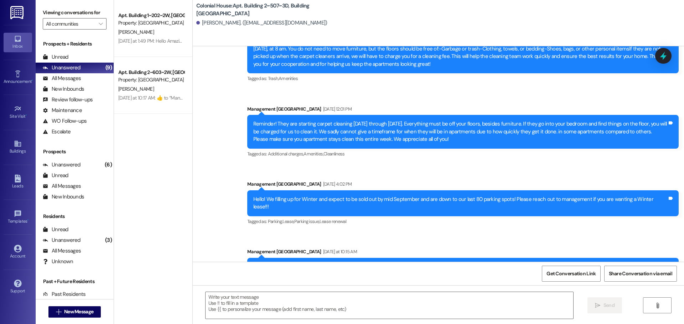
scroll to position [12812, 0]
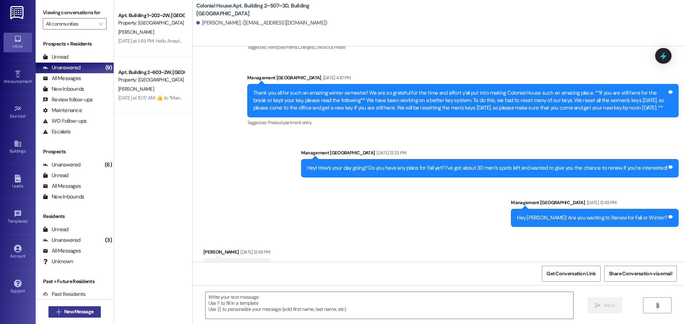
click at [73, 312] on span "New Message" at bounding box center [78, 311] width 29 height 7
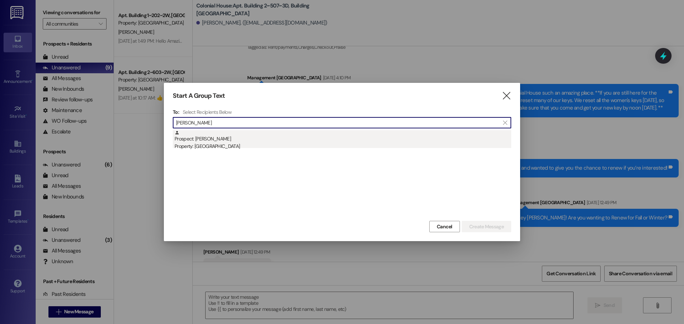
type input "Blake tann"
click at [240, 138] on div "Prospect: Blake Tanner Property: Colonial House" at bounding box center [342, 140] width 336 height 20
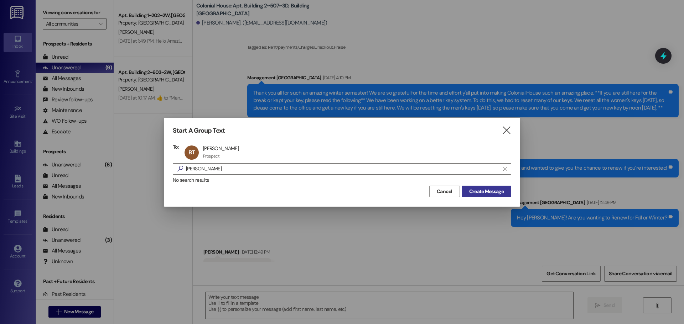
click at [474, 192] on span "Create Message" at bounding box center [486, 191] width 35 height 7
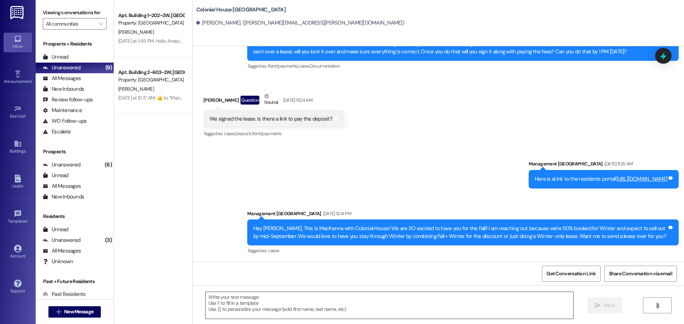
scroll to position [2946, 0]
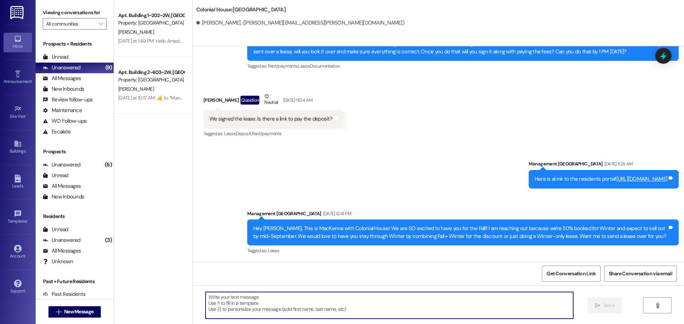
click at [232, 305] on textarea at bounding box center [388, 305] width 367 height 27
paste textarea "Hey! Are you Interested in a Winter lease? We’re almost at 65% full, and rates …"
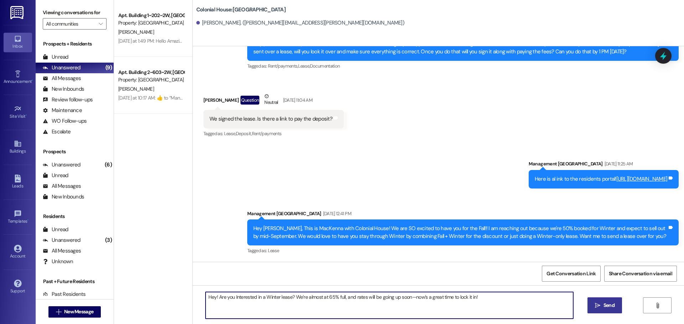
type textarea "Hey! Are you Interested in a Winter lease? We’re almost at 65% full, and rates …"
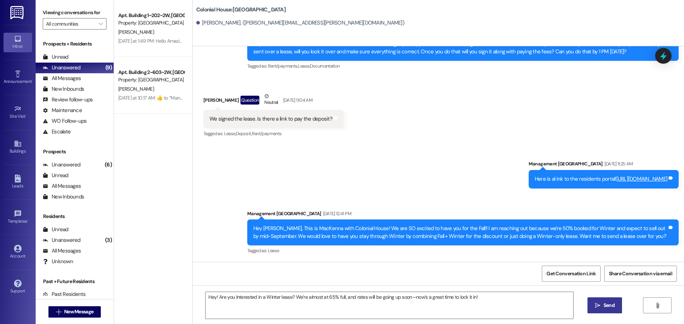
click at [593, 307] on span " Send" at bounding box center [604, 305] width 22 height 7
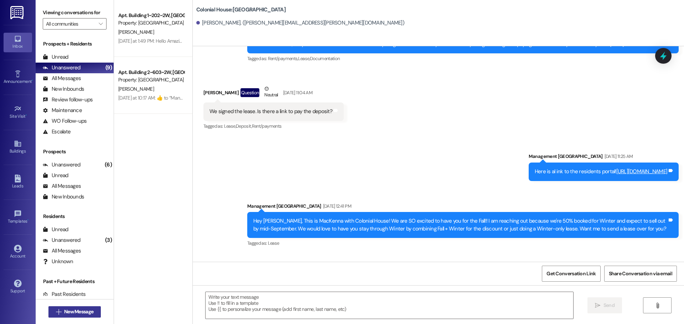
click at [71, 313] on span "New Message" at bounding box center [78, 311] width 29 height 7
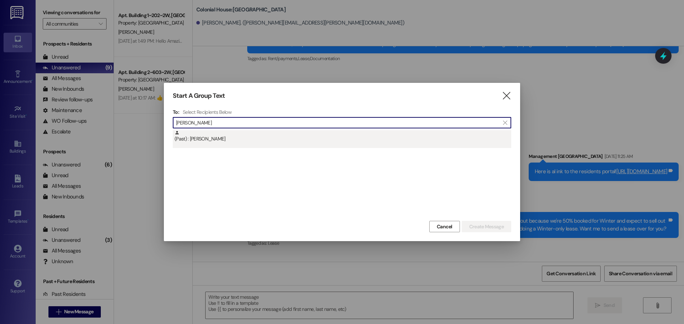
type input "Brant tann"
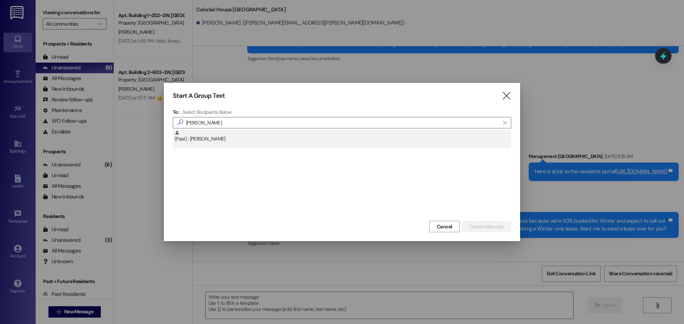
click at [217, 141] on div "(Past) : Brant Tanner" at bounding box center [342, 136] width 336 height 12
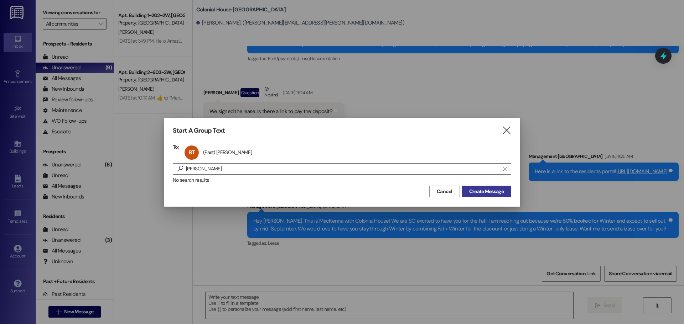
click at [493, 193] on span "Create Message" at bounding box center [486, 191] width 35 height 7
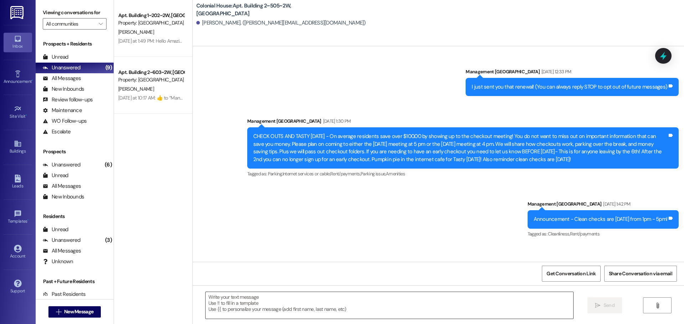
drag, startPoint x: 263, startPoint y: 302, endPoint x: 233, endPoint y: 309, distance: 30.4
click at [233, 309] on textarea at bounding box center [388, 305] width 367 height 27
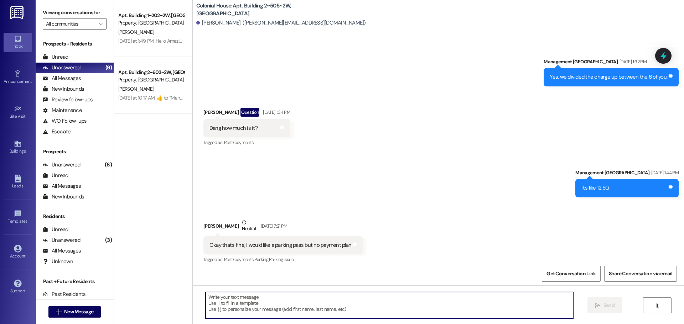
paste textarea "Hey! Are you Interested in a Winter lease? We’re almost at 65% full, and rates …"
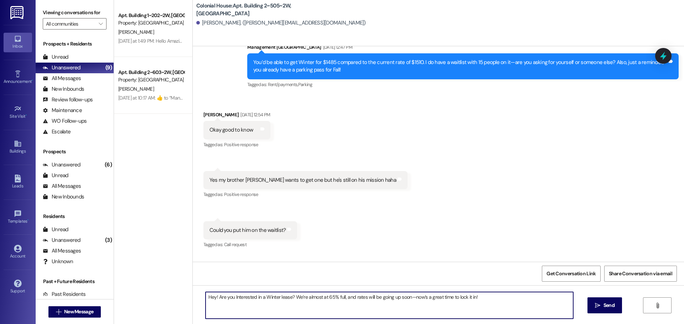
scroll to position [7565, 0]
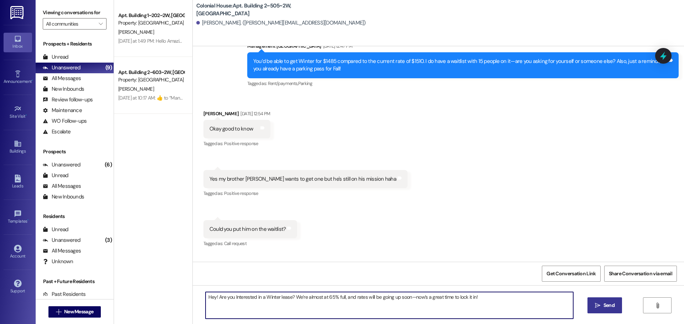
type textarea "Hey! Are you Interested in a Winter lease? We’re almost at 65% full, and rates …"
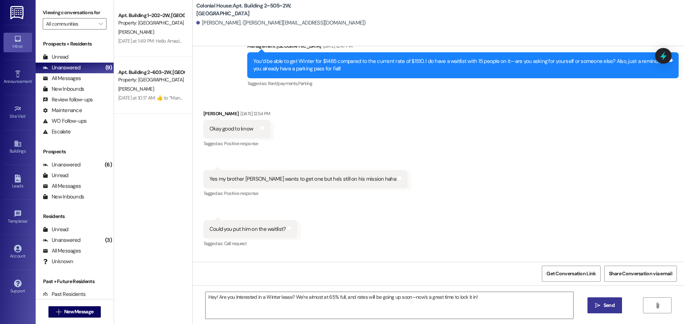
click at [621, 303] on button " Send" at bounding box center [604, 306] width 35 height 16
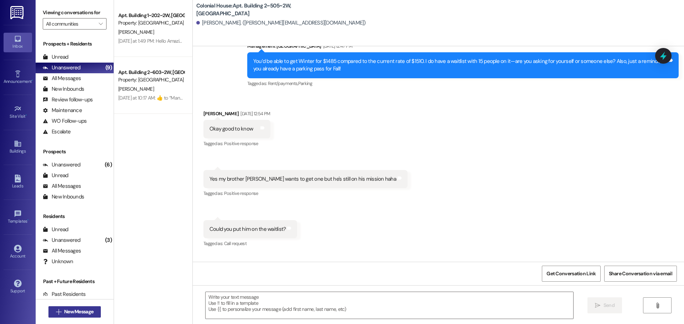
click at [77, 303] on div " New Message" at bounding box center [74, 312] width 53 height 18
click at [75, 307] on button " New Message" at bounding box center [74, 312] width 53 height 11
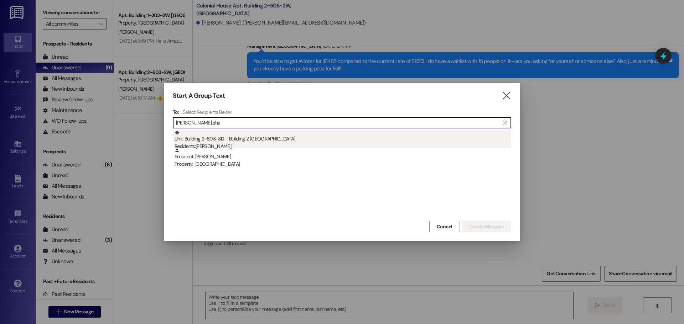
type input "Cole sha"
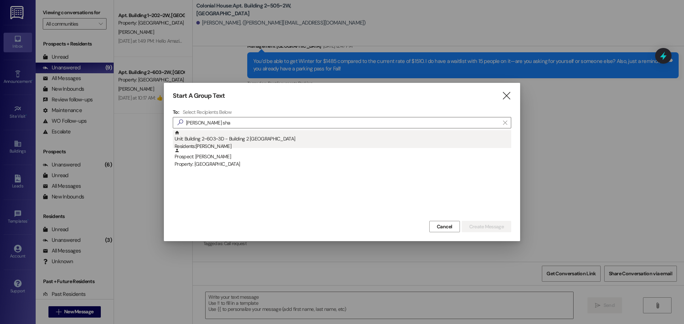
click at [239, 138] on div "Unit: Building 2~603~3D - Building 2 Colonial House Residents: Cole Shackleford" at bounding box center [342, 140] width 336 height 20
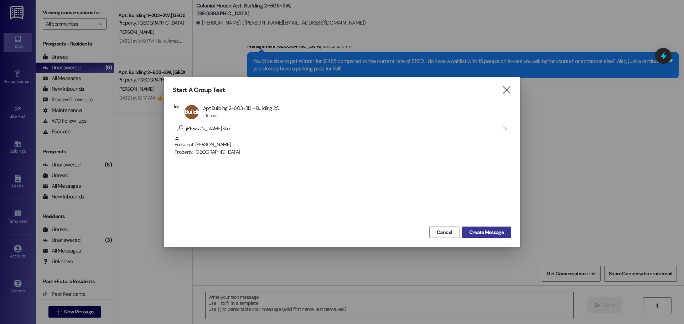
click at [495, 236] on span "Create Message" at bounding box center [486, 232] width 35 height 7
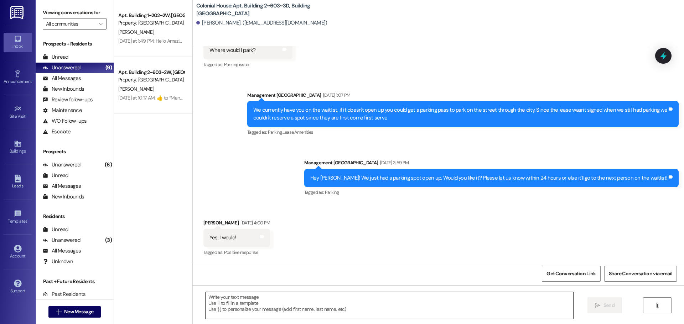
scroll to position [390, 0]
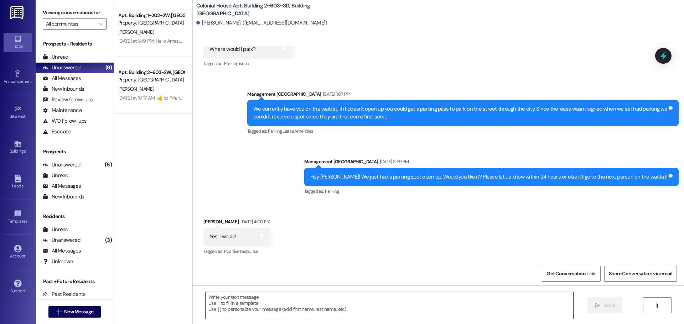
click at [252, 302] on textarea at bounding box center [388, 305] width 367 height 27
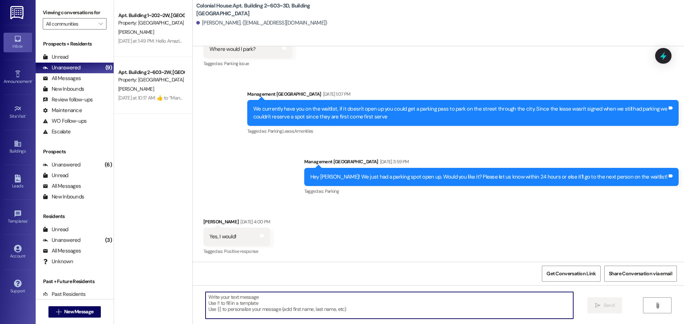
paste textarea "Hey! Are you Interested in a Winter lease? We’re almost at 65% full, and rates …"
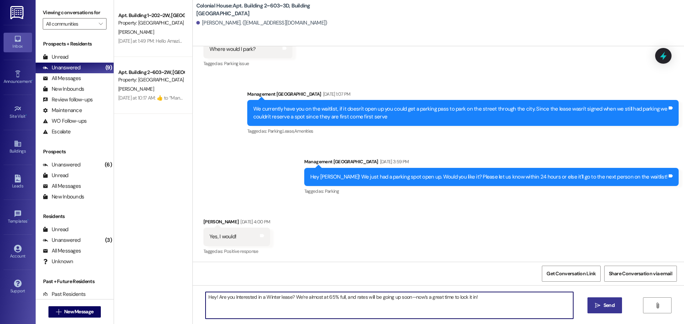
type textarea "Hey! Are you Interested in a Winter lease? We’re almost at 65% full, and rates …"
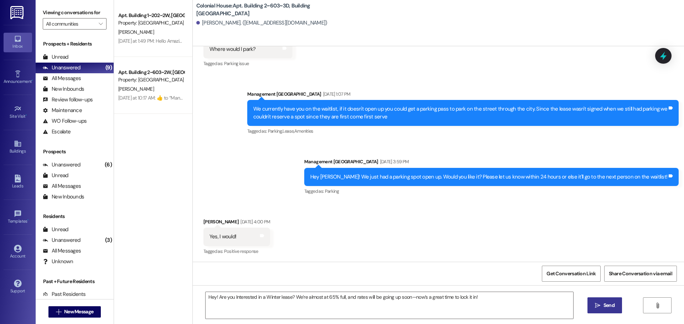
click at [604, 300] on button " Send" at bounding box center [604, 306] width 35 height 16
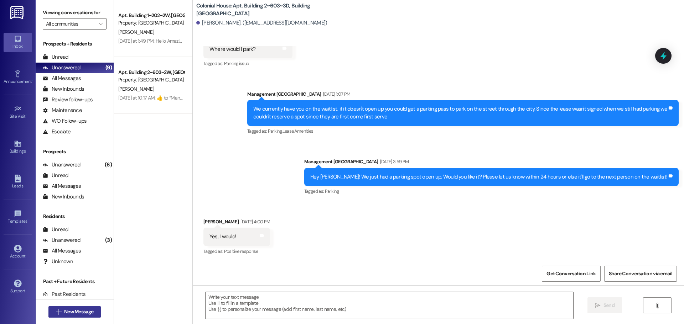
click at [71, 311] on span "New Message" at bounding box center [78, 311] width 29 height 7
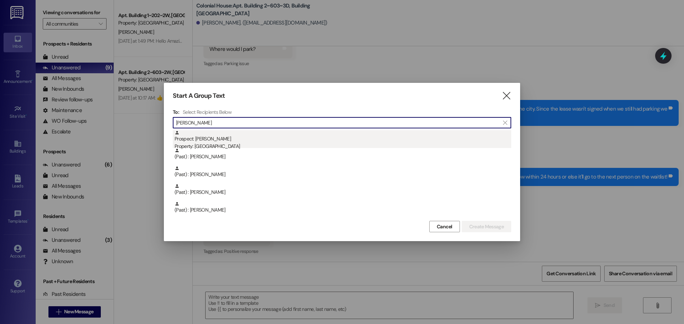
type input "Trevor"
click at [212, 138] on div "Prospect: Trevor Harrison Property: Colonial House" at bounding box center [342, 140] width 336 height 20
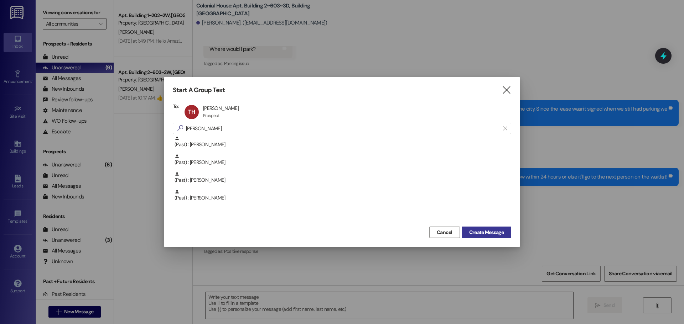
click at [476, 231] on span "Create Message" at bounding box center [486, 232] width 35 height 7
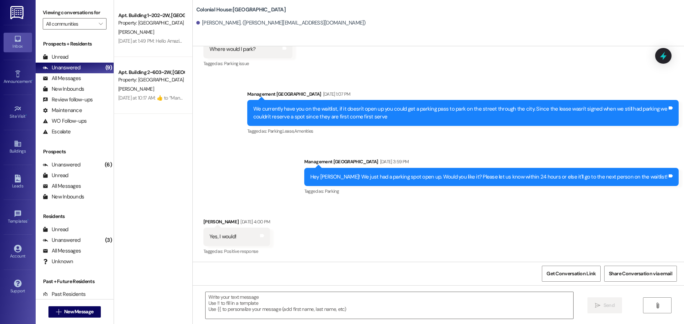
scroll to position [295, 0]
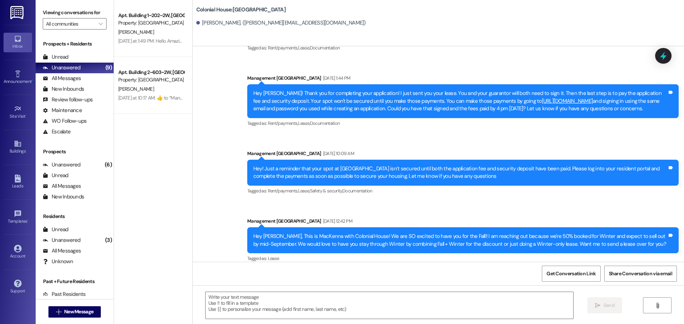
click at [263, 291] on div " Send " at bounding box center [438, 312] width 491 height 53
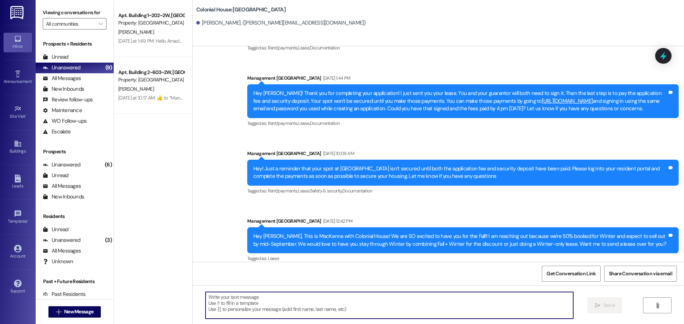
click at [255, 298] on textarea at bounding box center [388, 305] width 367 height 27
paste textarea "Hey! Are you Interested in a Winter lease? We’re almost at 65% full, and rates …"
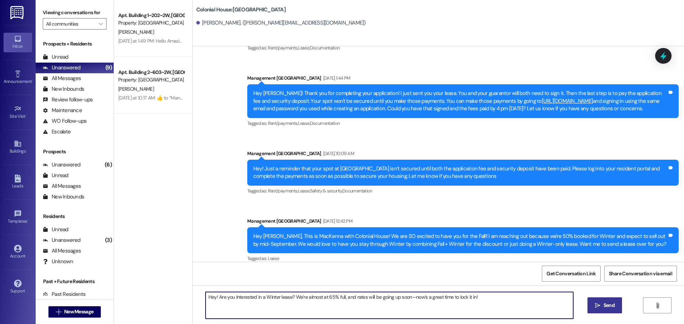
type textarea "Hey! Are you Interested in a Winter lease? We’re almost at 65% full, and rates …"
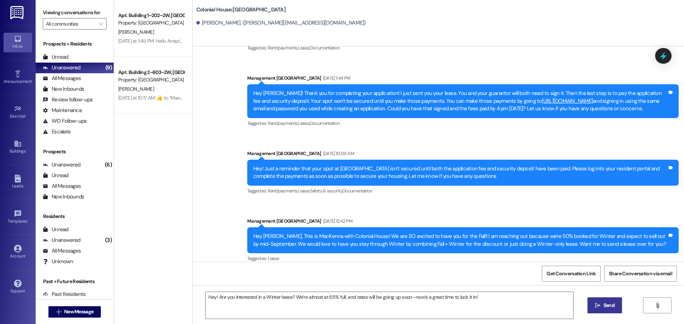
click at [604, 308] on span "Send" at bounding box center [608, 305] width 11 height 7
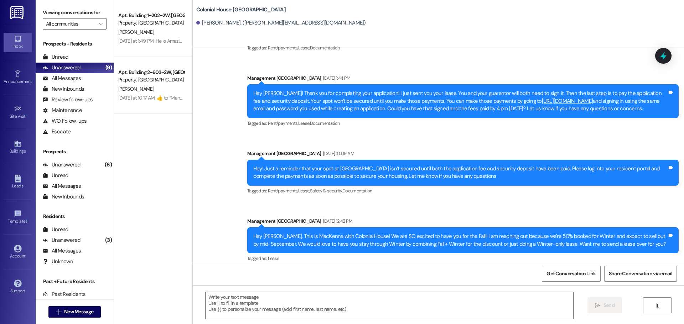
scroll to position [344, 0]
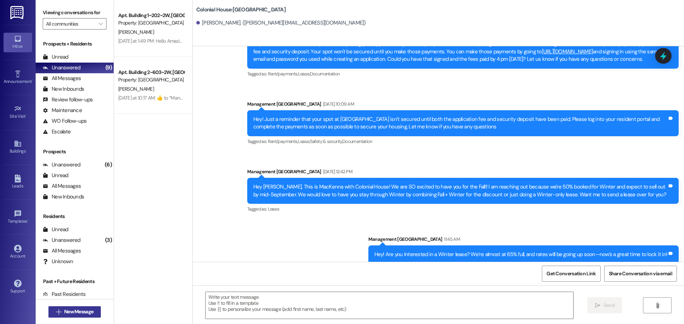
click at [64, 315] on span "New Message" at bounding box center [78, 311] width 29 height 7
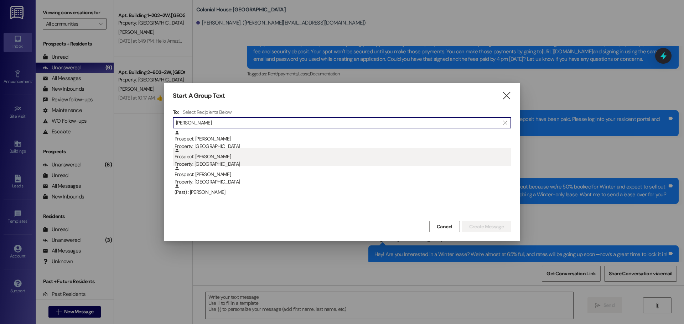
type input "carter"
click at [209, 160] on div "Prospect: Carter Sanford Property: Colonial House" at bounding box center [342, 158] width 336 height 20
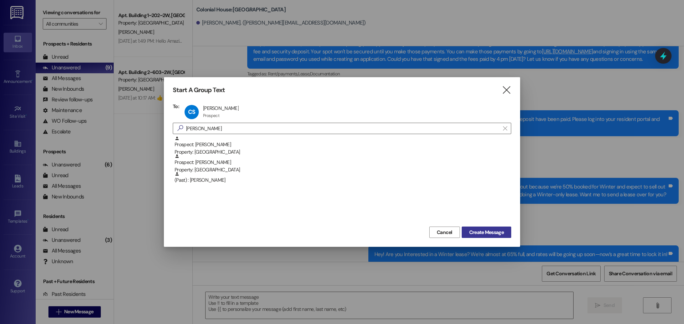
click at [473, 227] on button "Create Message" at bounding box center [485, 232] width 49 height 11
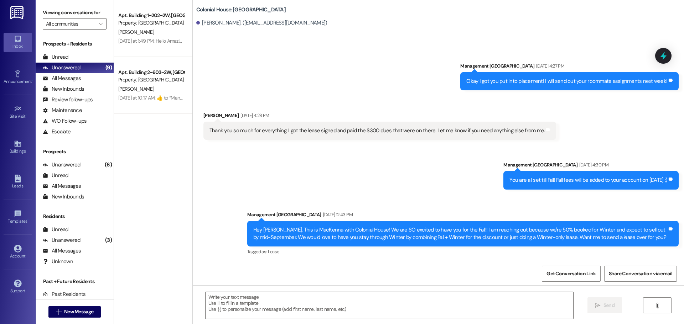
scroll to position [266, 0]
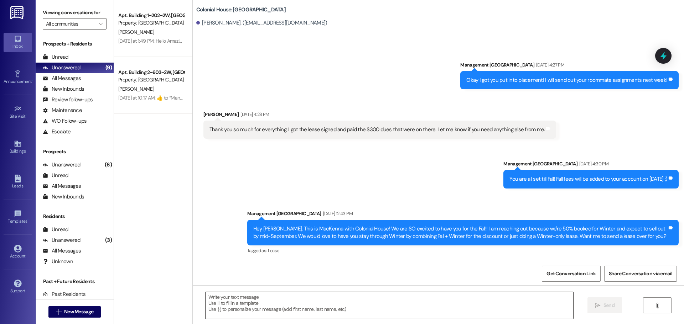
click at [234, 298] on textarea at bounding box center [388, 305] width 367 height 27
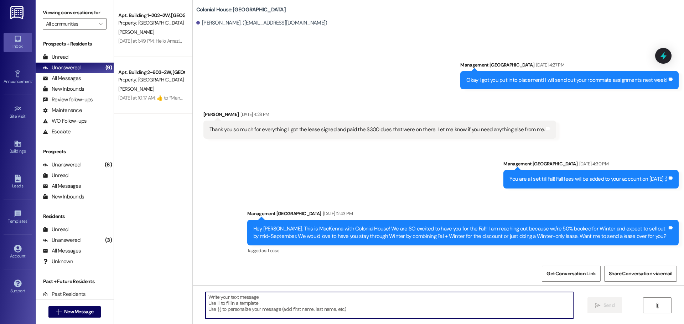
paste textarea "Hey! Are you Interested in a Winter lease? We’re almost at 65% full, and rates …"
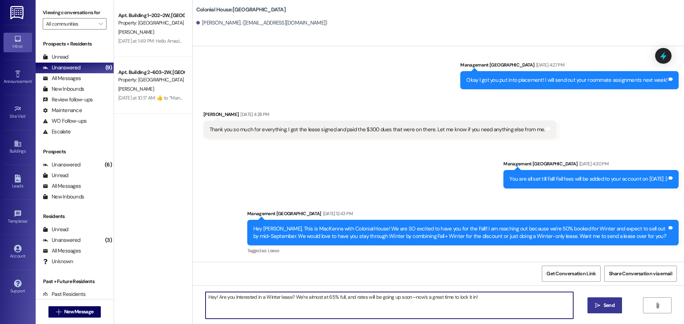
type textarea "Hey! Are you Interested in a Winter lease? We’re almost at 65% full, and rates …"
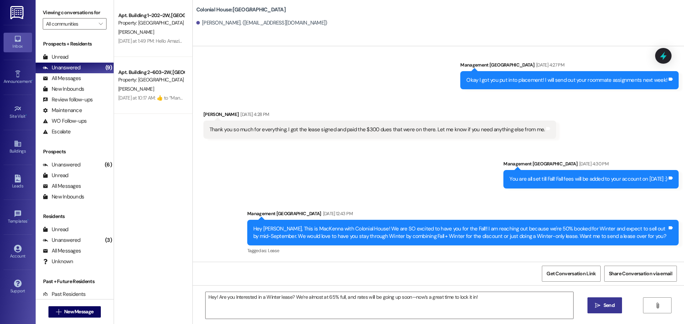
click at [602, 302] on button " Send" at bounding box center [604, 306] width 35 height 16
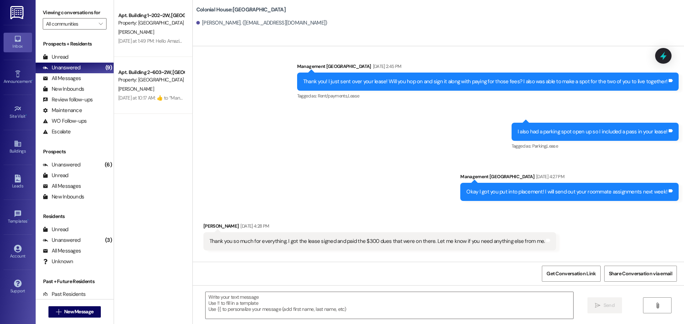
scroll to position [148, 0]
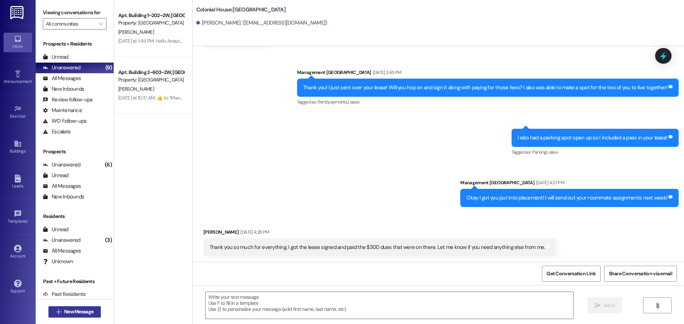
click at [88, 312] on span "New Message" at bounding box center [78, 311] width 29 height 7
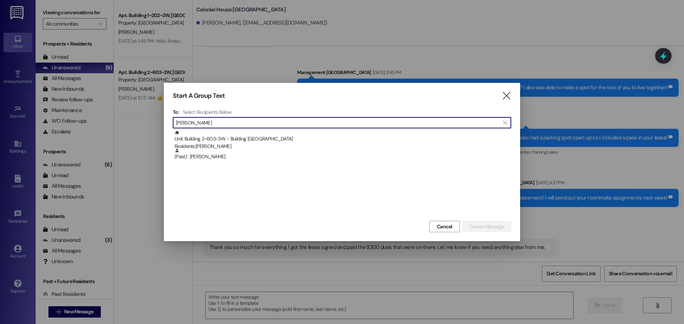
type input "Justin koo"
click at [207, 129] on div " Justin koo " at bounding box center [342, 122] width 338 height 11
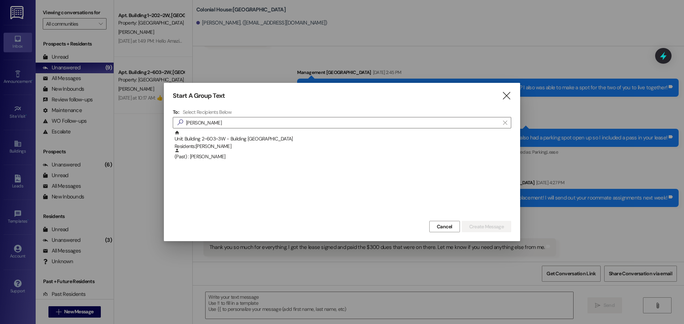
drag, startPoint x: 208, startPoint y: 141, endPoint x: 320, endPoint y: 161, distance: 113.2
click at [209, 141] on div "Unit: Building 2~603~3W - Building 2 Colonial House Residents: Justin Kool" at bounding box center [342, 140] width 336 height 20
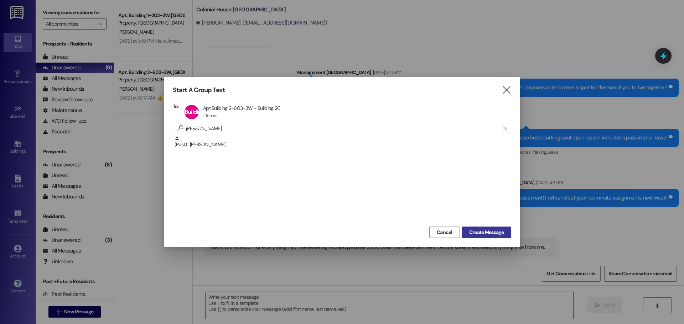
click at [491, 231] on span "Create Message" at bounding box center [486, 232] width 35 height 7
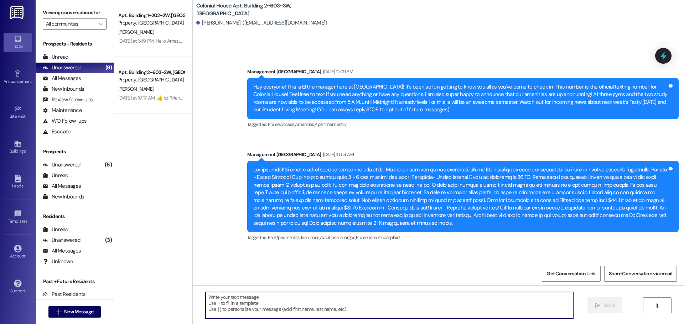
scroll to position [22990, 0]
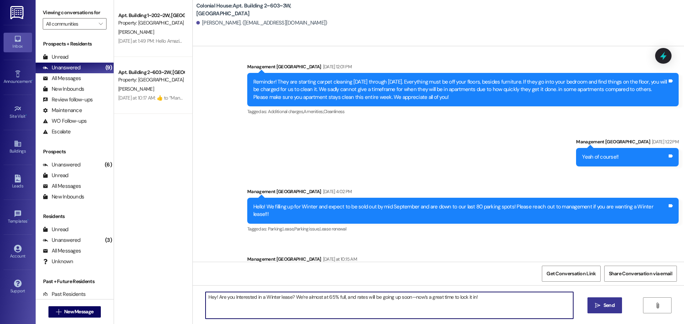
type textarea "Hey! Are you Interested in a Winter lease? We’re almost at 65% full, and rates …"
click at [604, 304] on span "Send" at bounding box center [608, 305] width 11 height 7
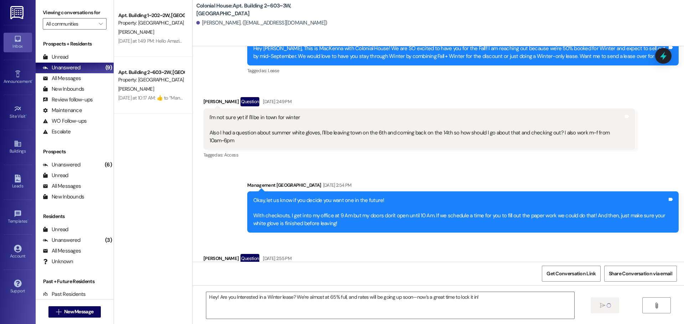
scroll to position [22654, 0]
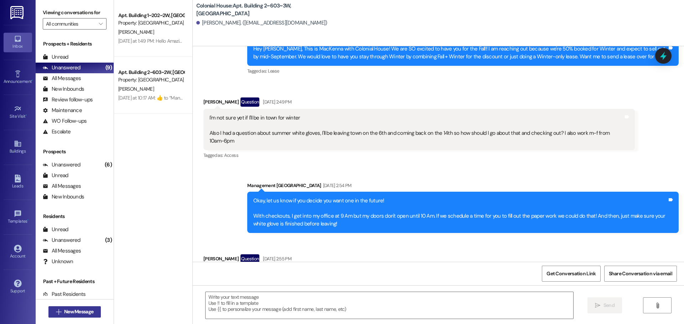
click at [83, 312] on span "New Message" at bounding box center [78, 311] width 29 height 7
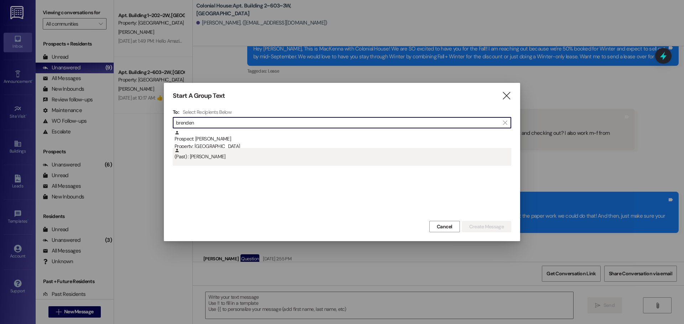
type input "brenden"
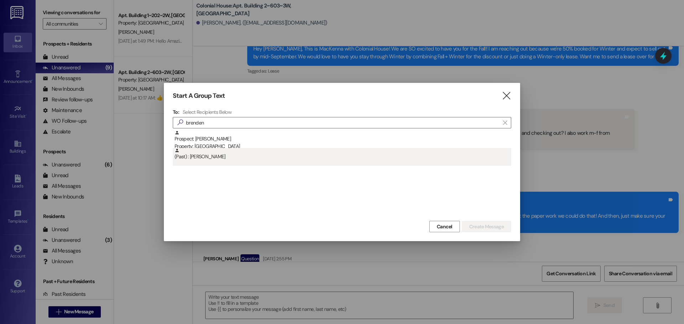
click at [220, 157] on div "(Past) : Brenden Worthen" at bounding box center [342, 154] width 336 height 12
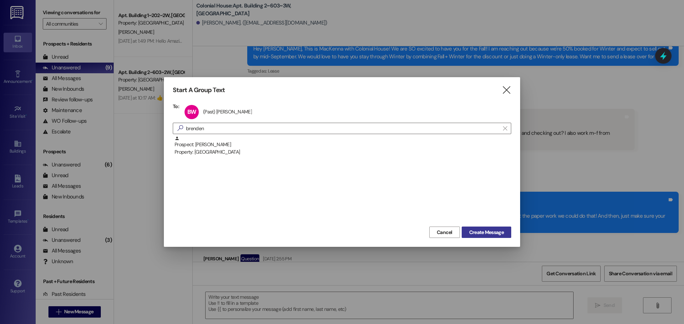
click at [475, 229] on span "Create Message" at bounding box center [486, 232] width 35 height 7
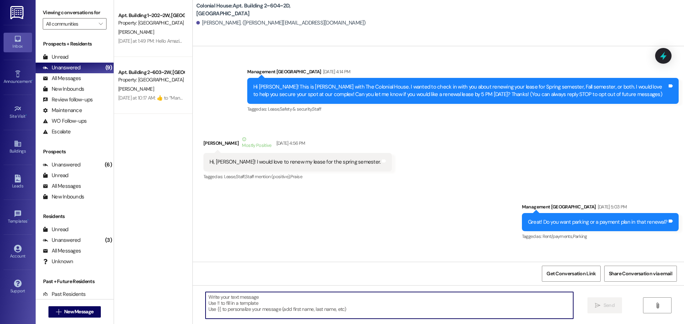
scroll to position [32205, 0]
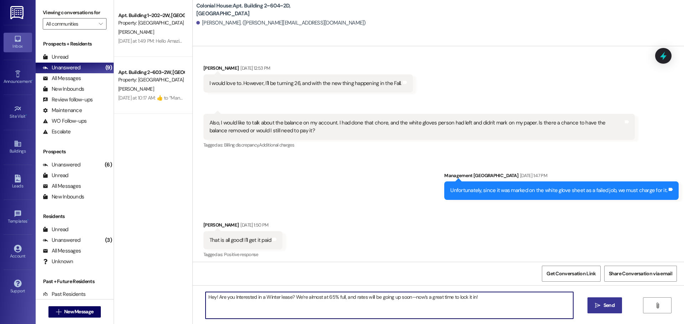
type textarea "Hey! Are you Interested in a Winter lease? We’re almost at 65% full, and rates …"
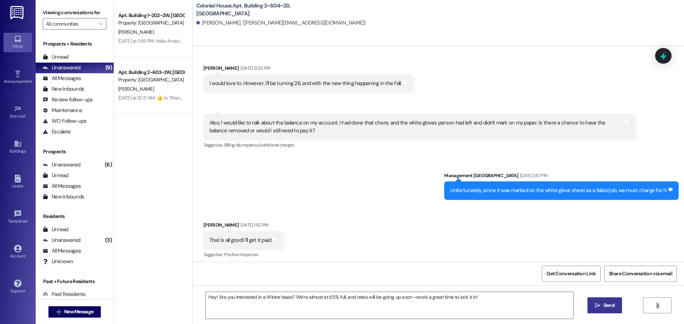
click at [599, 304] on icon "" at bounding box center [597, 306] width 5 height 6
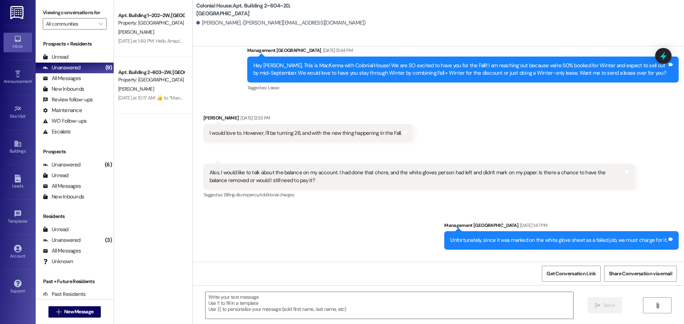
scroll to position [32255, 0]
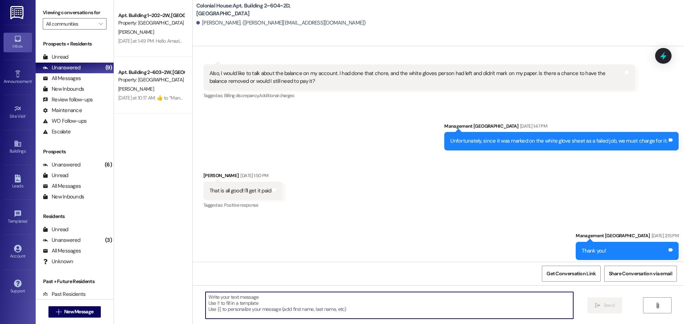
click at [250, 311] on textarea at bounding box center [388, 305] width 367 height 27
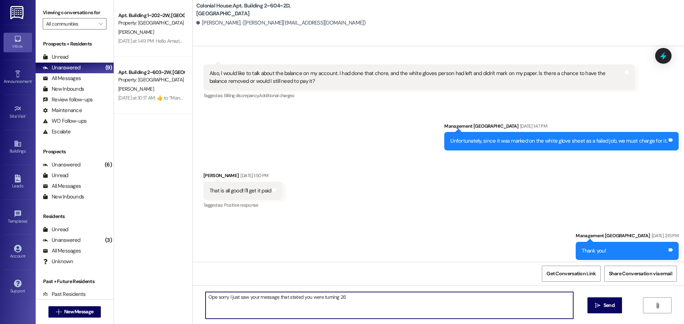
type textarea "Ope sorry I just saw your message that stated you were turning 26!"
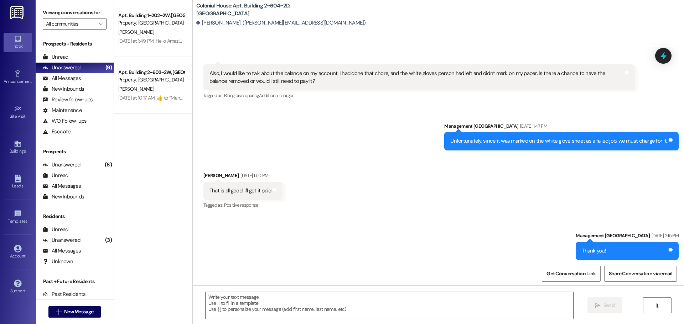
scroll to position [32155, 0]
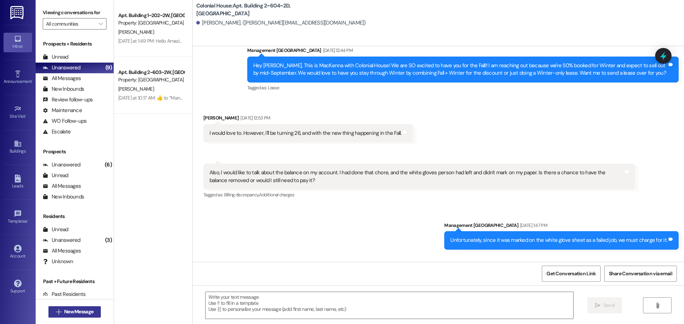
click at [67, 313] on span "New Message" at bounding box center [78, 311] width 29 height 7
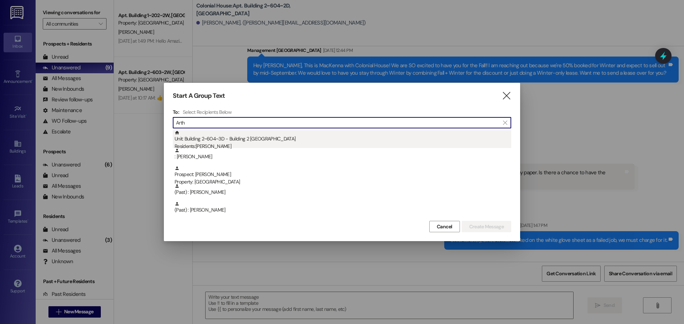
type input "Arth"
click at [283, 140] on div "Unit: Building 2~604~3D - Building 2 Colonial House Residents: Arthur Blanchard" at bounding box center [342, 140] width 336 height 20
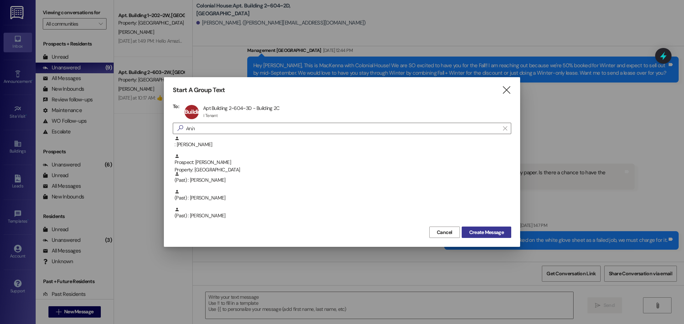
click at [487, 233] on span "Create Message" at bounding box center [486, 232] width 35 height 7
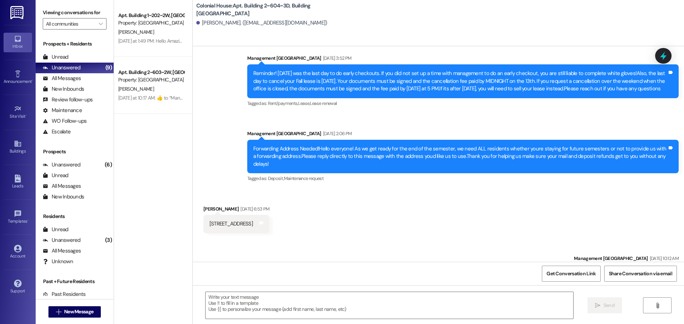
scroll to position [12334, 0]
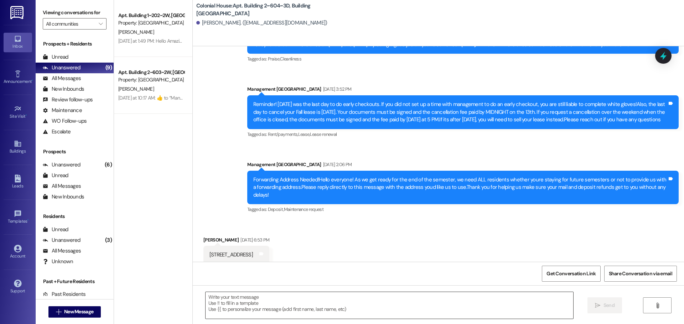
click at [241, 312] on textarea at bounding box center [388, 305] width 367 height 27
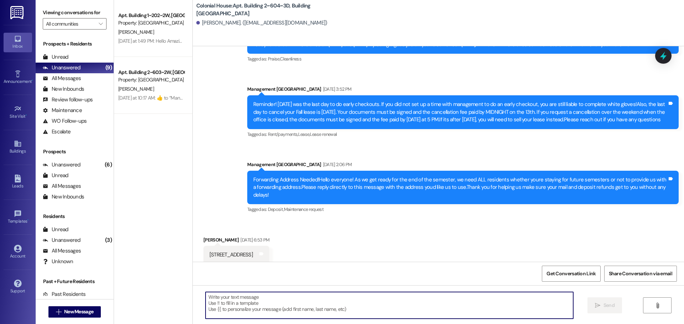
click at [241, 311] on textarea at bounding box center [388, 305] width 367 height 27
paste textarea "Hey! Are you Interested in a Winter lease? We’re almost at 65% full, and rates …"
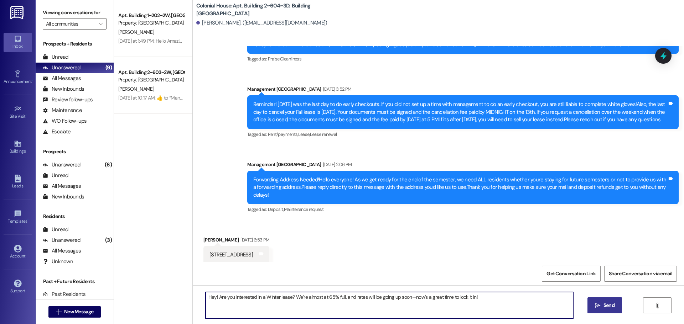
type textarea "Hey! Are you Interested in a Winter lease? We’re almost at 65% full, and rates …"
click at [604, 307] on span "Send" at bounding box center [608, 305] width 11 height 7
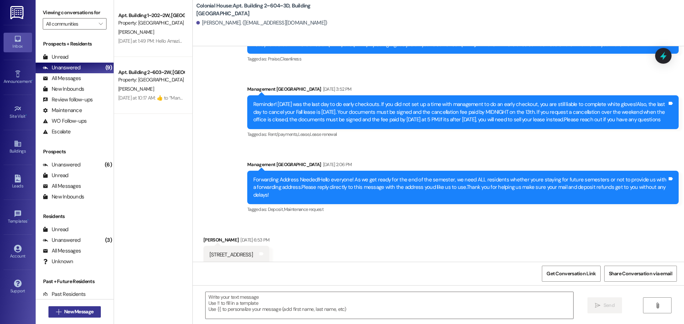
click at [85, 312] on span "New Message" at bounding box center [78, 311] width 29 height 7
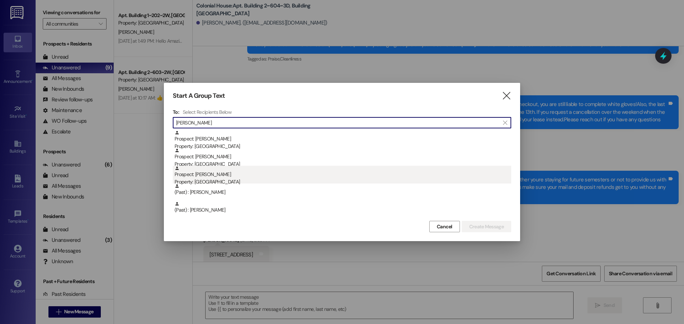
type input "Isaac"
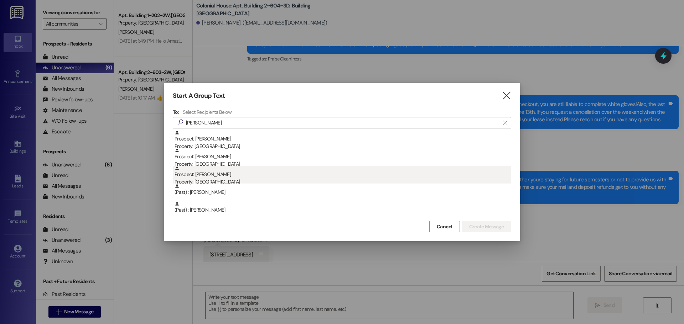
click at [266, 176] on div "Prospect: Isaac Parsons Property: Colonial House" at bounding box center [342, 176] width 336 height 20
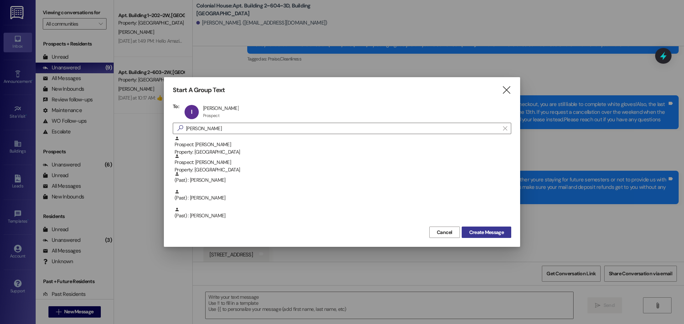
click at [499, 231] on span "Create Message" at bounding box center [486, 232] width 35 height 7
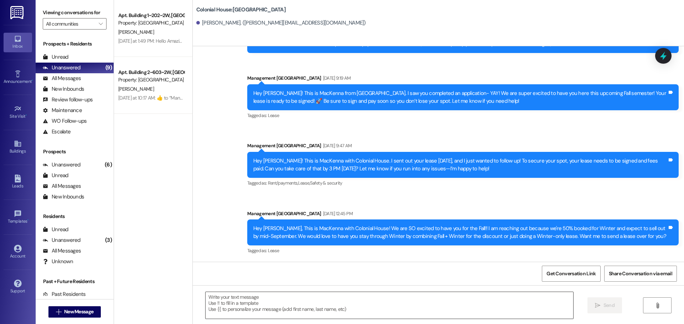
scroll to position [58, 0]
click at [245, 308] on textarea at bounding box center [388, 305] width 367 height 27
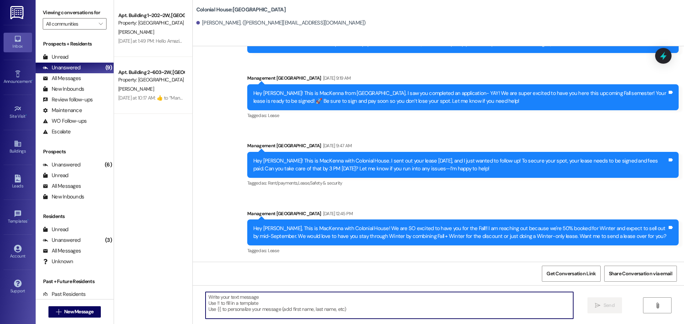
paste textarea "Hey! Are you Interested in a Winter lease? We’re almost at 65% full, and rates …"
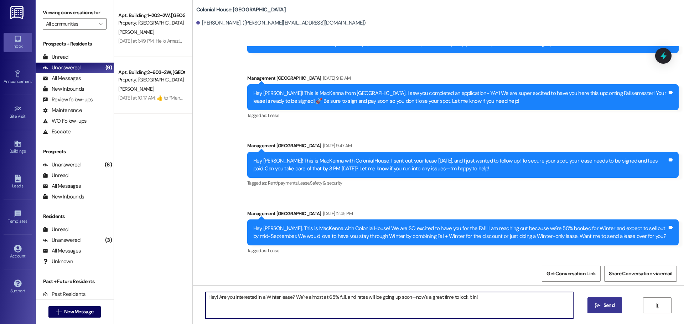
type textarea "Hey! Are you Interested in a Winter lease? We’re almost at 65% full, and rates …"
click at [615, 307] on span "Send" at bounding box center [609, 305] width 14 height 7
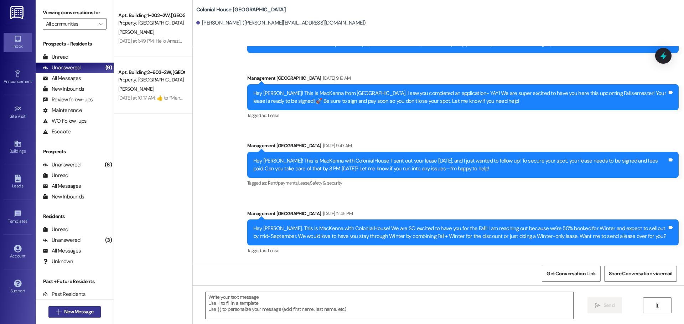
click at [57, 307] on button " New Message" at bounding box center [74, 312] width 53 height 11
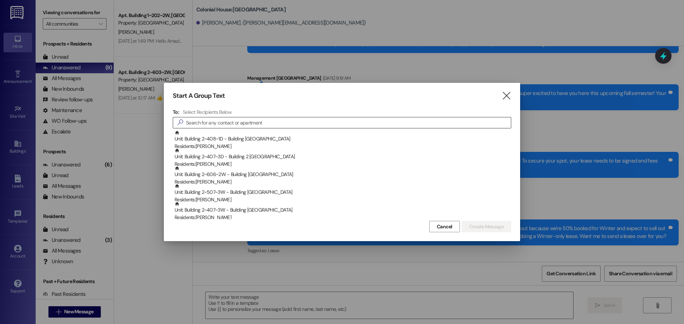
click at [251, 120] on input at bounding box center [348, 123] width 325 height 10
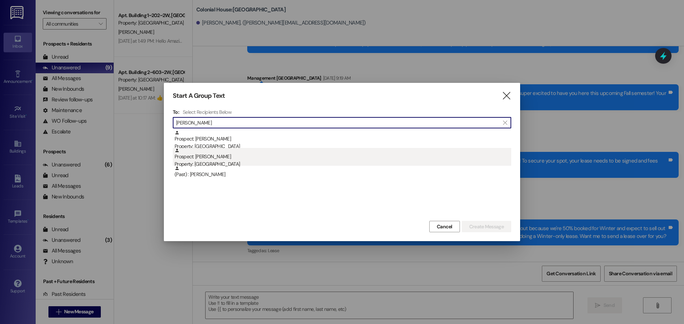
type input "Nicholas"
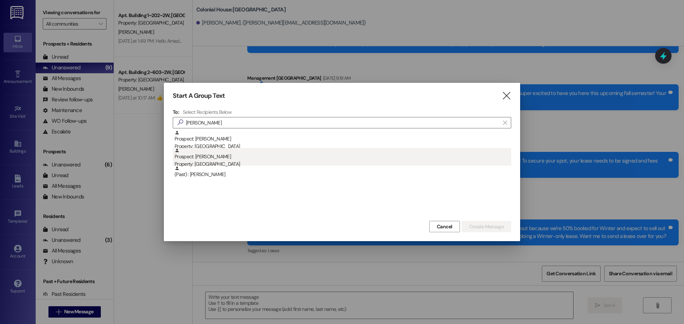
click at [225, 153] on div "Prospect: Nicholas Smaglik Property: Colonial House" at bounding box center [342, 158] width 336 height 20
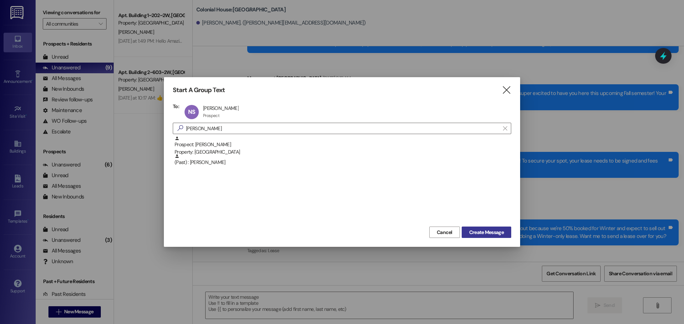
click at [499, 229] on span "Create Message" at bounding box center [486, 232] width 35 height 7
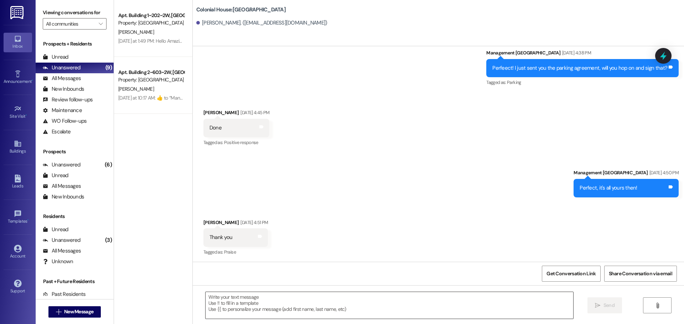
scroll to position [766, 0]
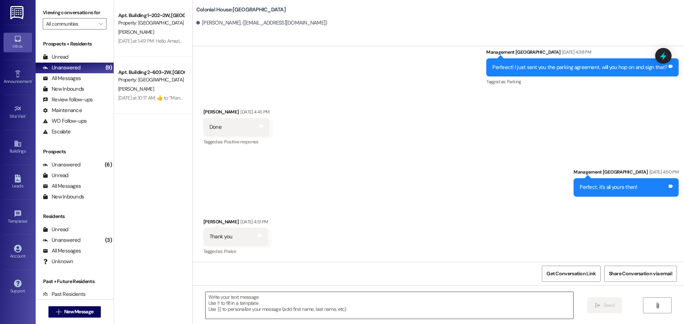
click at [251, 299] on textarea at bounding box center [388, 305] width 367 height 27
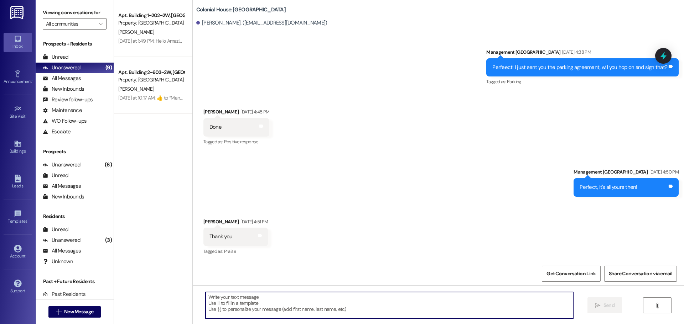
paste textarea "Hey! Are you Interested in a Winter lease? We’re almost at 65% full, and rates …"
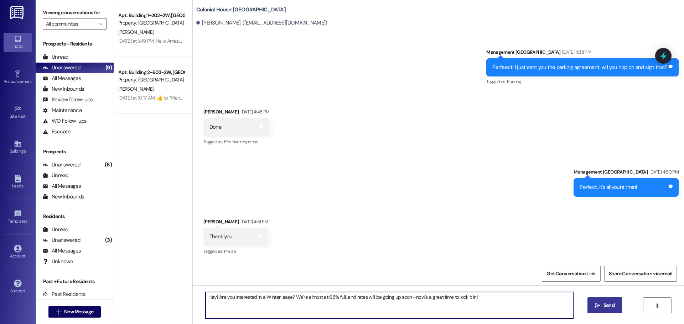
type textarea "Hey! Are you Interested in a Winter lease? We’re almost at 65% full, and rates …"
click at [617, 306] on button " Send" at bounding box center [604, 306] width 35 height 16
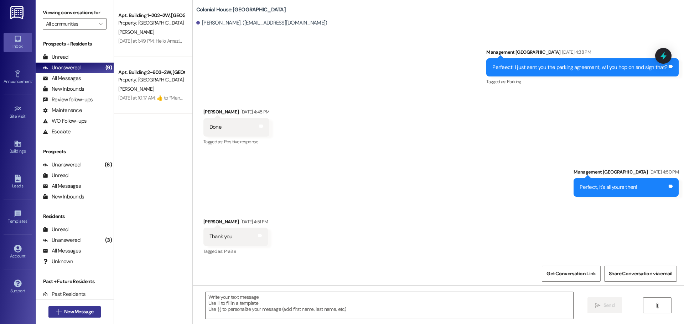
click at [69, 314] on span "New Message" at bounding box center [78, 311] width 29 height 7
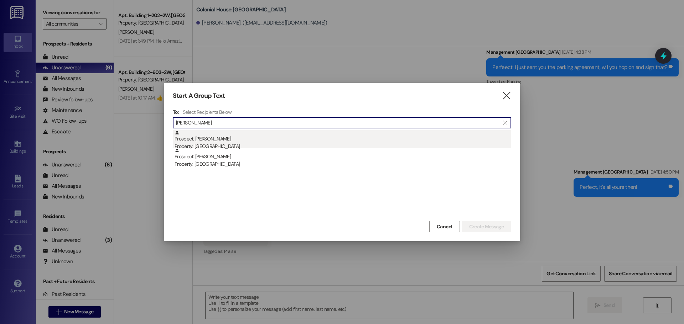
type input "Javier"
click at [245, 137] on div "Prospect: Javier Rentas Property: Colonial House" at bounding box center [342, 140] width 336 height 20
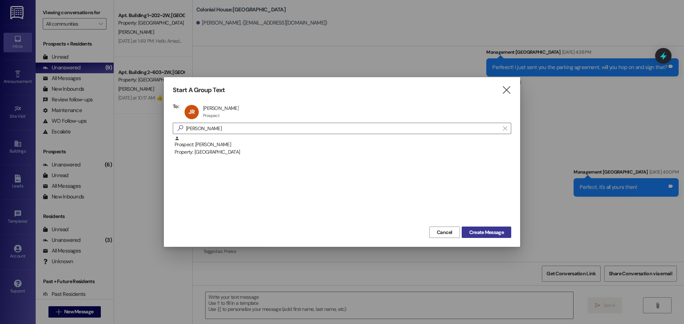
click at [469, 229] on span "Create Message" at bounding box center [486, 232] width 35 height 7
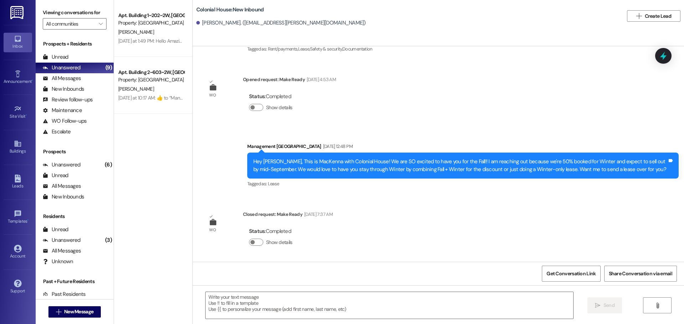
scroll to position [437, 0]
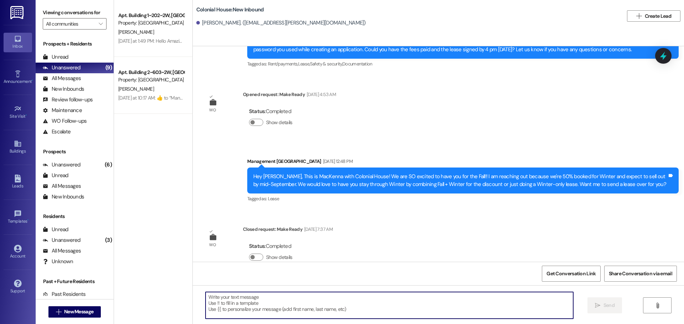
click at [259, 317] on textarea at bounding box center [388, 305] width 367 height 27
paste textarea "Hey! Are you Interested in a Winter lease? We’re almost at 65% full, and rates …"
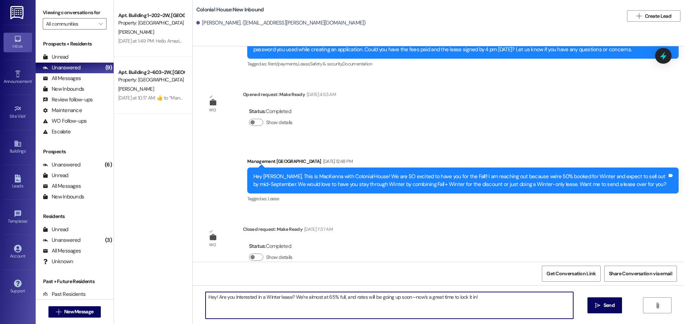
type textarea "Hey! Are you Interested in a Winter lease? We’re almost at 65% full, and rates …"
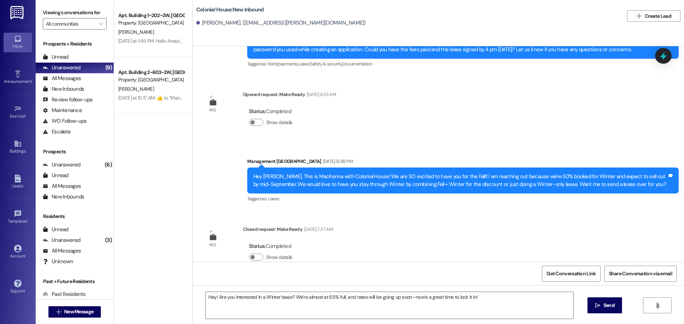
click at [593, 302] on span " Send" at bounding box center [604, 305] width 22 height 7
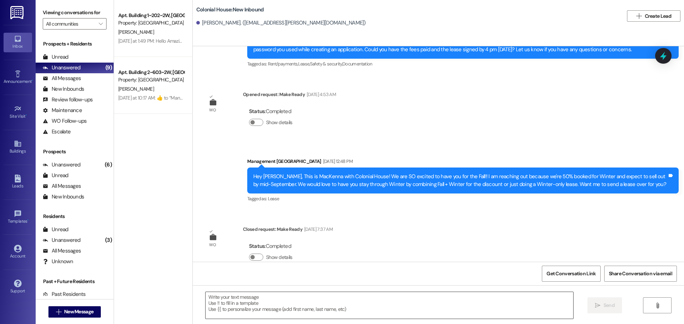
click at [233, 316] on textarea at bounding box center [388, 305] width 367 height 27
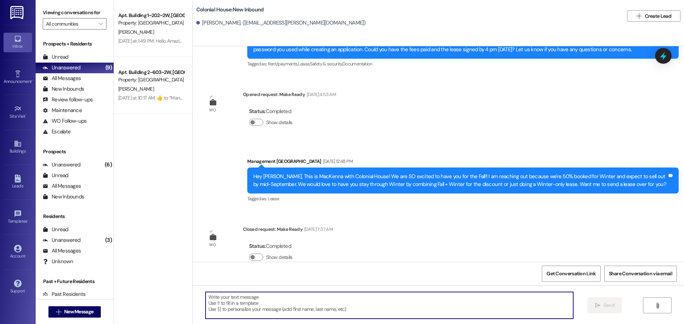
paste textarea "Hey! Are you Interested in a Winter lease? We’re almost at 65% full, and rates …"
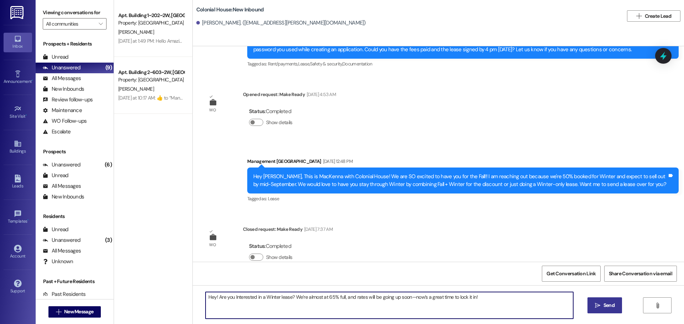
type textarea "Hey! Are you Interested in a Winter lease? We’re almost at 65% full, and rates …"
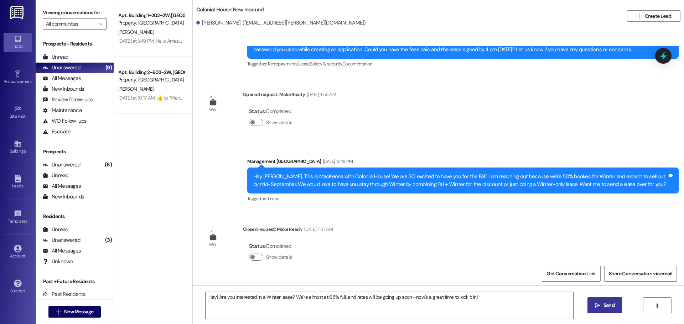
click at [590, 307] on button " Send" at bounding box center [604, 306] width 35 height 16
click at [603, 307] on span "Send" at bounding box center [608, 305] width 11 height 7
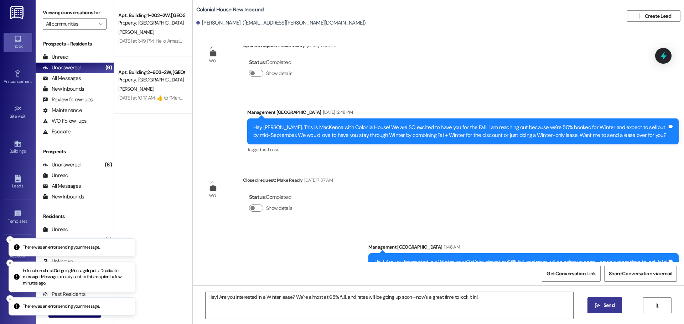
scroll to position [486, 0]
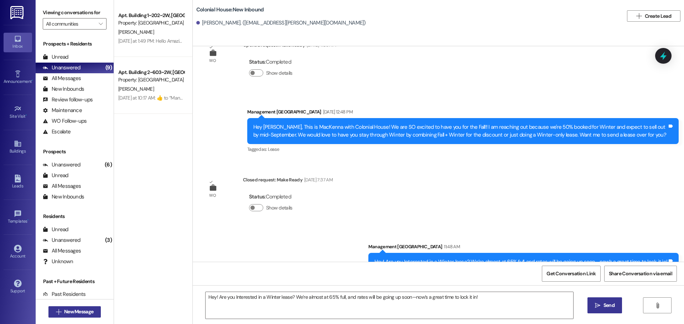
click at [74, 314] on span "New Message" at bounding box center [78, 311] width 29 height 7
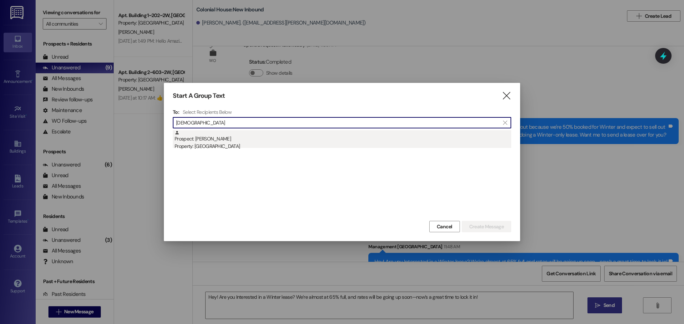
type input "isaiah"
click at [242, 139] on div "Prospect: Isaiah Estrada Property: Colonial House" at bounding box center [342, 140] width 336 height 20
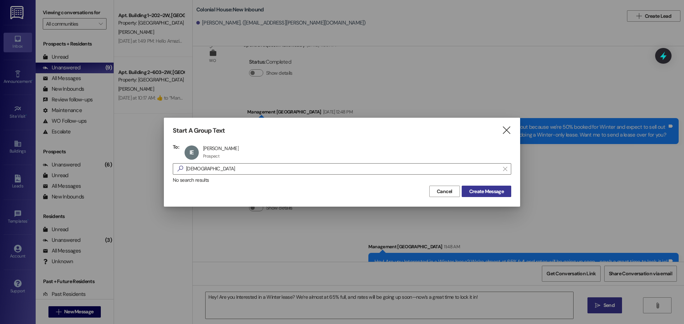
click at [502, 194] on span "Create Message" at bounding box center [486, 191] width 35 height 7
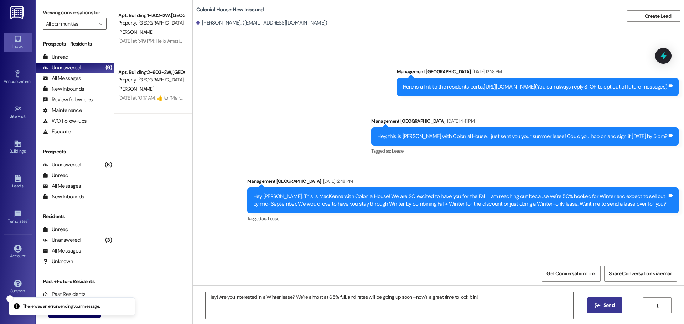
scroll to position [0, 0]
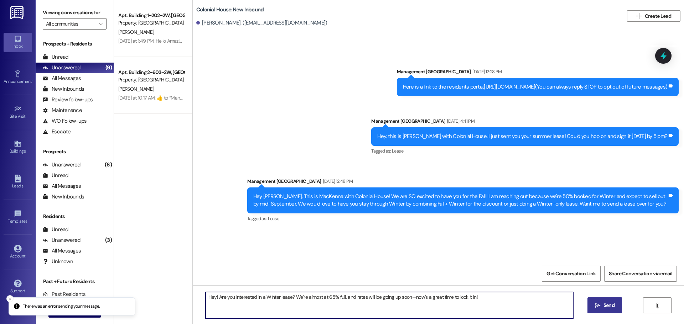
click at [506, 311] on textarea "Hey! Are you Interested in a Winter lease? We’re almost at 65% full, and rates …" at bounding box center [388, 305] width 367 height 27
click at [619, 306] on button " Send" at bounding box center [604, 306] width 35 height 16
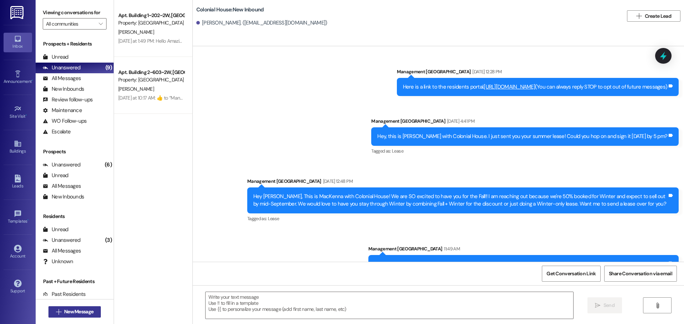
click at [62, 316] on button " New Message" at bounding box center [74, 312] width 53 height 11
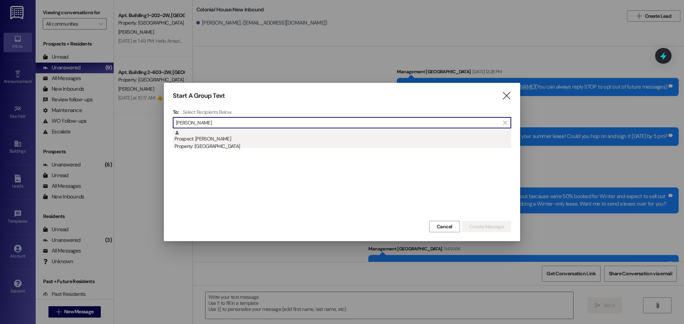
type input "Samuel wilc"
click at [208, 139] on div "Prospect: Samuel Wilcox Property: Colonial House" at bounding box center [342, 140] width 336 height 20
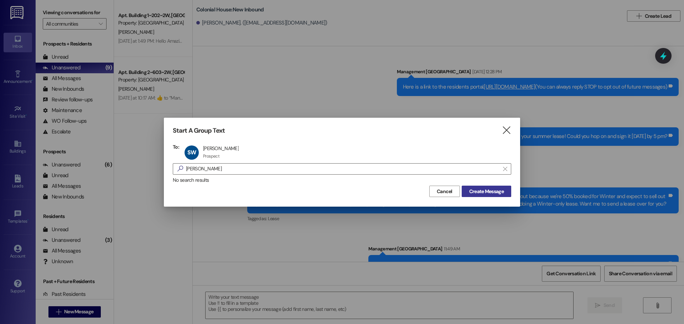
click at [470, 194] on span "Create Message" at bounding box center [486, 191] width 35 height 7
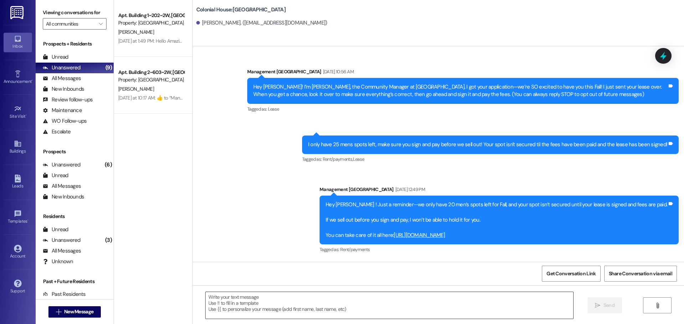
click at [233, 298] on textarea at bounding box center [388, 305] width 367 height 27
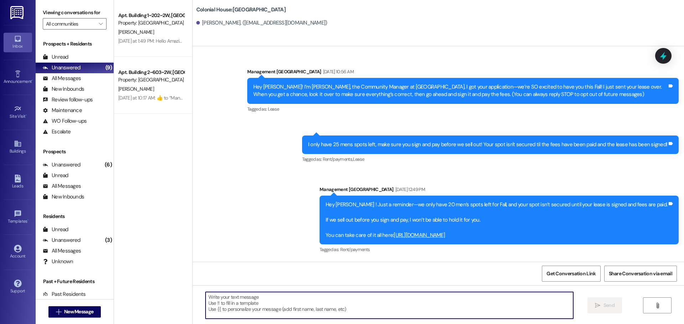
paste textarea "Hey! Are you Interested in a Winter lease? We’re almost at 65% full, and rates …"
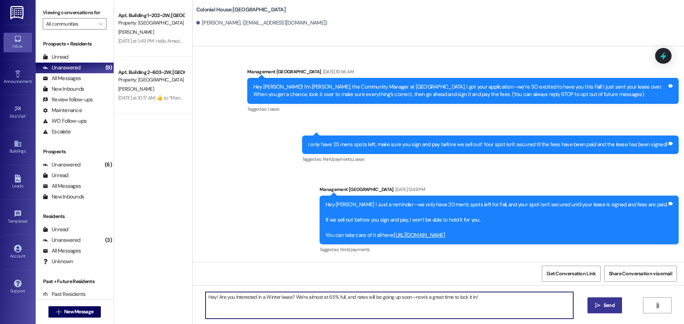
type textarea "Hey! Are you Interested in a Winter lease? We’re almost at 65% full, and rates …"
click at [589, 305] on button " Send" at bounding box center [604, 306] width 35 height 16
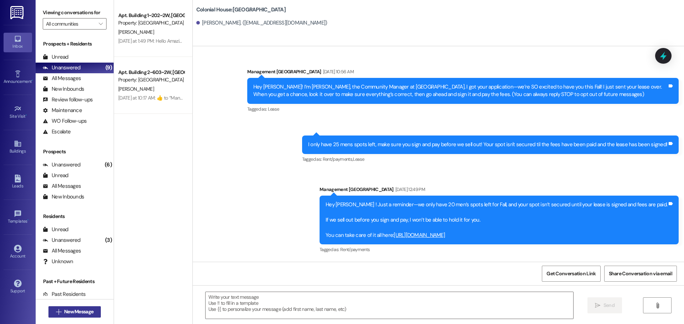
click at [68, 316] on button " New Message" at bounding box center [74, 312] width 53 height 11
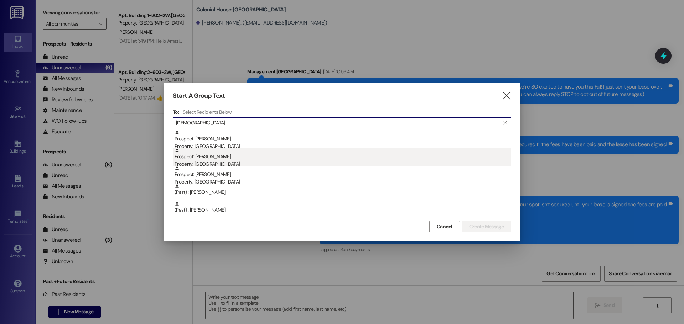
type input "Isaa"
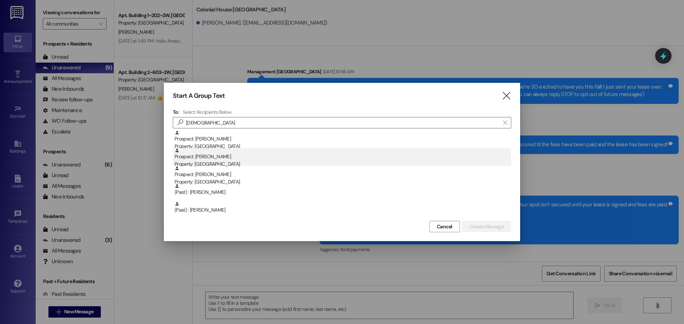
click at [226, 161] on div "Property: [GEOGRAPHIC_DATA]" at bounding box center [342, 164] width 336 height 7
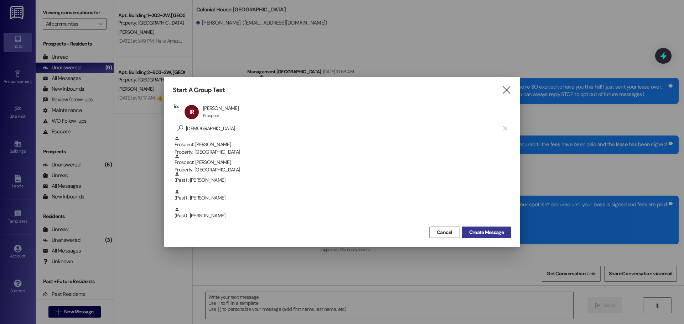
click at [480, 230] on span "Create Message" at bounding box center [486, 232] width 35 height 7
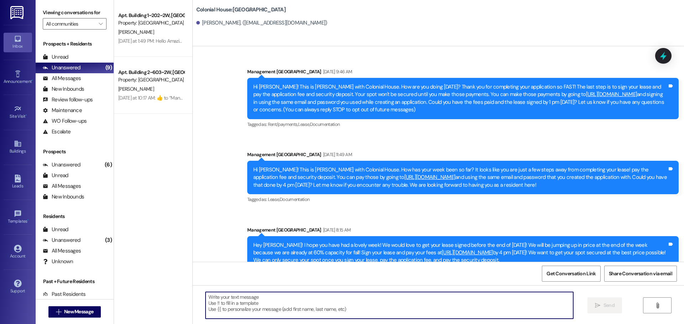
click at [316, 314] on textarea at bounding box center [388, 305] width 367 height 27
paste textarea "Hey! Are you Interested in a Winter lease? We’re almost at 65% full, and rates …"
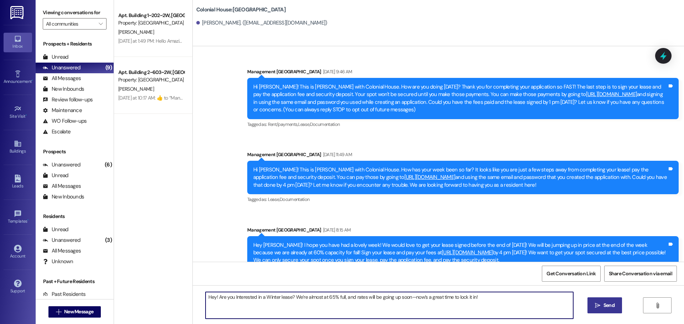
click at [595, 298] on button " Send" at bounding box center [604, 306] width 35 height 16
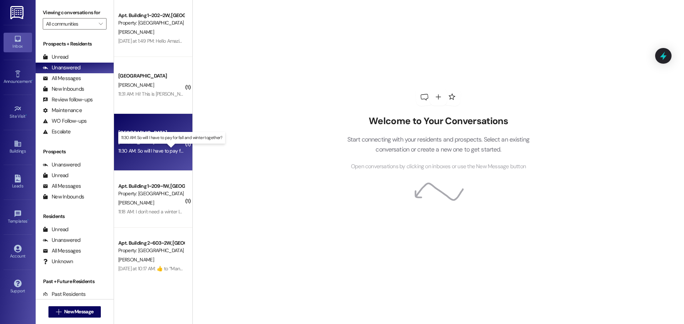
click at [137, 150] on div "11:30 AM: So will I have to pay for fall and winter together? 11:30 AM: So will…" at bounding box center [177, 151] width 118 height 6
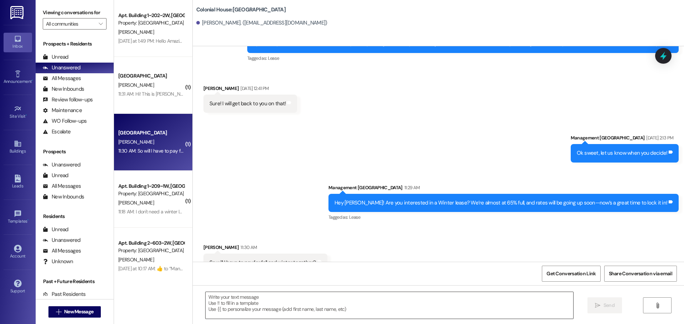
scroll to position [677, 0]
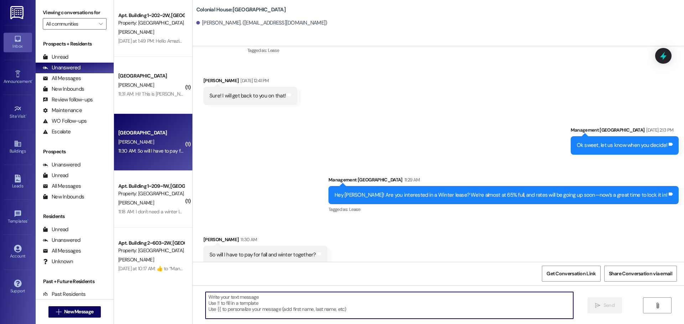
click at [216, 304] on textarea at bounding box center [388, 305] width 367 height 27
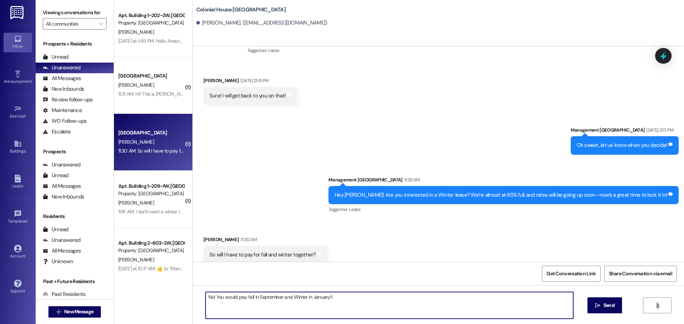
type textarea "No! You would pay fall in September and Winter in January!!"
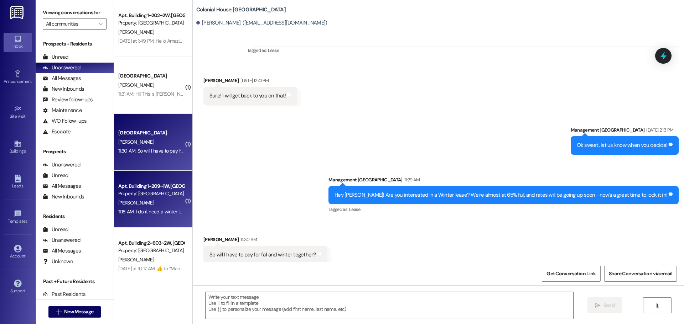
click at [153, 215] on div "11:18 AM: I don't need a winter lease. Thanks for reaching out! 11:18 AM: I don…" at bounding box center [179, 212] width 123 height 6
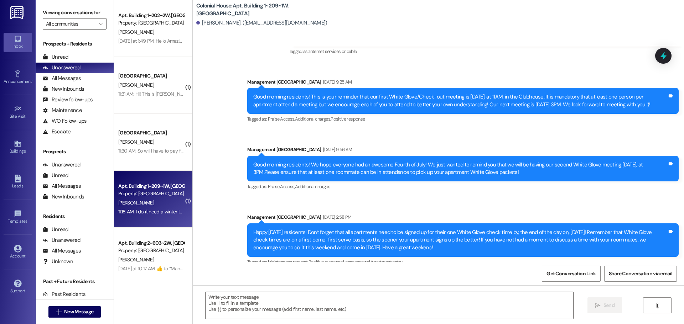
scroll to position [2657, 0]
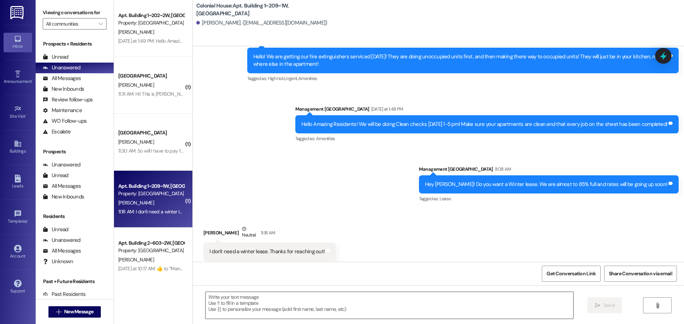
click at [220, 292] on div at bounding box center [389, 305] width 368 height 27
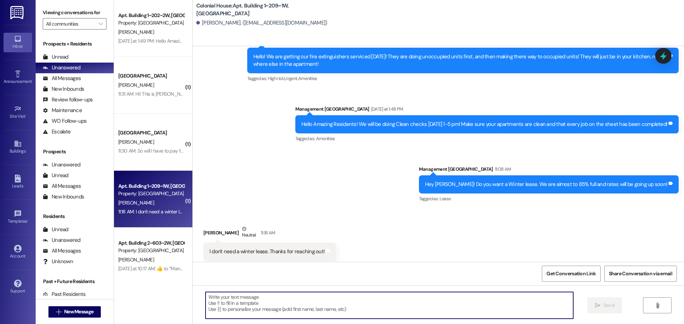
click at [218, 301] on textarea at bounding box center [388, 305] width 367 height 27
type textarea "Thanks for letting us know!"
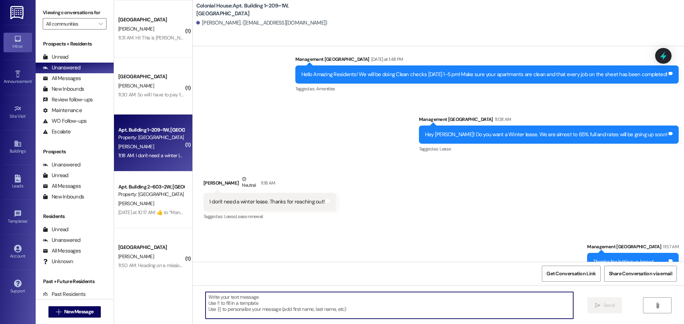
scroll to position [125, 0]
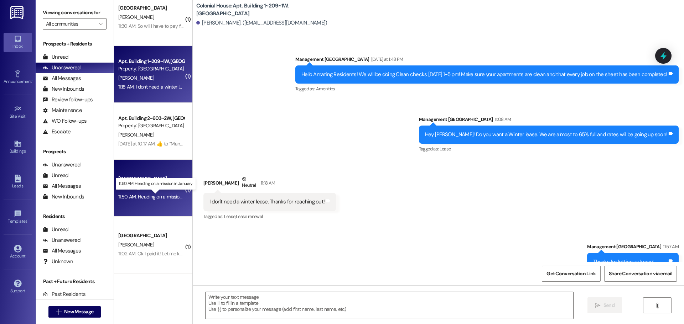
click at [134, 195] on div "11:50 AM: Heading on a mission in January 11:50 AM: Heading on a mission in Jan…" at bounding box center [161, 197] width 86 height 6
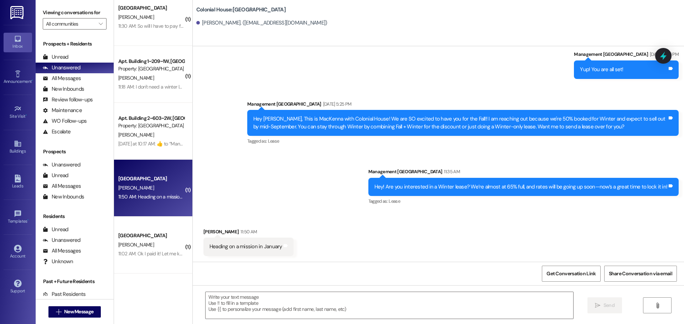
scroll to position [435, 0]
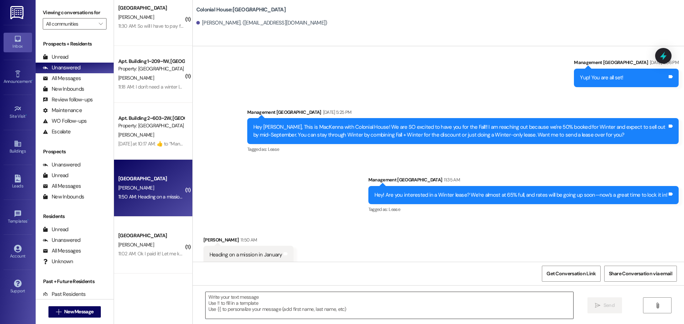
click at [247, 293] on textarea at bounding box center [388, 305] width 367 height 27
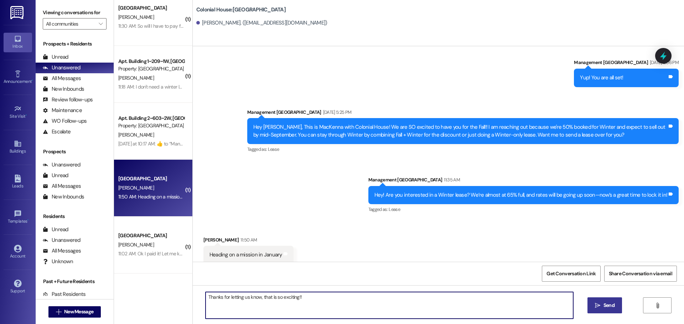
type textarea "Thanks for letting us know, that is so exciting!!"
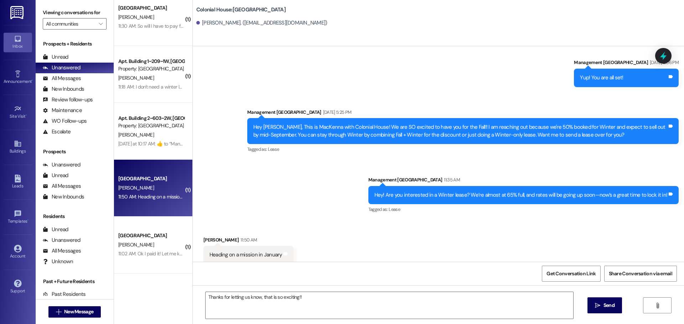
drag, startPoint x: 607, startPoint y: 308, endPoint x: 546, endPoint y: 250, distance: 83.6
click at [606, 308] on span "Send" at bounding box center [608, 305] width 11 height 7
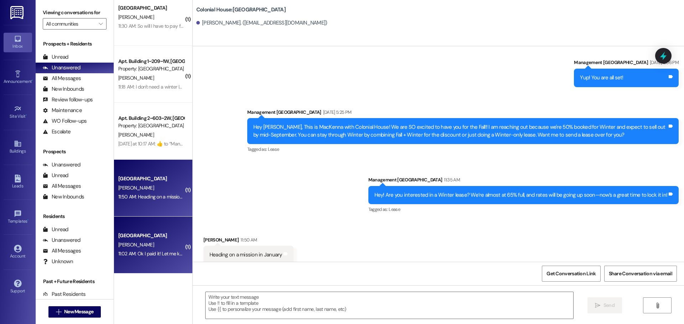
click at [148, 252] on div "11:02 AM: Ok I paid it! Let me know if it worked 11:02 AM: Ok I paid it! Let me…" at bounding box center [164, 254] width 93 height 6
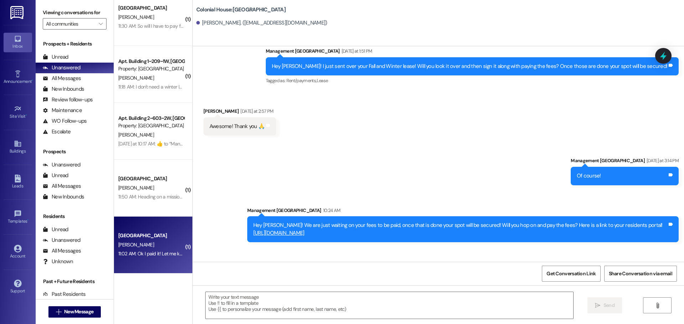
scroll to position [1687, 0]
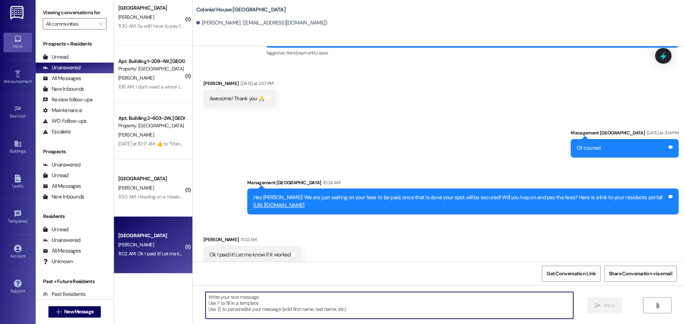
click at [245, 304] on textarea at bounding box center [388, 305] width 367 height 27
click at [326, 312] on textarea "We got it!! Thank you so much," at bounding box center [388, 305] width 367 height 27
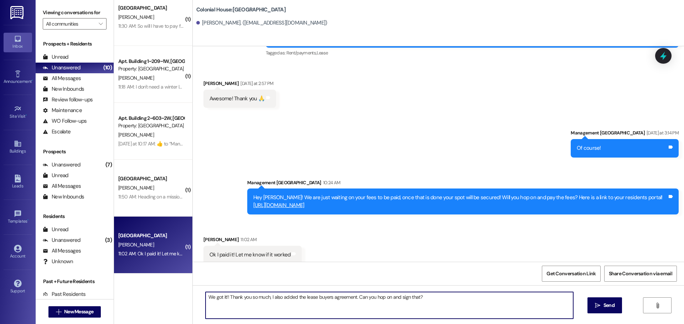
type textarea "We got it!! Thank you so much, I also added the lease buyers agreement. Can you…"
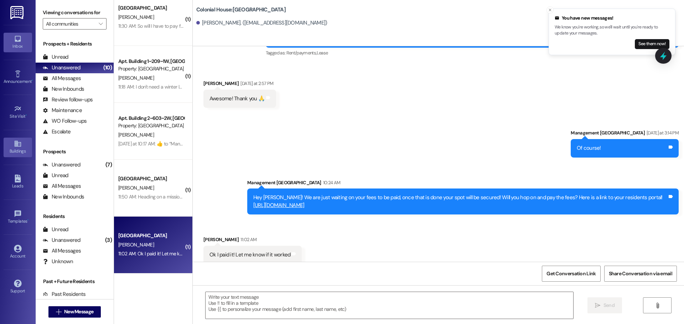
click at [2, 151] on div "Buildings" at bounding box center [18, 151] width 36 height 7
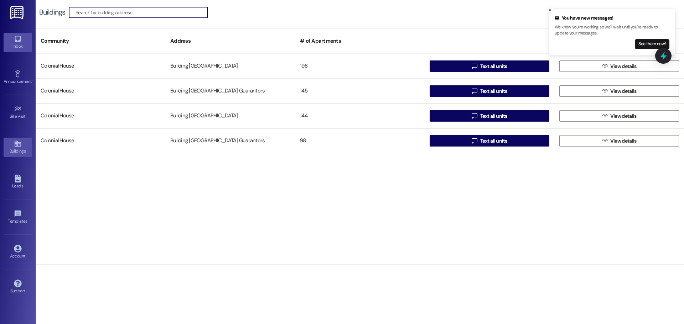
click at [15, 40] on icon at bounding box center [18, 39] width 6 height 6
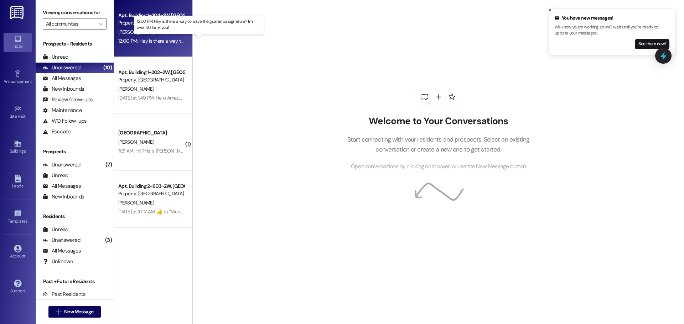
click at [138, 43] on div "12:00 PM: Hey is there a way to wave the guarantor signature? I'm over 18, than…" at bounding box center [205, 41] width 174 height 6
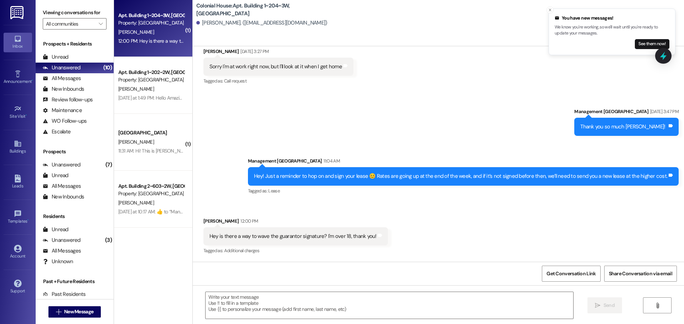
scroll to position [11015, 0]
click at [230, 309] on textarea at bounding box center [388, 305] width 367 height 27
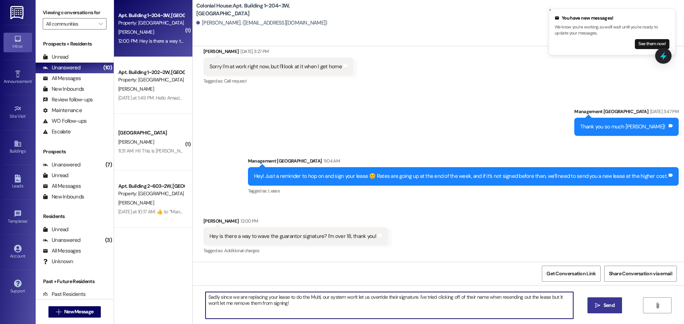
type textarea "Sadly since we are replacing your lease to do the Multi, our system won't let u…"
click at [611, 306] on span "Send" at bounding box center [608, 305] width 11 height 7
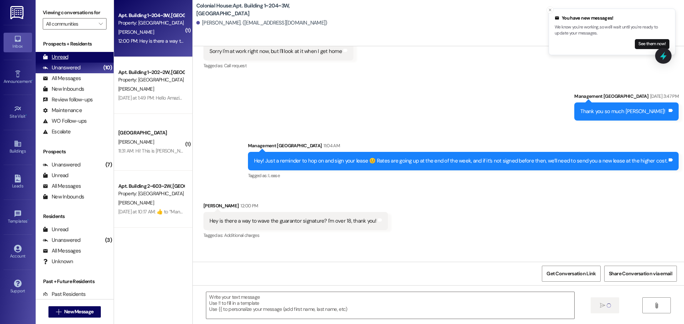
scroll to position [11014, 0]
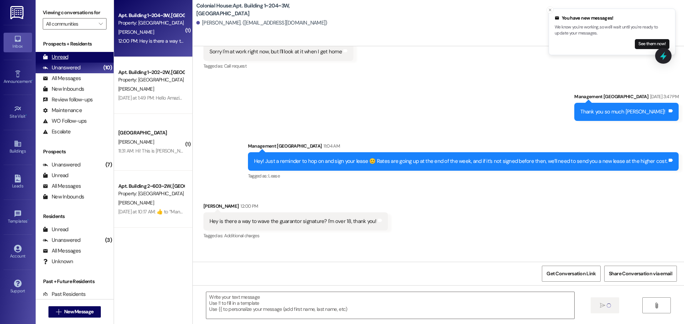
click at [63, 58] on div "Unread" at bounding box center [56, 56] width 26 height 7
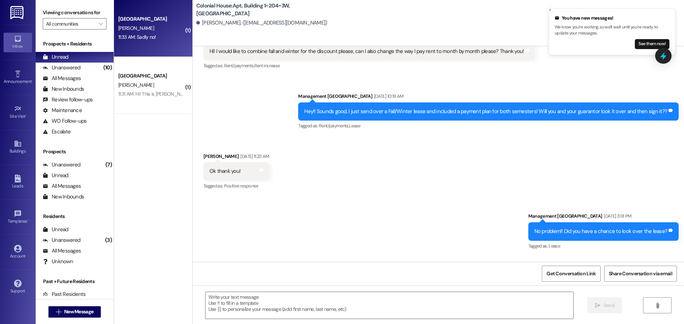
click at [136, 40] on div "11:33 AM: Sadly no! 11:33 AM: Sadly no!" at bounding box center [137, 37] width 38 height 6
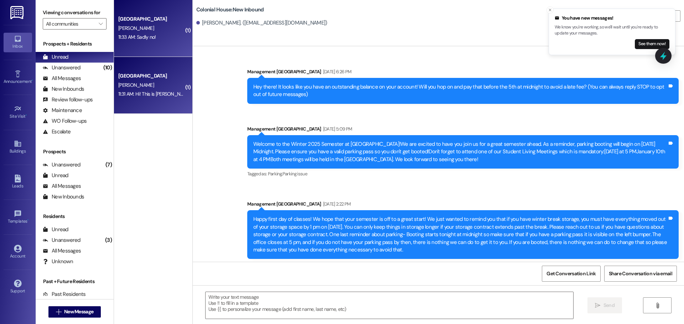
scroll to position [9618, 0]
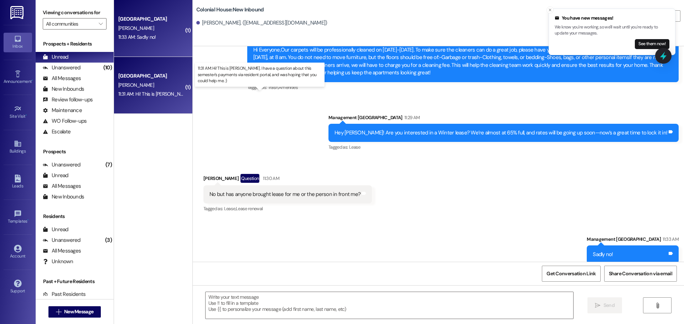
click at [134, 94] on div "11:31 AM: Hi! This is Avery Nelson. I have a question about this semester's pay…" at bounding box center [269, 94] width 303 height 6
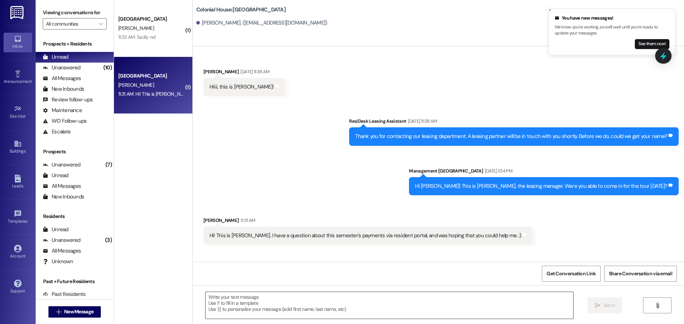
scroll to position [0, 0]
click at [244, 302] on textarea at bounding box center [388, 305] width 367 height 27
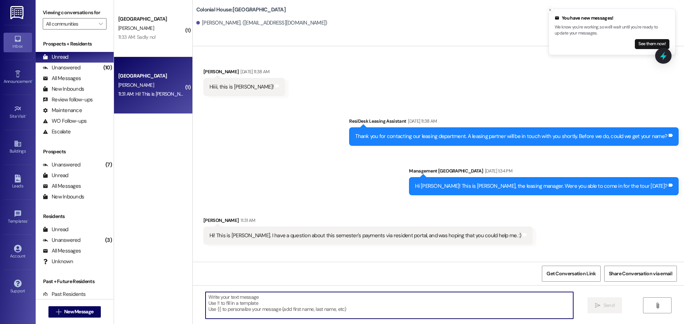
click at [288, 289] on div " Send " at bounding box center [438, 312] width 491 height 53
click at [286, 303] on textarea at bounding box center [388, 305] width 367 height 27
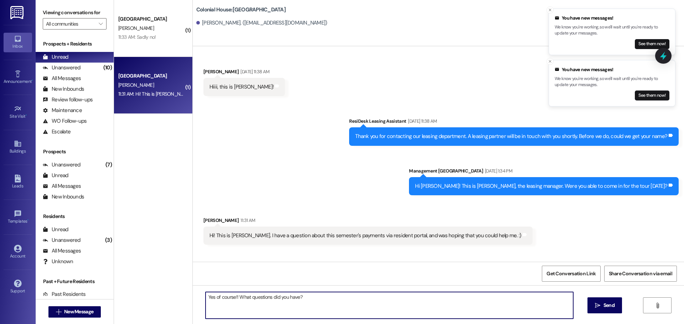
type textarea "Yes of course!! What questions did you have??"
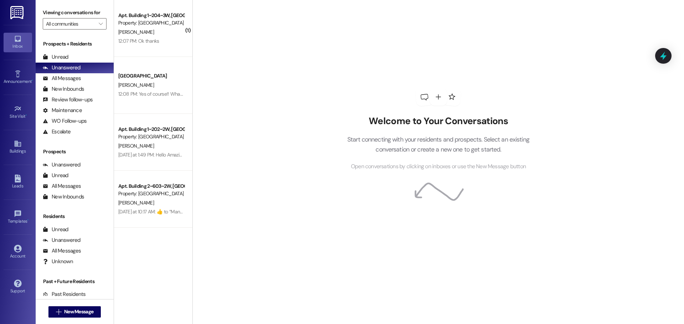
click at [75, 51] on div "Prospects + Residents Unread (0) Unread: Any message you haven't read yet will …" at bounding box center [75, 88] width 78 height 97
click at [73, 61] on div "Unread (0)" at bounding box center [75, 57] width 78 height 11
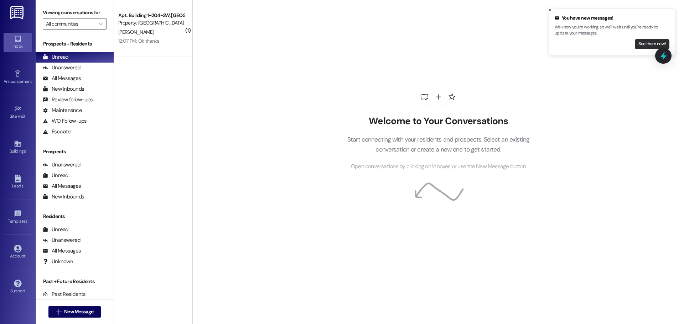
click at [642, 46] on button "See them now!" at bounding box center [652, 44] width 35 height 10
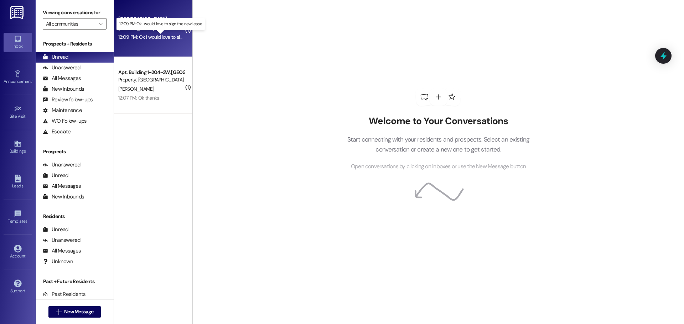
click at [168, 37] on div "12:09 PM: Ok I would love to sign the new lease 12:09 PM: Ok I would love to si…" at bounding box center [166, 37] width 96 height 6
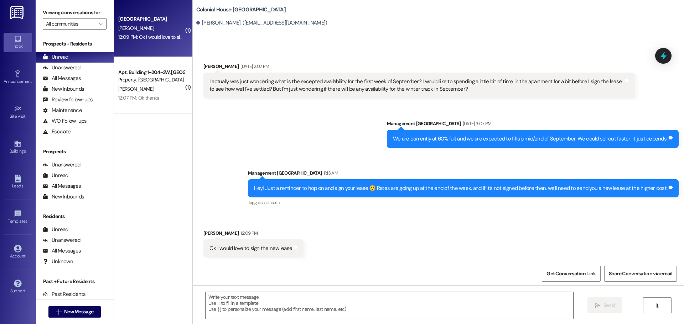
scroll to position [666, 0]
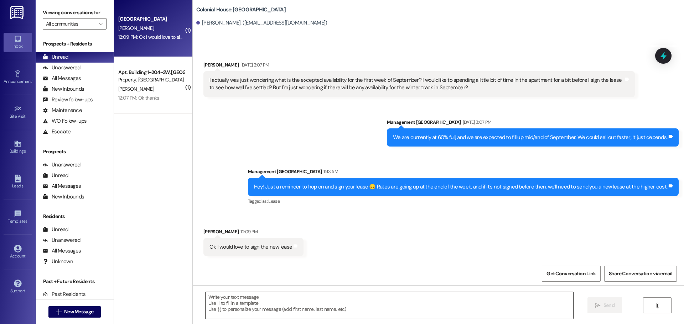
click at [239, 293] on textarea at bounding box center [388, 305] width 367 height 27
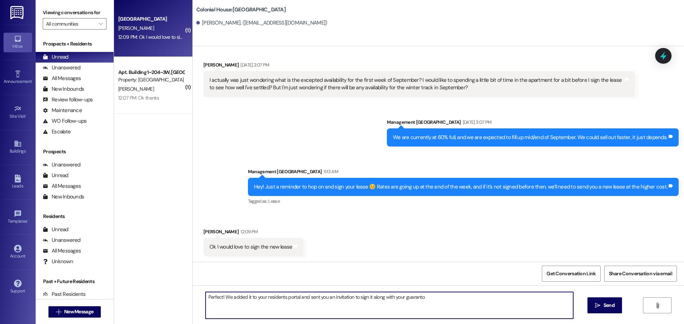
type textarea "Perfect! We added it to your residents portal and sent you an invitation to sig…"
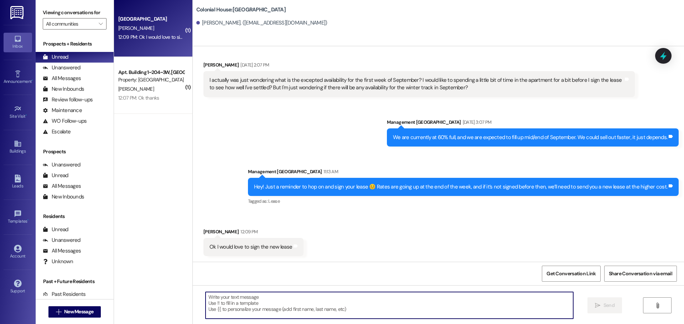
scroll to position [665, 0]
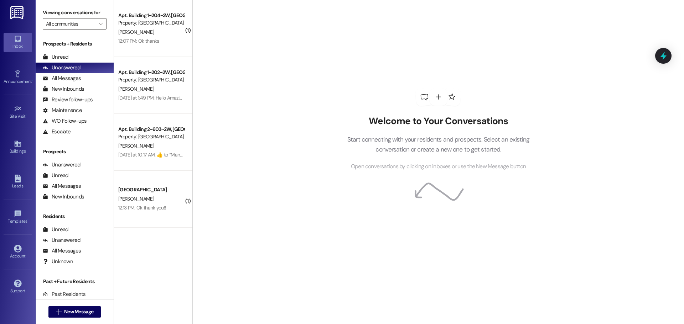
click at [69, 51] on div "Prospects + Residents Unread (0) Unread: Any message you haven't read yet will …" at bounding box center [75, 88] width 78 height 97
click at [68, 57] on div "Unread" at bounding box center [56, 56] width 26 height 7
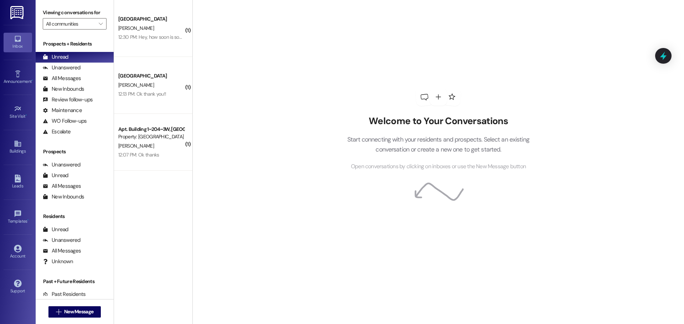
click at [221, 70] on div "Welcome to Your Conversations Start connecting with your residents and prospect…" at bounding box center [437, 162] width 491 height 324
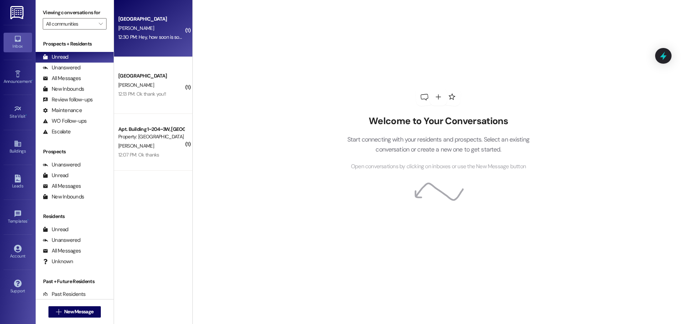
click at [140, 34] on div "12:30 PM: Hey, how soon is soon? I would love be able to come up and make sure …" at bounding box center [265, 37] width 294 height 6
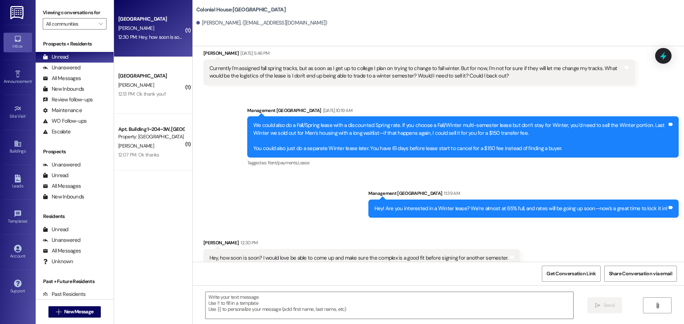
scroll to position [790, 0]
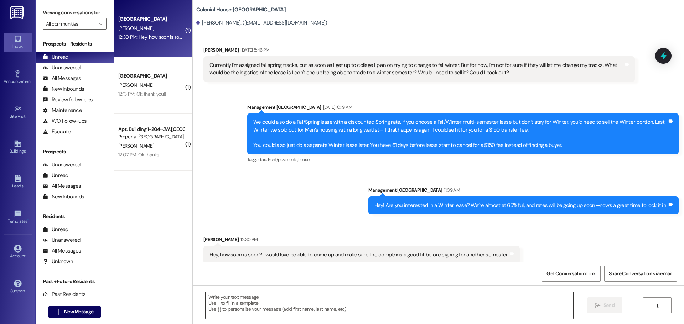
click at [226, 302] on textarea at bounding box center [388, 305] width 367 height 27
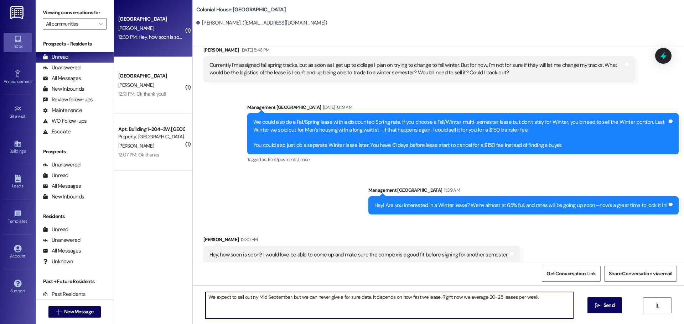
drag, startPoint x: 251, startPoint y: 299, endPoint x: 241, endPoint y: 302, distance: 10.5
click at [241, 302] on textarea "We expect to sell out ny Mid September, but we can never give a for sure date. …" at bounding box center [388, 305] width 367 height 27
click at [250, 296] on textarea "We expect to sell out ny Mid September, but we can never give a for sure date. …" at bounding box center [388, 305] width 367 height 27
type textarea "We expect to sell out by Mid September, but we can never give a for sure date. …"
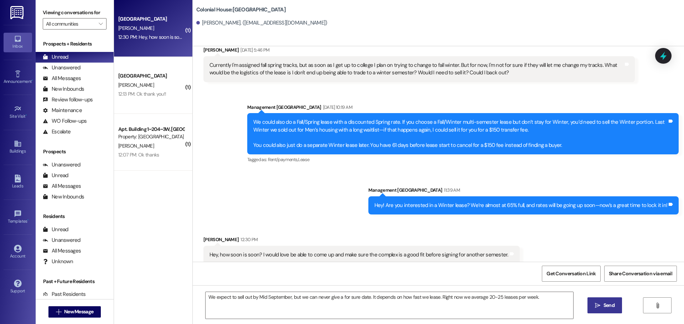
click at [593, 305] on span " Send" at bounding box center [604, 305] width 22 height 7
